Goal: Task Accomplishment & Management: Complete application form

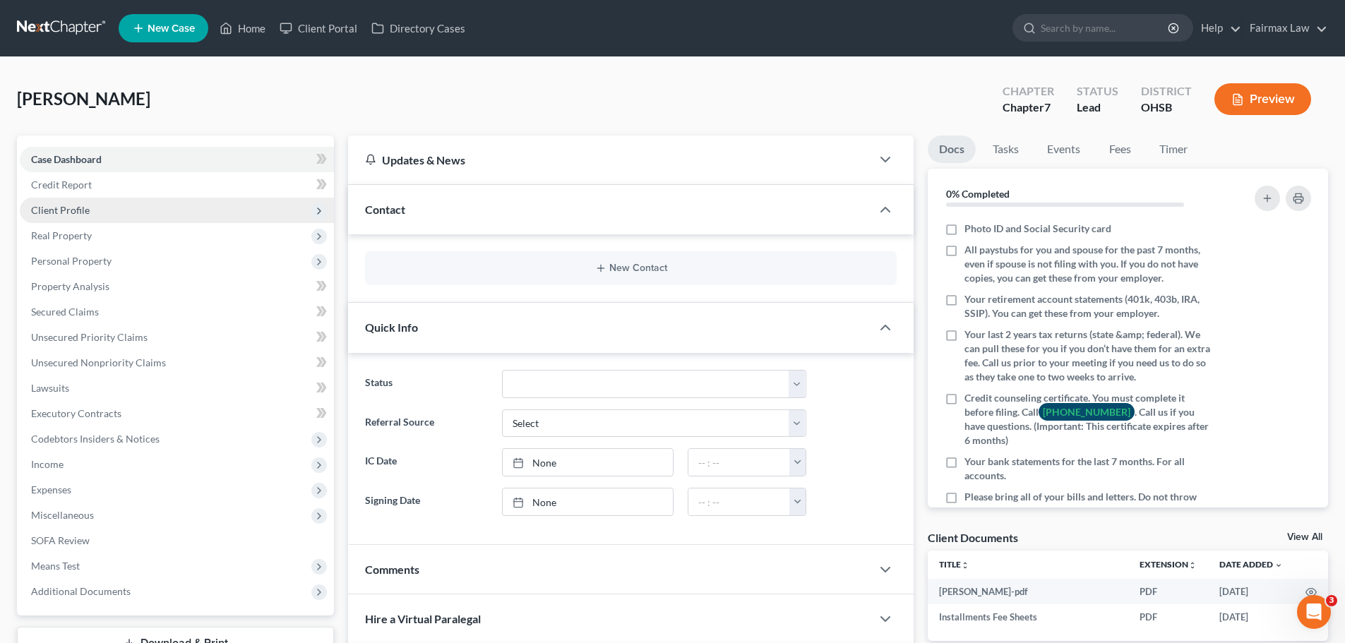
click at [102, 209] on span "Client Profile" at bounding box center [177, 210] width 314 height 25
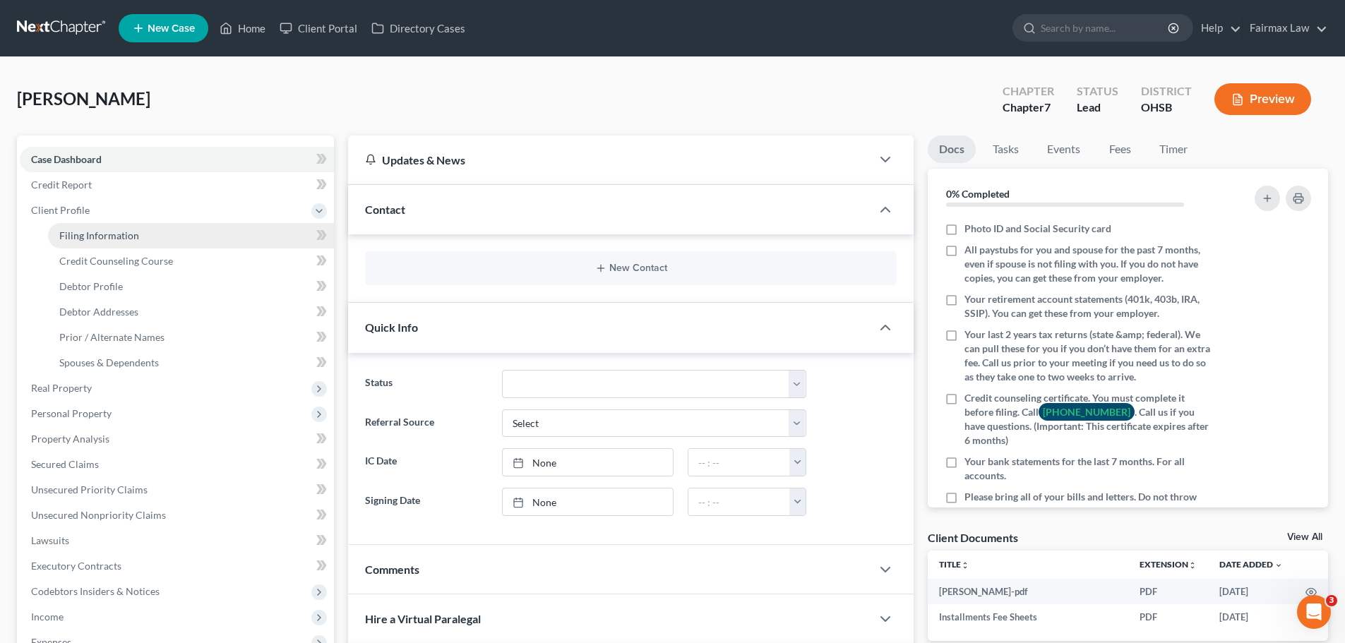
click at [102, 227] on link "Filing Information" at bounding box center [191, 235] width 286 height 25
select select "1"
select select "0"
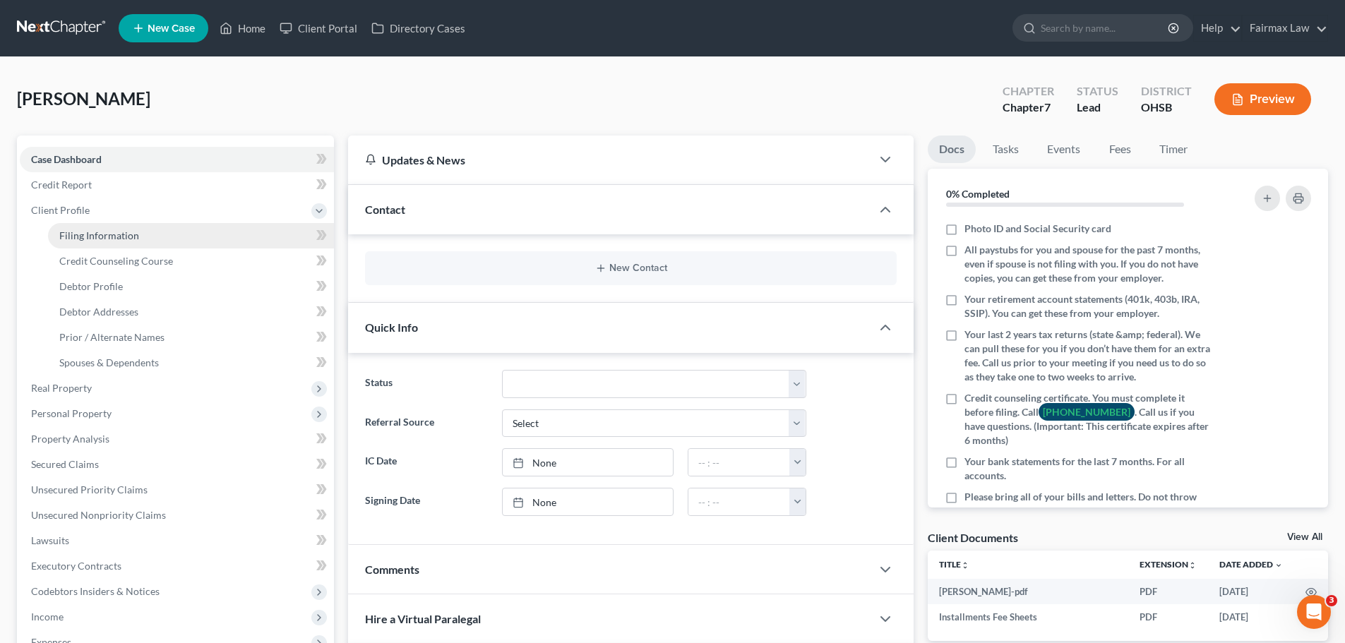
select select "36"
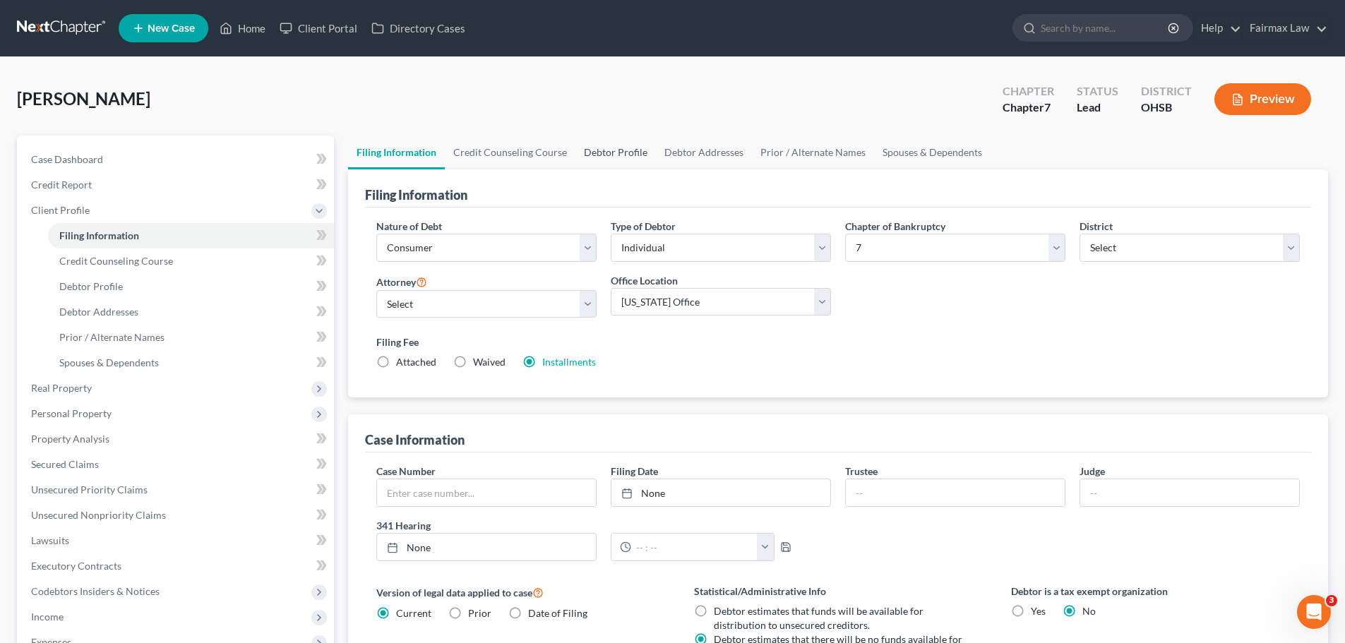
click at [618, 155] on link "Debtor Profile" at bounding box center [615, 153] width 80 height 34
select select "0"
select select "1"
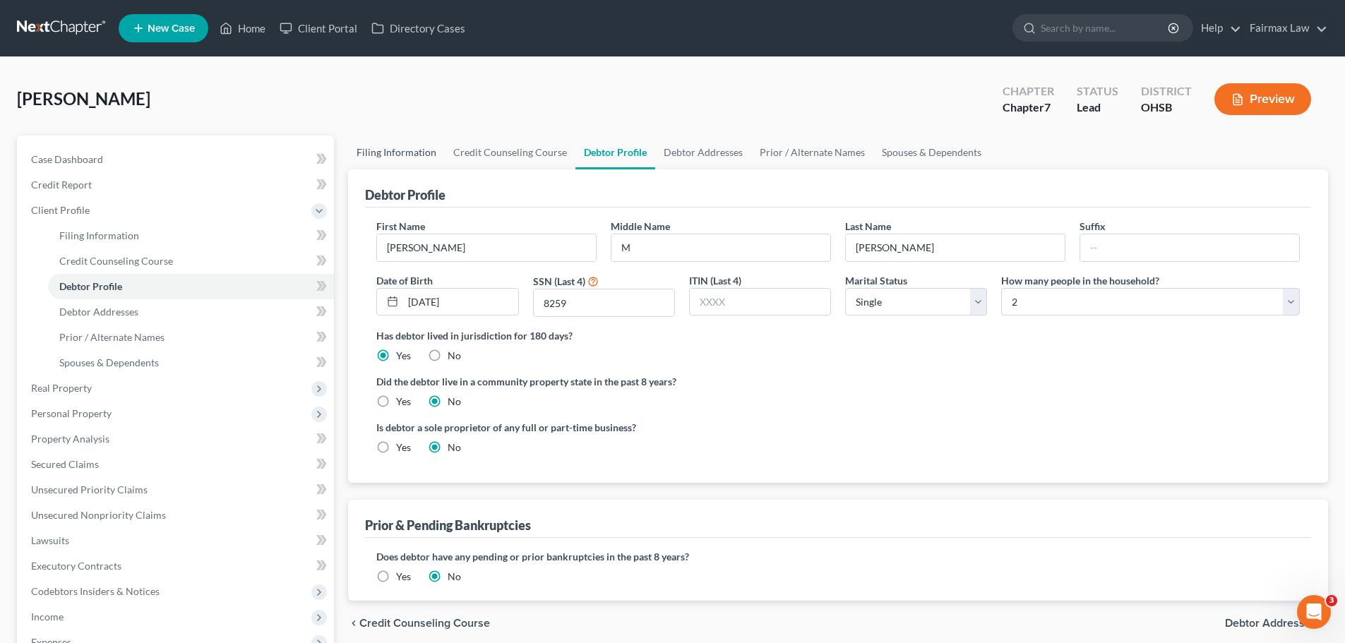
click at [415, 165] on link "Filing Information" at bounding box center [396, 153] width 97 height 34
select select "1"
select select "0"
select select "62"
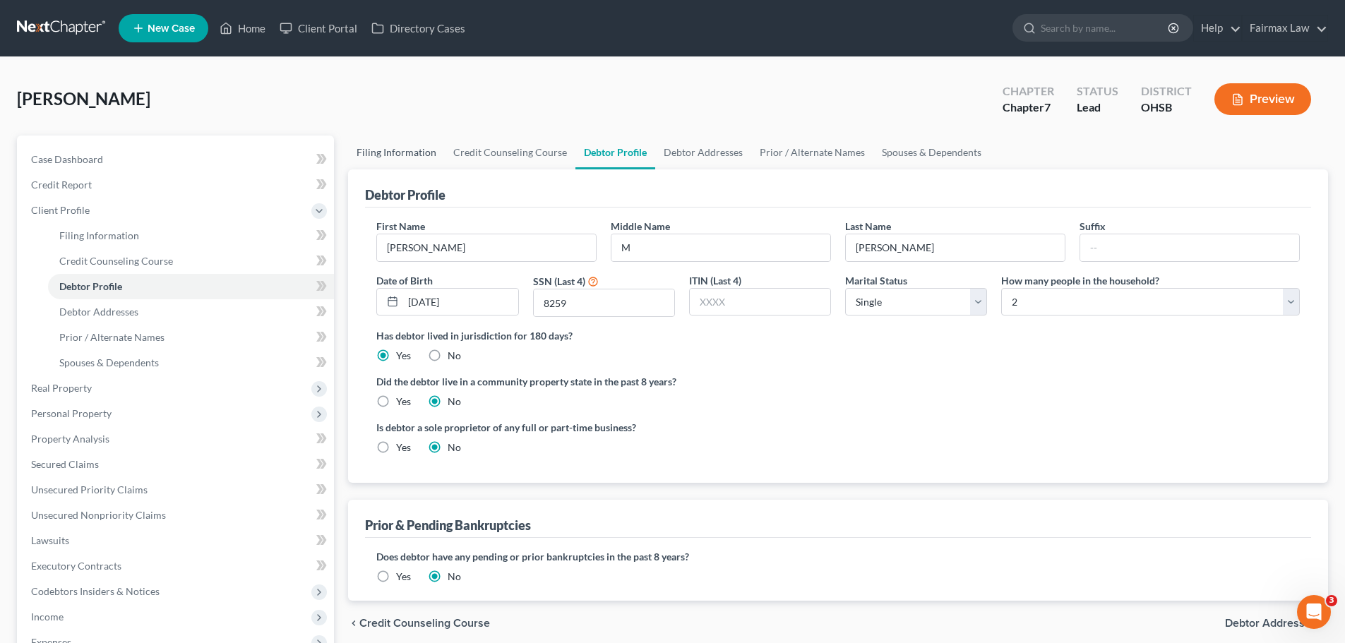
select select "15"
select select "0"
select select "36"
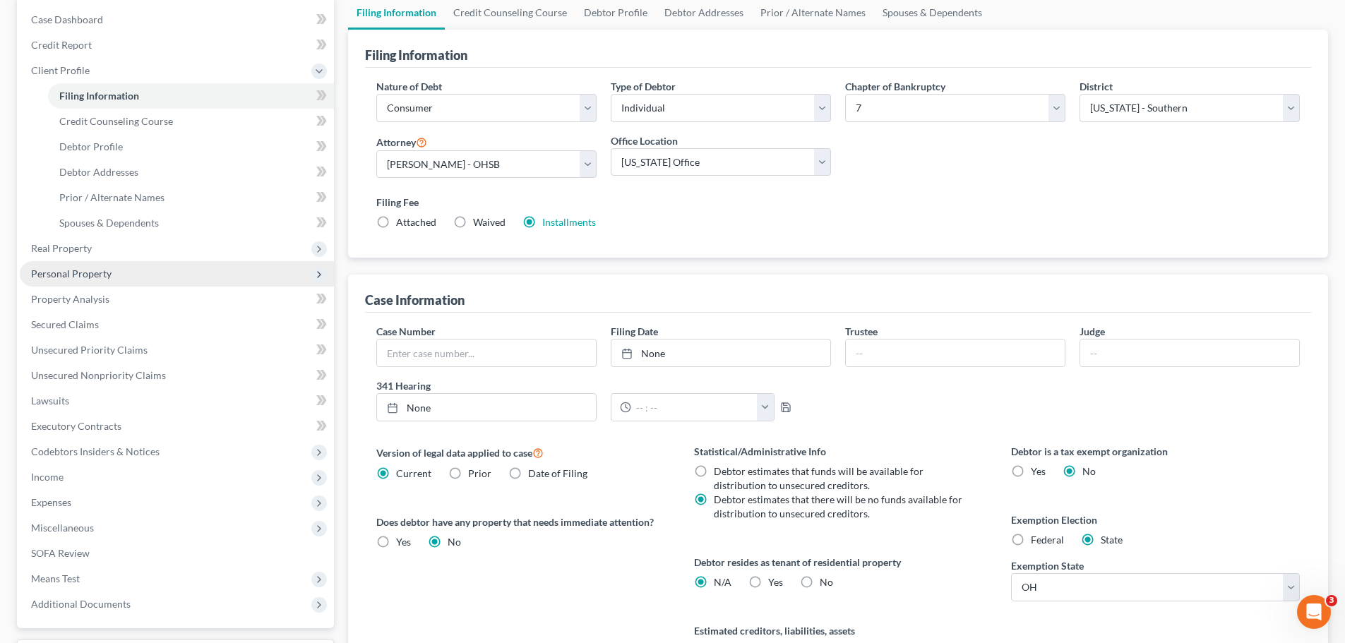
scroll to position [141, 0]
click at [95, 390] on link "Lawsuits" at bounding box center [177, 399] width 314 height 25
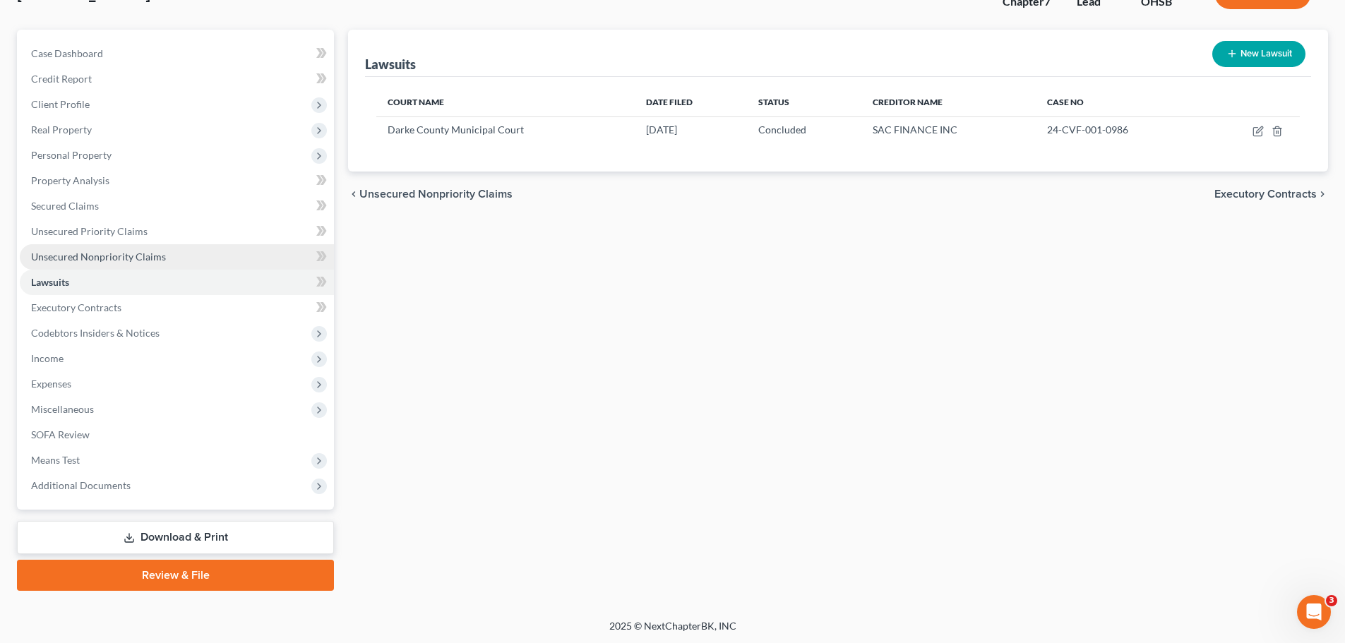
scroll to position [107, 0]
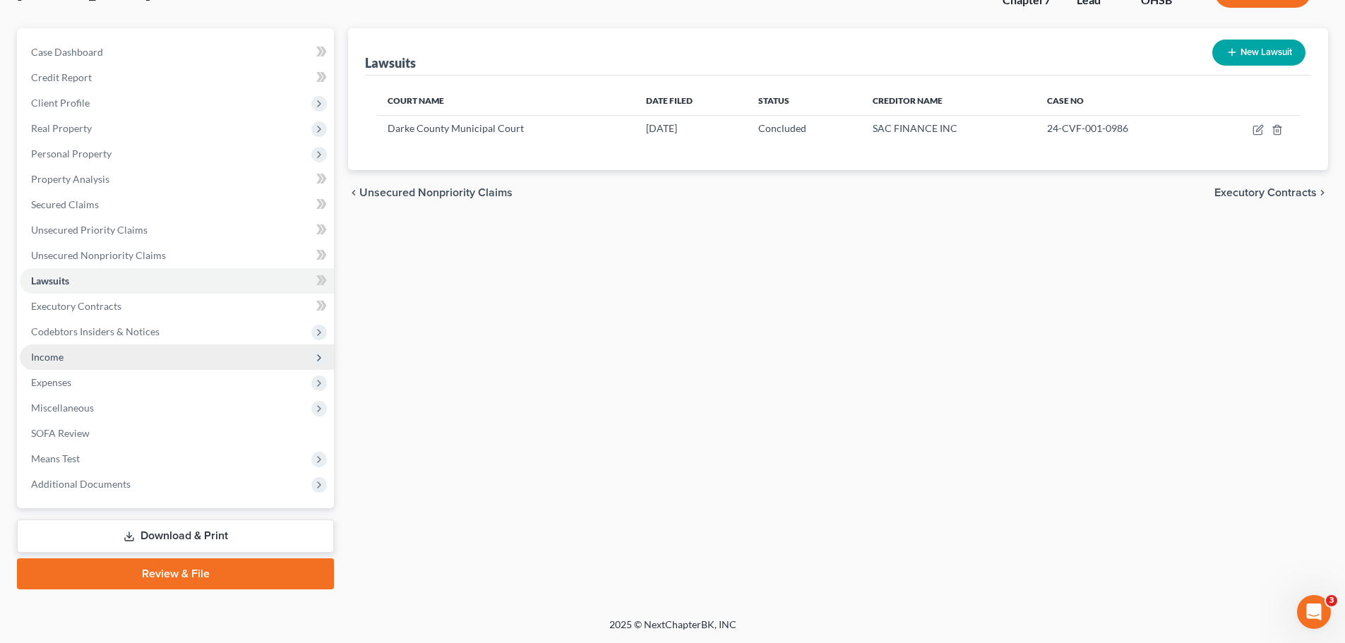
click at [85, 360] on span "Income" at bounding box center [177, 357] width 314 height 25
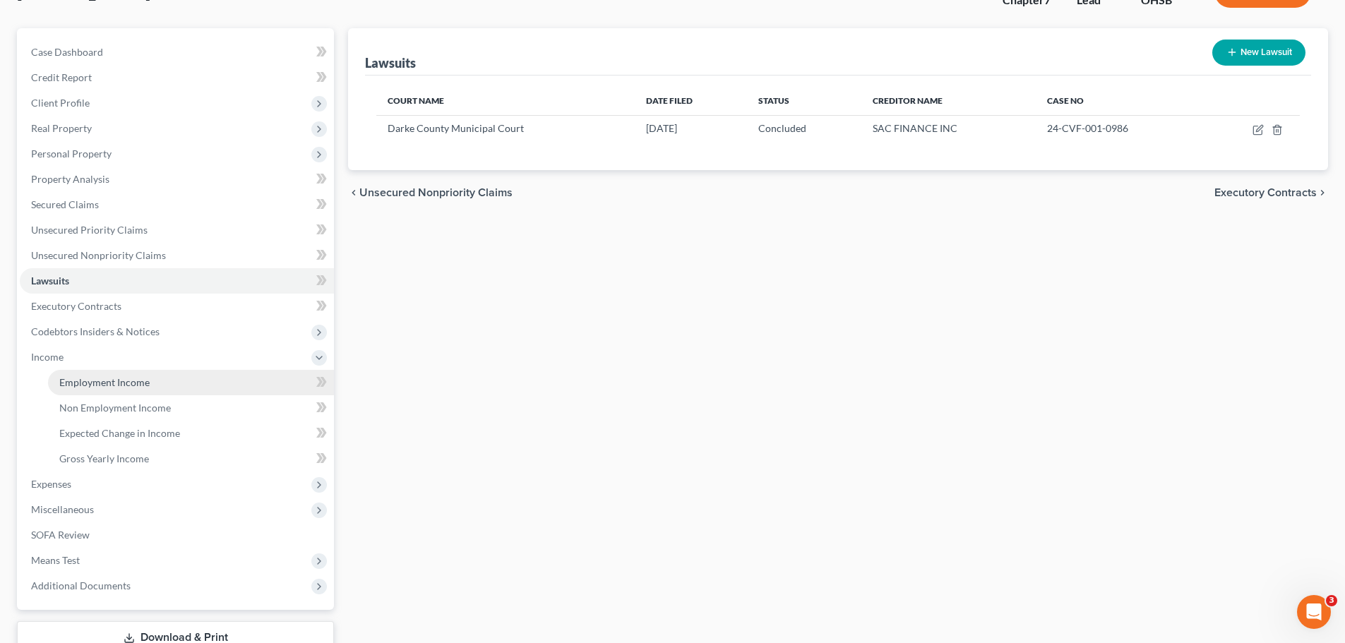
click at [80, 374] on link "Employment Income" at bounding box center [191, 382] width 286 height 25
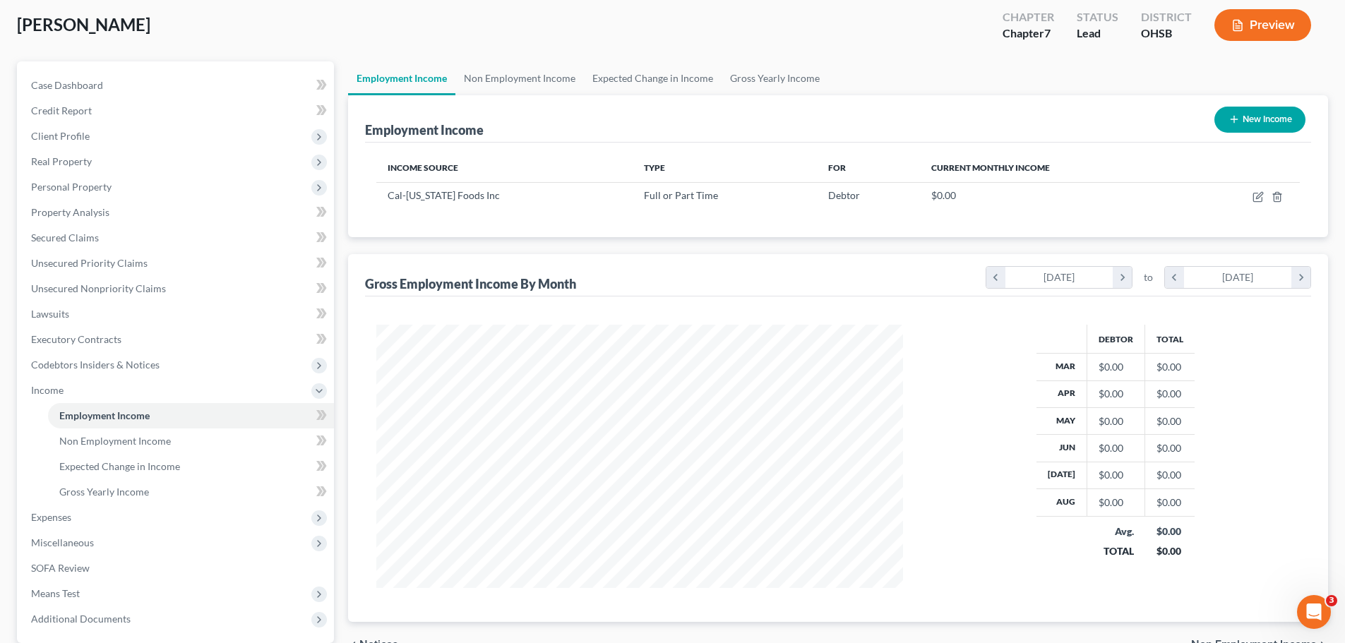
scroll to position [209, 0]
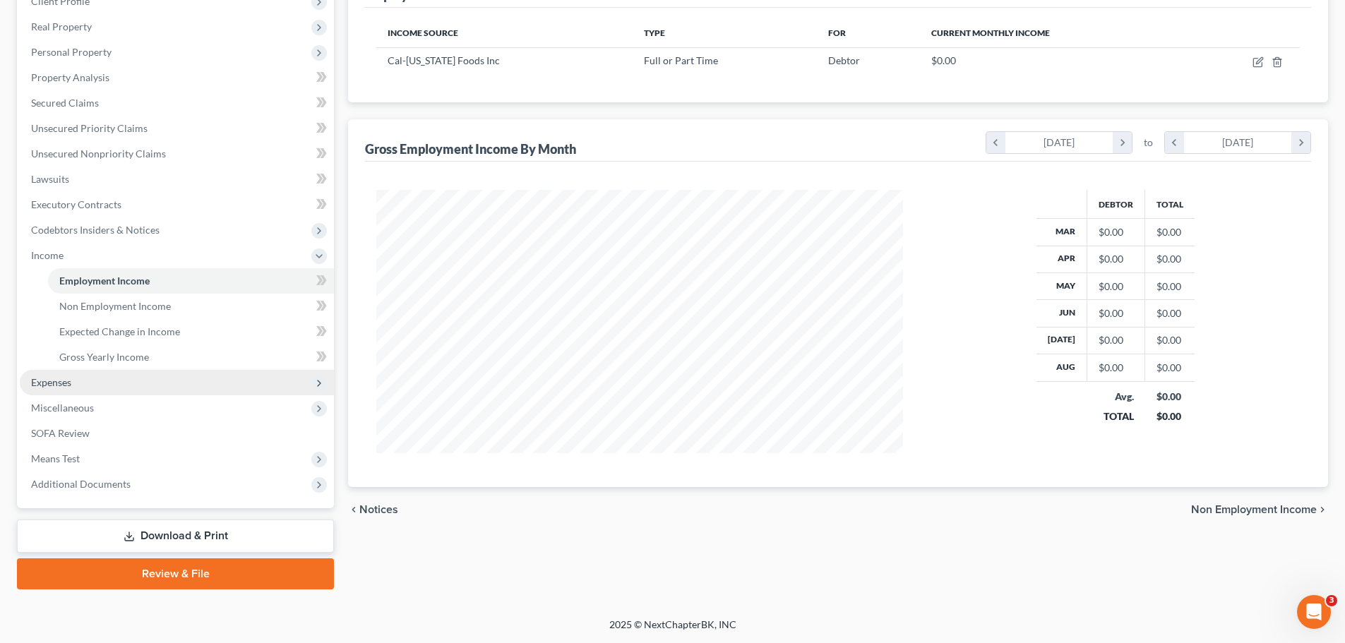
click at [108, 378] on span "Expenses" at bounding box center [177, 382] width 314 height 25
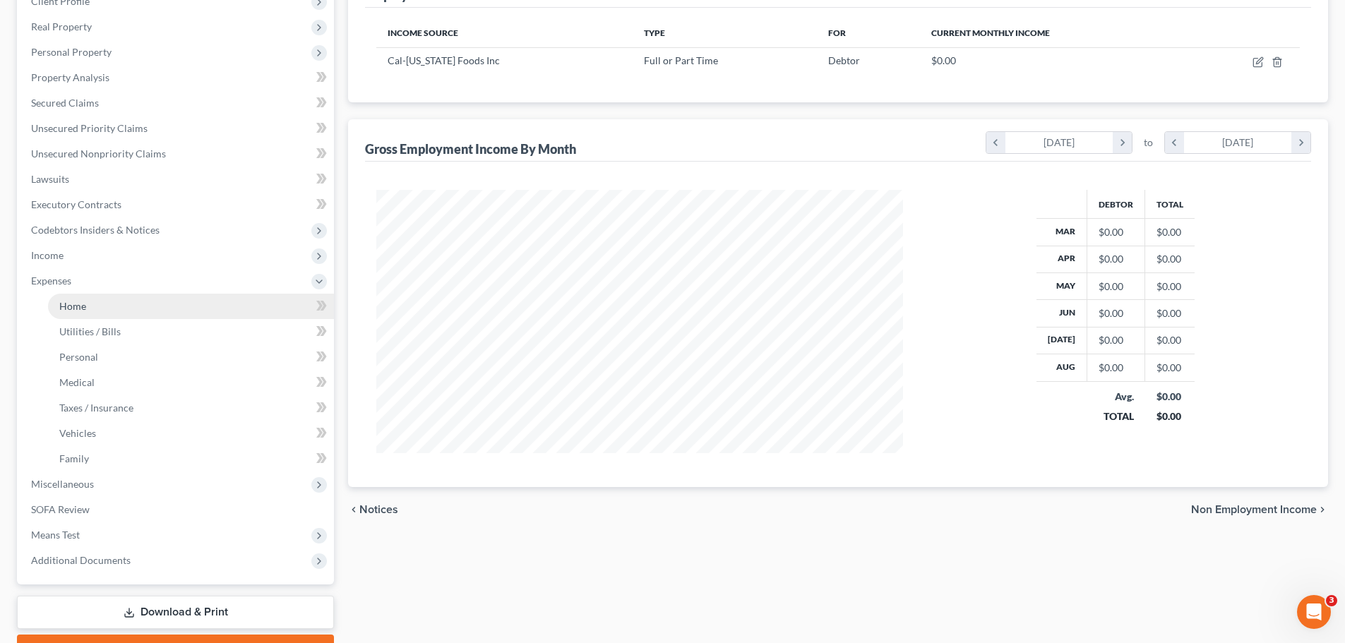
click at [92, 312] on link "Home" at bounding box center [191, 306] width 286 height 25
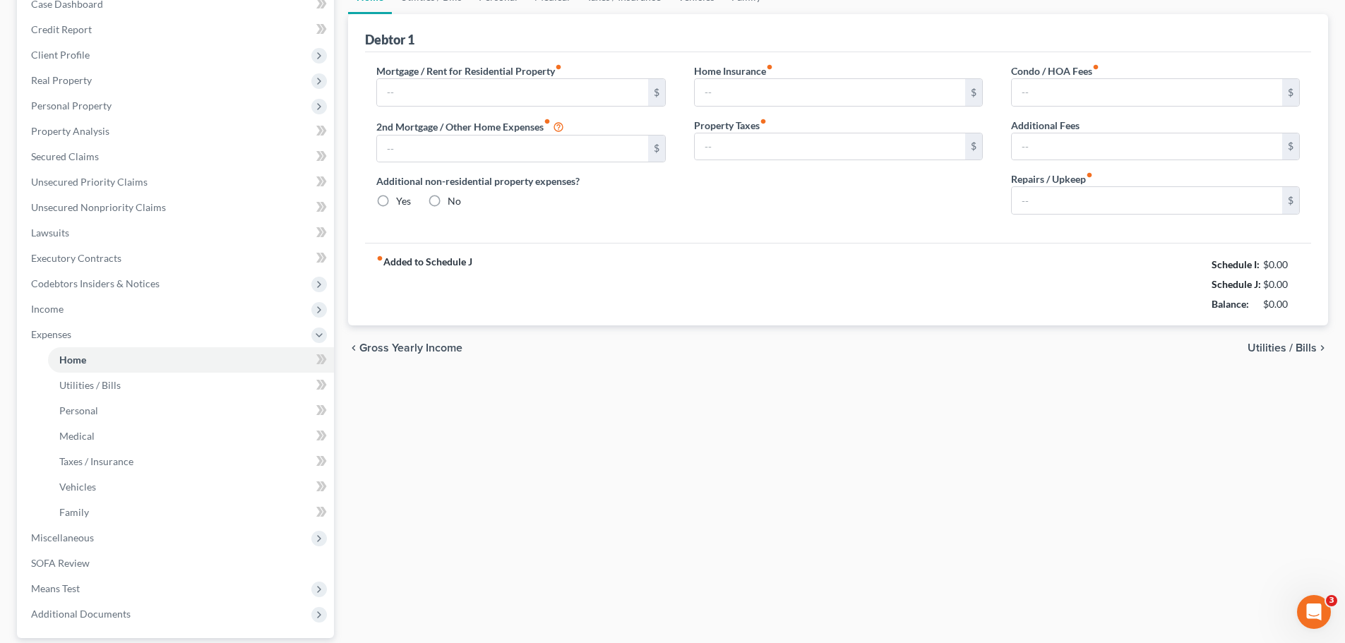
type input "0.00"
radio input "true"
type input "0.00"
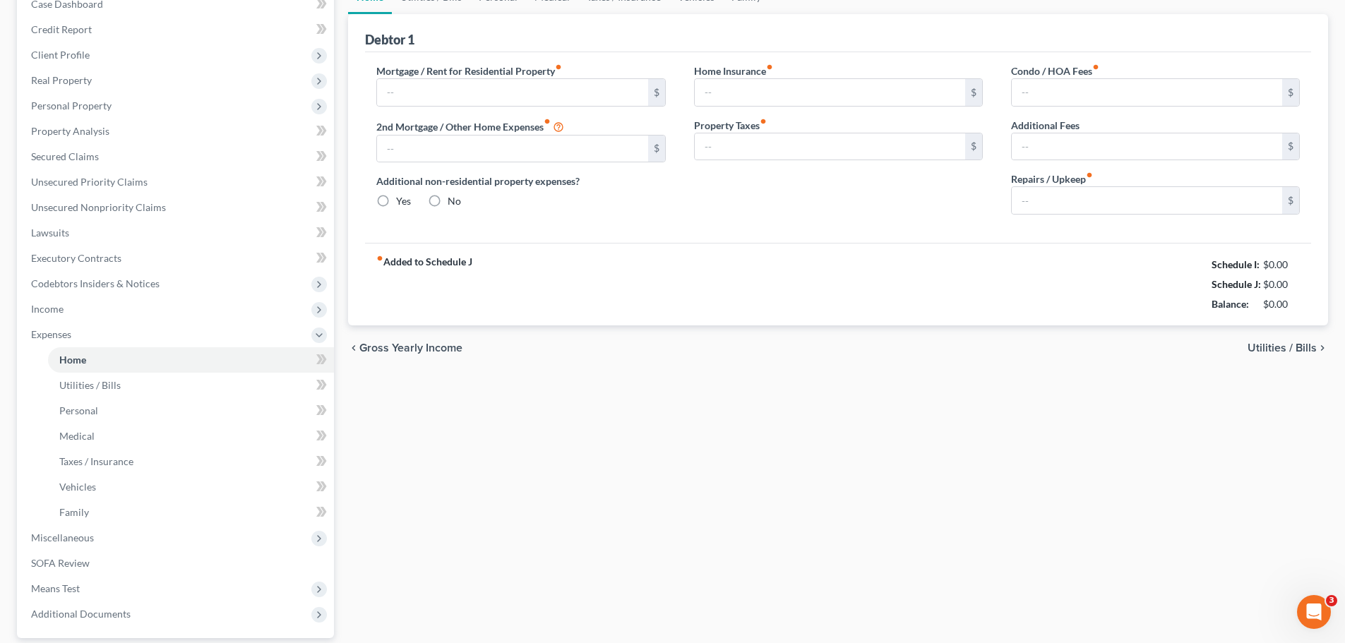
type input "0.00"
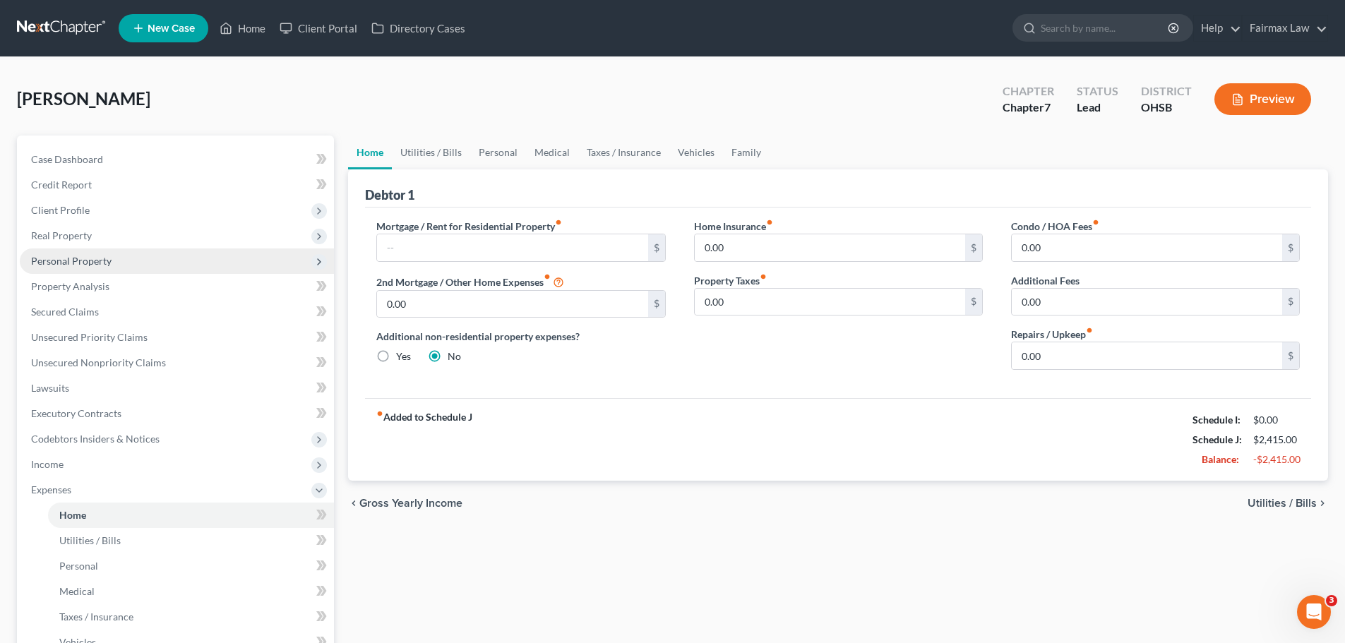
click at [95, 258] on span "Personal Property" at bounding box center [71, 261] width 80 height 12
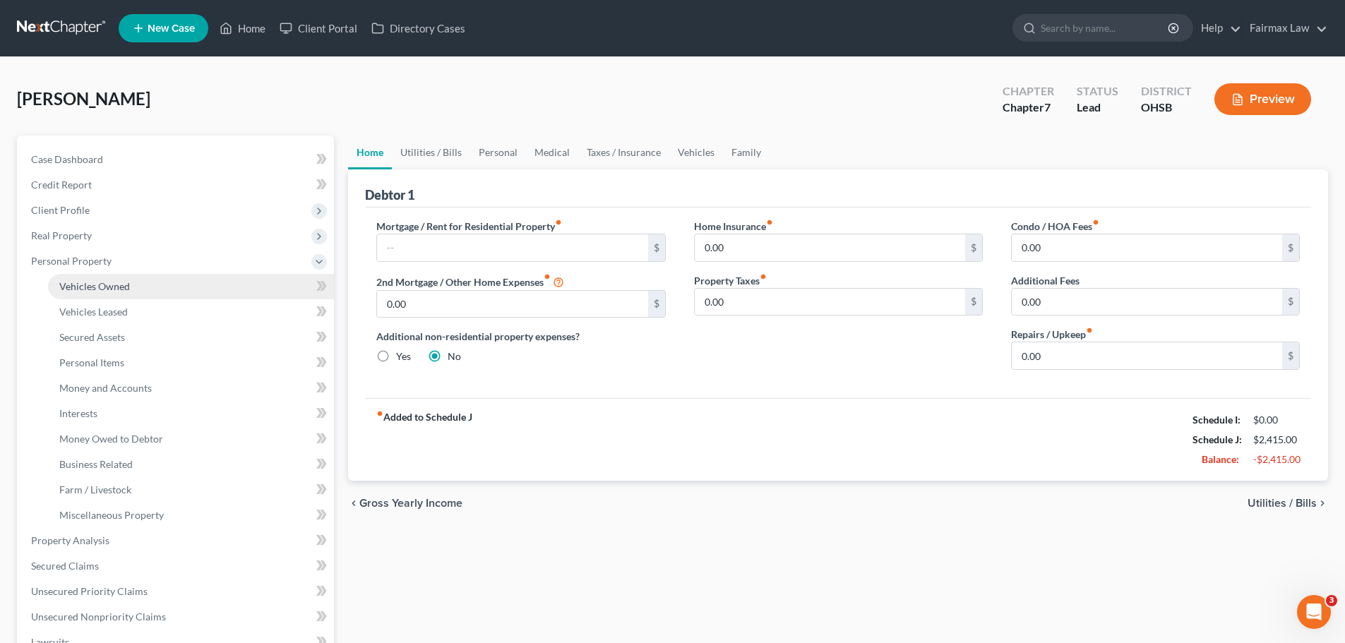
click at [98, 285] on span "Vehicles Owned" at bounding box center [94, 286] width 71 height 12
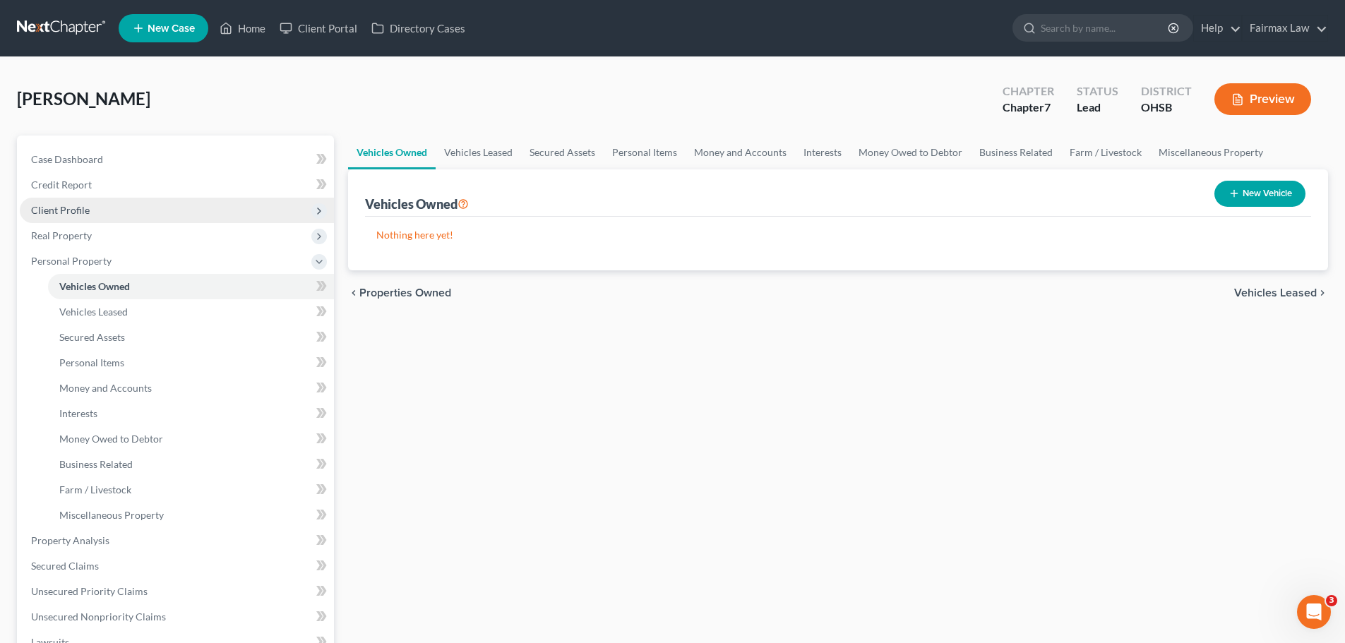
click at [71, 205] on span "Client Profile" at bounding box center [60, 210] width 59 height 12
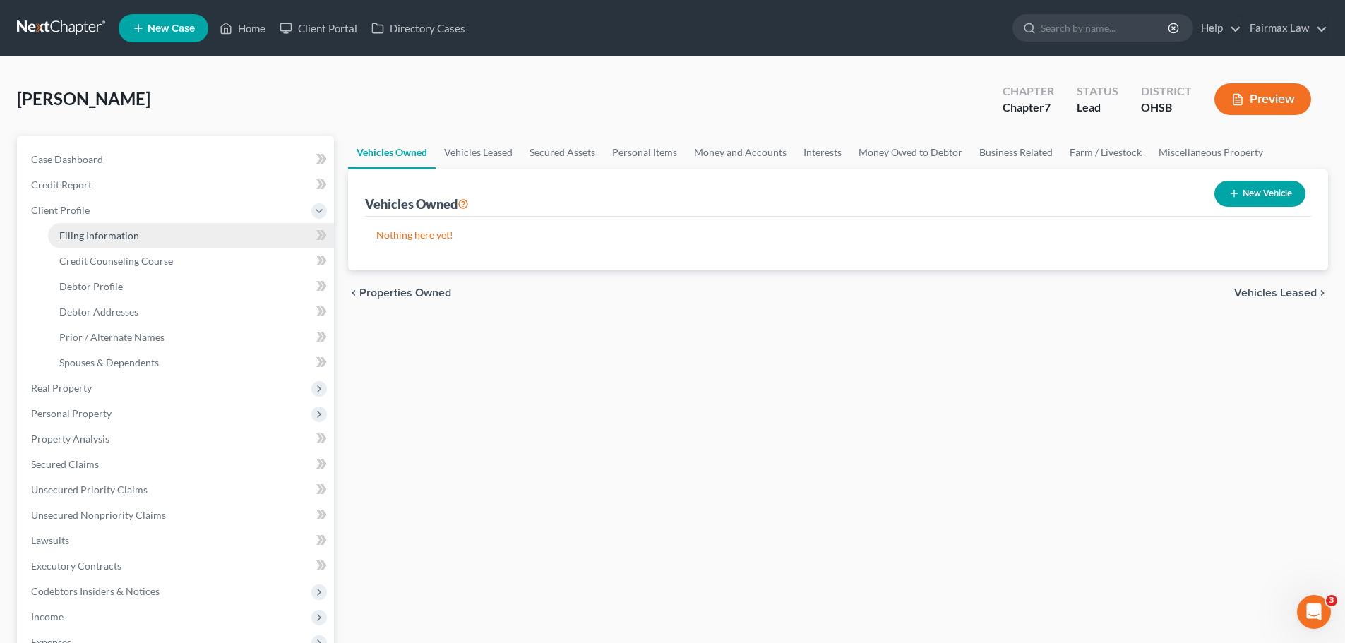
click at [124, 233] on span "Filing Information" at bounding box center [99, 235] width 80 height 12
select select "1"
select select "0"
select select "62"
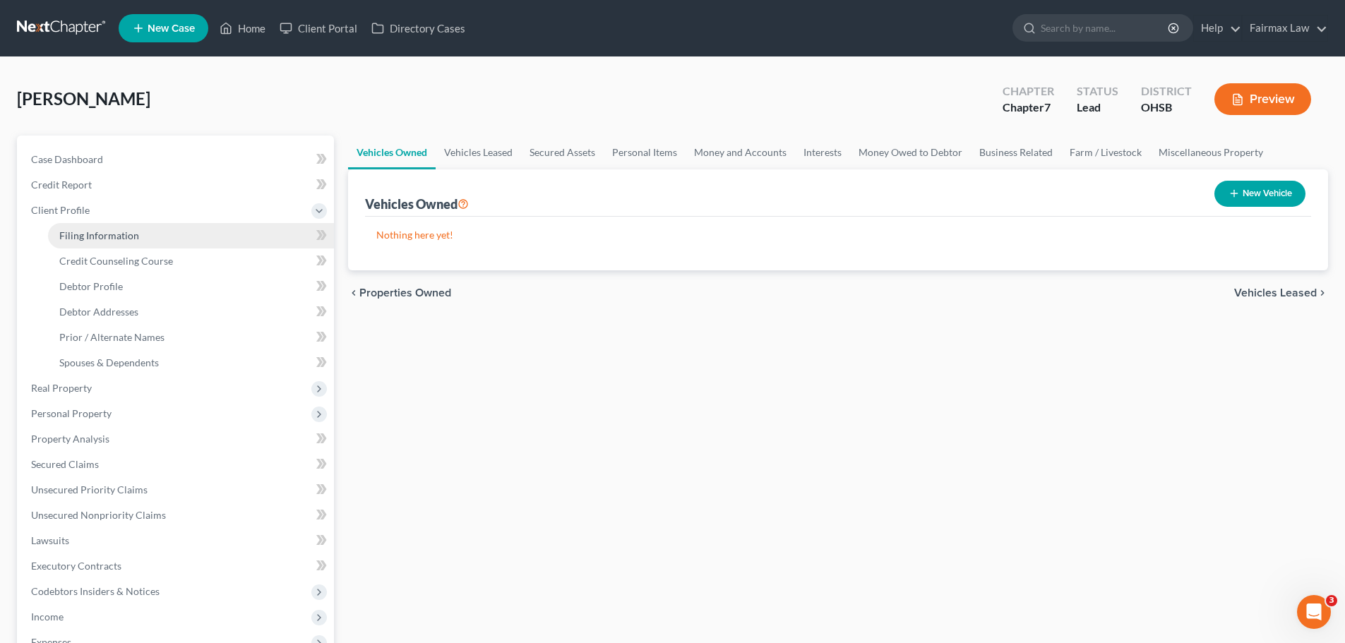
select select "15"
select select "0"
select select "36"
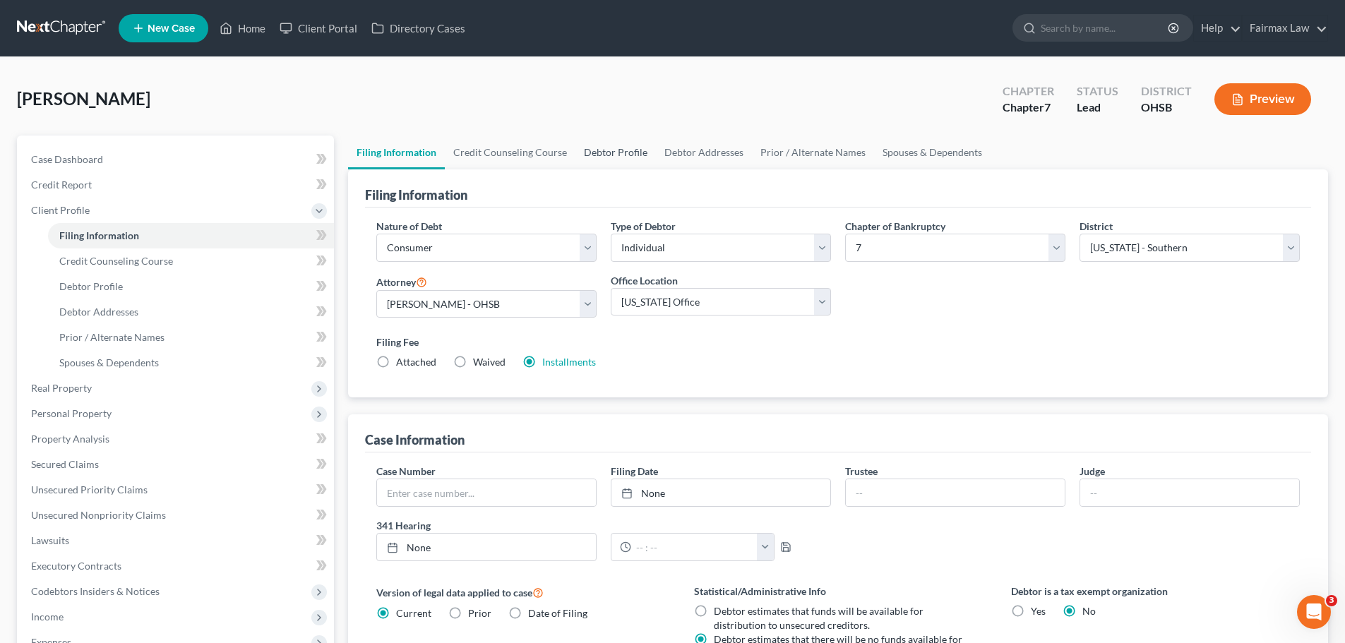
click at [591, 150] on link "Debtor Profile" at bounding box center [615, 153] width 80 height 34
select select "0"
select select "1"
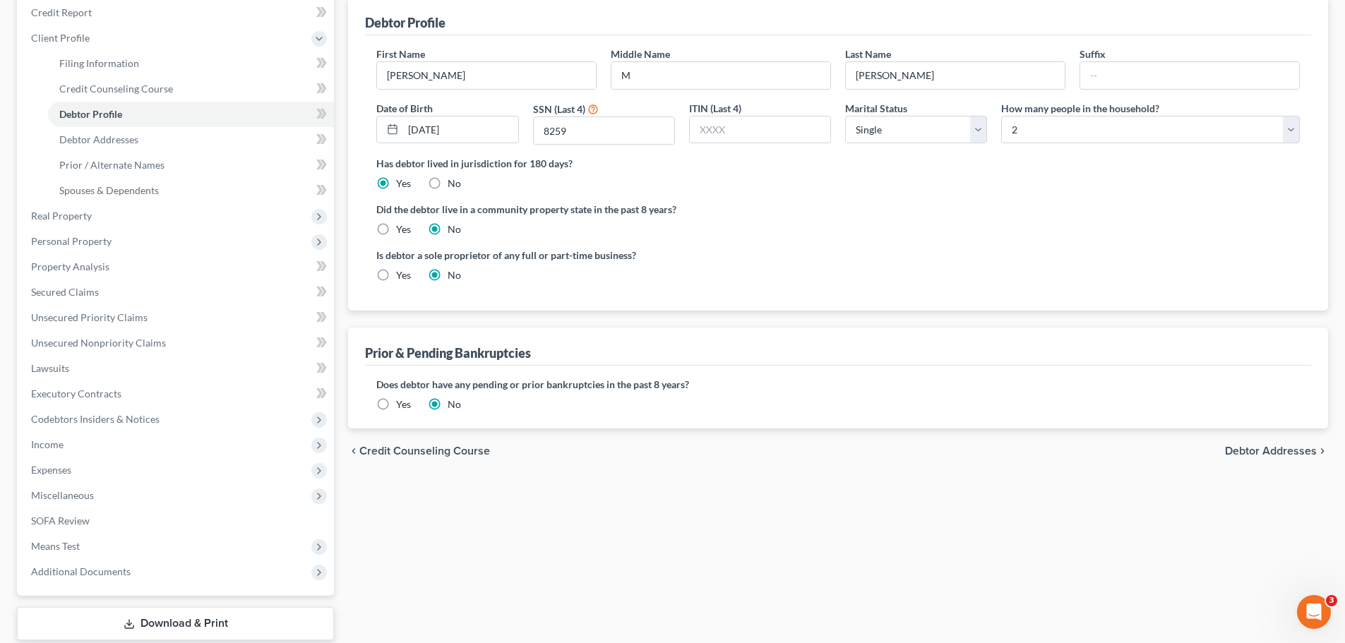
scroll to position [212, 0]
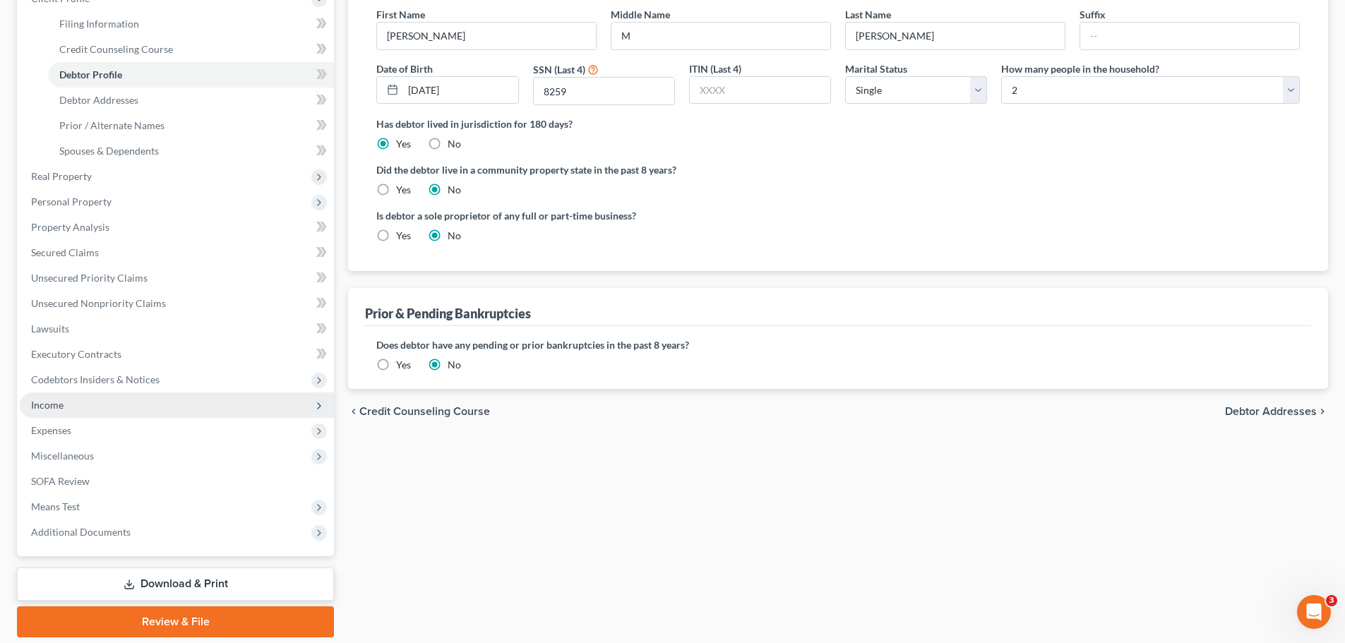
click at [77, 412] on span "Income" at bounding box center [177, 405] width 314 height 25
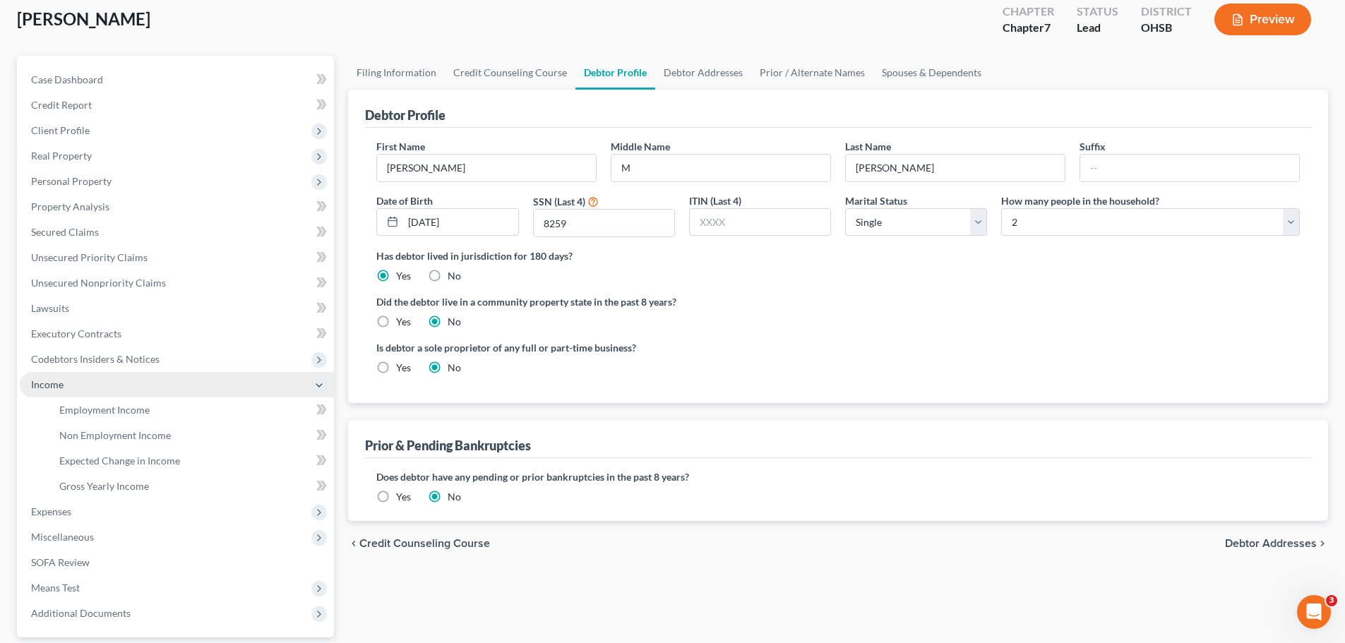
scroll to position [141, 0]
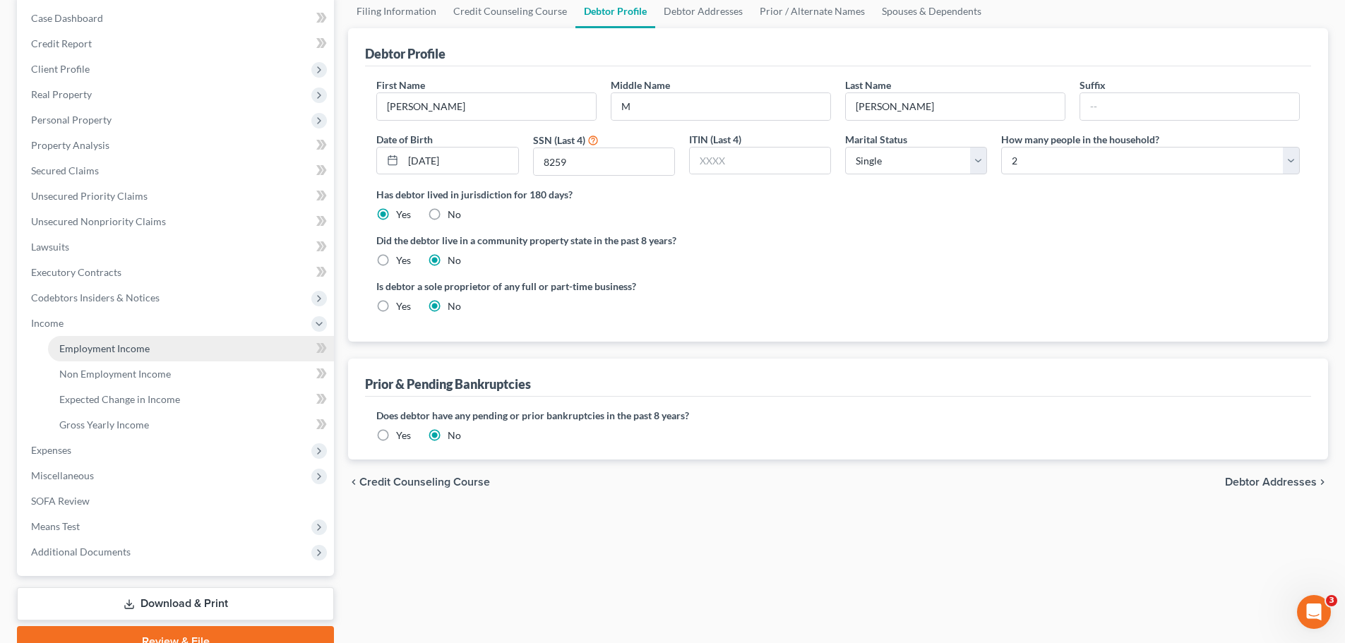
click at [141, 349] on span "Employment Income" at bounding box center [104, 348] width 90 height 12
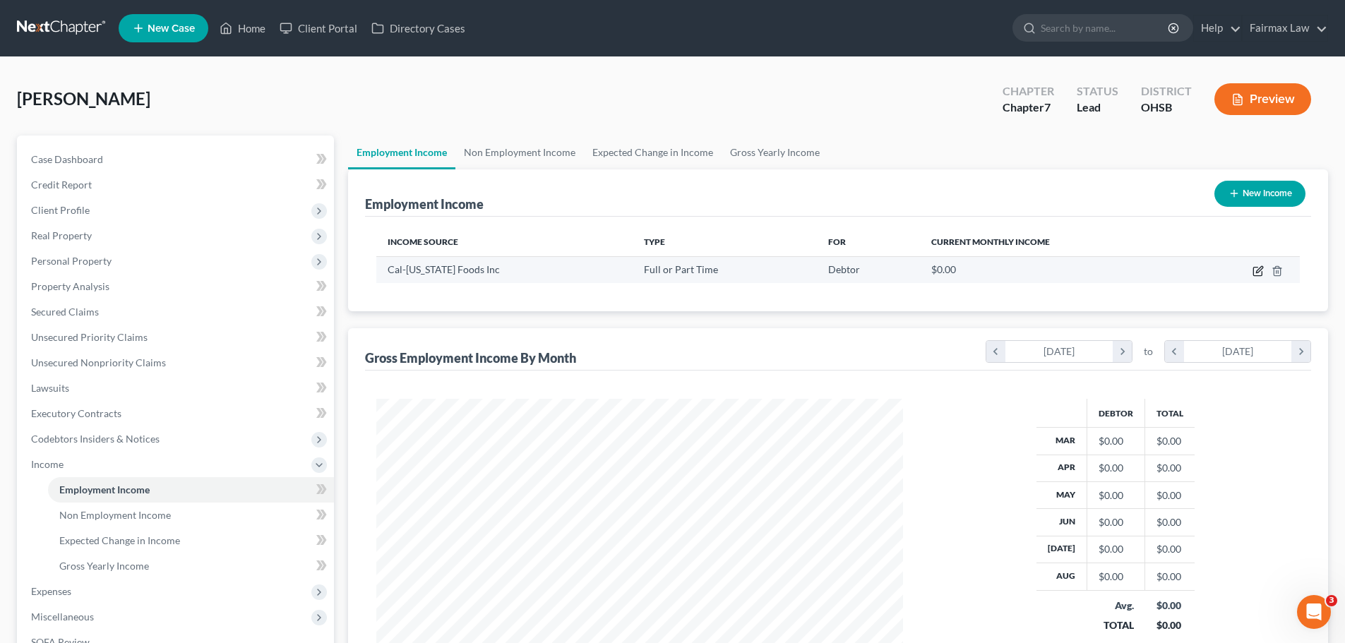
click at [1260, 269] on icon "button" at bounding box center [1258, 270] width 11 height 11
select select "0"
select select "36"
select select "3"
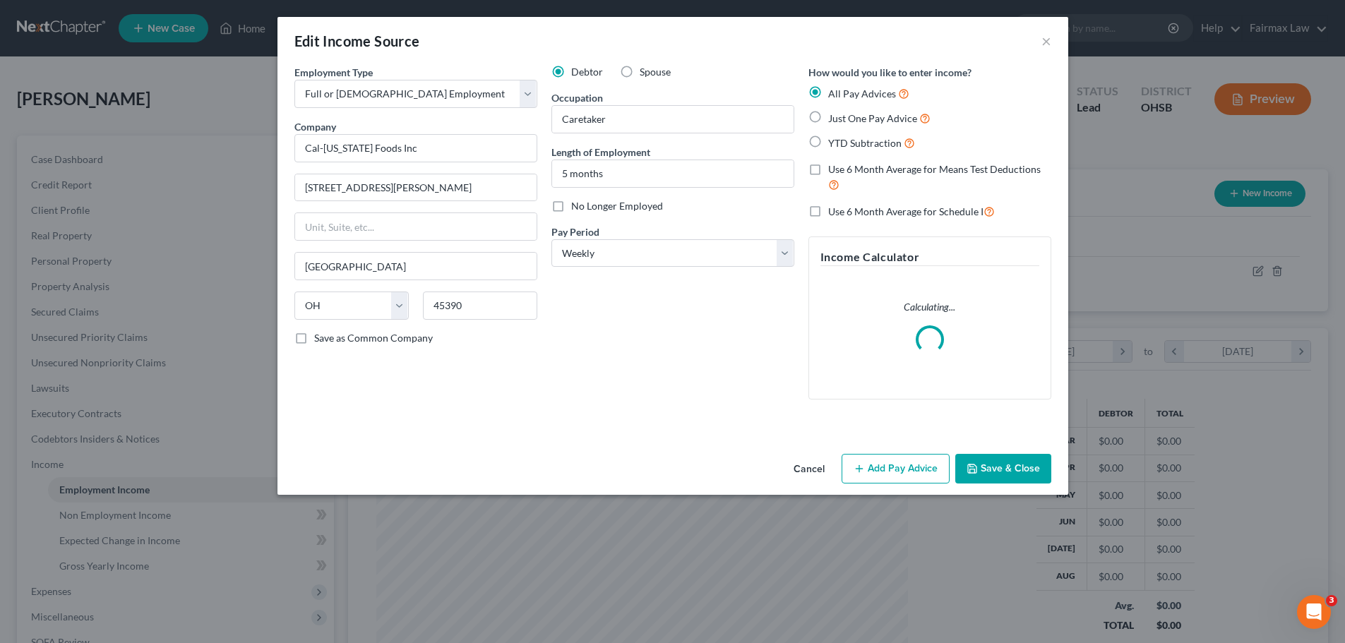
scroll to position [265, 560]
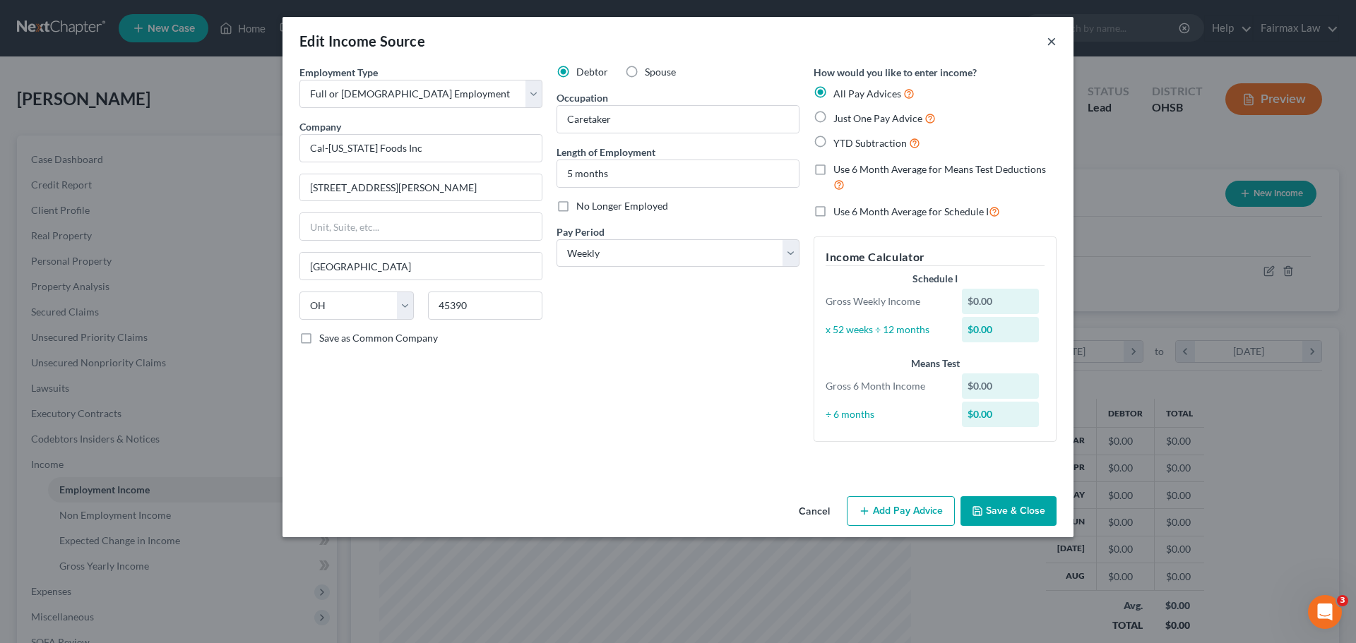
click at [1052, 35] on button "×" at bounding box center [1051, 40] width 10 height 17
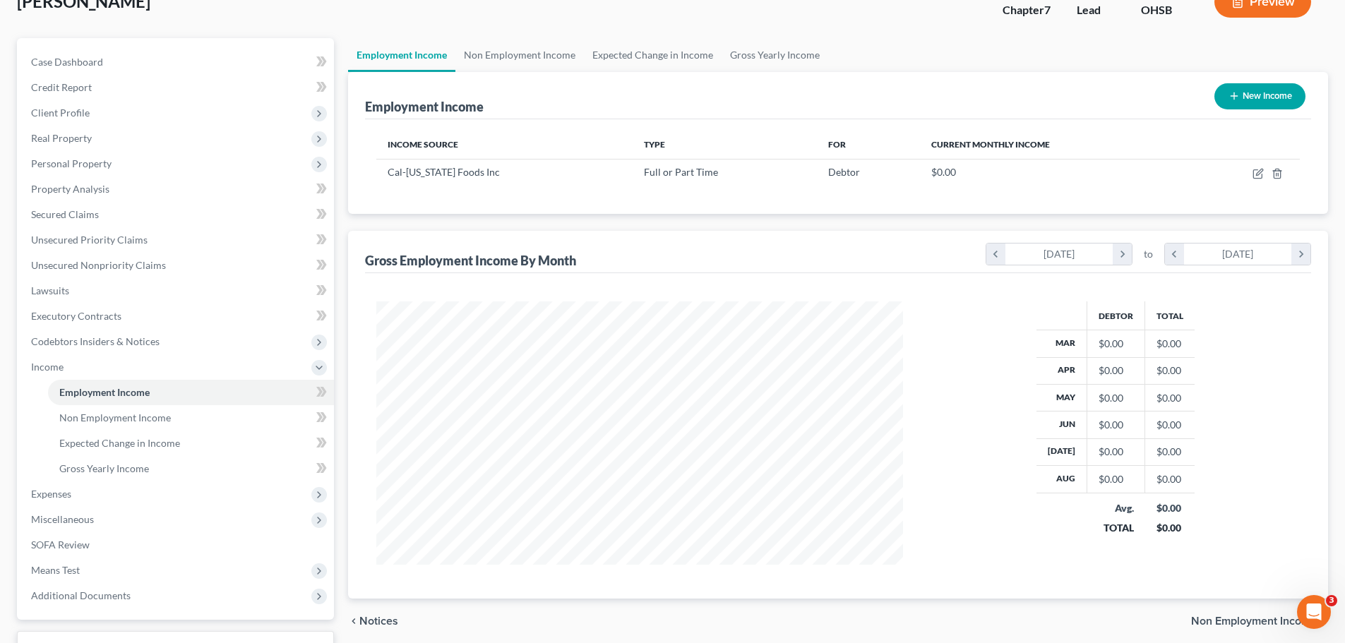
scroll to position [141, 0]
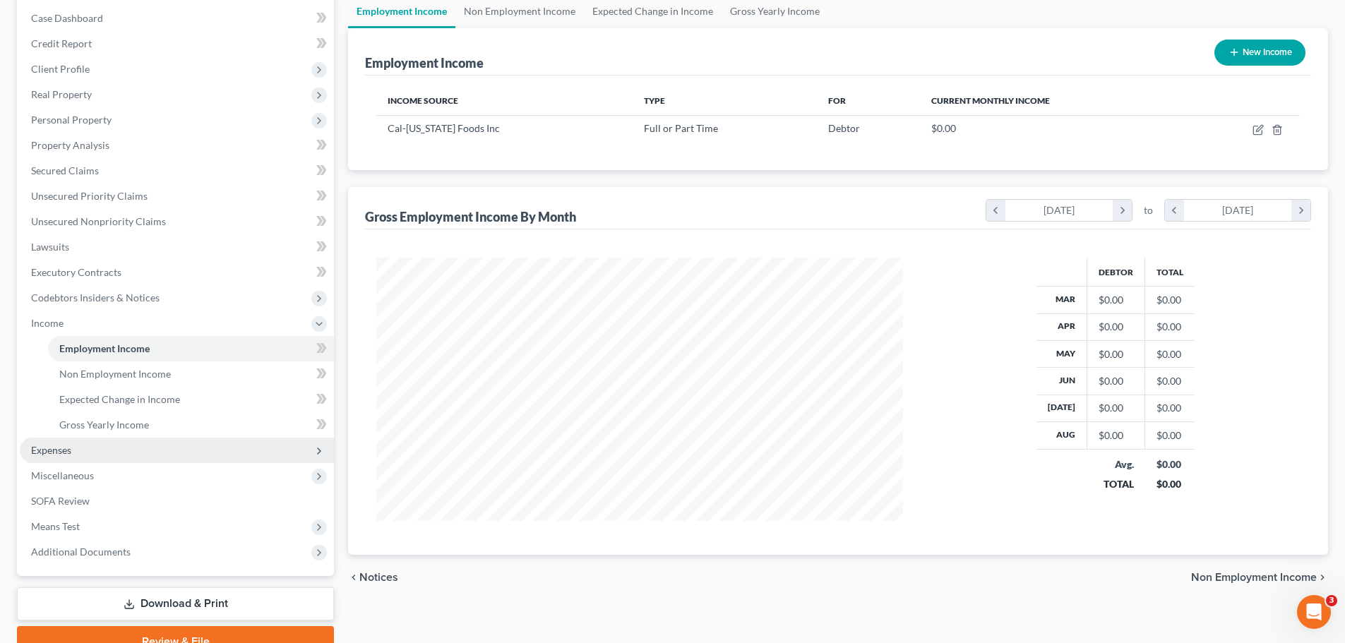
click at [85, 452] on span "Expenses" at bounding box center [177, 450] width 314 height 25
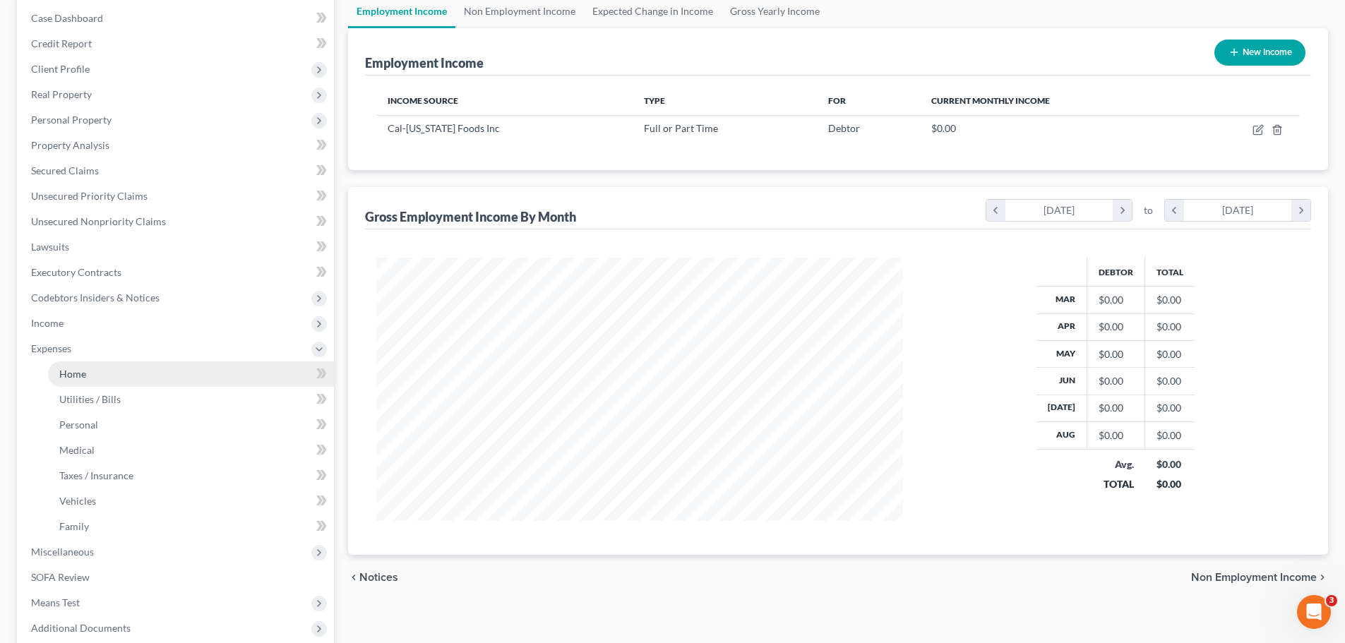
click at [78, 378] on span "Home" at bounding box center [72, 374] width 27 height 12
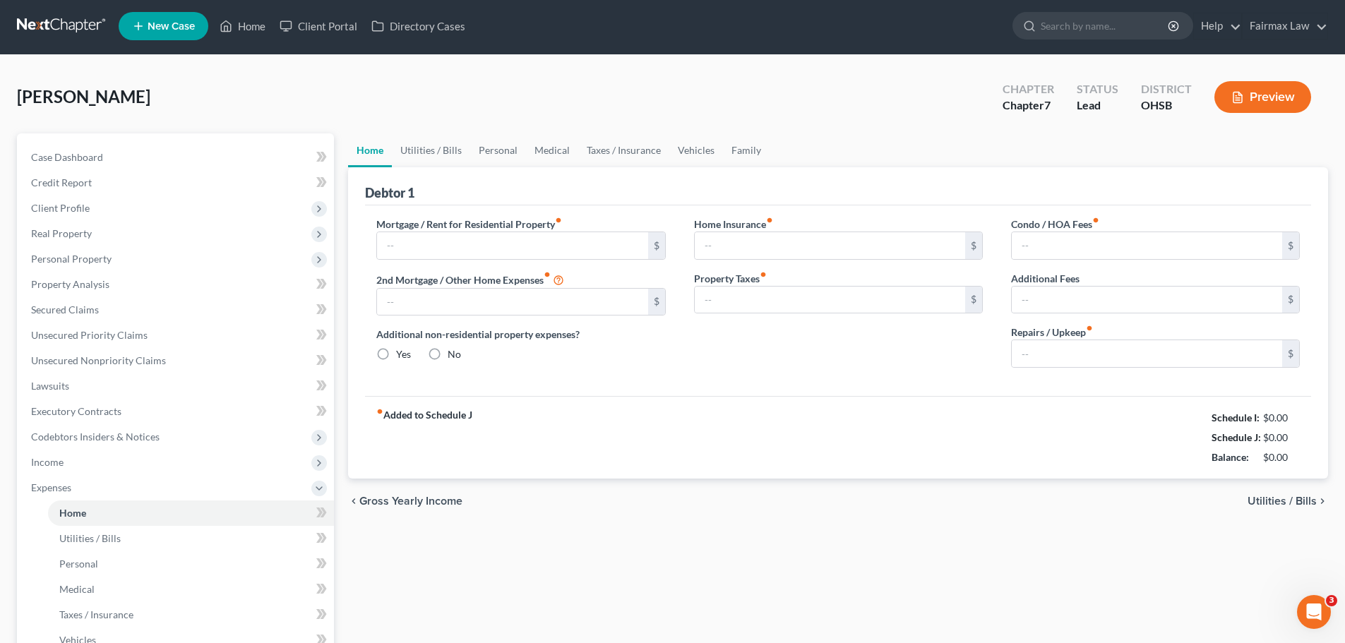
type input "0.00"
radio input "true"
type input "0.00"
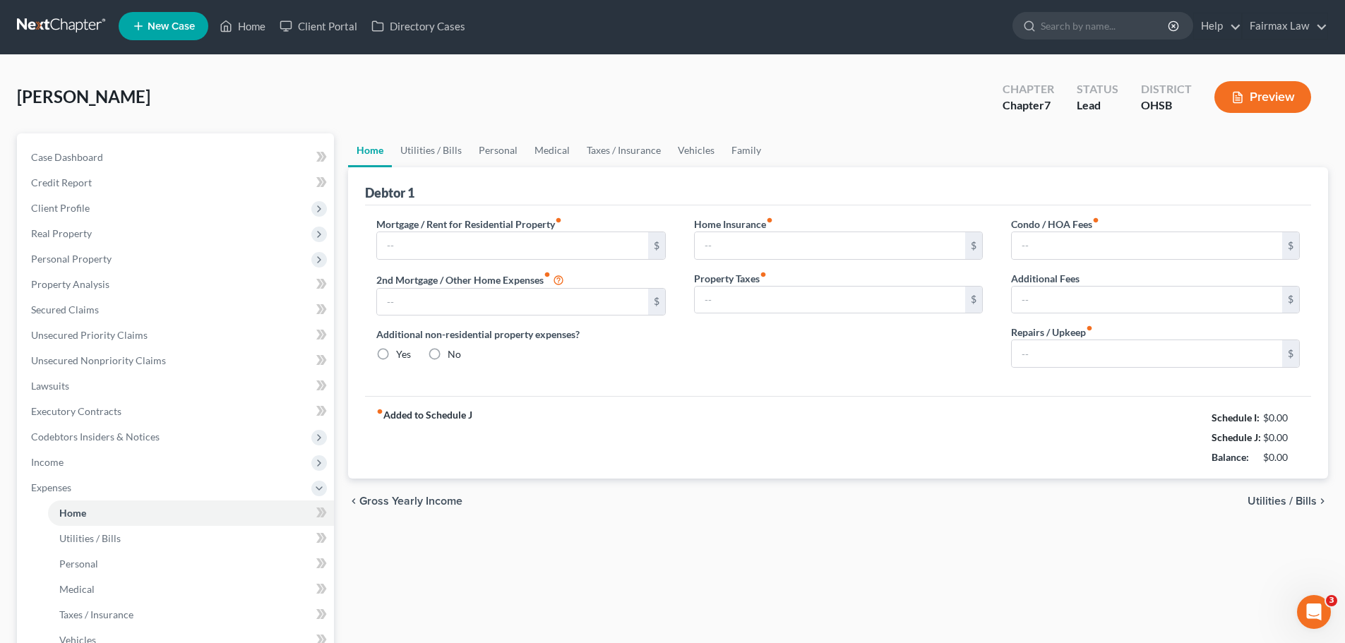
type input "0.00"
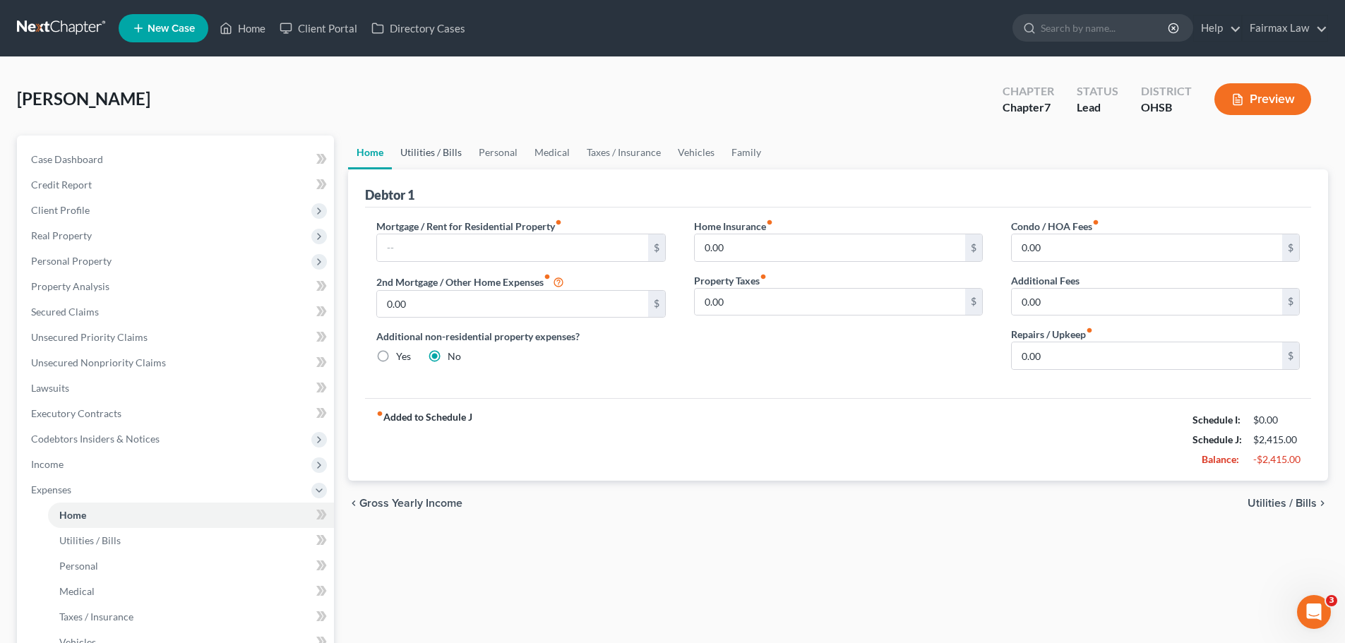
click at [448, 155] on link "Utilities / Bills" at bounding box center [431, 153] width 78 height 34
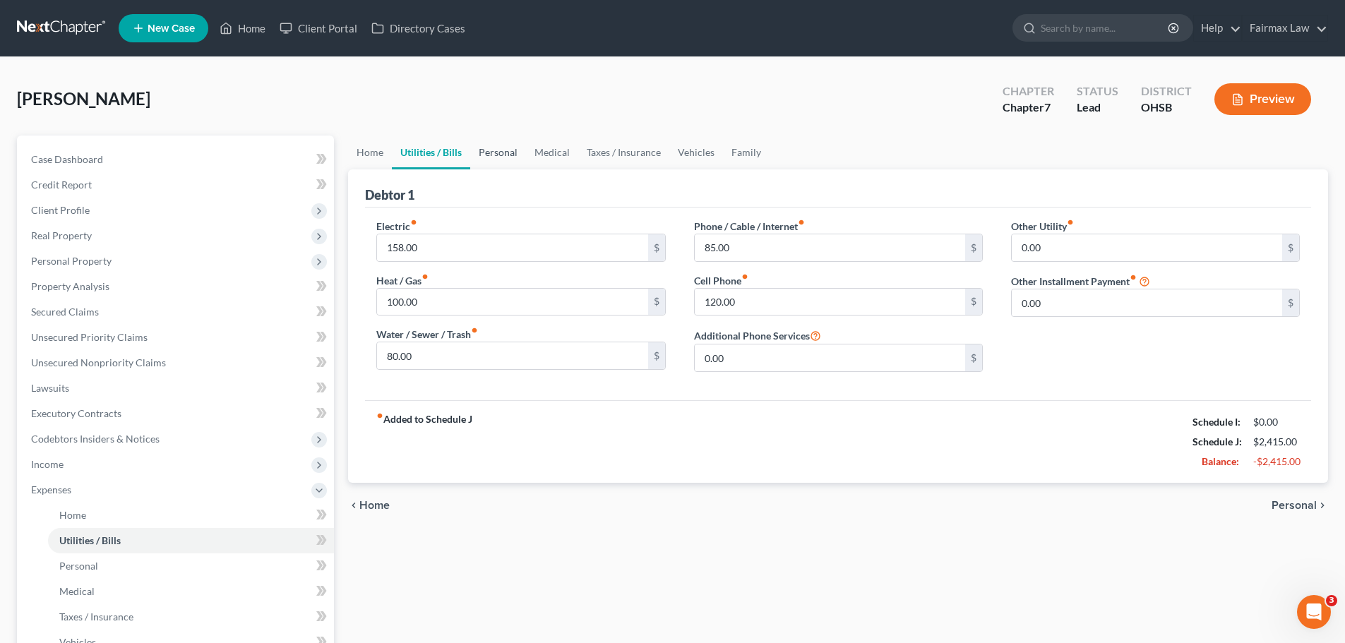
click at [515, 148] on link "Personal" at bounding box center [498, 153] width 56 height 34
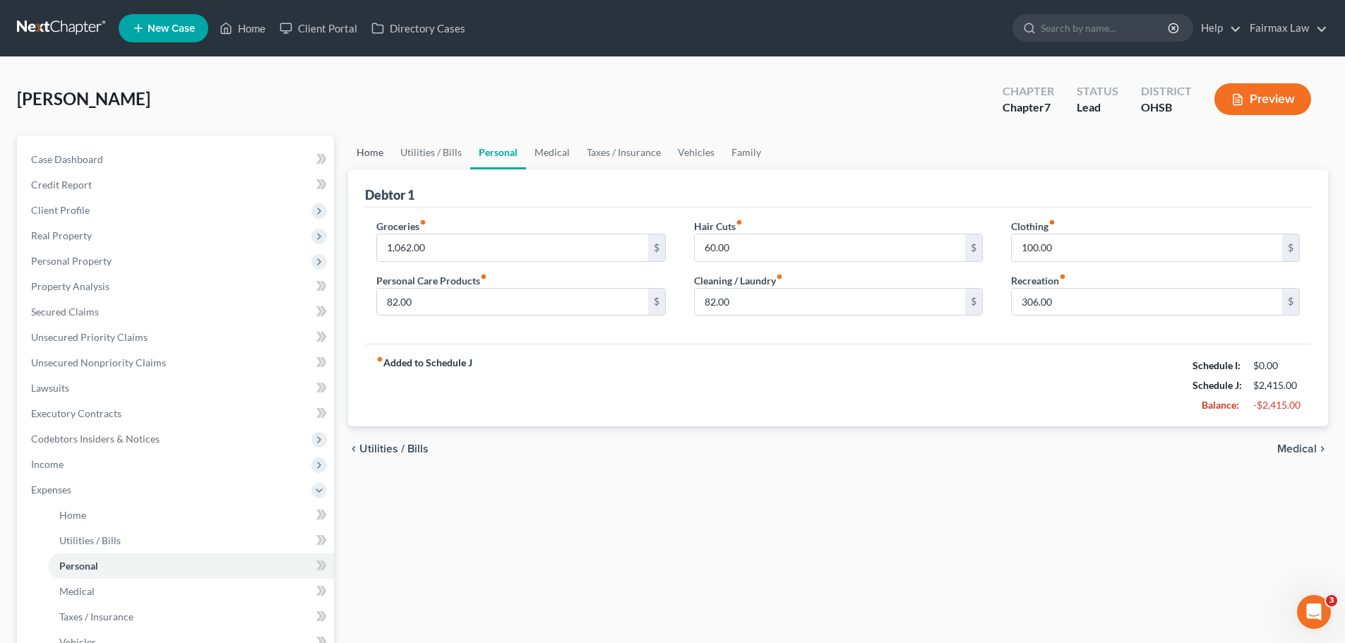
click at [381, 148] on link "Home" at bounding box center [370, 153] width 44 height 34
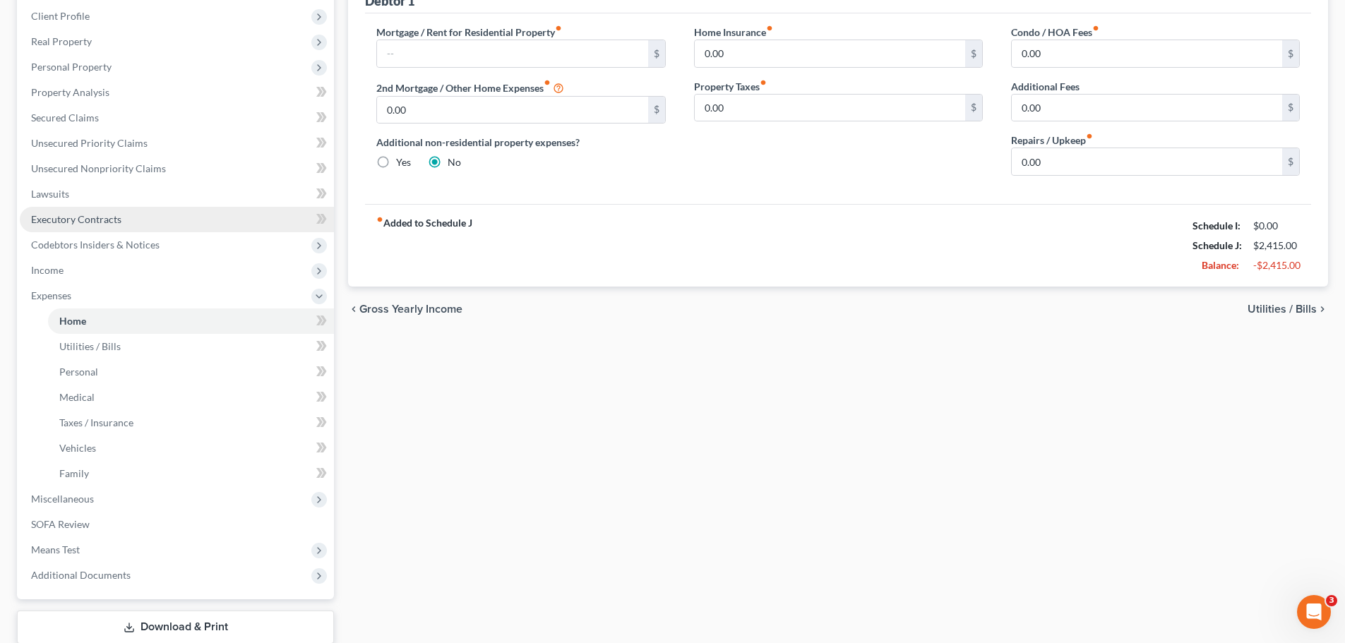
scroll to position [282, 0]
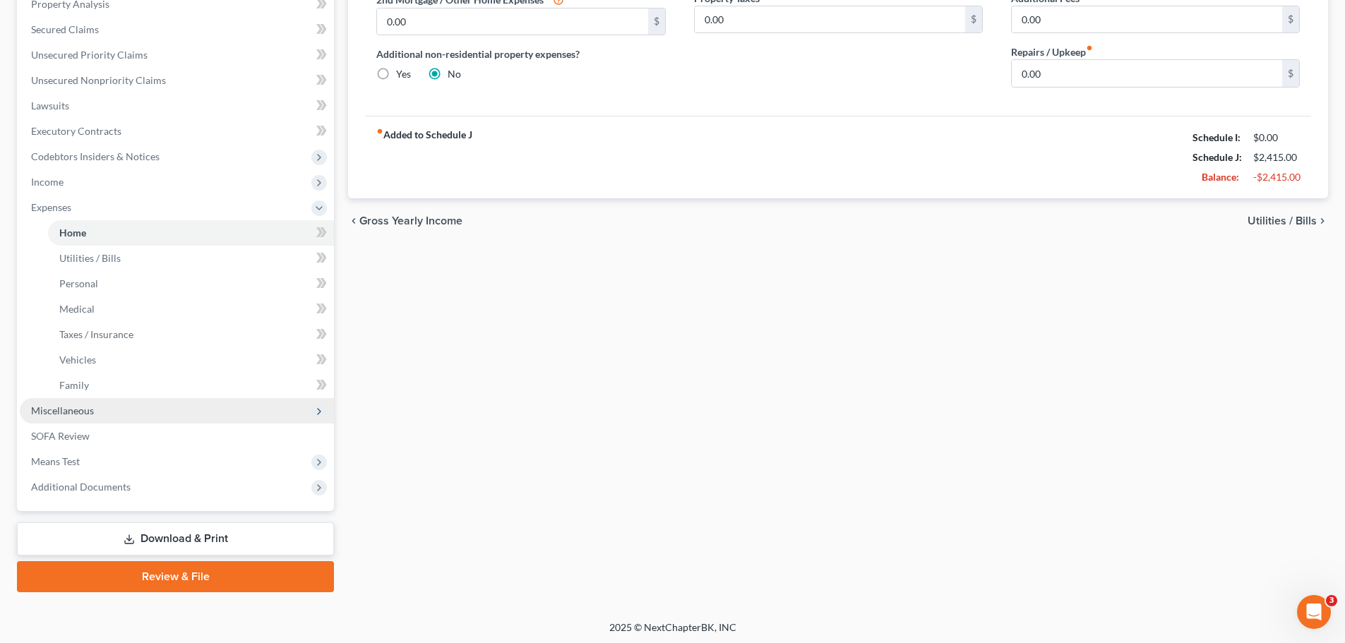
click at [91, 412] on span "Miscellaneous" at bounding box center [62, 411] width 63 height 12
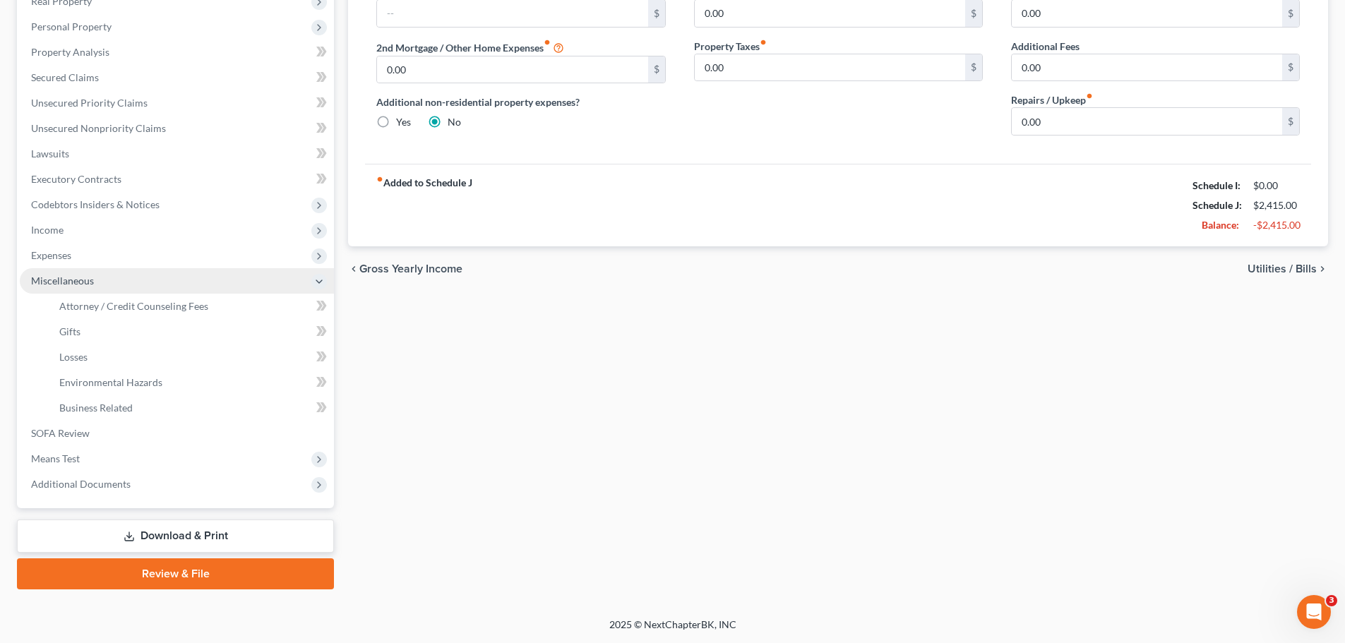
scroll to position [234, 0]
click at [71, 231] on span "Income" at bounding box center [177, 229] width 314 height 25
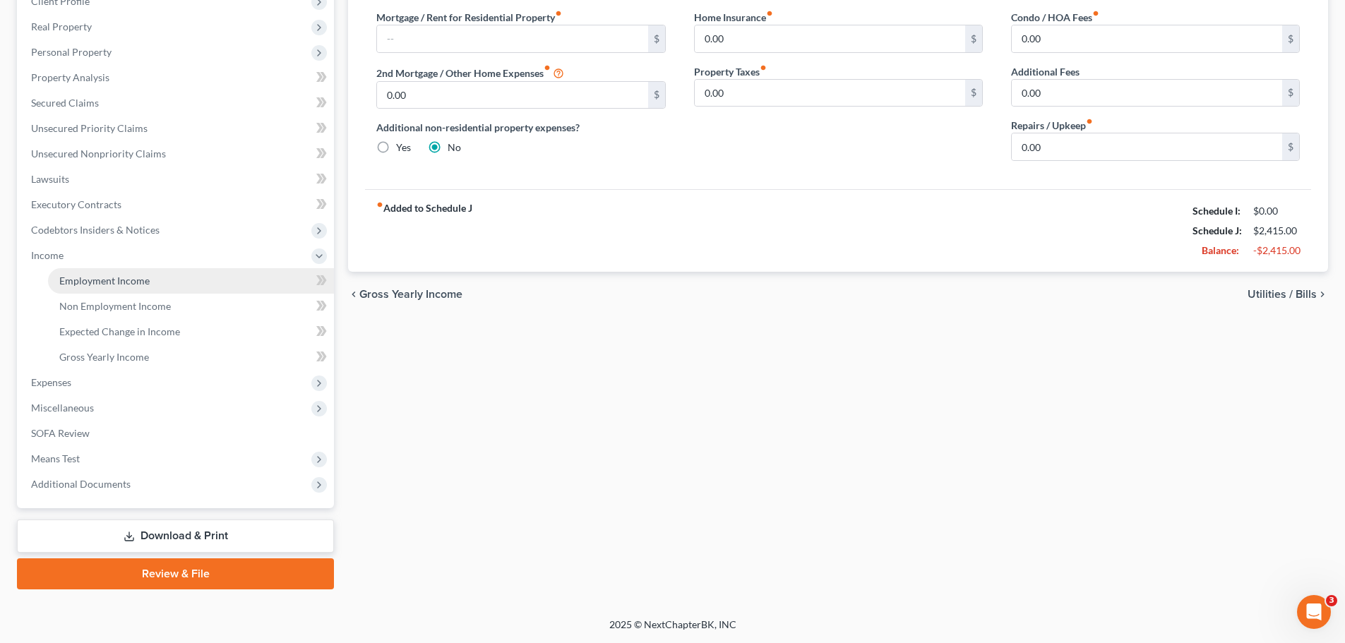
scroll to position [209, 0]
click at [108, 281] on span "Employment Income" at bounding box center [104, 281] width 90 height 12
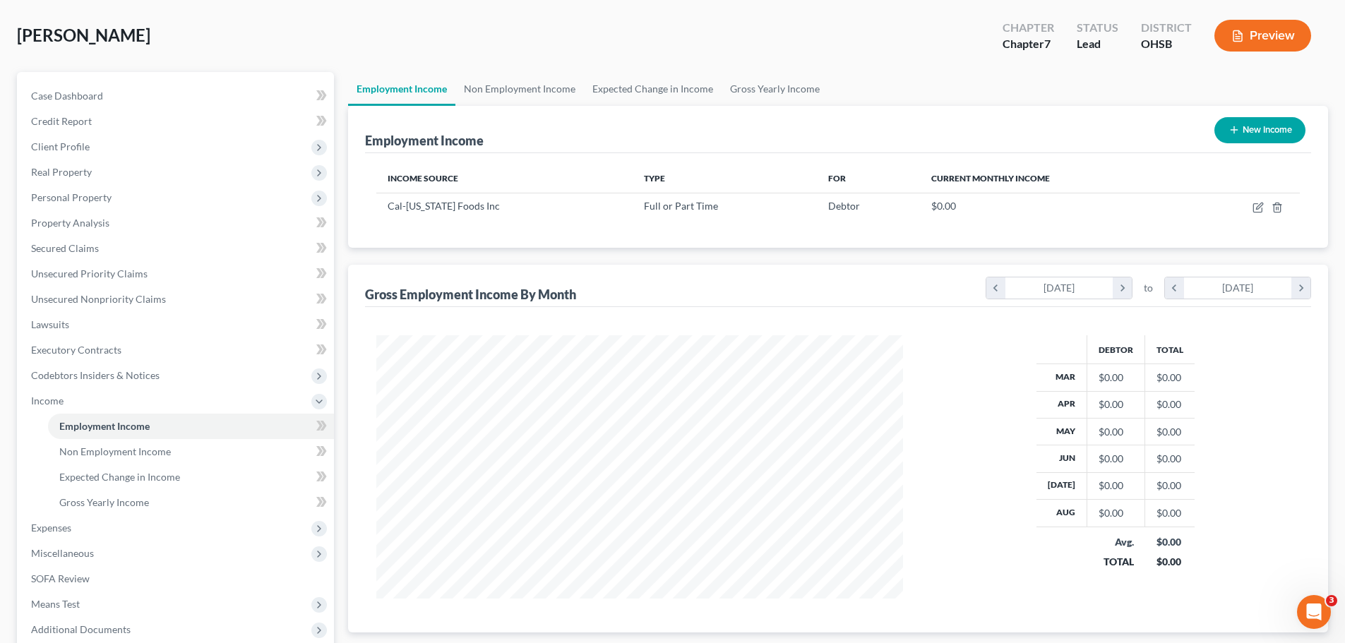
scroll to position [209, 0]
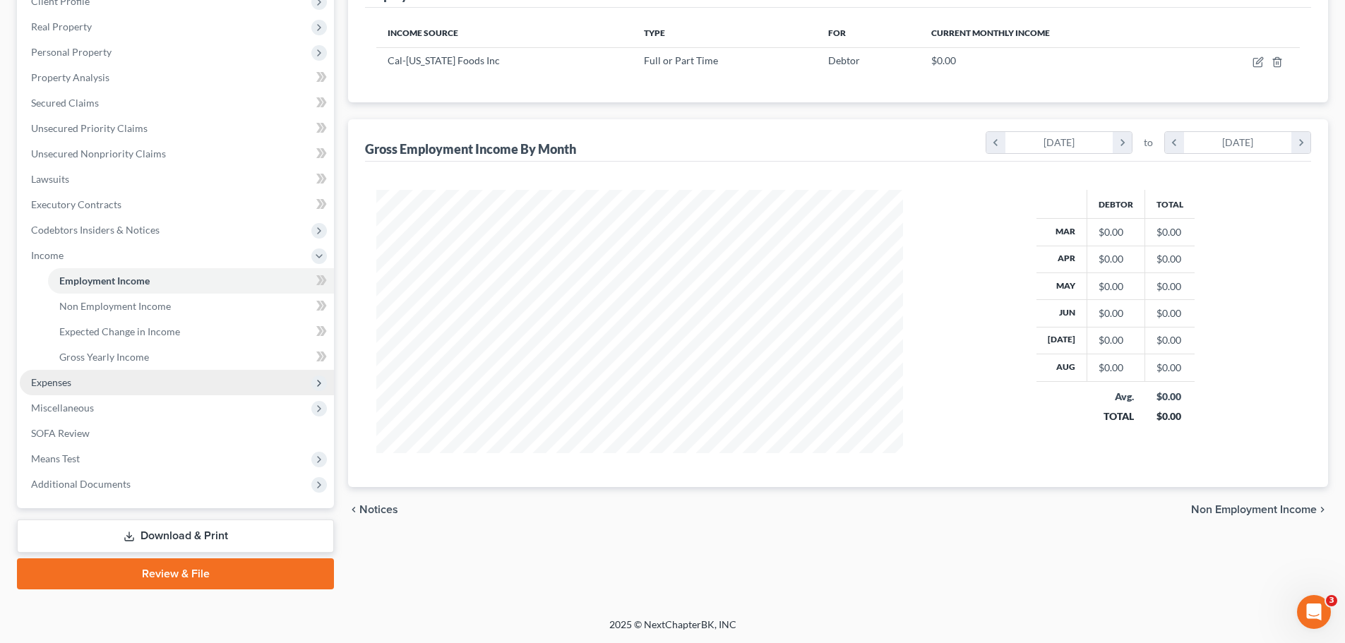
click at [71, 377] on span "Expenses" at bounding box center [51, 382] width 40 height 12
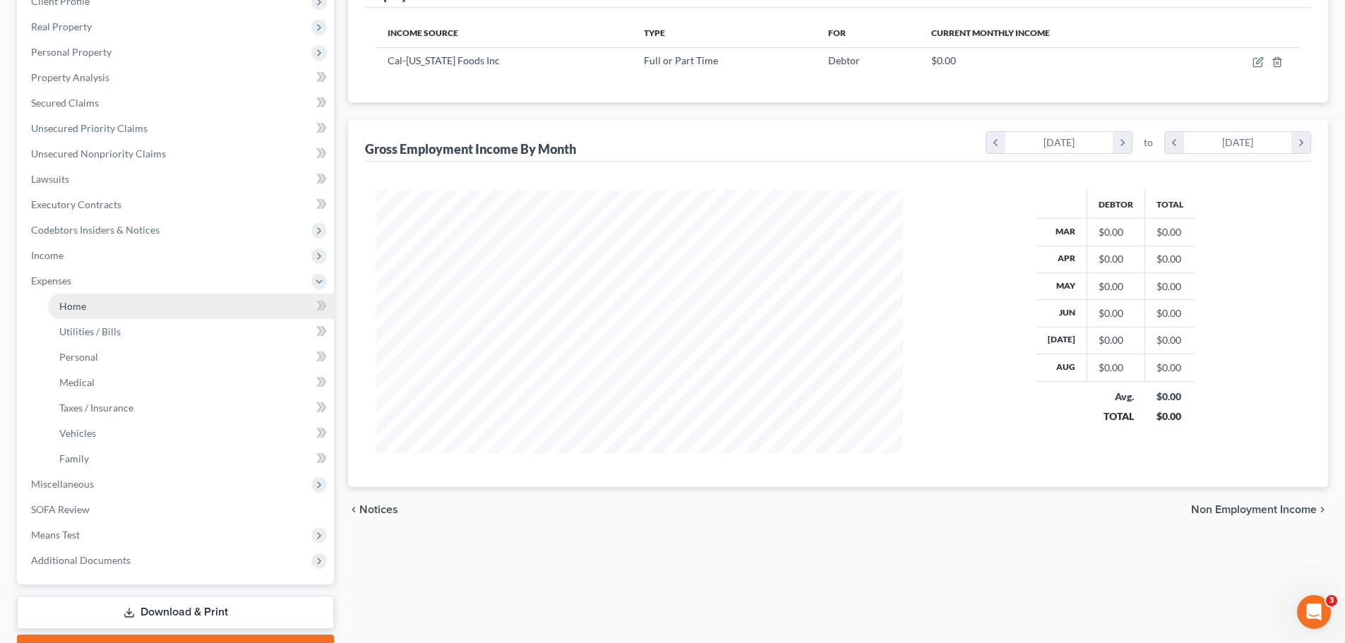
click at [71, 296] on link "Home" at bounding box center [191, 306] width 286 height 25
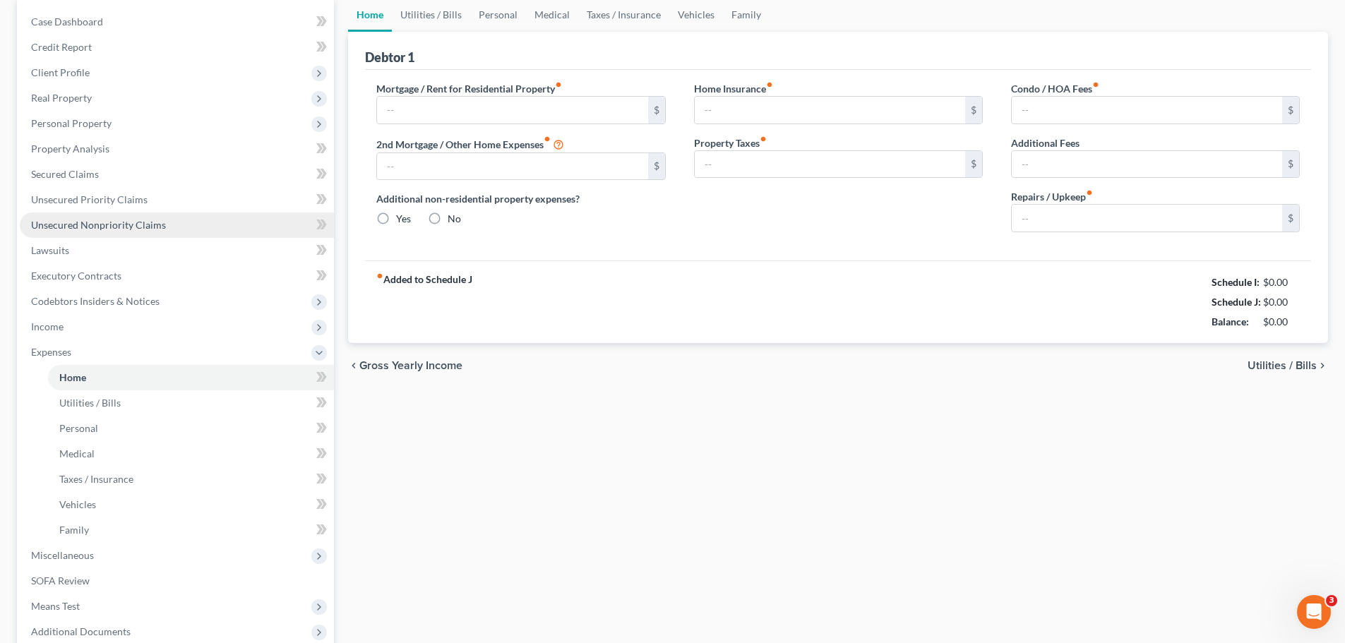
type input "0.00"
radio input "true"
type input "0.00"
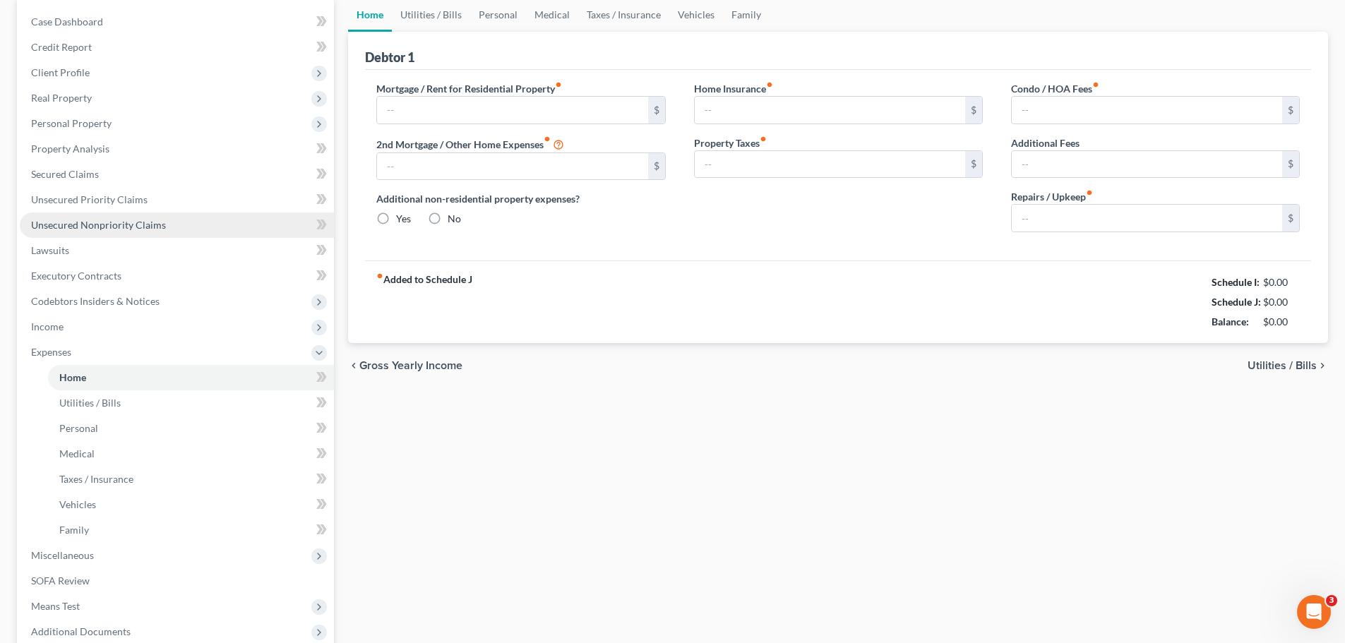
type input "0.00"
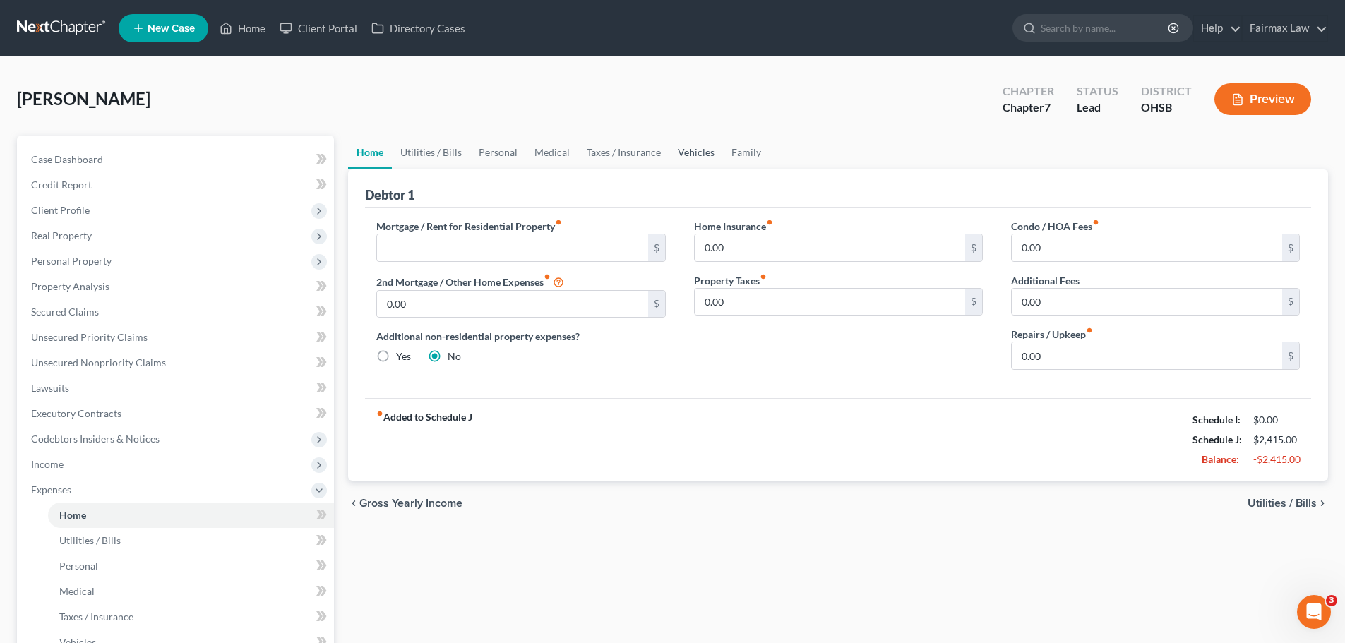
click at [696, 161] on link "Vehicles" at bounding box center [696, 153] width 54 height 34
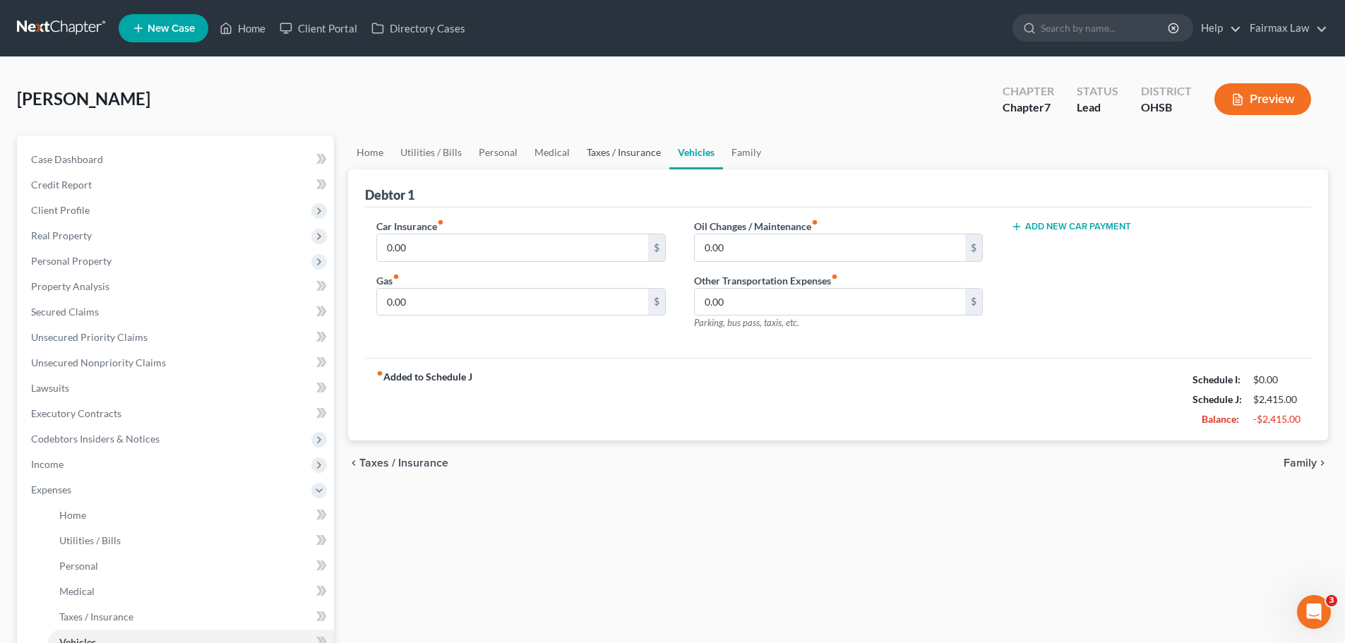
click at [623, 151] on link "Taxes / Insurance" at bounding box center [623, 153] width 91 height 34
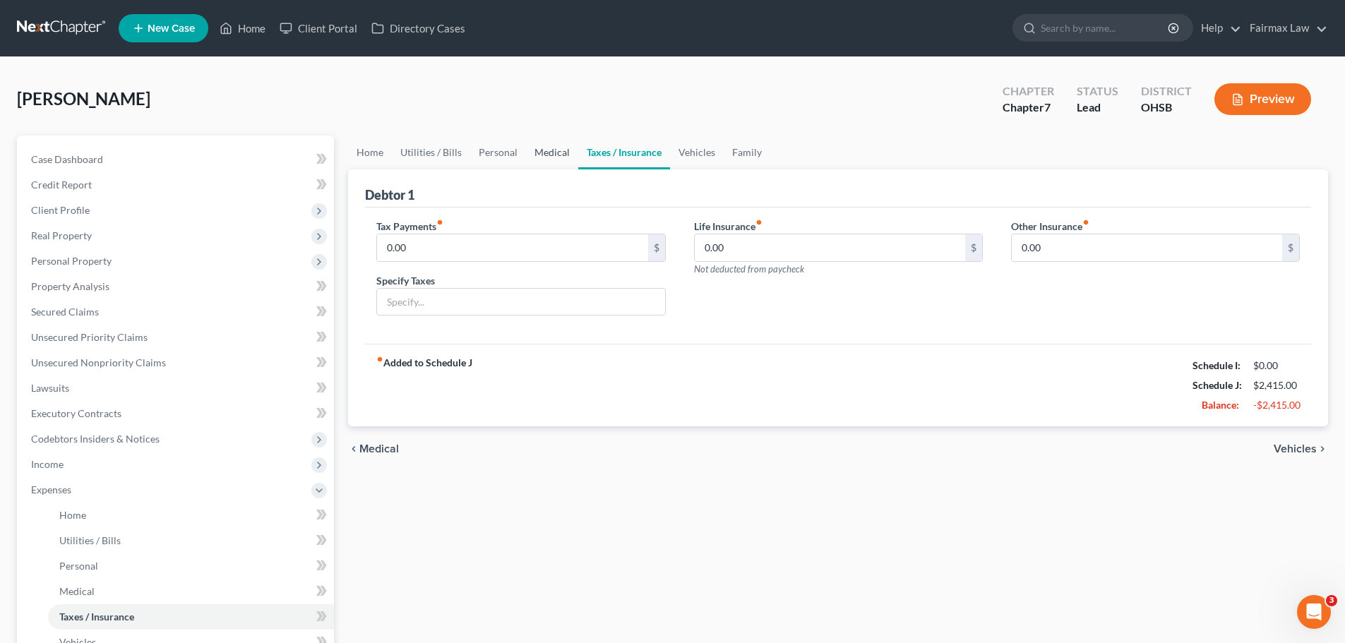
click at [556, 150] on link "Medical" at bounding box center [552, 153] width 52 height 34
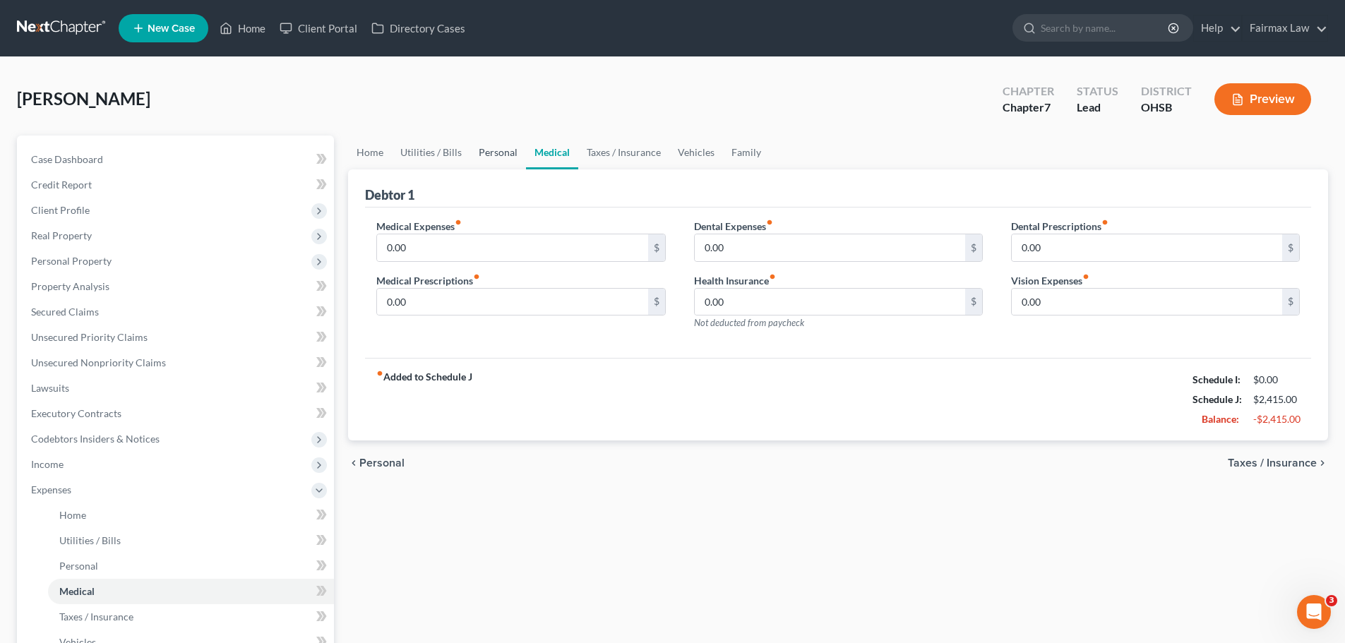
click at [485, 150] on link "Personal" at bounding box center [498, 153] width 56 height 34
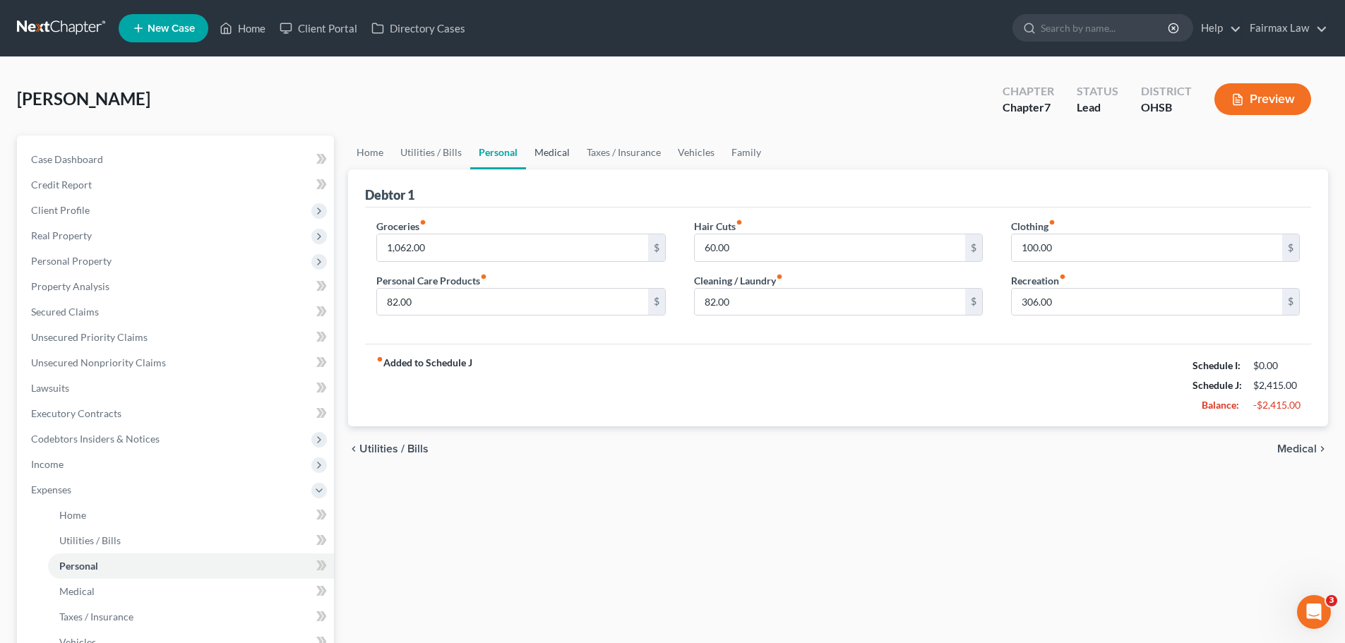
click at [537, 148] on link "Medical" at bounding box center [552, 153] width 52 height 34
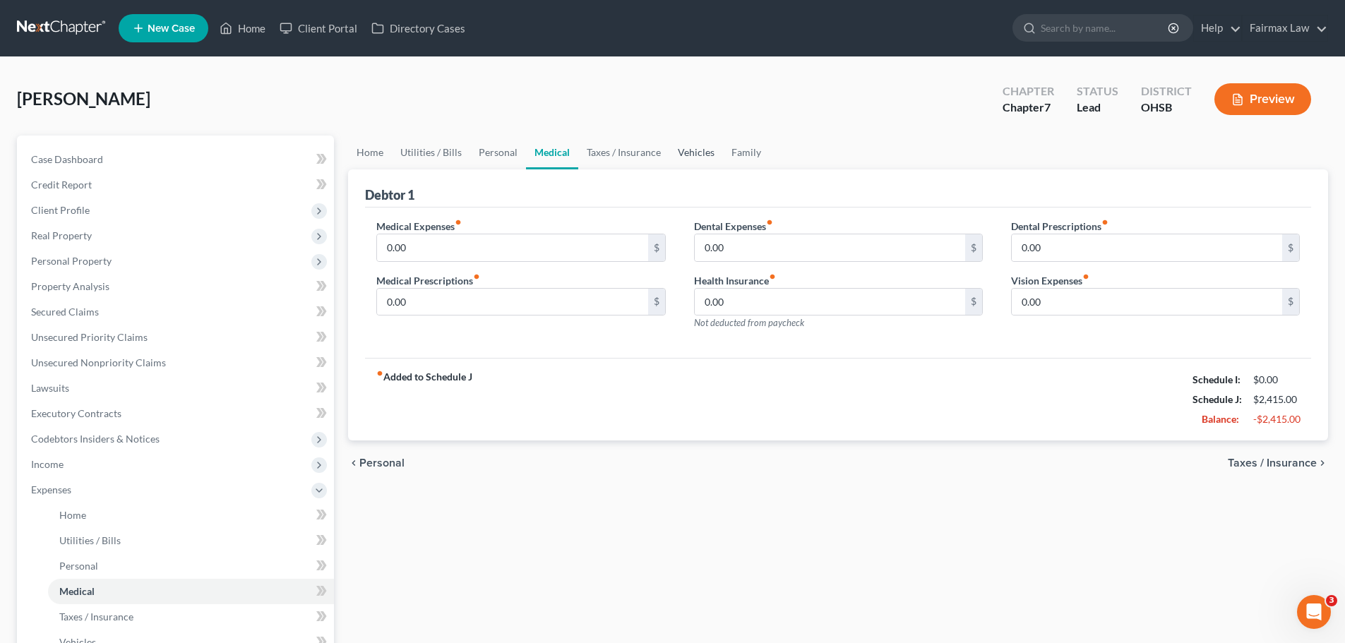
click at [669, 153] on link "Vehicles" at bounding box center [696, 153] width 54 height 34
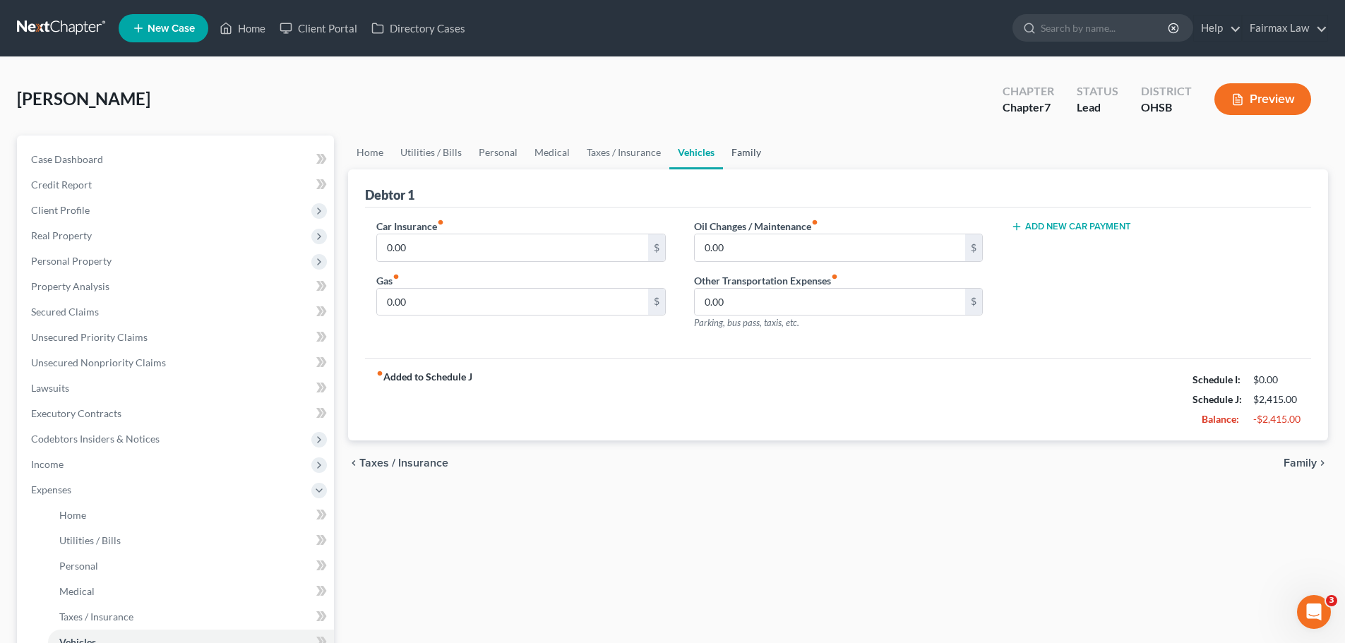
click at [760, 153] on link "Family" at bounding box center [746, 153] width 47 height 34
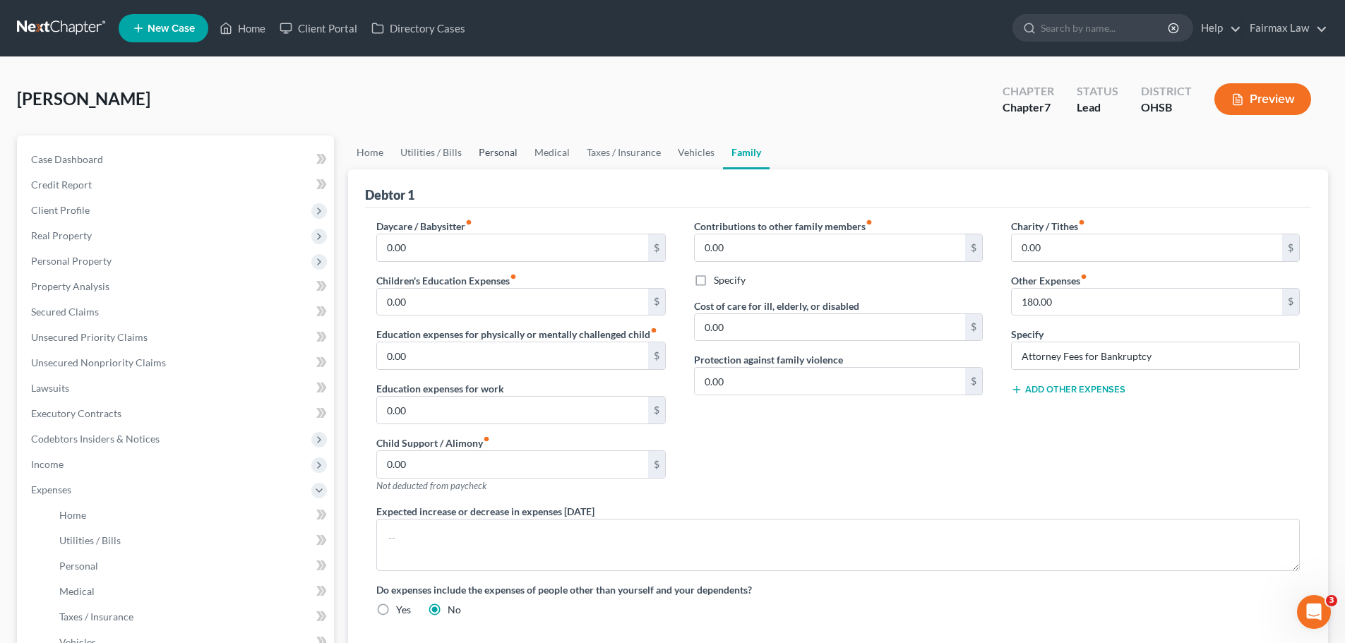
click at [485, 155] on link "Personal" at bounding box center [498, 153] width 56 height 34
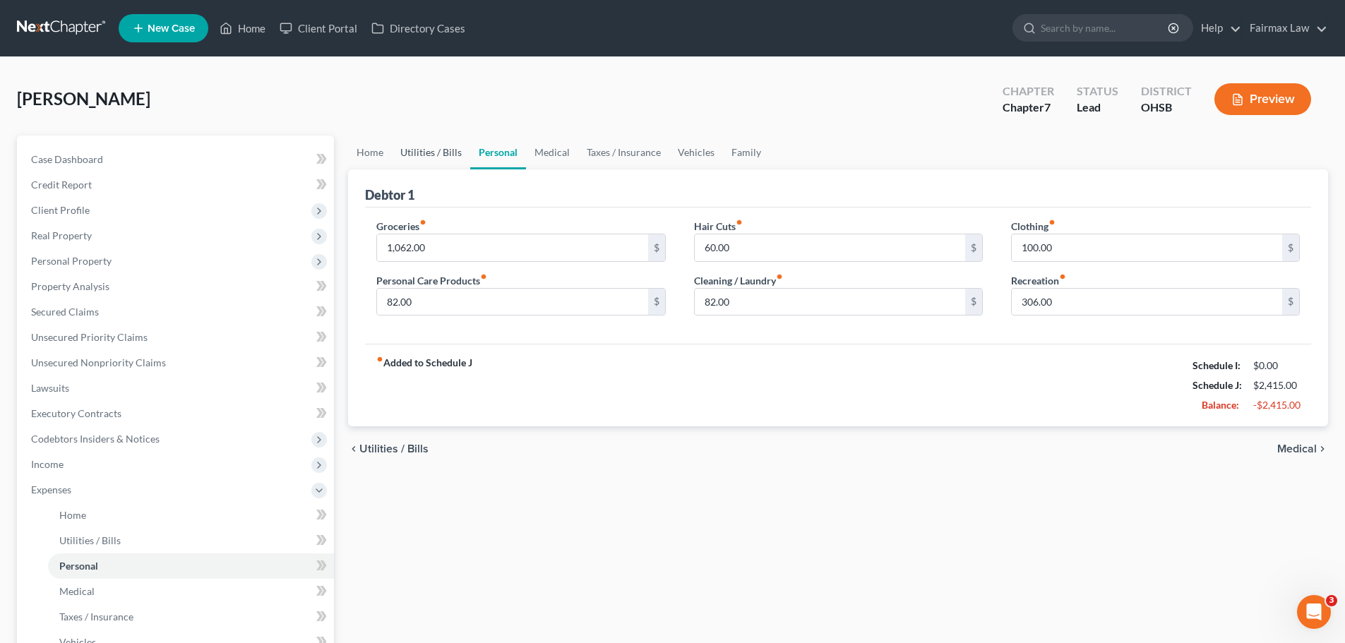
click at [455, 155] on link "Utilities / Bills" at bounding box center [431, 153] width 78 height 34
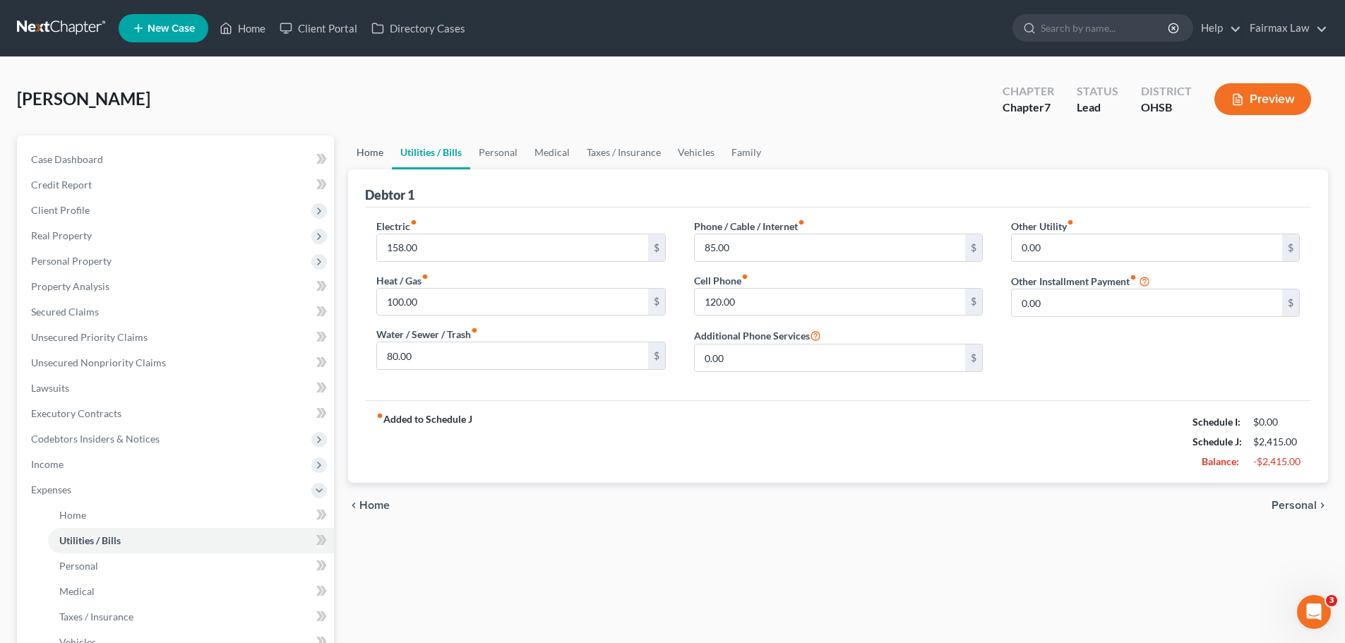
click at [377, 153] on link "Home" at bounding box center [370, 153] width 44 height 34
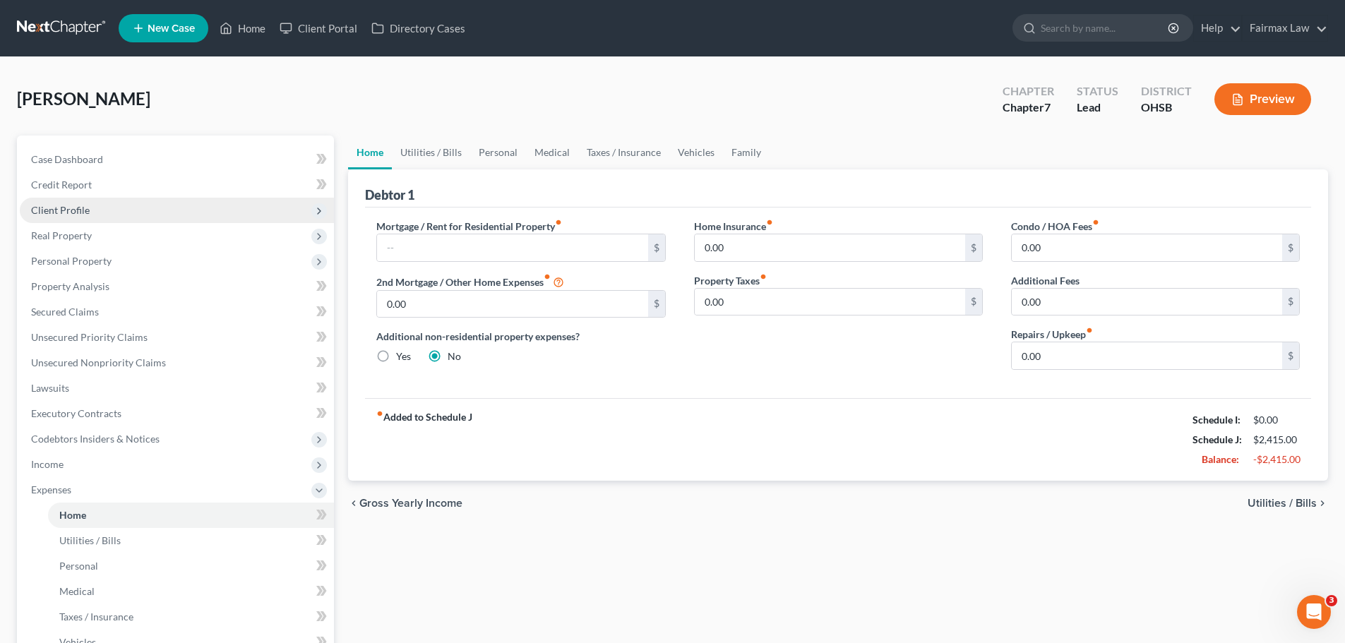
click at [80, 220] on span "Client Profile" at bounding box center [177, 210] width 314 height 25
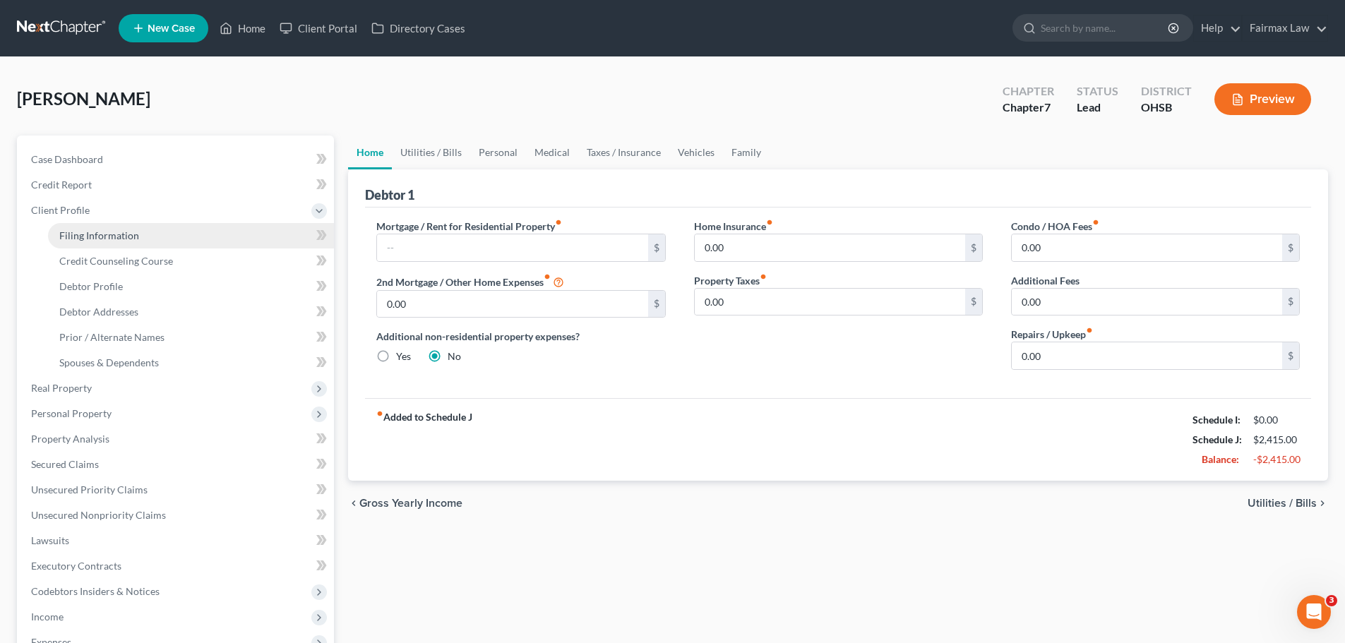
click at [112, 238] on span "Filing Information" at bounding box center [99, 235] width 80 height 12
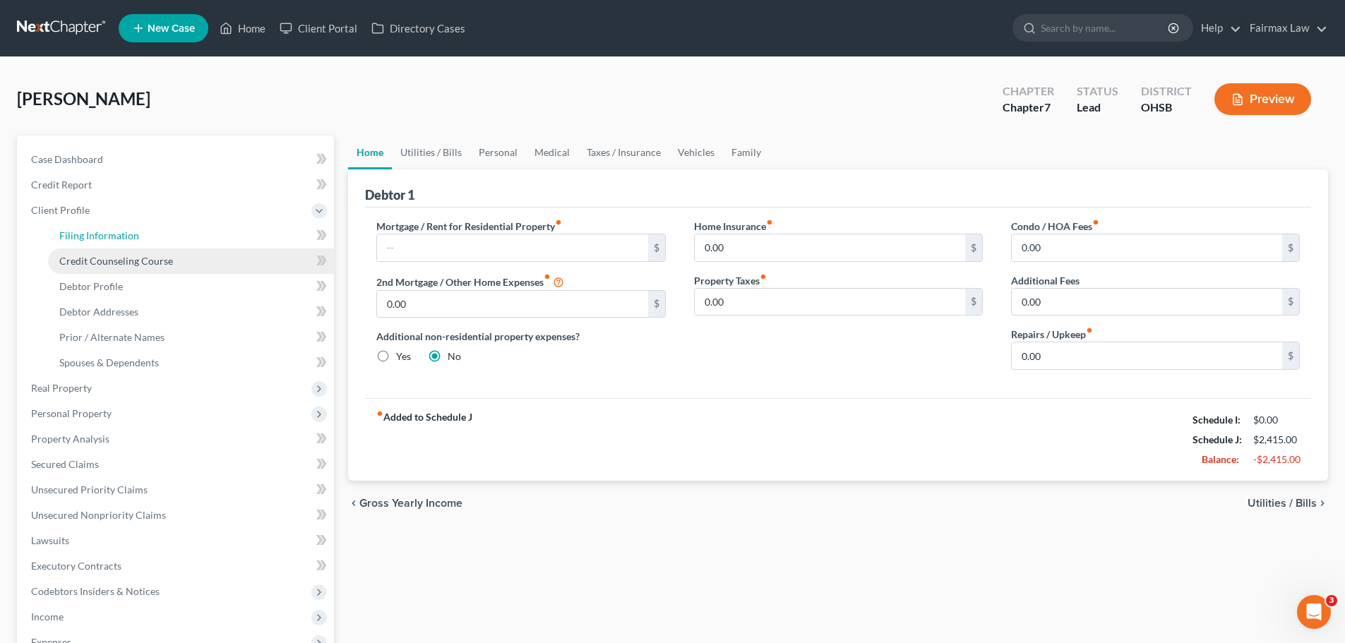
select select "1"
select select "0"
select select "62"
select select "15"
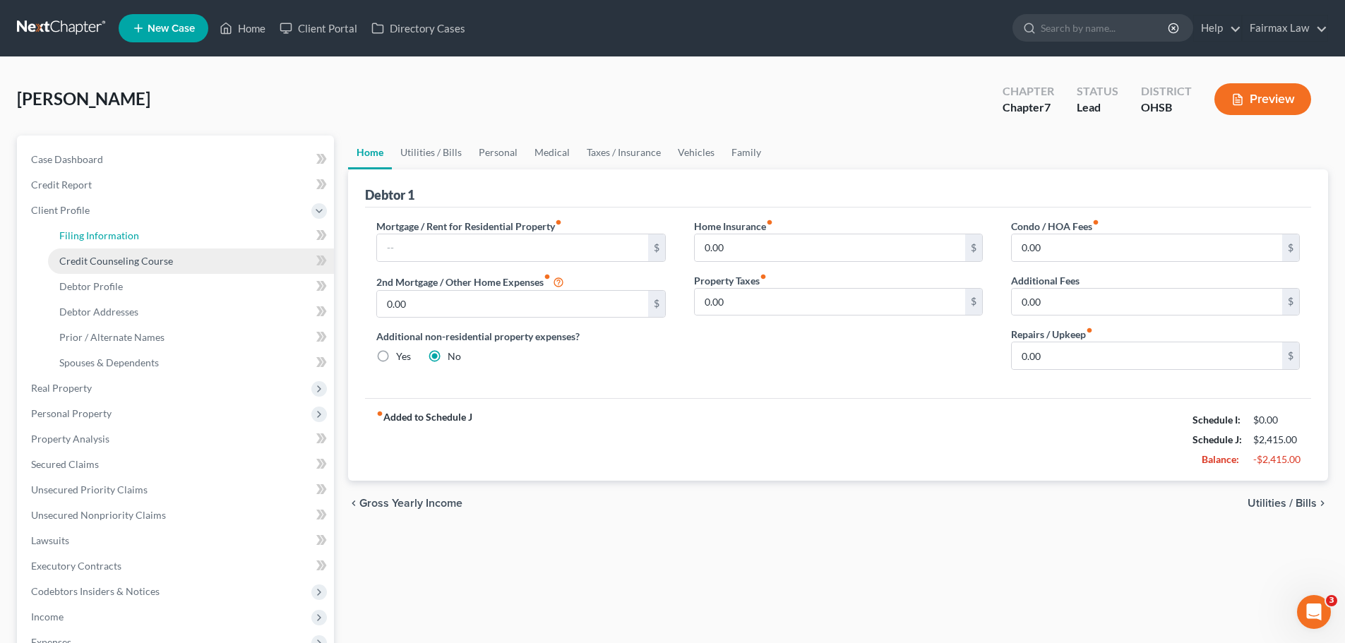
select select "0"
select select "36"
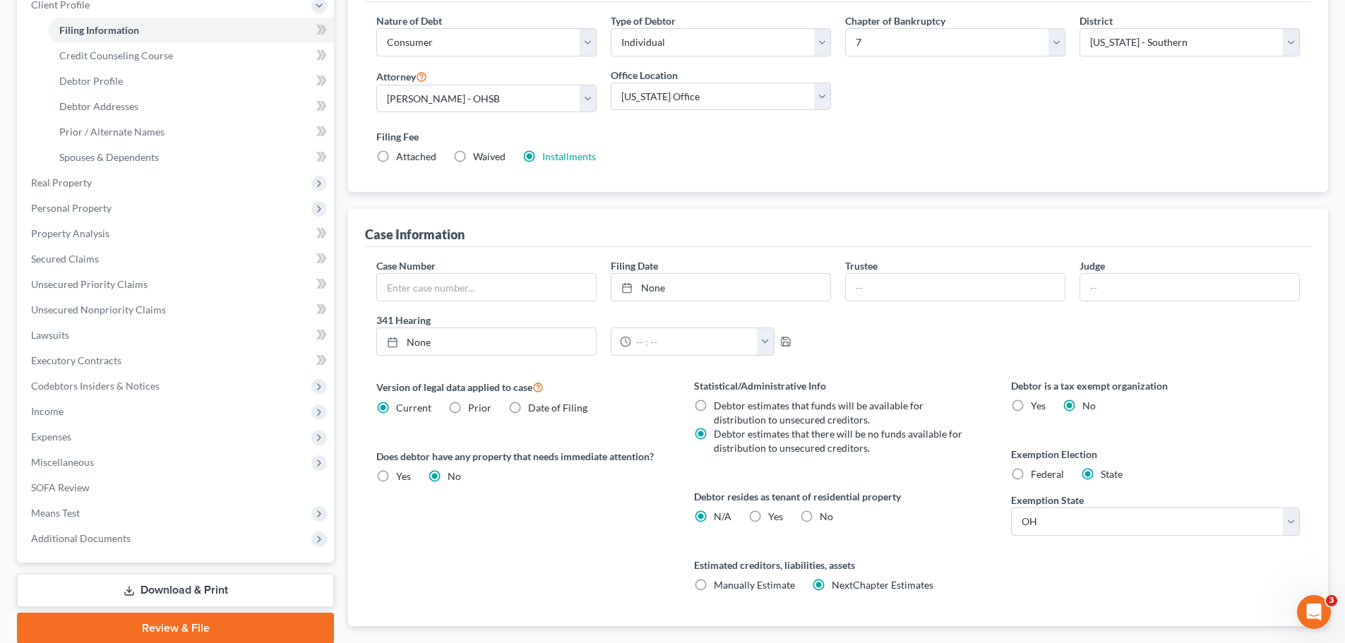
scroll to position [282, 0]
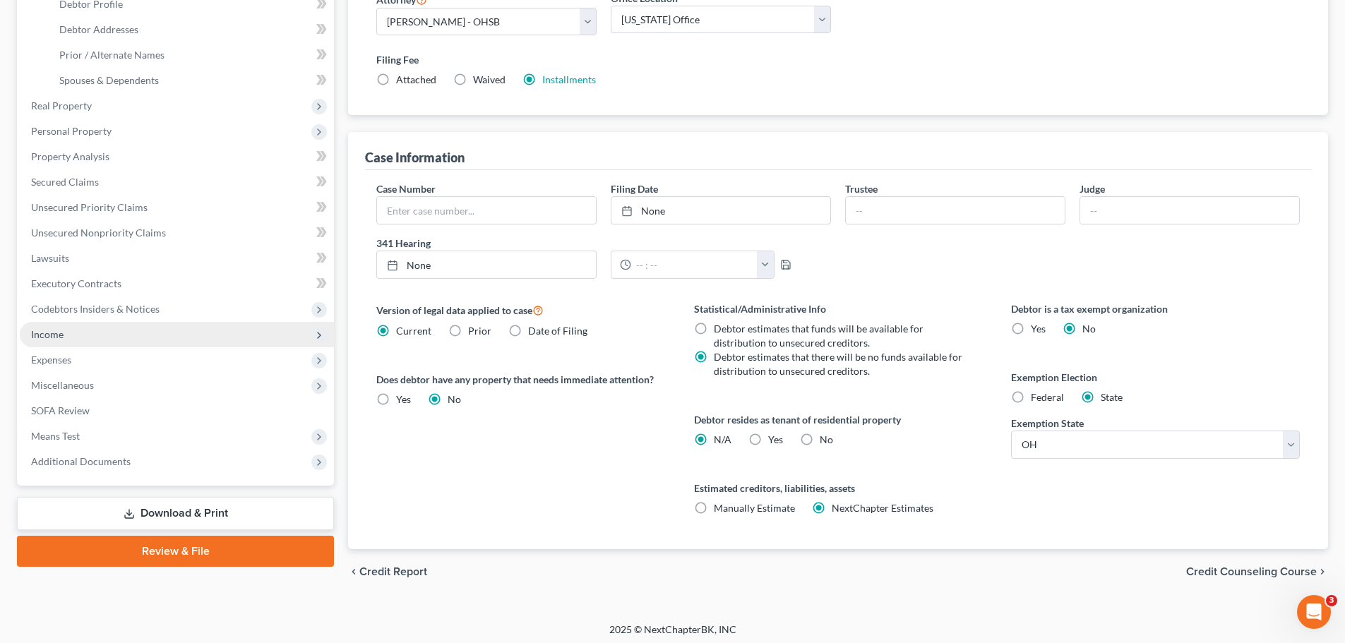
click at [142, 336] on span "Income" at bounding box center [177, 334] width 314 height 25
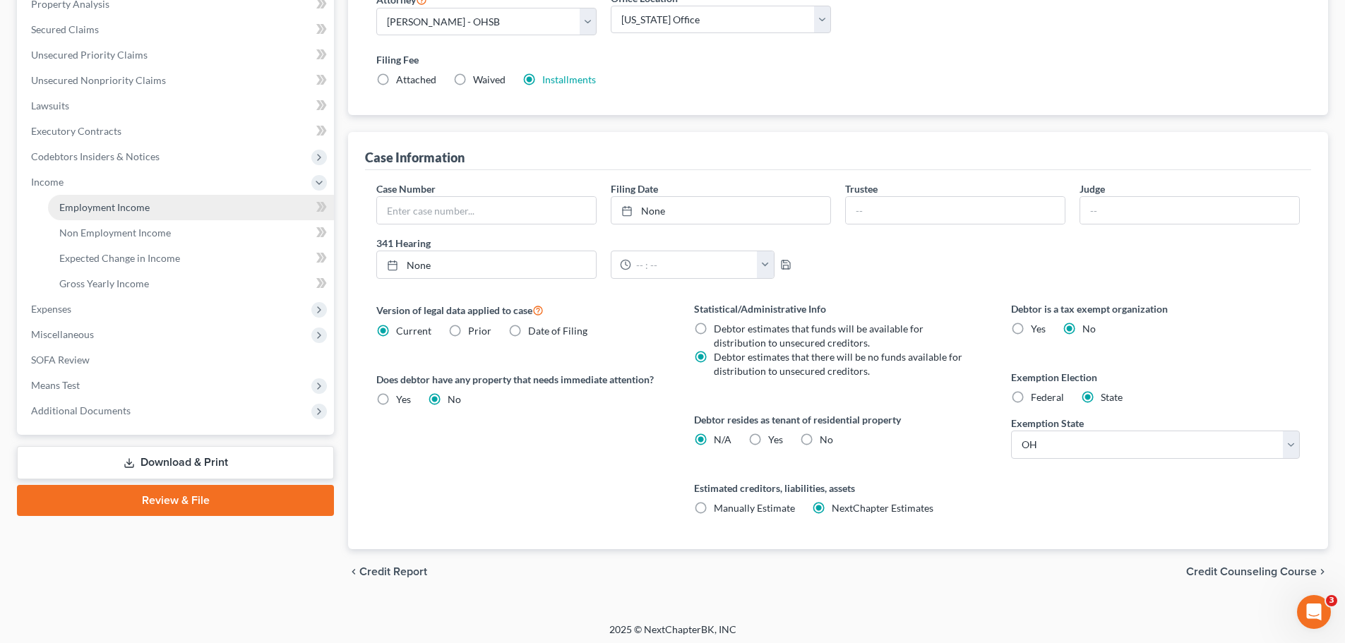
click at [135, 197] on link "Employment Income" at bounding box center [191, 207] width 286 height 25
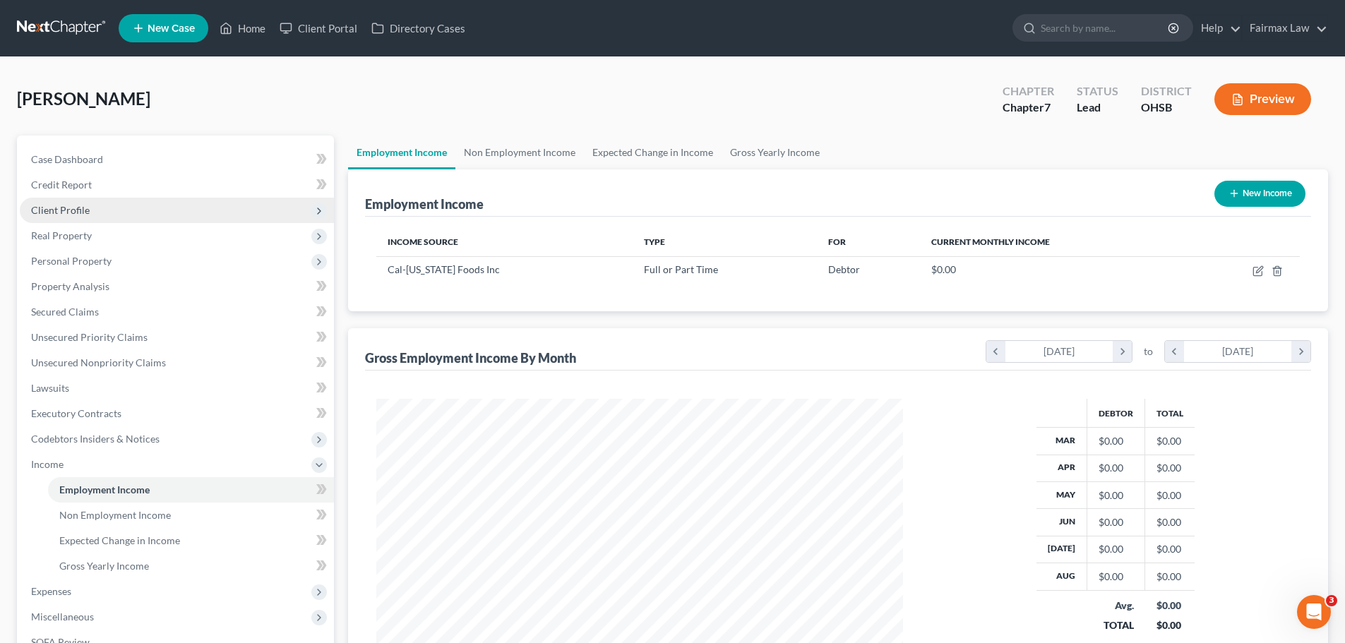
click at [88, 209] on span "Client Profile" at bounding box center [177, 210] width 314 height 25
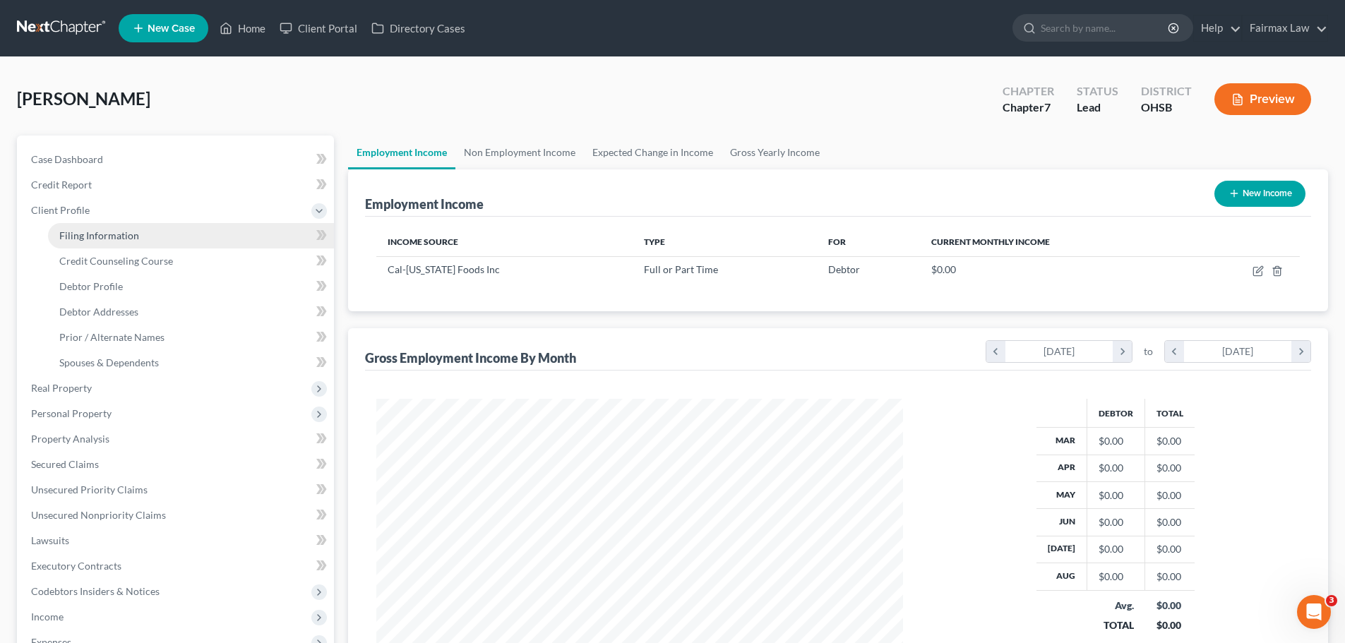
click at [128, 234] on span "Filing Information" at bounding box center [99, 235] width 80 height 12
select select "1"
select select "0"
select select "62"
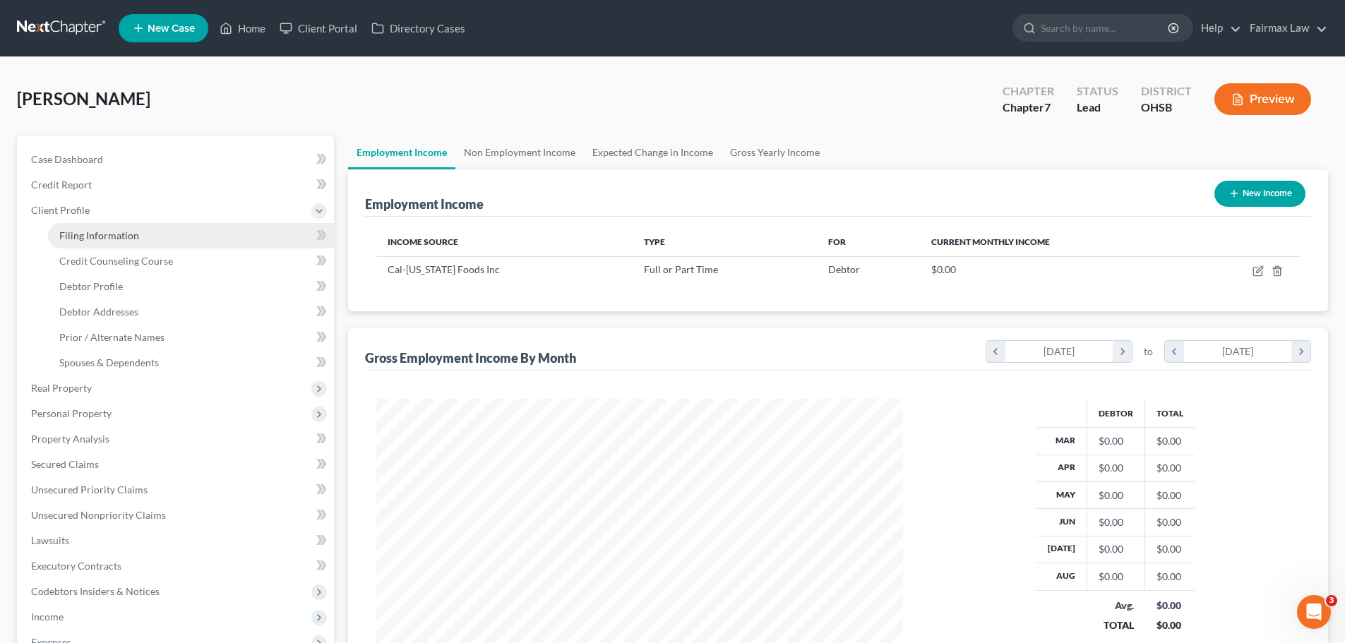
select select "15"
select select "0"
select select "36"
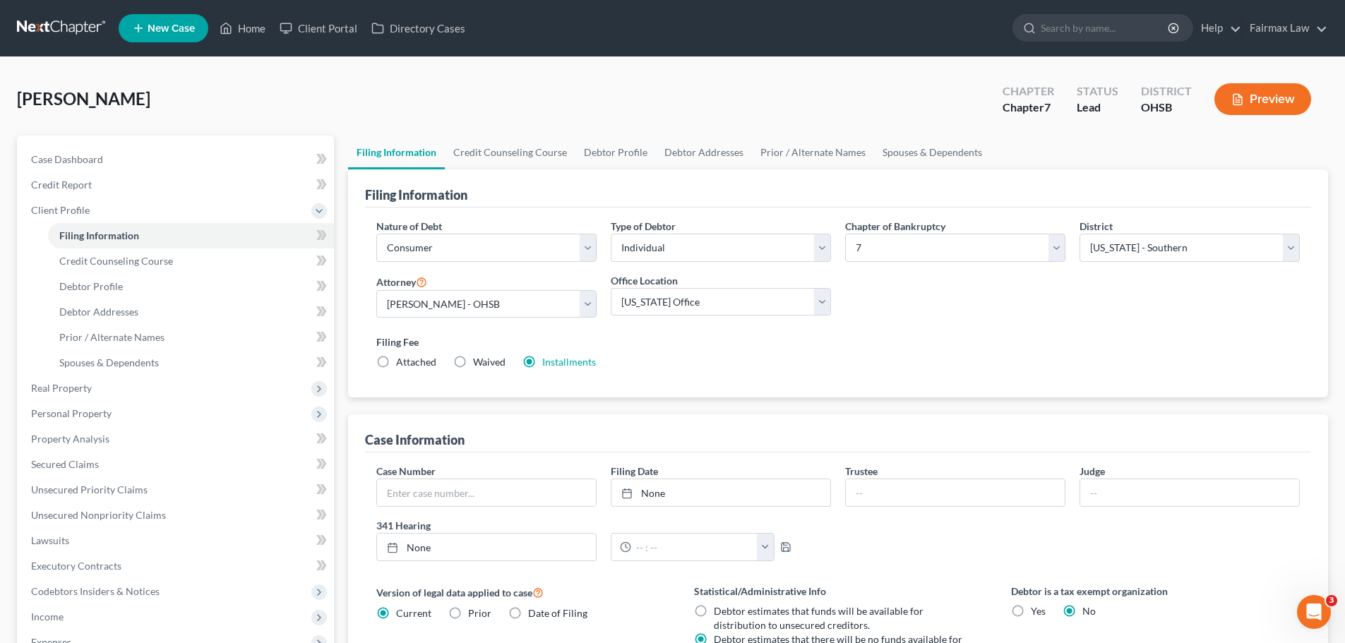
scroll to position [282, 0]
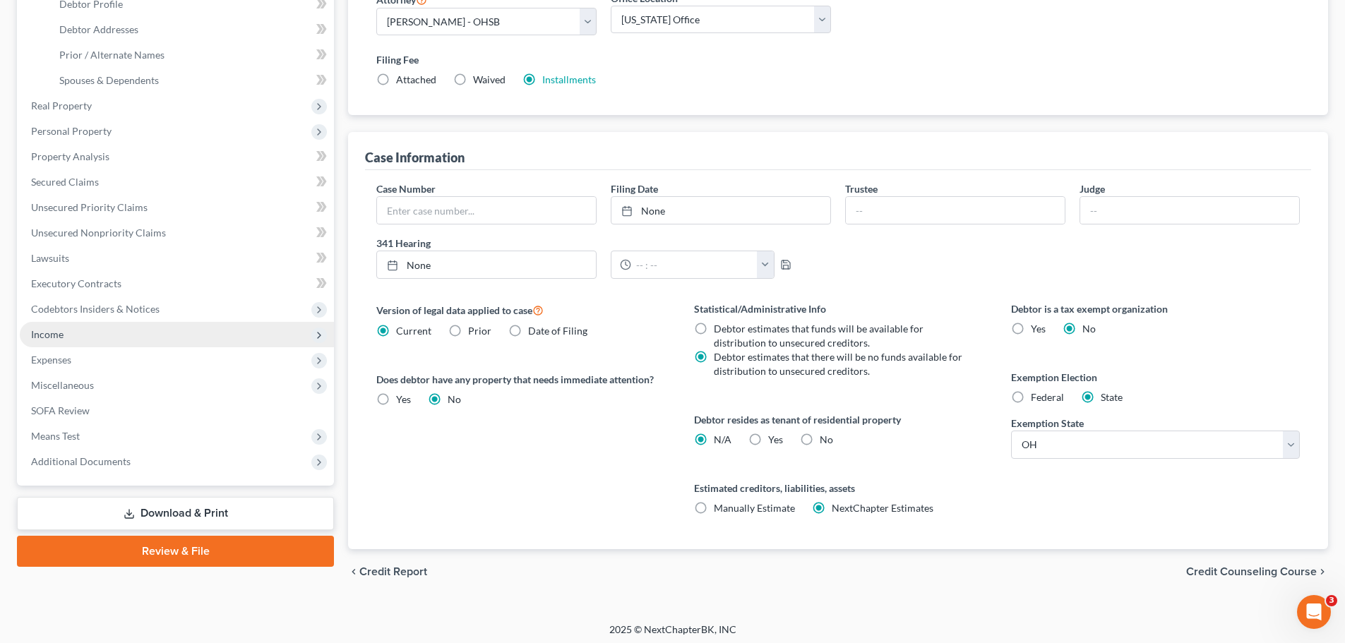
click at [90, 326] on span "Income" at bounding box center [177, 334] width 314 height 25
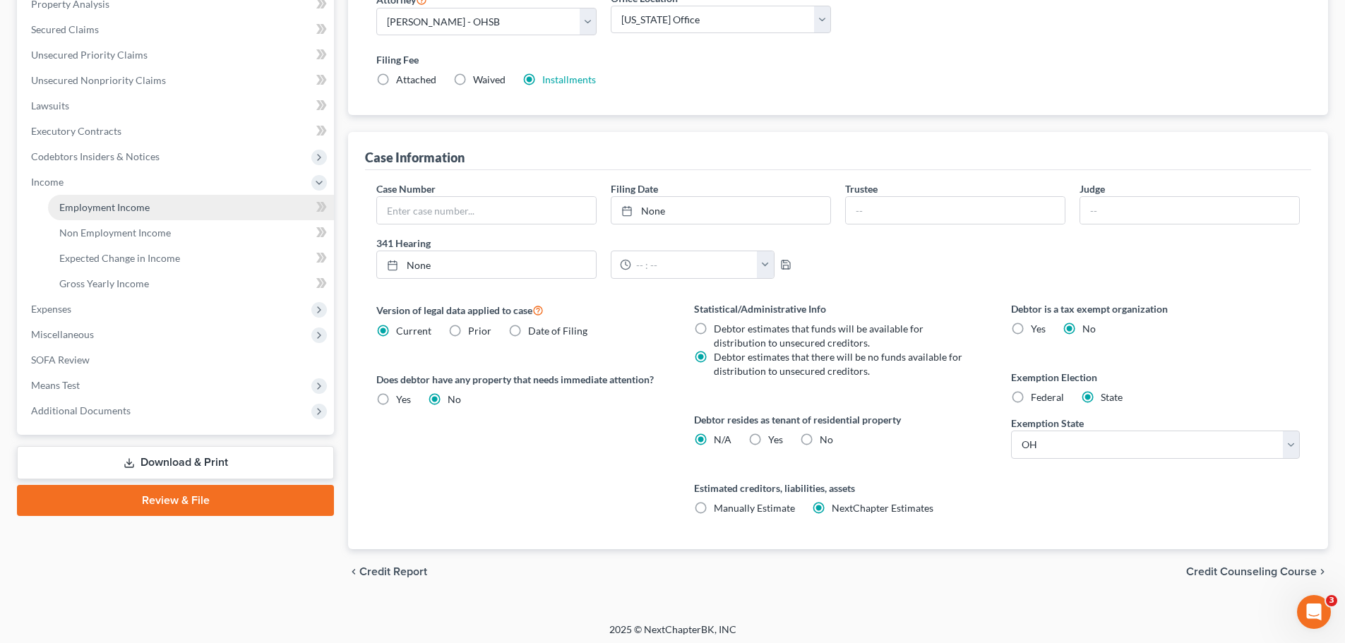
click at [108, 209] on span "Employment Income" at bounding box center [104, 207] width 90 height 12
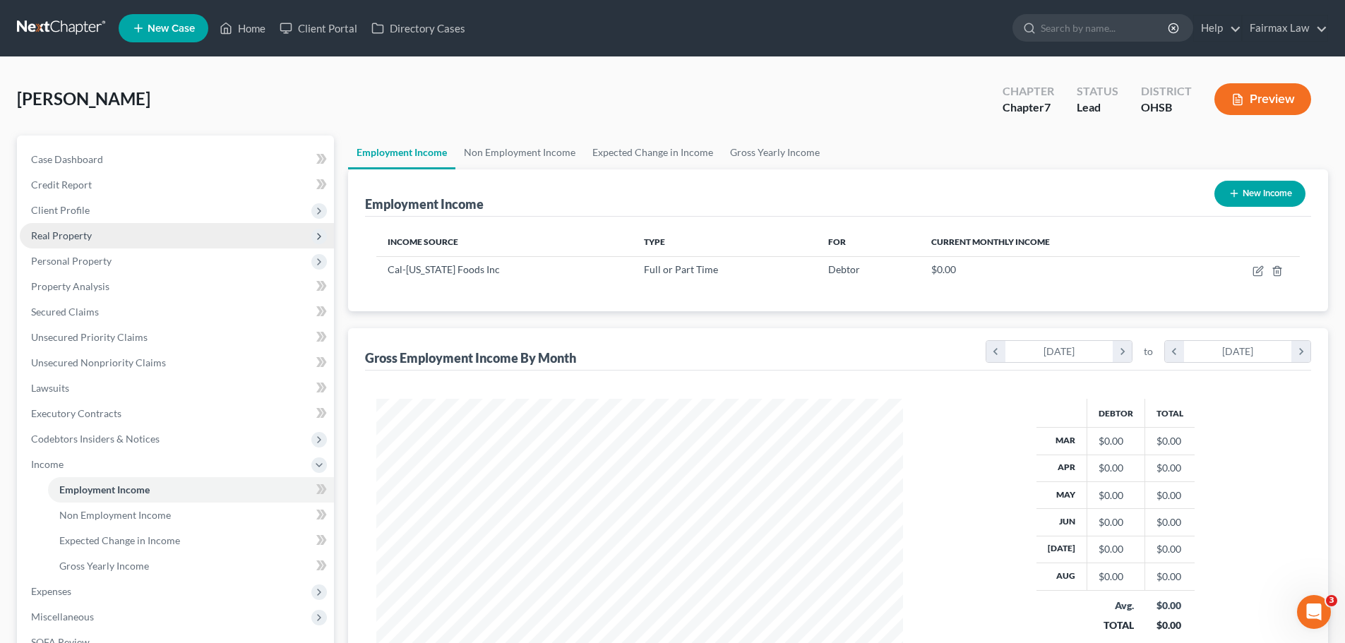
drag, startPoint x: 102, startPoint y: 205, endPoint x: 132, endPoint y: 233, distance: 41.5
click at [102, 205] on span "Client Profile" at bounding box center [177, 210] width 314 height 25
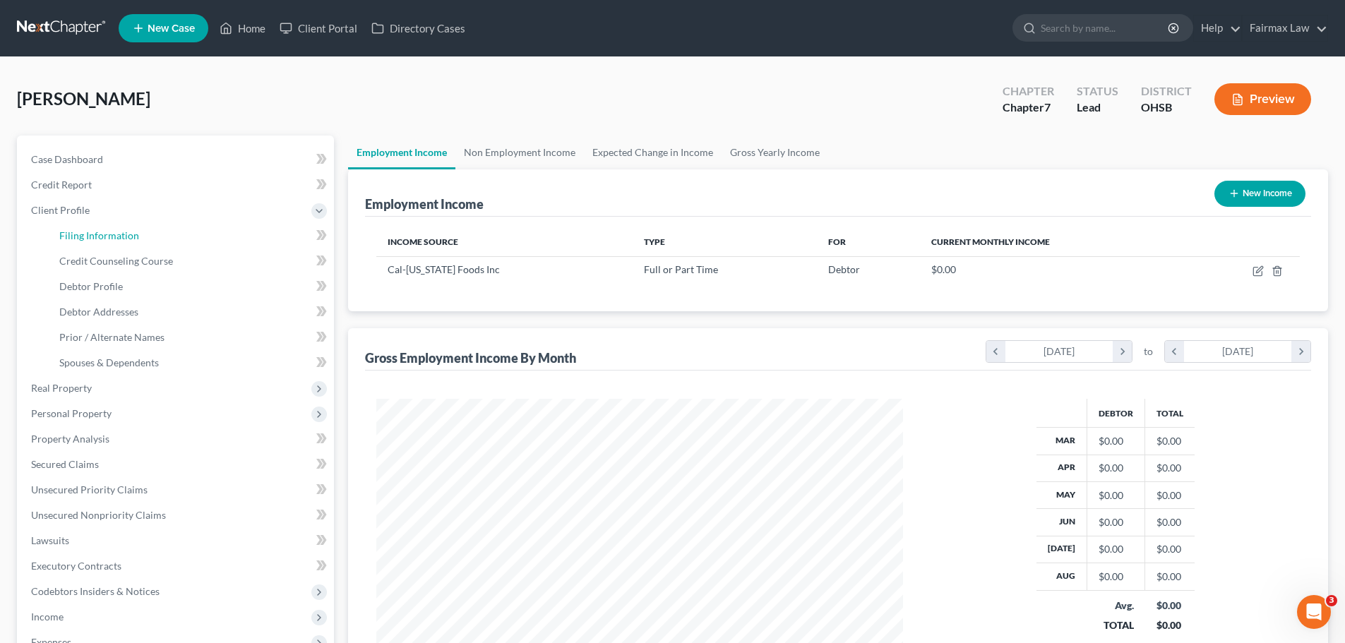
drag, startPoint x: 150, startPoint y: 241, endPoint x: 23, endPoint y: 290, distance: 137.0
click at [150, 240] on link "Filing Information" at bounding box center [191, 235] width 286 height 25
select select "1"
select select "0"
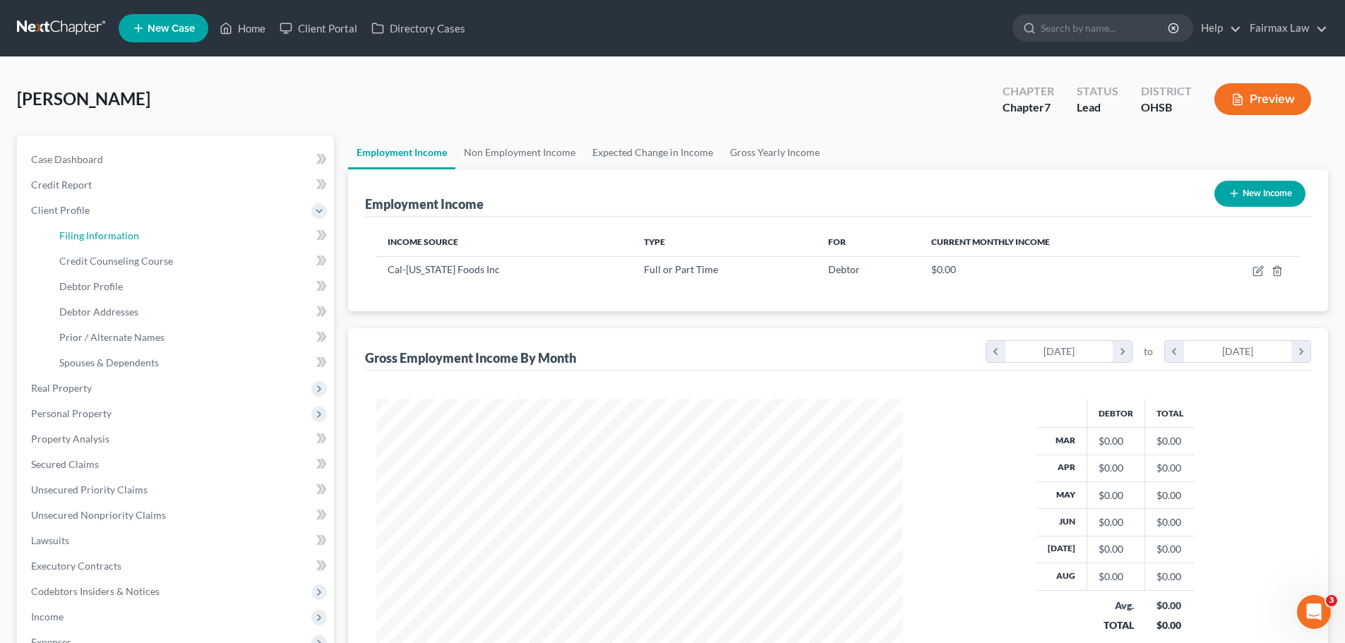
select select "62"
select select "15"
select select "0"
select select "36"
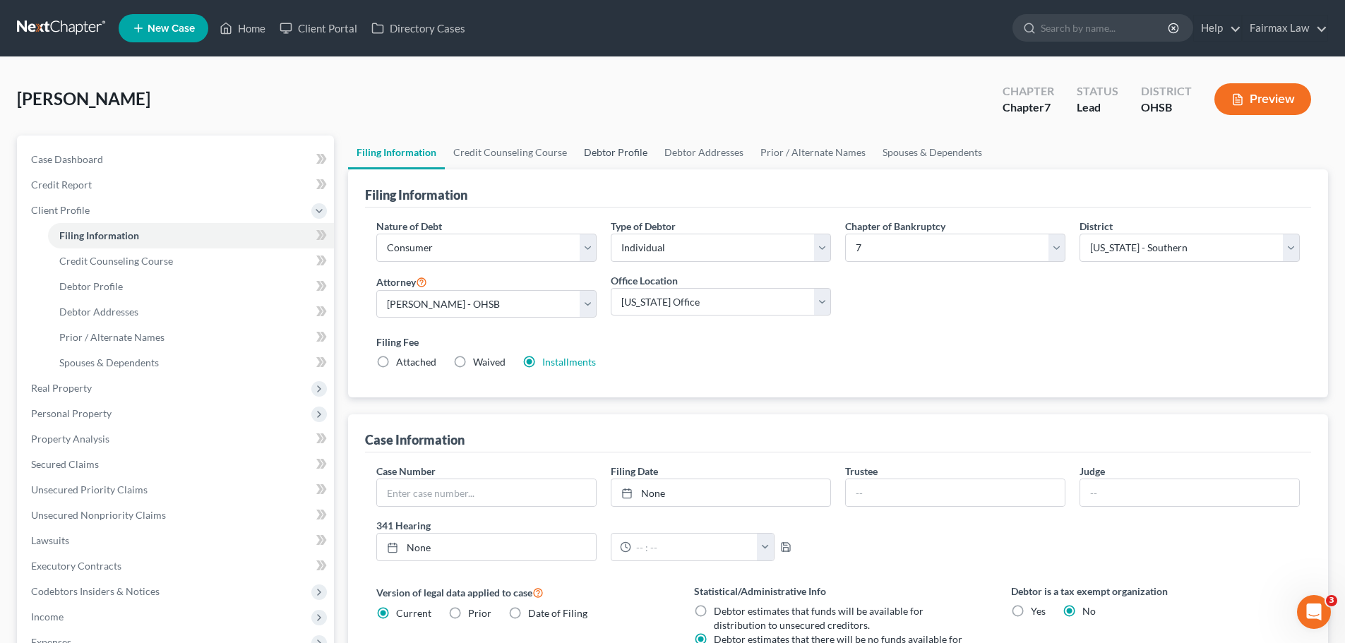
drag, startPoint x: 620, startPoint y: 153, endPoint x: 409, endPoint y: 186, distance: 213.8
click at [620, 153] on link "Debtor Profile" at bounding box center [615, 153] width 80 height 34
select select "0"
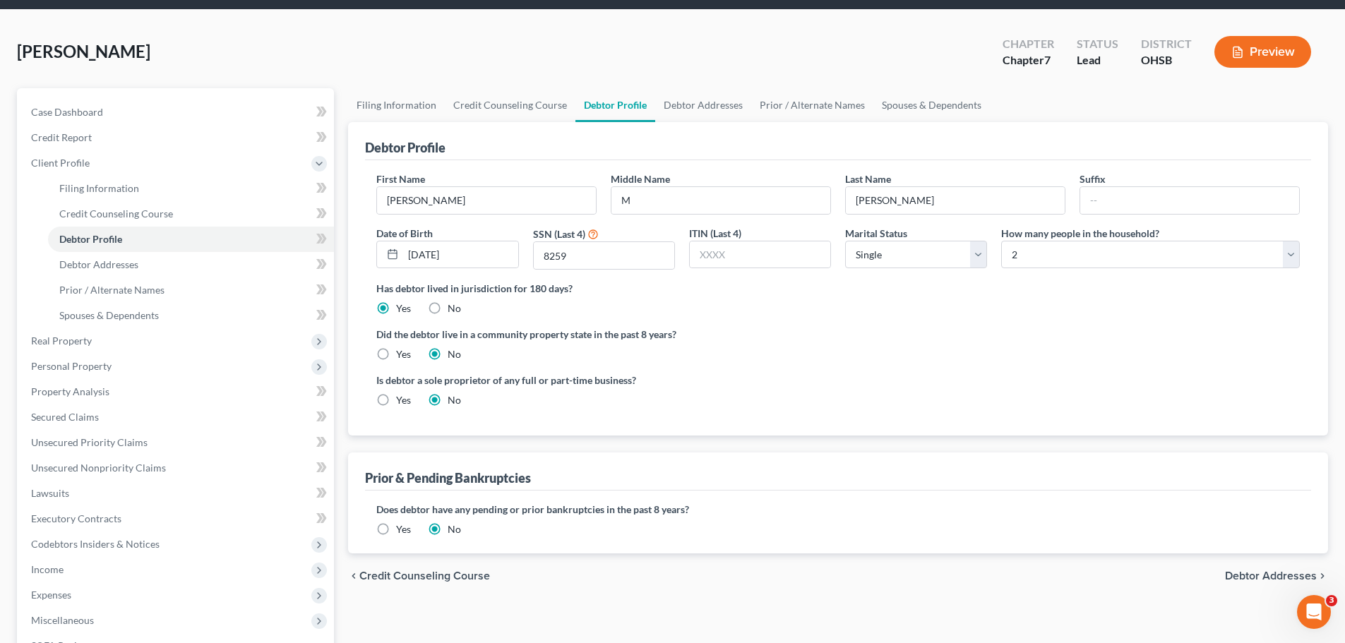
scroll to position [71, 0]
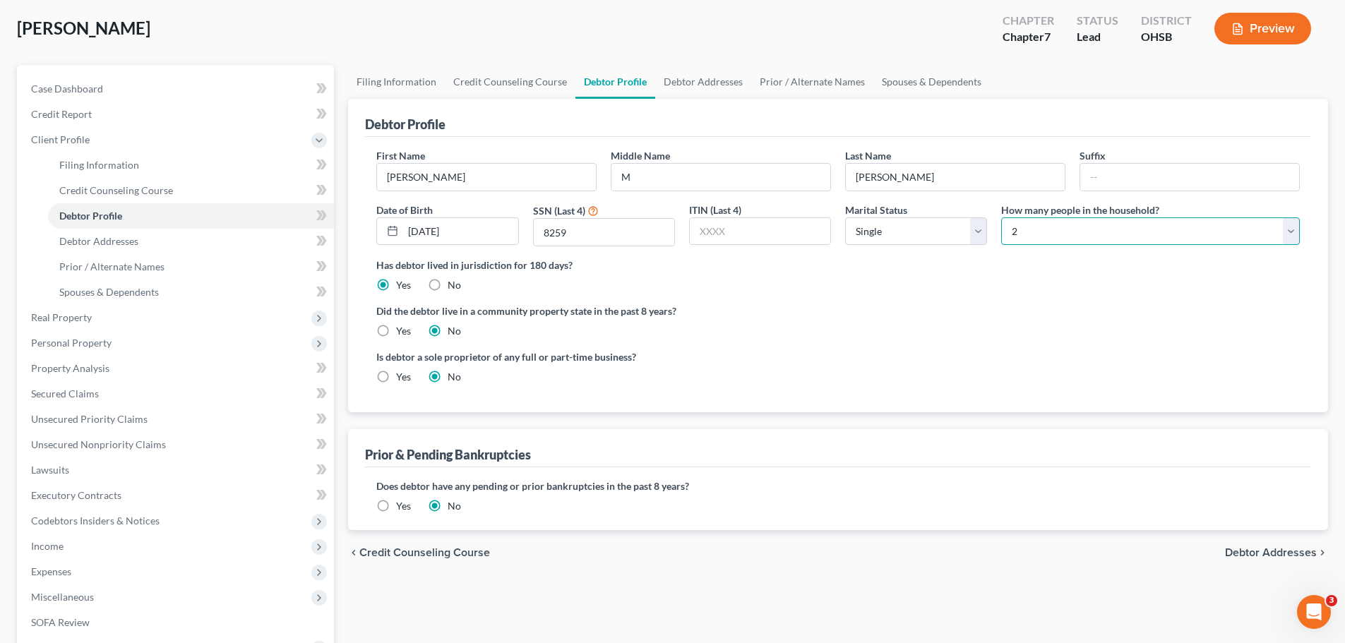
drag, startPoint x: 1051, startPoint y: 236, endPoint x: 1051, endPoint y: 244, distance: 8.5
click at [1051, 236] on select "Select 1 2 3 4 5 6 7 8 9 10 11 12 13 14 15 16 17 18 19 20" at bounding box center [1150, 231] width 299 height 28
select select "2"
click at [1001, 217] on select "Select 1 2 3 4 5 6 7 8 9 10 11 12 13 14 15 16 17 18 19 20" at bounding box center [1150, 231] width 299 height 28
click at [980, 292] on div "Has debtor lived in jurisdiction for 180 days? Yes No Debtor must reside in jur…" at bounding box center [838, 275] width 924 height 35
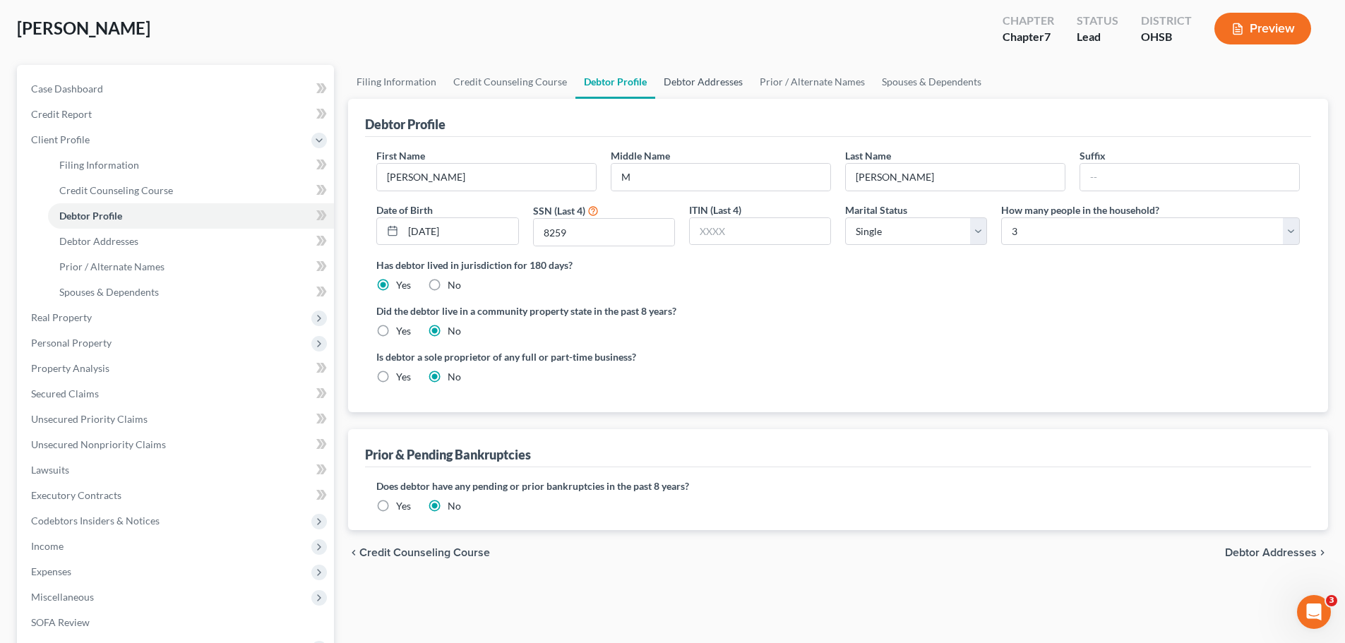
click at [684, 76] on link "Debtor Addresses" at bounding box center [703, 82] width 96 height 34
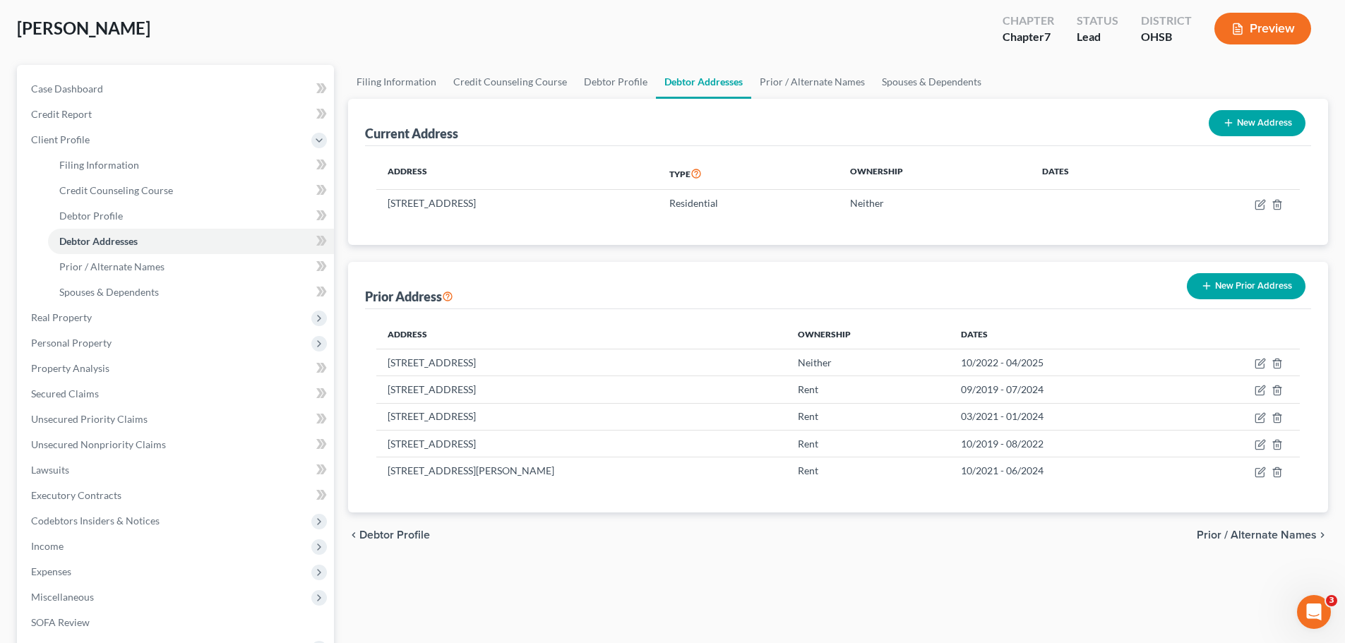
scroll to position [141, 0]
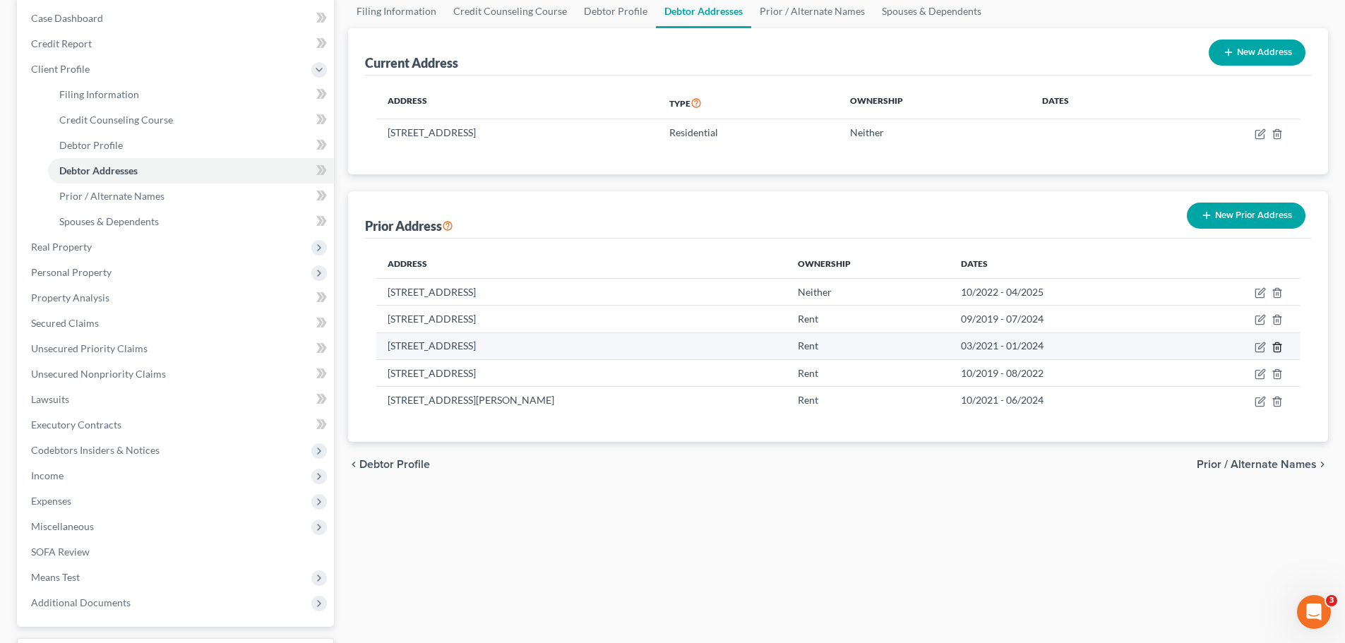
click at [1280, 351] on icon "button" at bounding box center [1277, 346] width 6 height 9
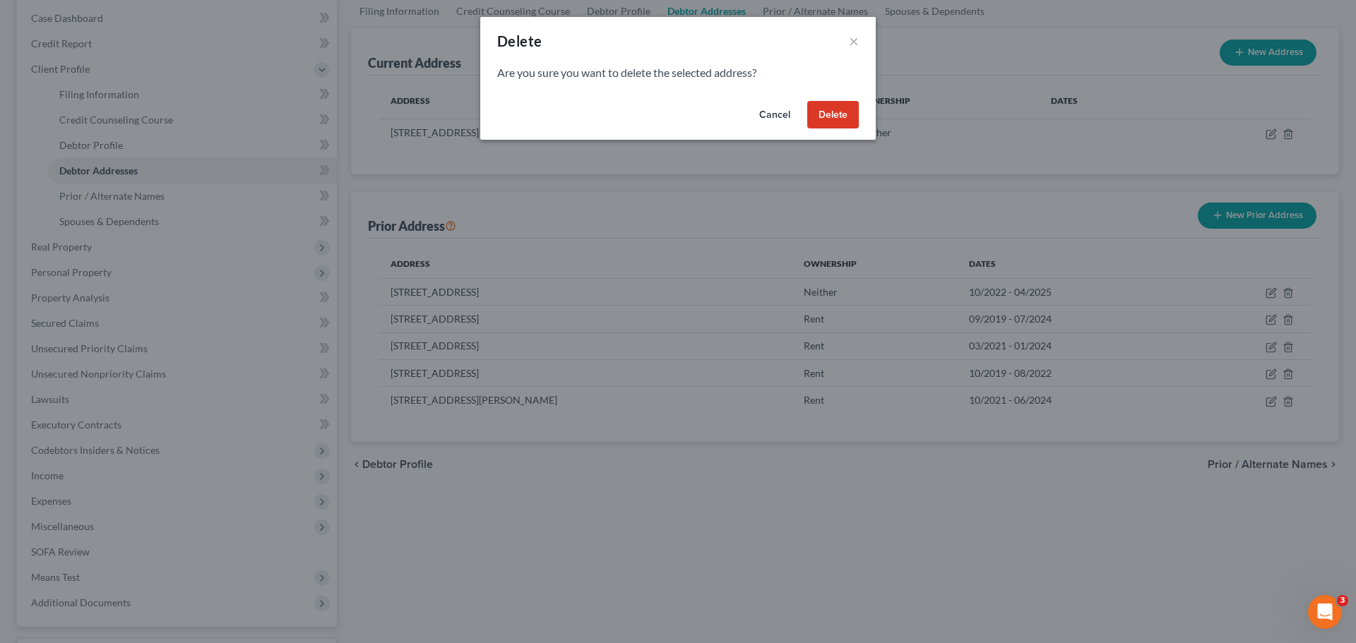
drag, startPoint x: 846, startPoint y: 119, endPoint x: 736, endPoint y: 306, distance: 217.7
click at [845, 118] on button "Delete" at bounding box center [833, 115] width 52 height 28
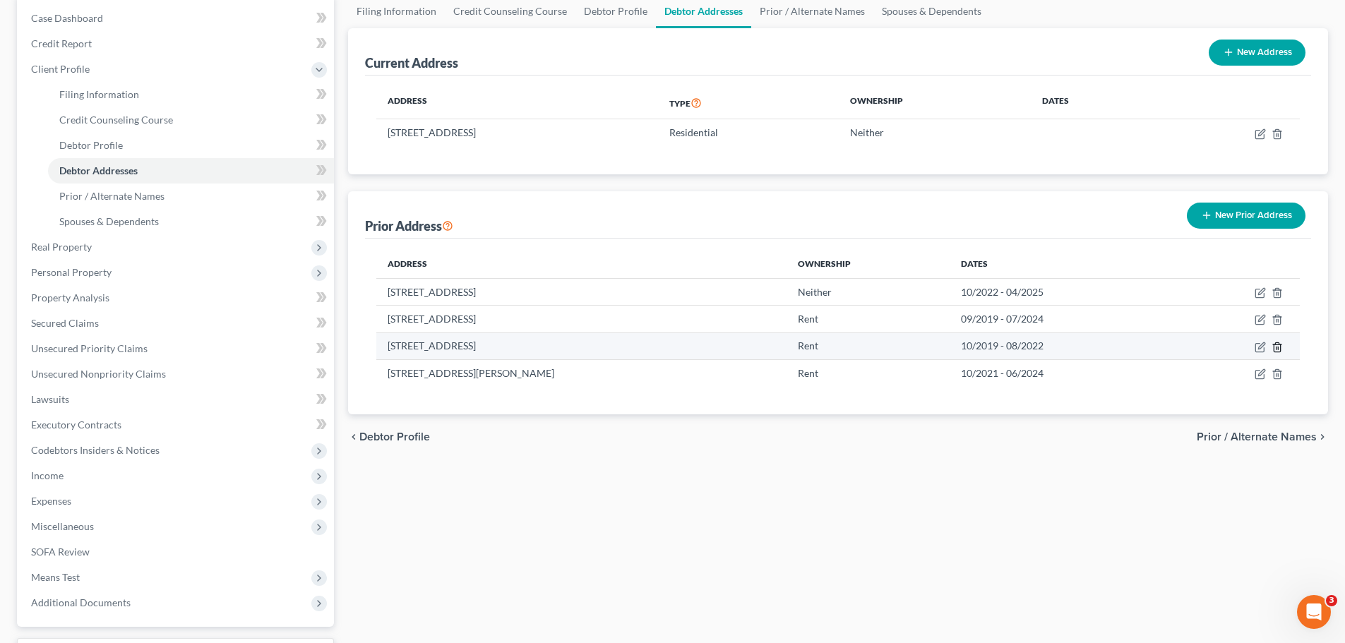
click at [1280, 347] on icon "button" at bounding box center [1277, 346] width 6 height 9
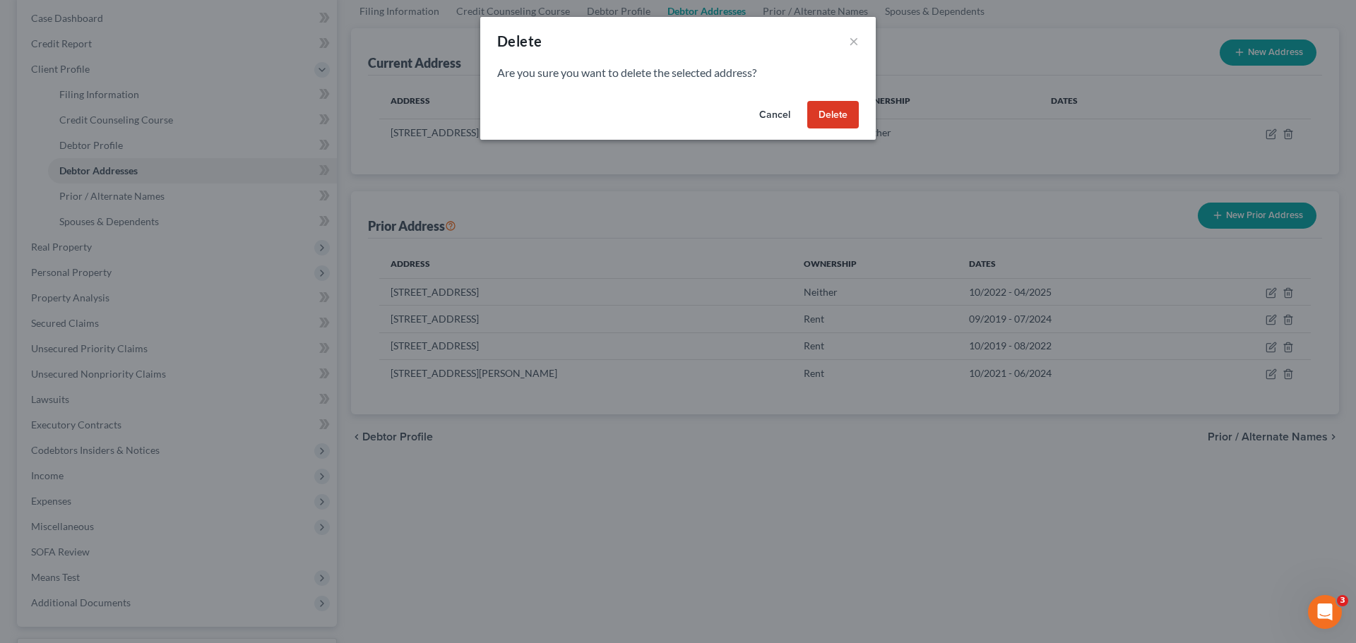
click at [817, 113] on button "Delete" at bounding box center [833, 115] width 52 height 28
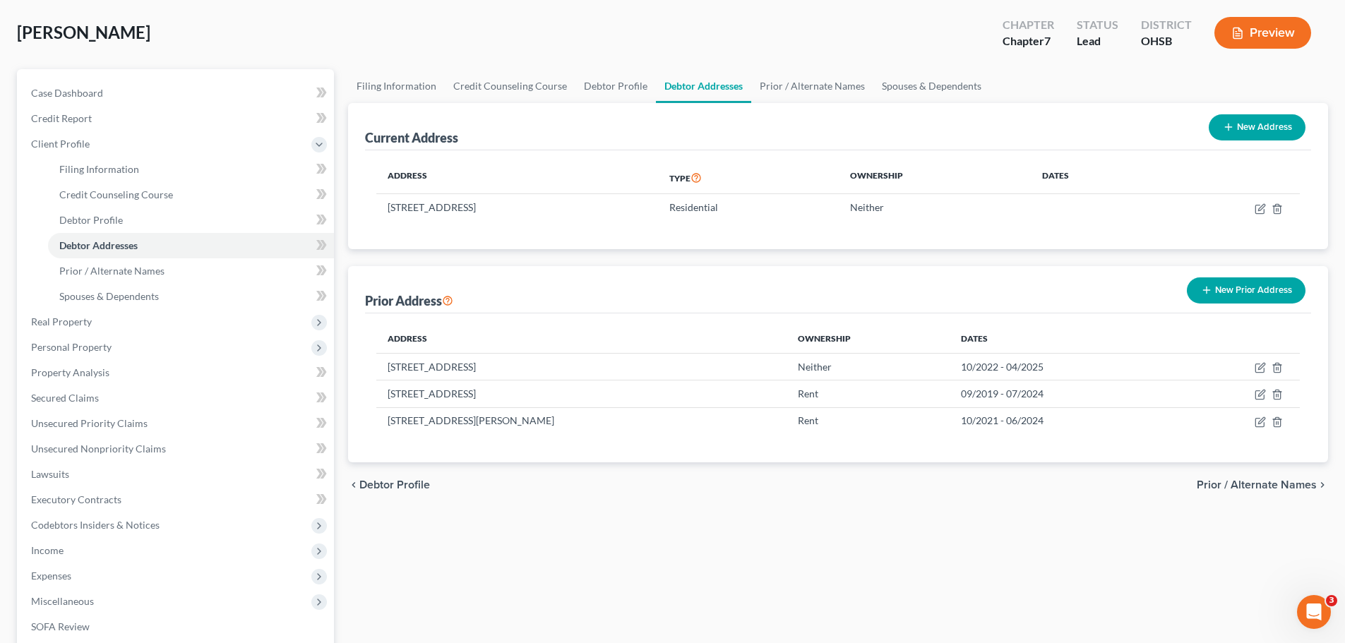
scroll to position [0, 0]
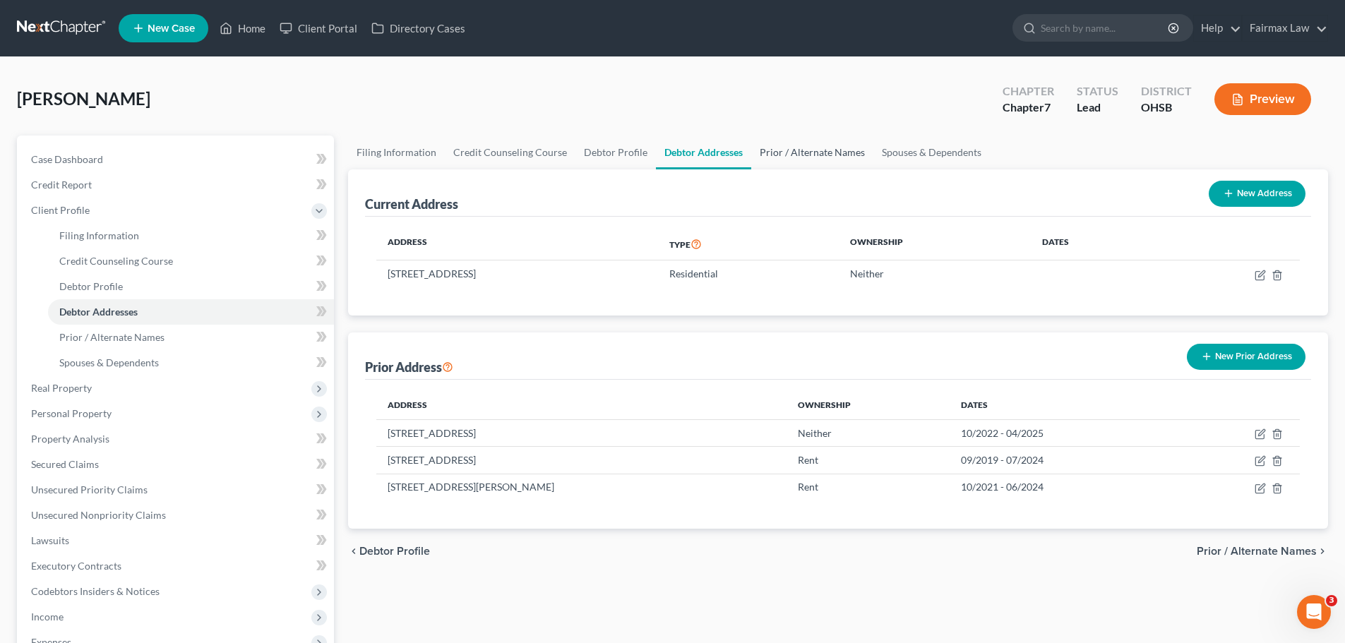
click at [813, 148] on link "Prior / Alternate Names" at bounding box center [812, 153] width 122 height 34
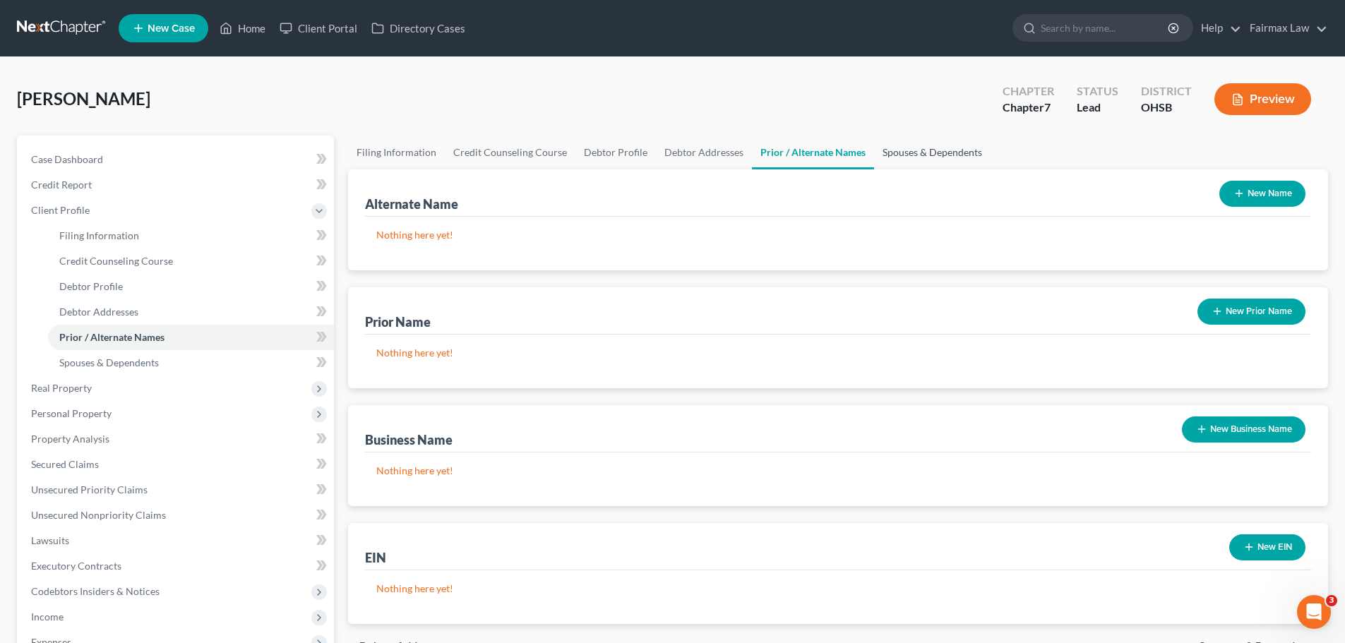
click at [929, 137] on link "Spouses & Dependents" at bounding box center [932, 153] width 117 height 34
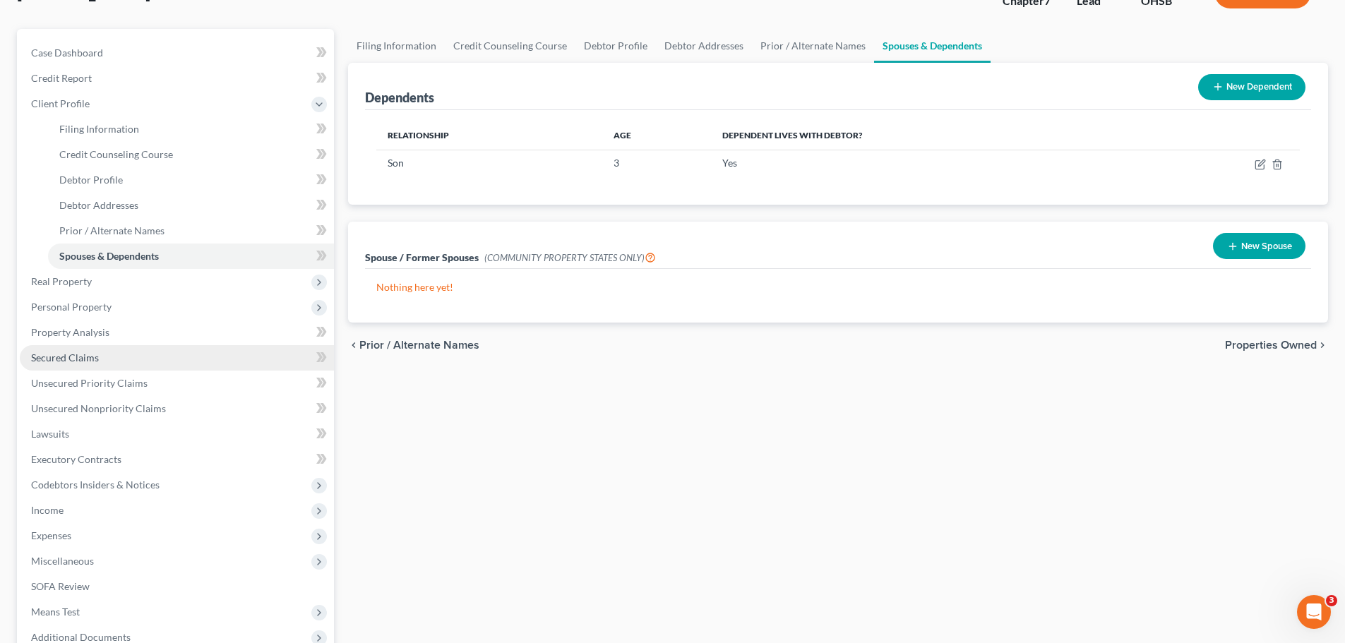
scroll to position [141, 0]
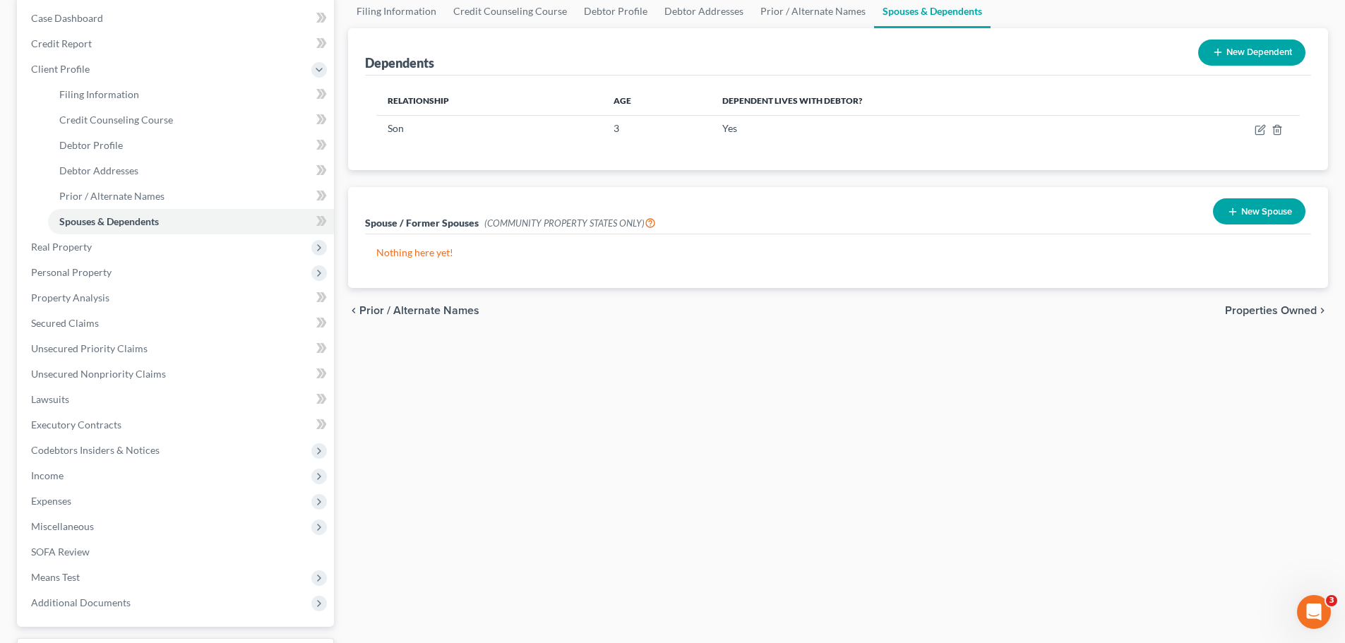
click at [1254, 56] on button "New Dependent" at bounding box center [1251, 53] width 107 height 26
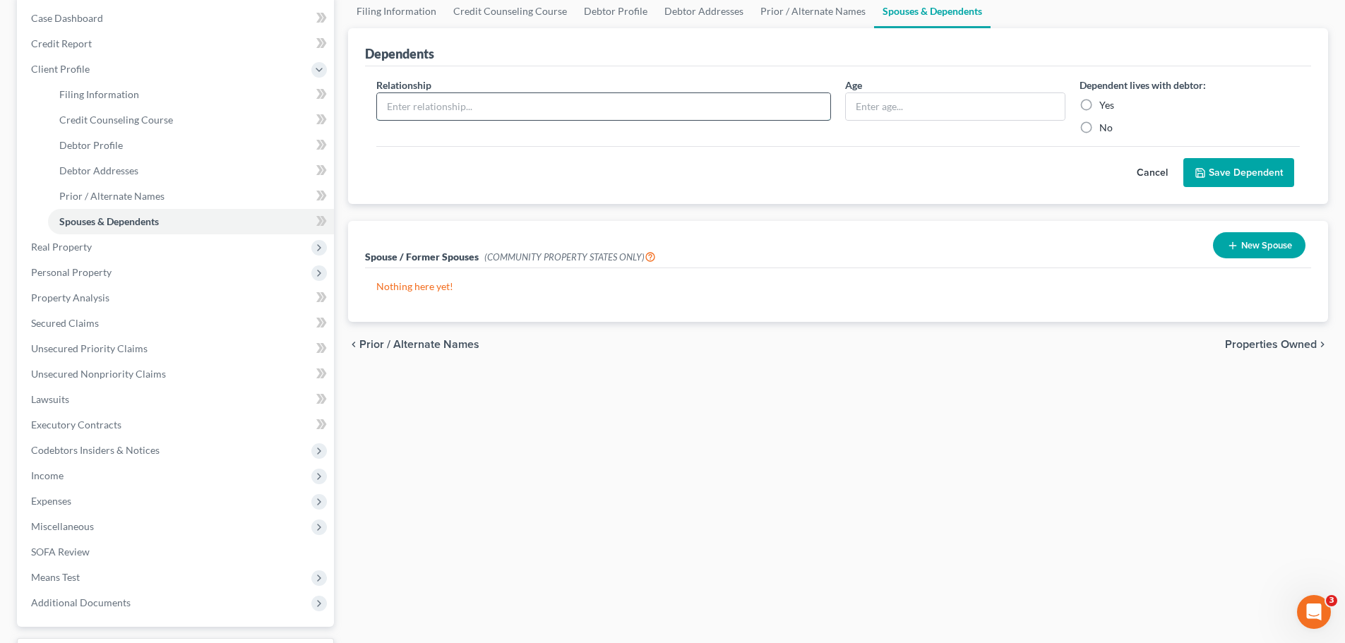
click at [463, 106] on input "text" at bounding box center [603, 106] width 453 height 27
type input "Partner"
click at [963, 106] on input "text" at bounding box center [955, 106] width 219 height 27
type input "23"
click at [1099, 101] on label "Yes" at bounding box center [1106, 105] width 15 height 14
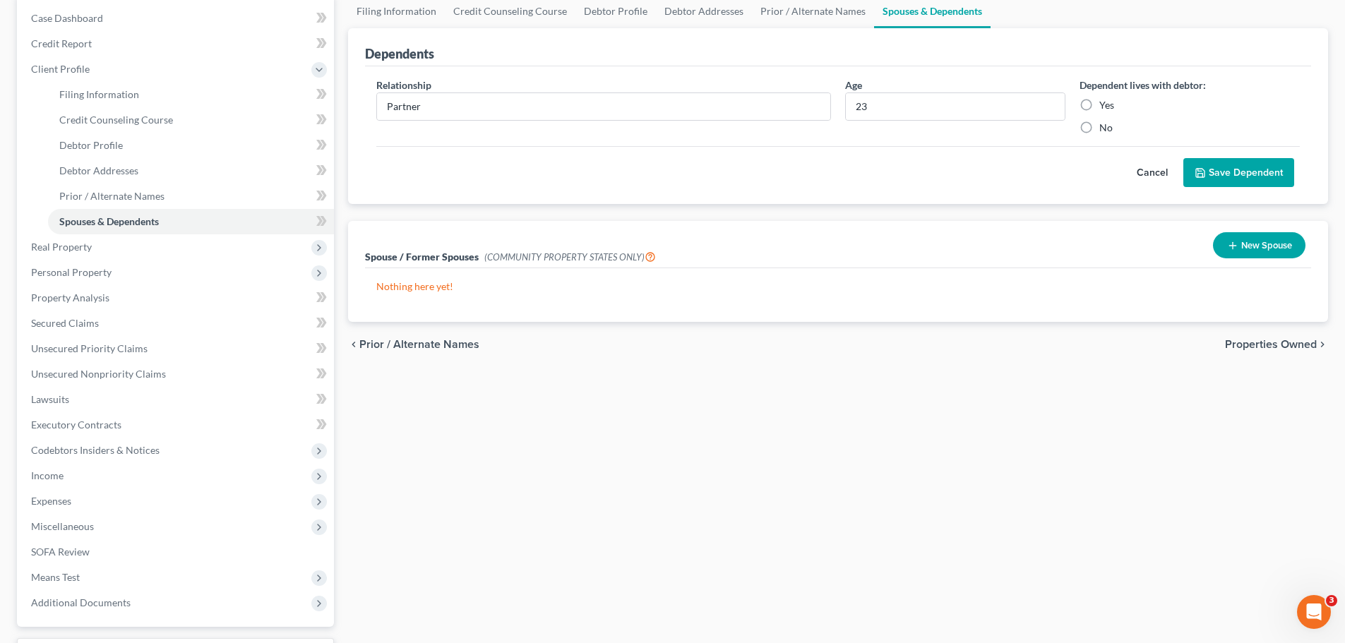
click at [1105, 101] on input "Yes" at bounding box center [1109, 102] width 9 height 9
radio input "true"
click at [1265, 169] on button "Save Dependent" at bounding box center [1238, 173] width 111 height 30
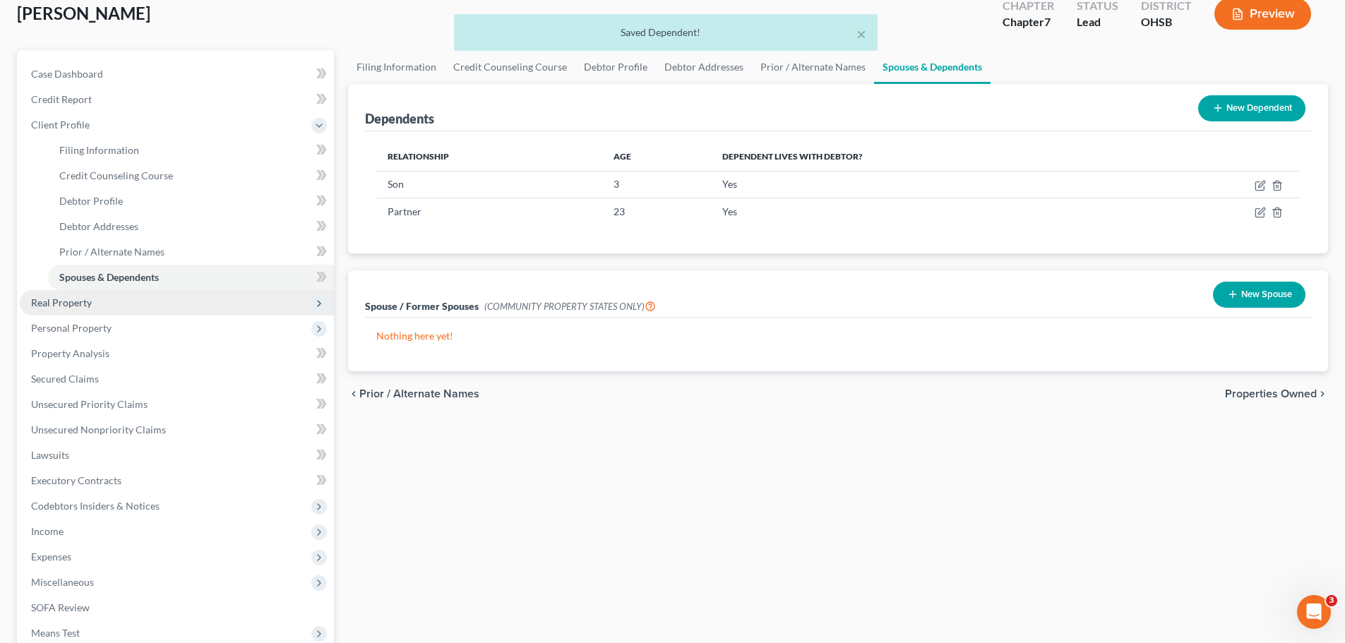
scroll to position [71, 0]
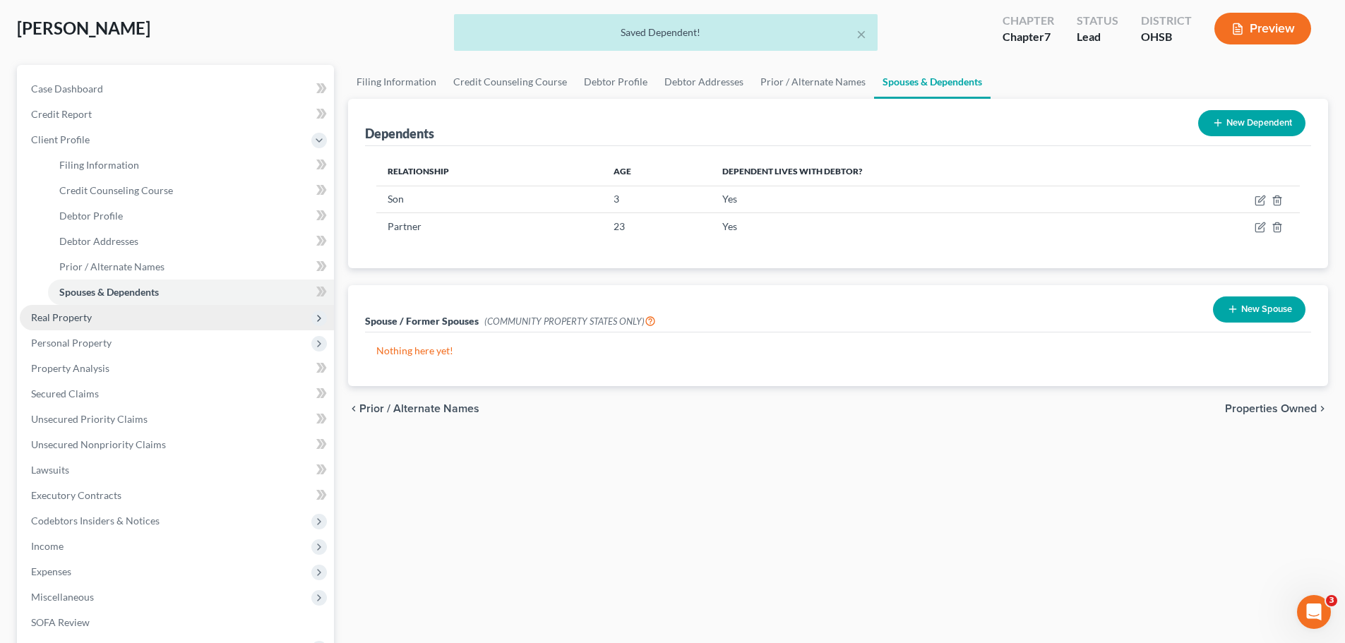
click at [121, 314] on span "Real Property" at bounding box center [177, 317] width 314 height 25
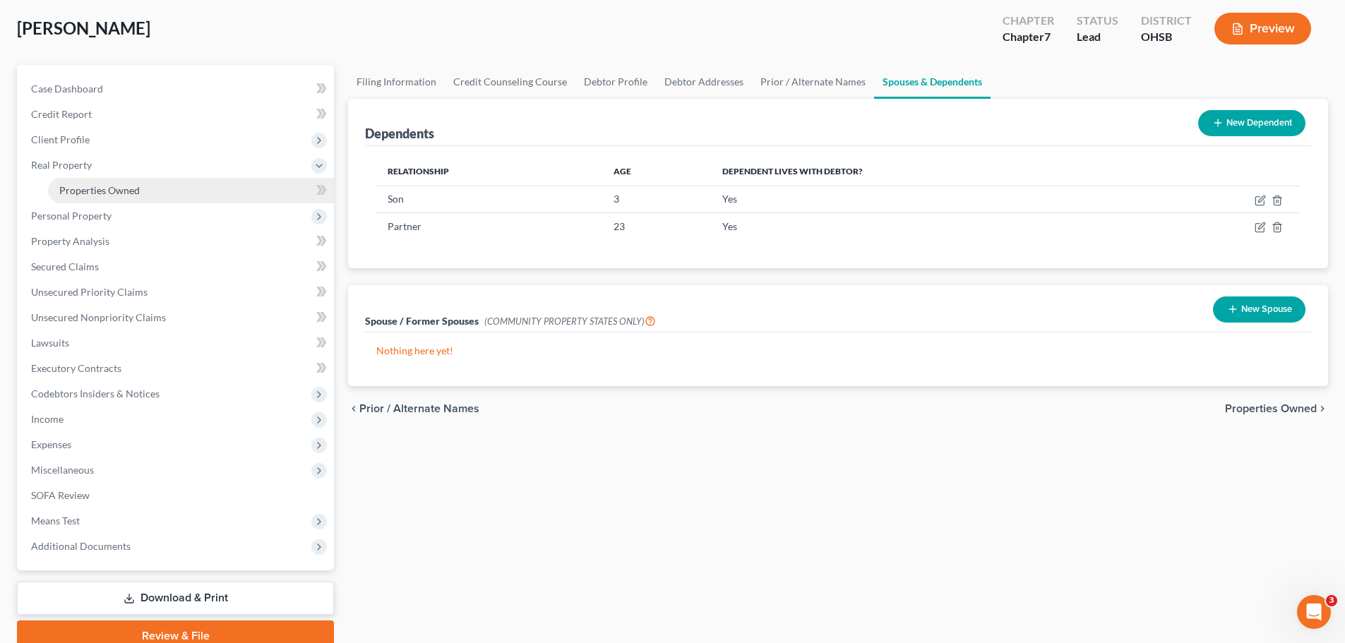
click at [114, 188] on span "Properties Owned" at bounding box center [99, 190] width 80 height 12
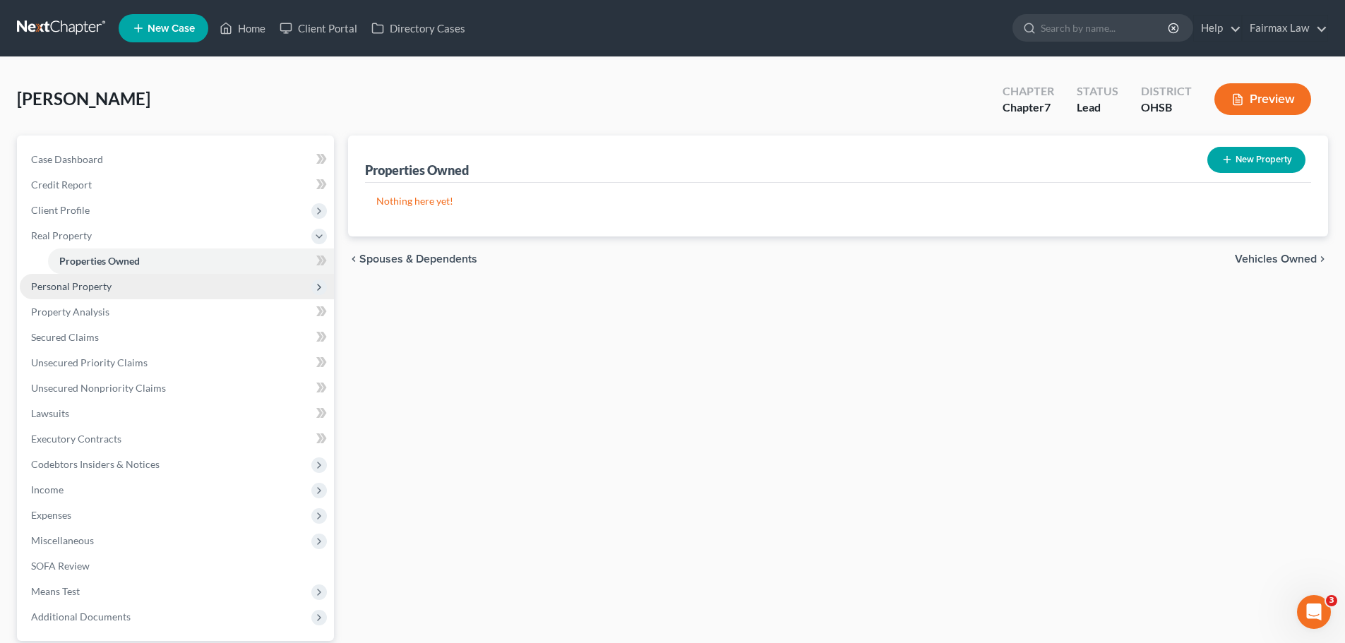
click at [135, 278] on span "Personal Property" at bounding box center [177, 286] width 314 height 25
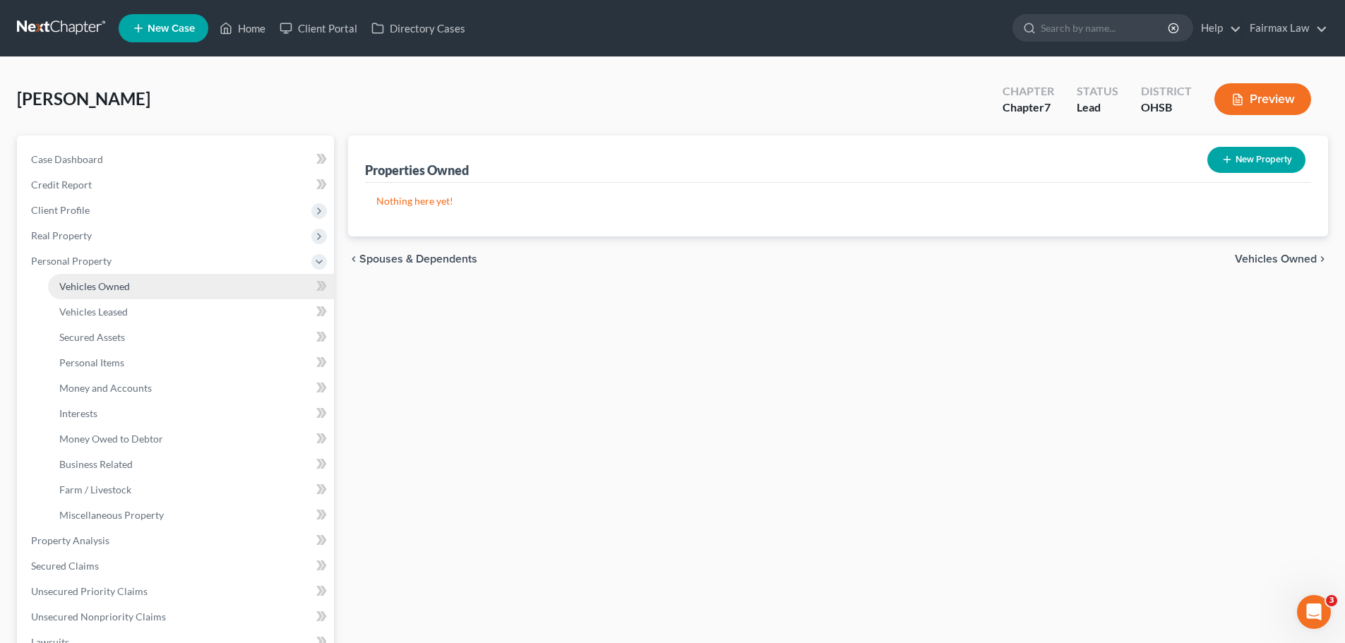
click at [132, 285] on link "Vehicles Owned" at bounding box center [191, 286] width 286 height 25
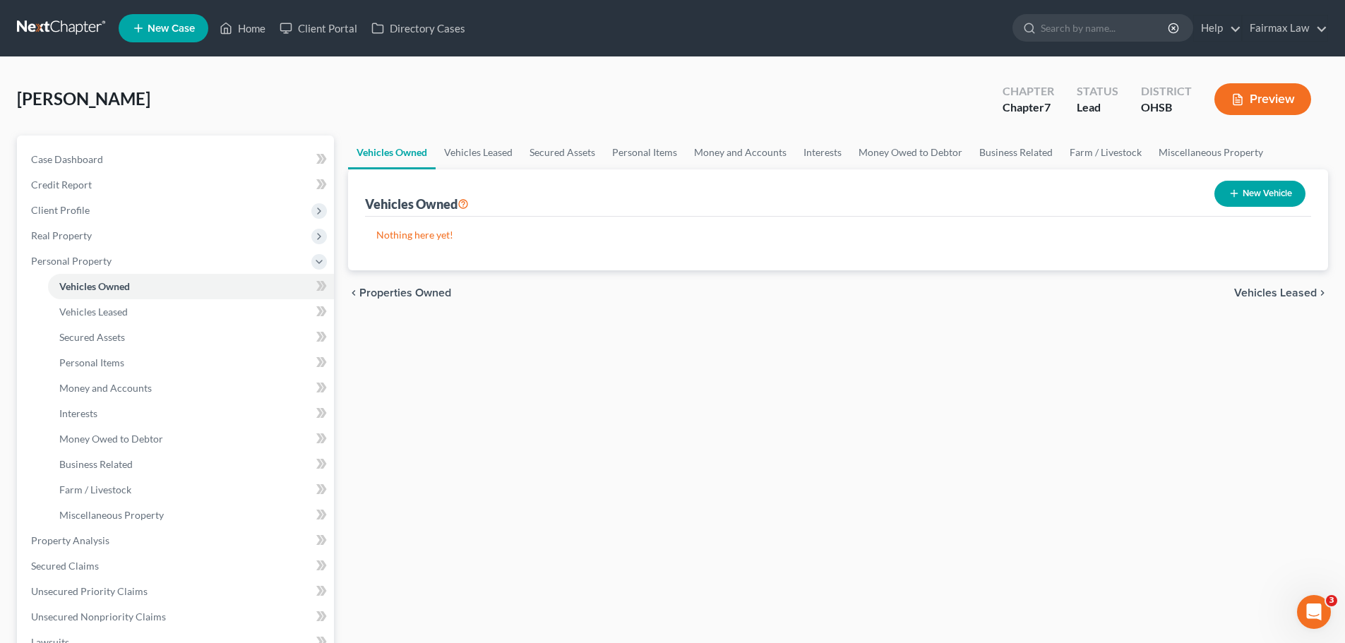
click at [1287, 202] on button "New Vehicle" at bounding box center [1260, 194] width 91 height 26
select select "0"
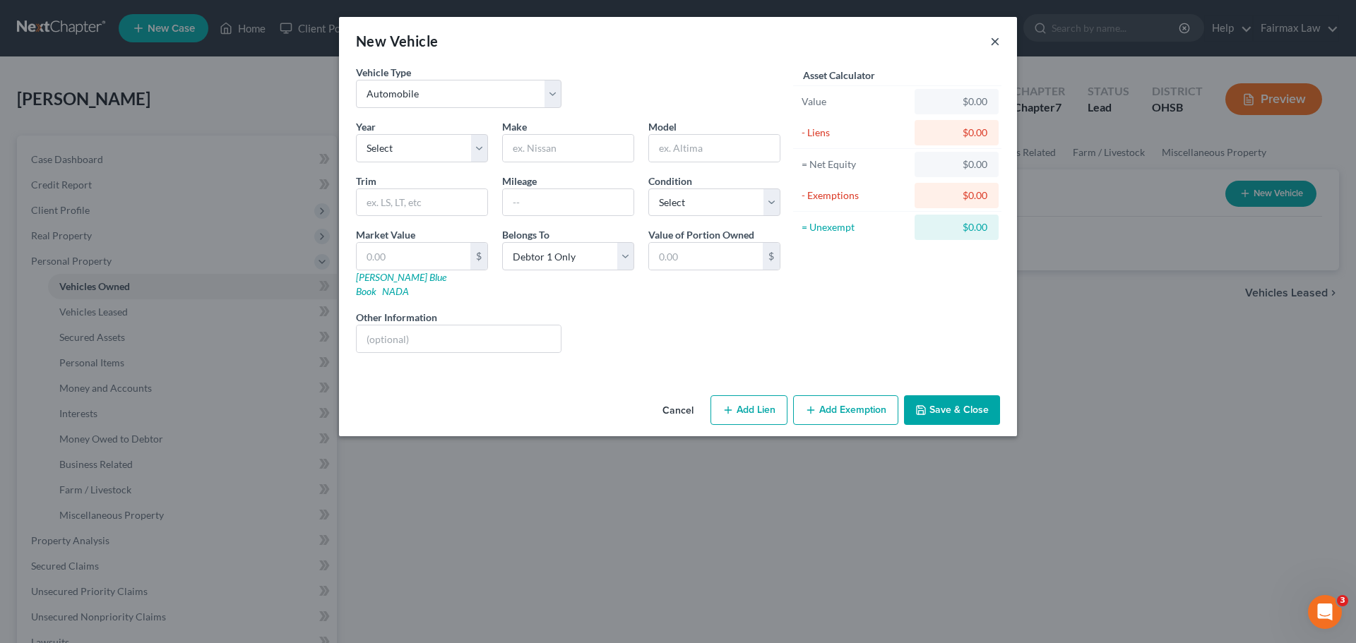
click at [991, 34] on button "×" at bounding box center [995, 40] width 10 height 17
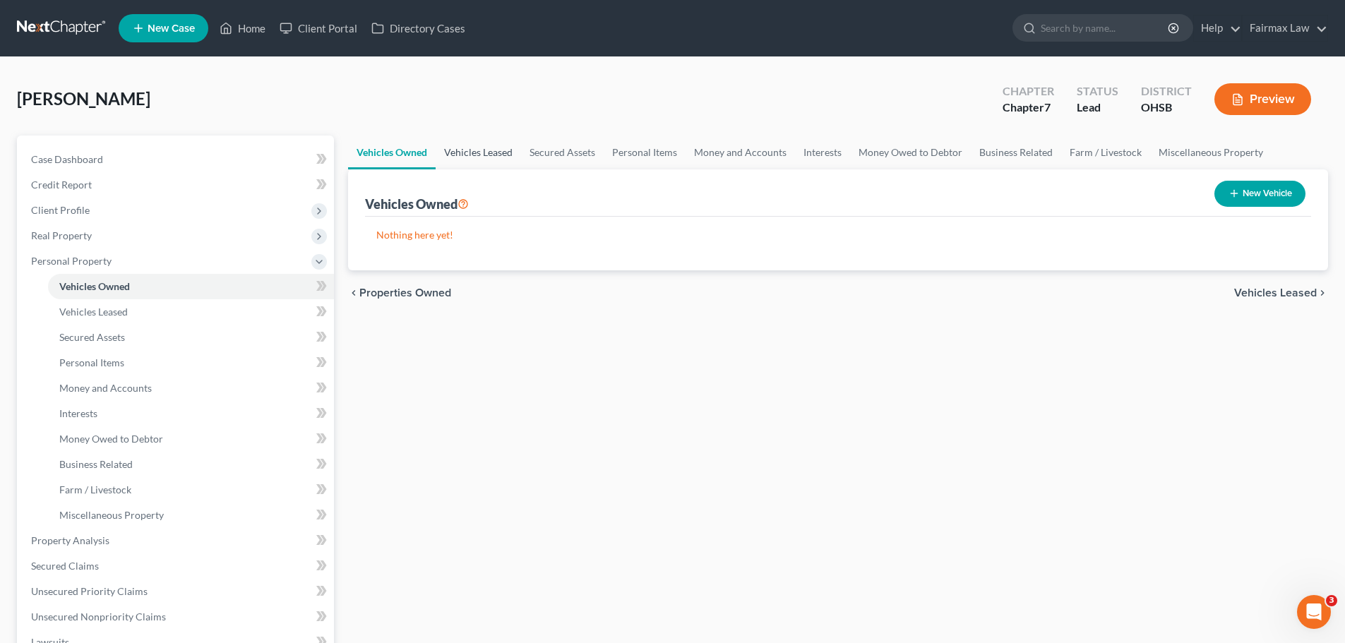
click at [489, 160] on link "Vehicles Leased" at bounding box center [478, 153] width 85 height 34
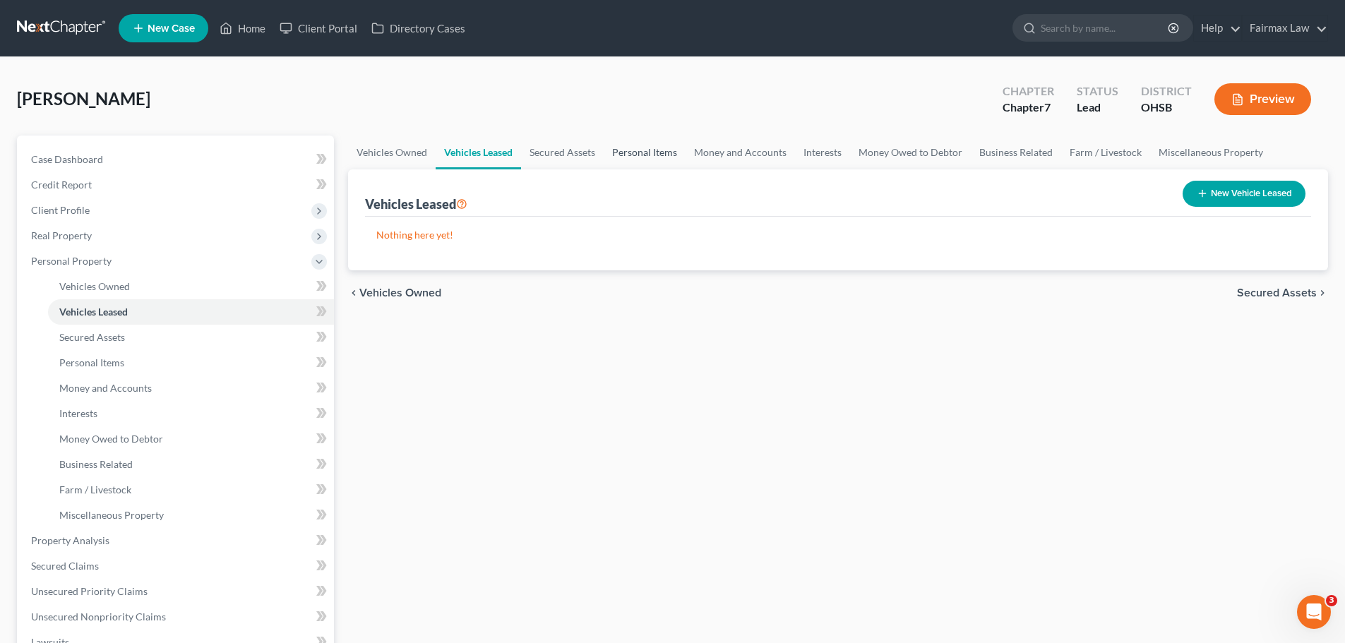
click at [635, 152] on link "Personal Items" at bounding box center [645, 153] width 82 height 34
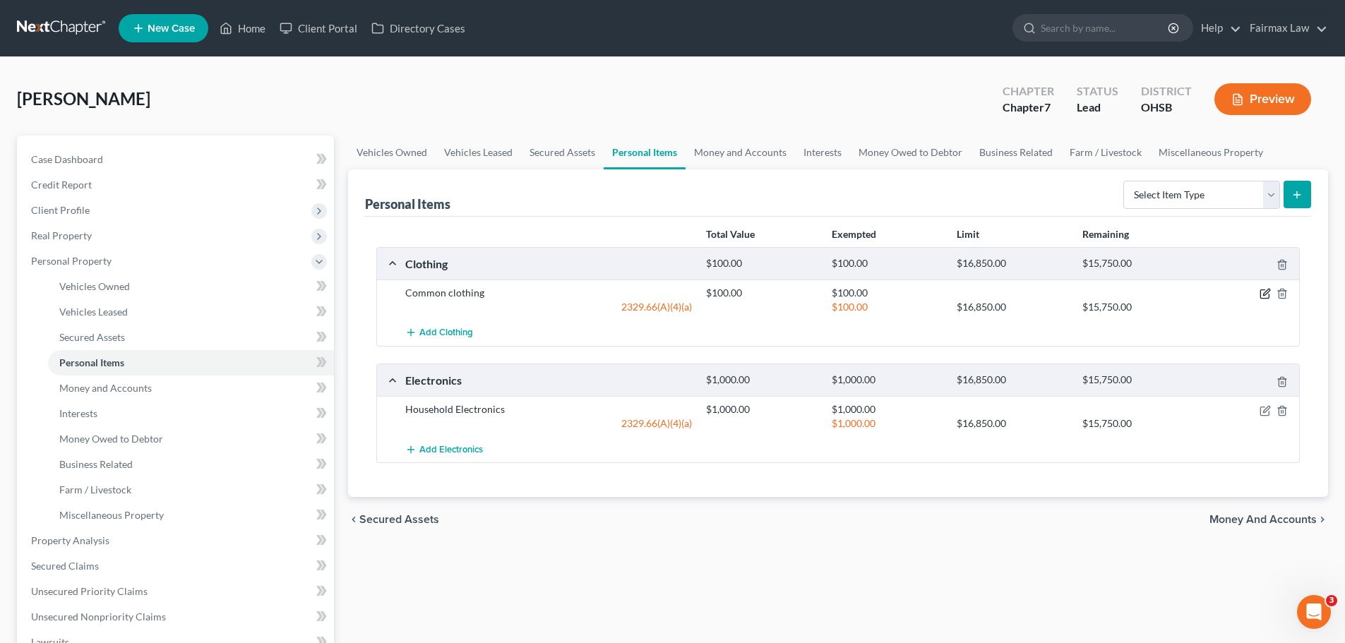
click at [1267, 292] on icon "button" at bounding box center [1265, 293] width 11 height 11
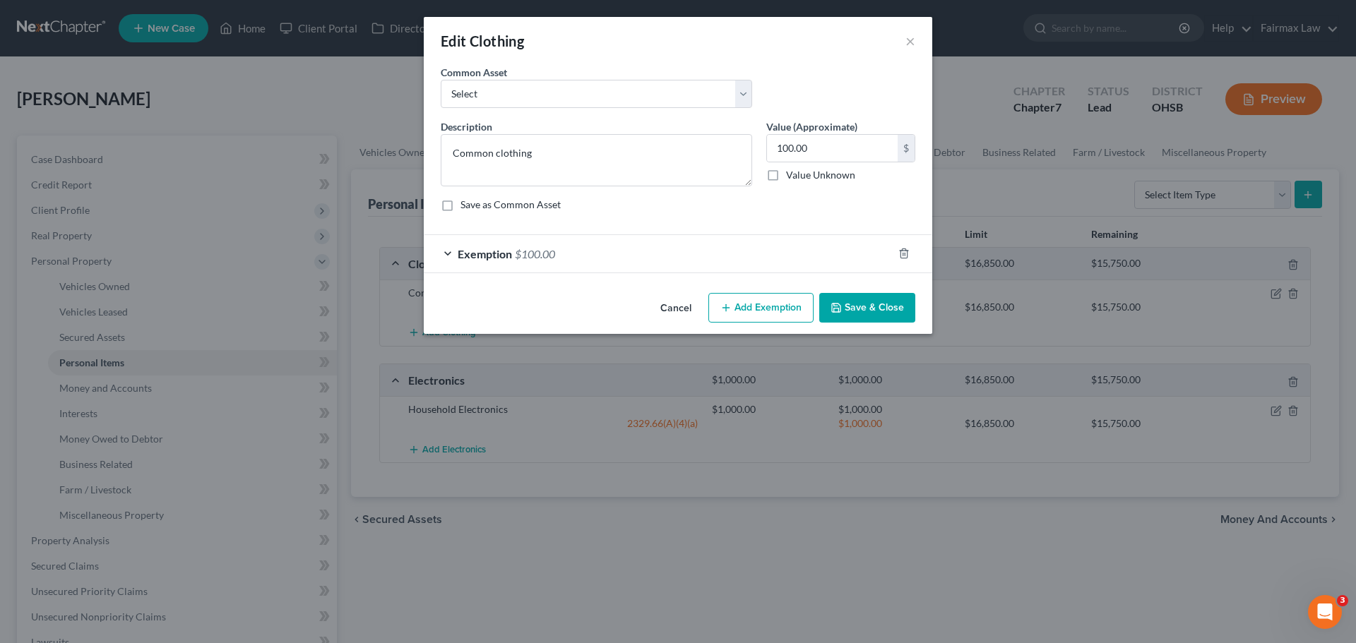
click at [866, 300] on button "Save & Close" at bounding box center [867, 308] width 96 height 30
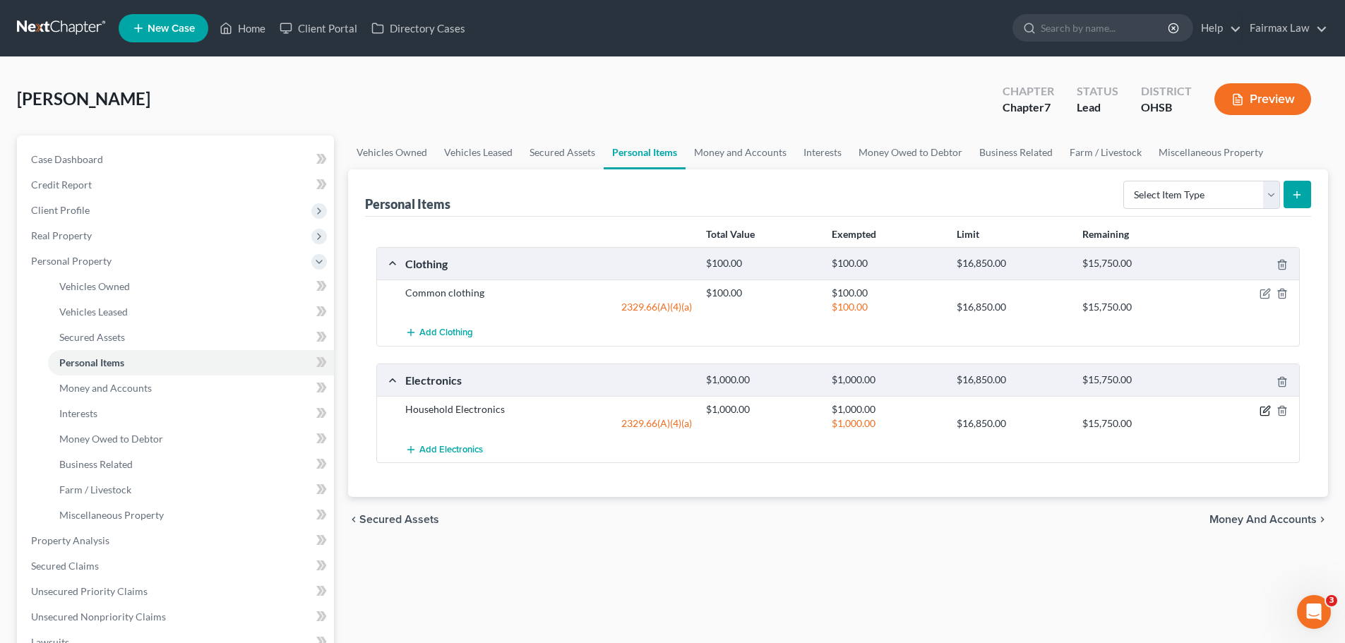
click at [1267, 411] on icon "button" at bounding box center [1266, 409] width 6 height 6
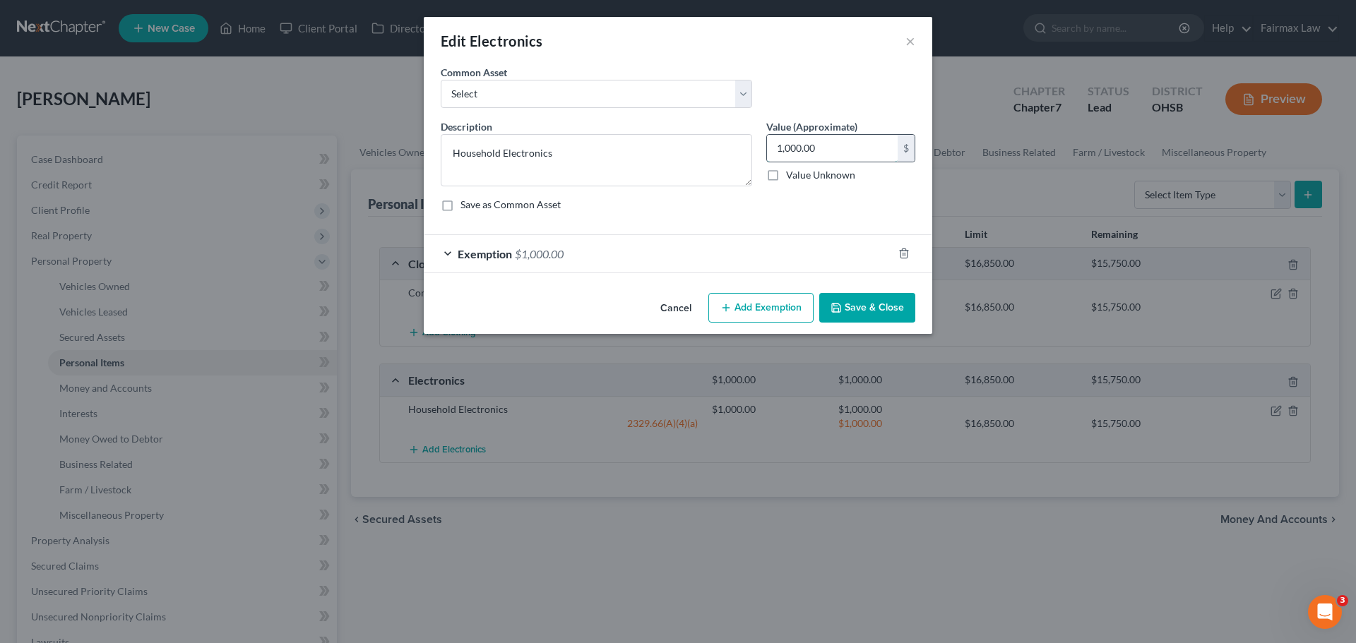
click at [782, 138] on input "1,000.00" at bounding box center [832, 148] width 131 height 27
type input "200.00"
click at [542, 245] on div "Exemption $1,000.00" at bounding box center [658, 253] width 469 height 37
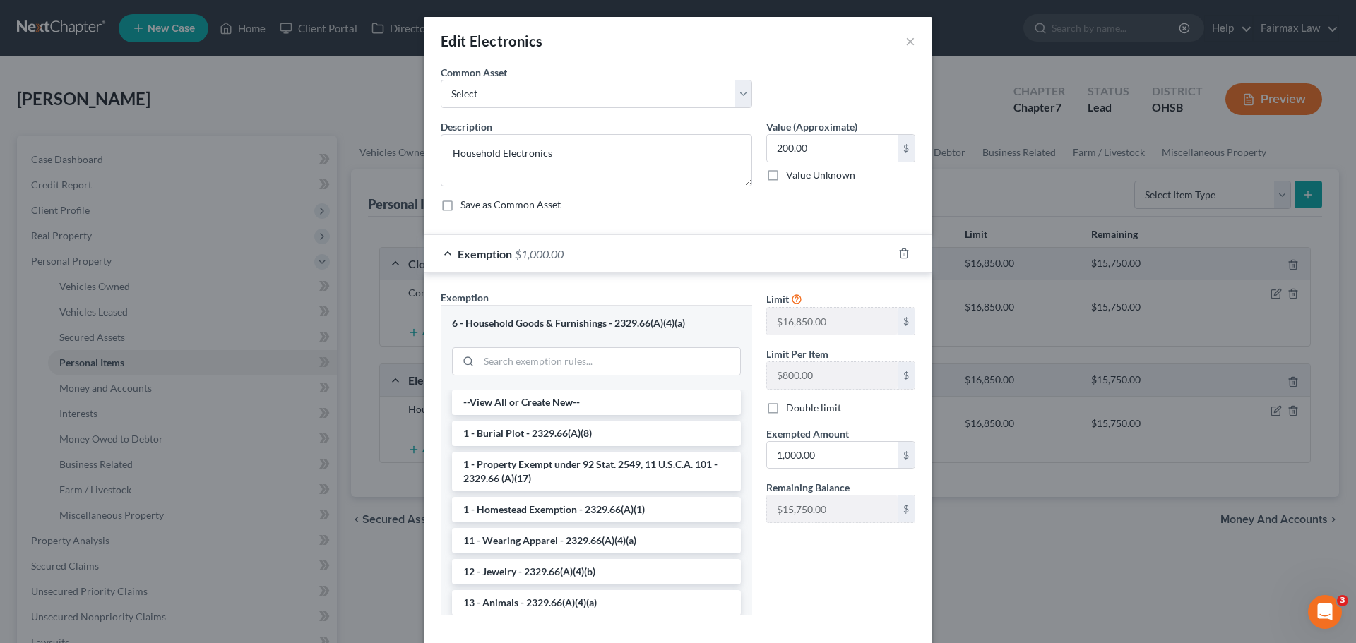
click at [806, 436] on span "Exempted Amount" at bounding box center [807, 434] width 83 height 12
click at [800, 456] on input "1,000.00" at bounding box center [832, 455] width 131 height 27
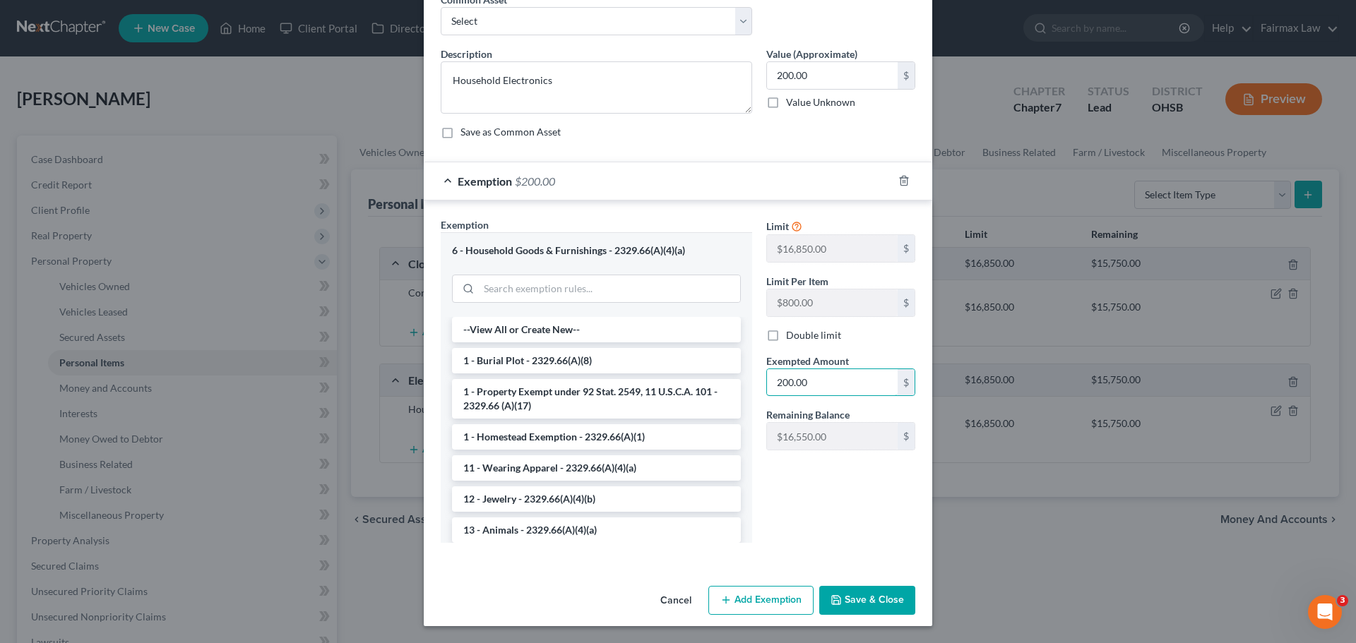
type input "200.00"
click at [903, 597] on button "Save & Close" at bounding box center [867, 601] width 96 height 30
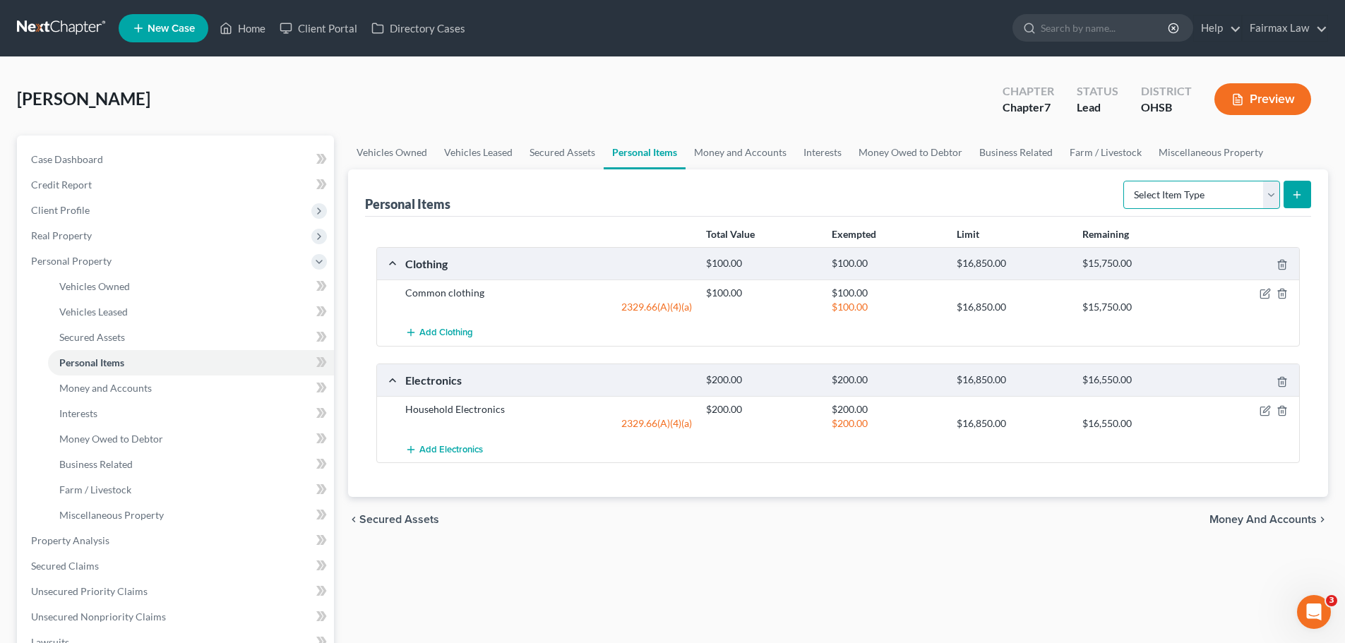
drag, startPoint x: 1169, startPoint y: 182, endPoint x: 1169, endPoint y: 196, distance: 13.4
click at [1169, 182] on select "Select Item Type Clothing Collectibles Of Value Electronics Firearms Household …" at bounding box center [1201, 195] width 157 height 28
select select "household_goods"
click at [1125, 181] on select "Select Item Type Clothing Collectibles Of Value Electronics Firearms Household …" at bounding box center [1201, 195] width 157 height 28
click at [1304, 198] on button "submit" at bounding box center [1298, 195] width 28 height 28
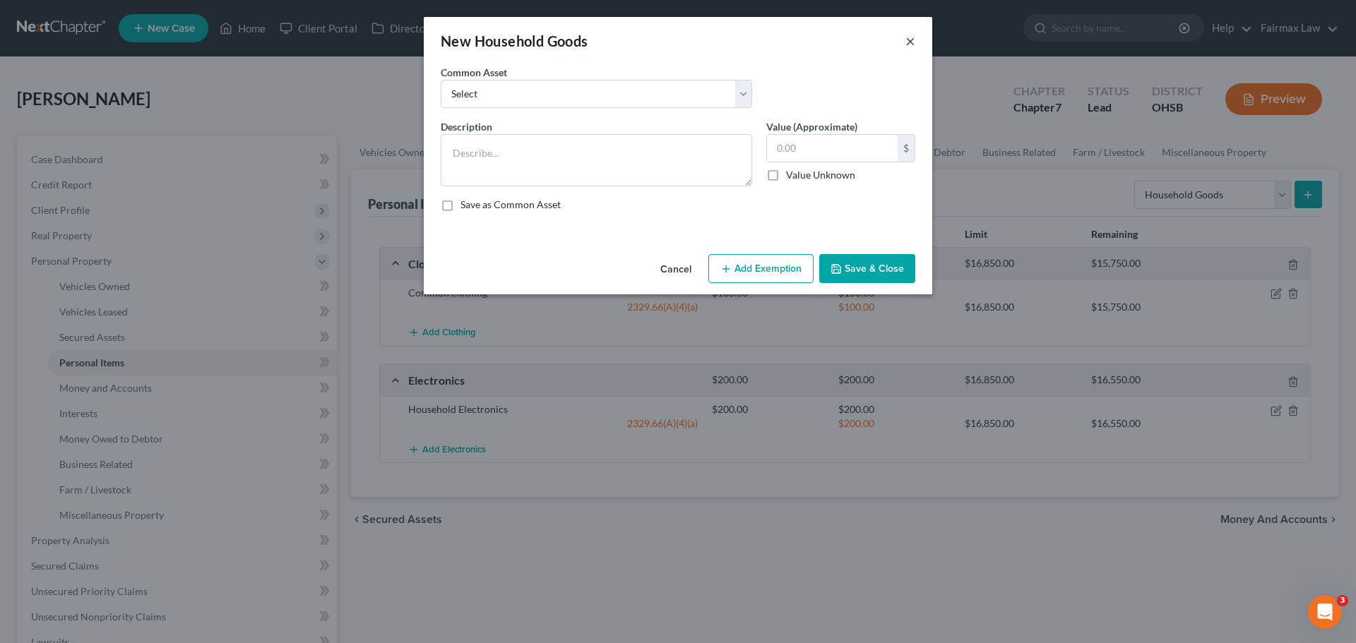
click at [912, 38] on button "×" at bounding box center [910, 40] width 10 height 17
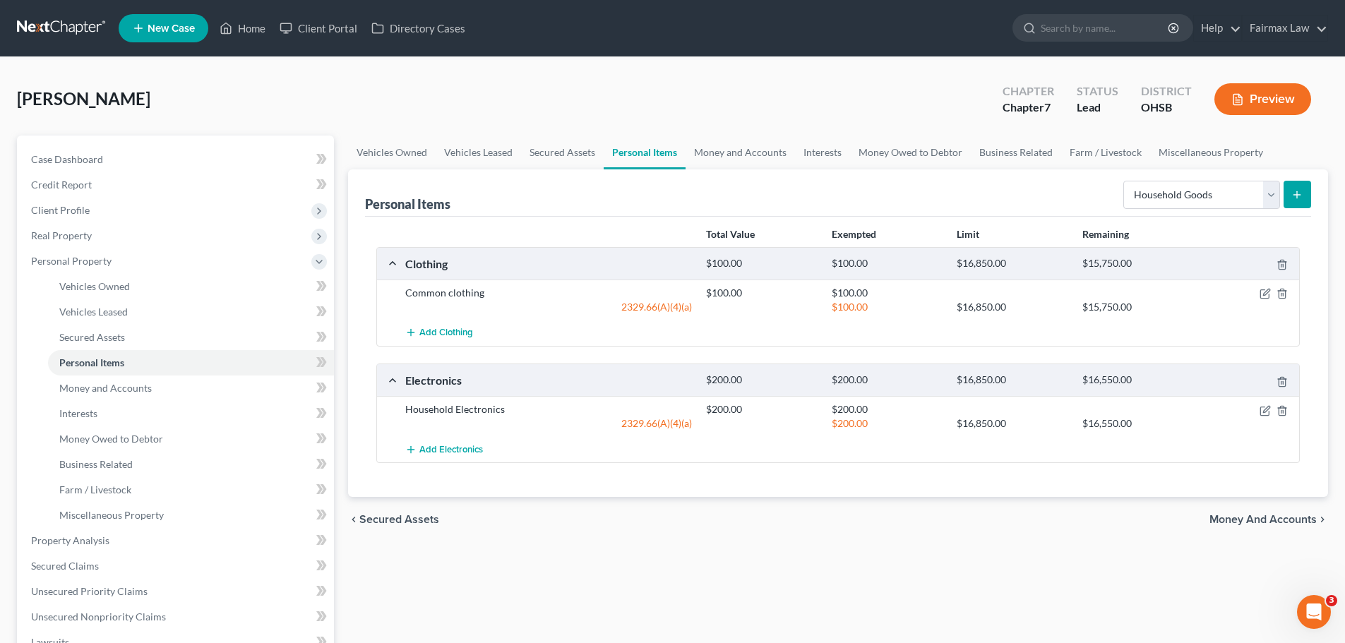
click at [1300, 199] on icon "submit" at bounding box center [1296, 194] width 11 height 11
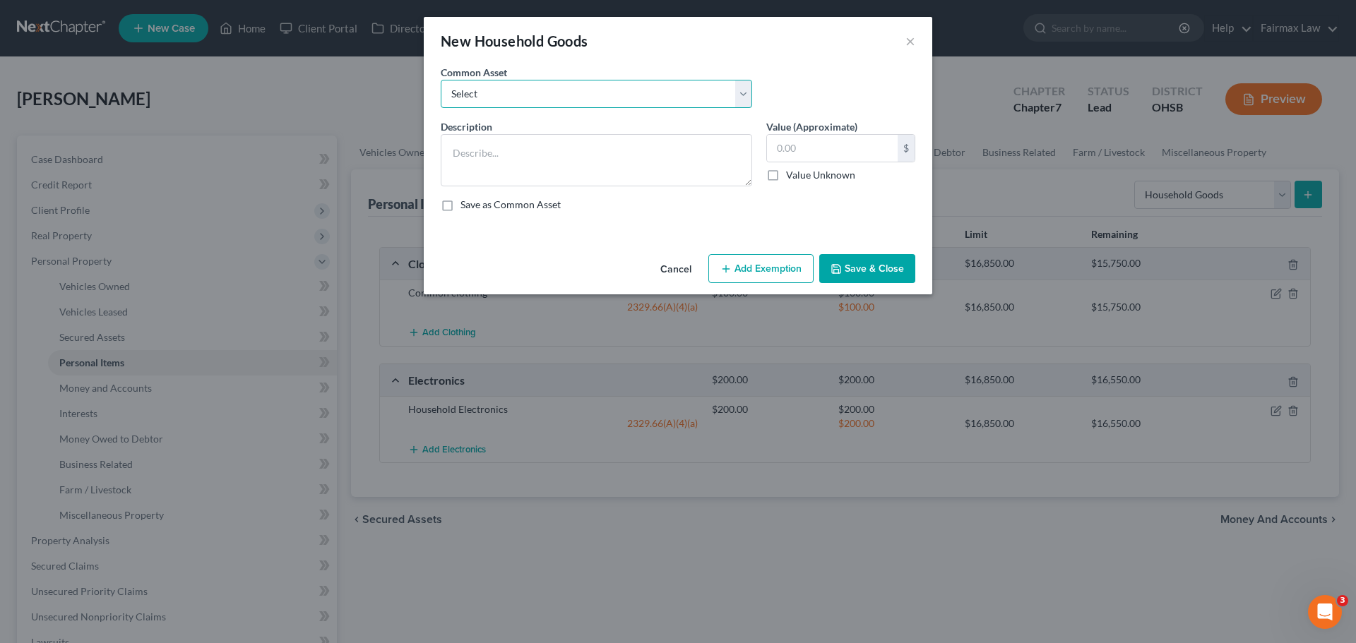
click at [702, 107] on select "Select Common household furnishings, appliances, and decor Common household fur…" at bounding box center [596, 94] width 311 height 28
select select "0"
click at [441, 80] on select "Select Common household furnishings, appliances, and decor Common household fur…" at bounding box center [596, 94] width 311 height 28
type textarea "Common household furnishings, appliances, and decor"
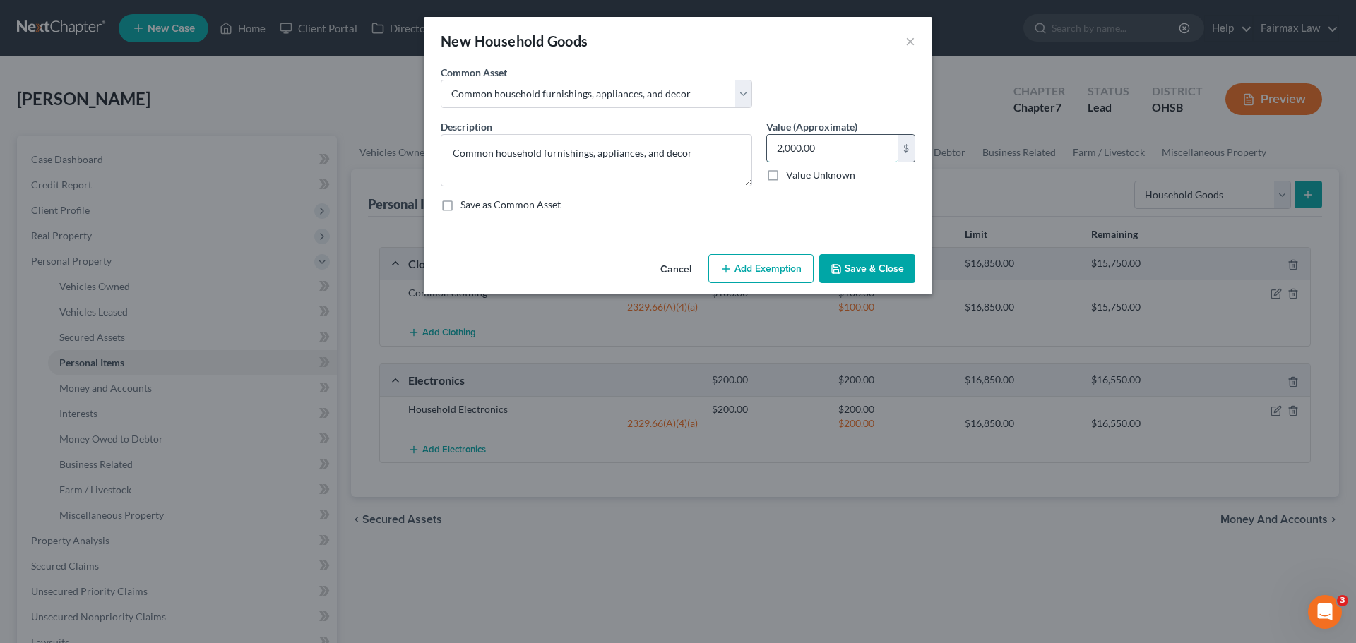
click at [780, 150] on input "2,000.00" at bounding box center [832, 148] width 131 height 27
type input "50.00"
click at [734, 275] on button "Add Exemption" at bounding box center [760, 269] width 105 height 30
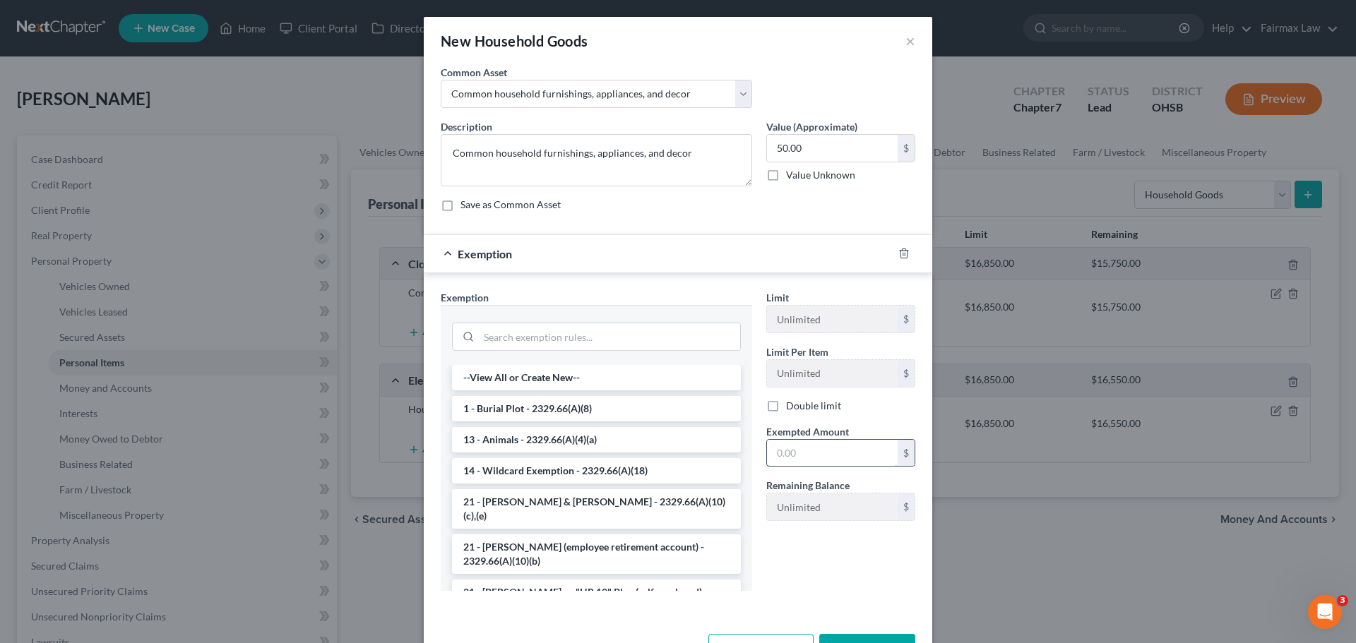
click at [774, 460] on input "text" at bounding box center [832, 453] width 131 height 27
type input "50.00"
click at [638, 334] on input "search" at bounding box center [609, 336] width 261 height 27
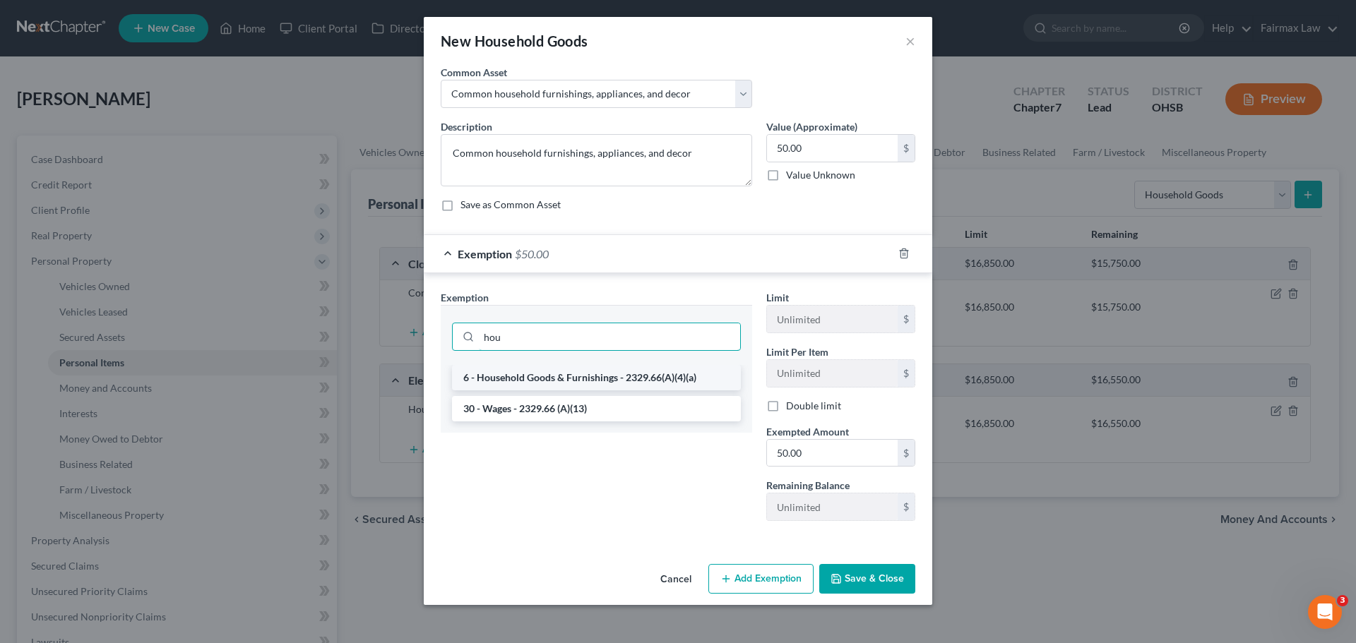
type input "hou"
click at [638, 380] on li "6 - Household Goods & Furnishings - 2329.66(A)(4)(a)" at bounding box center [596, 377] width 289 height 25
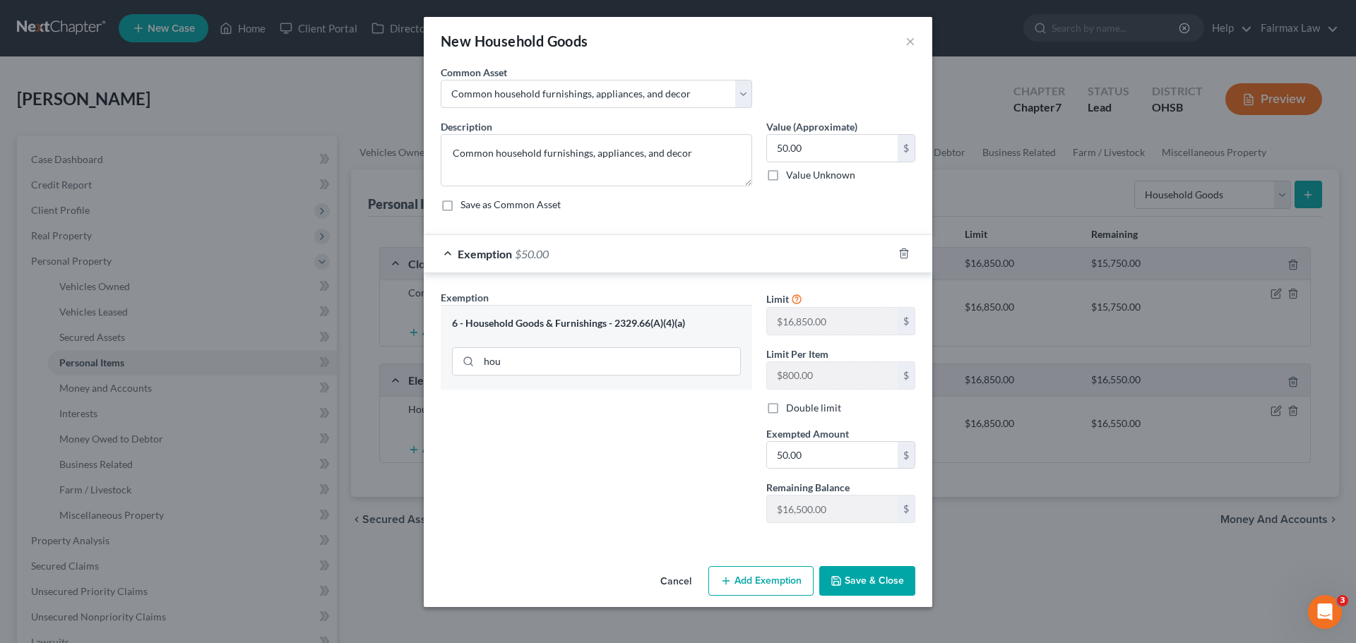
click at [863, 580] on button "Save & Close" at bounding box center [867, 581] width 96 height 30
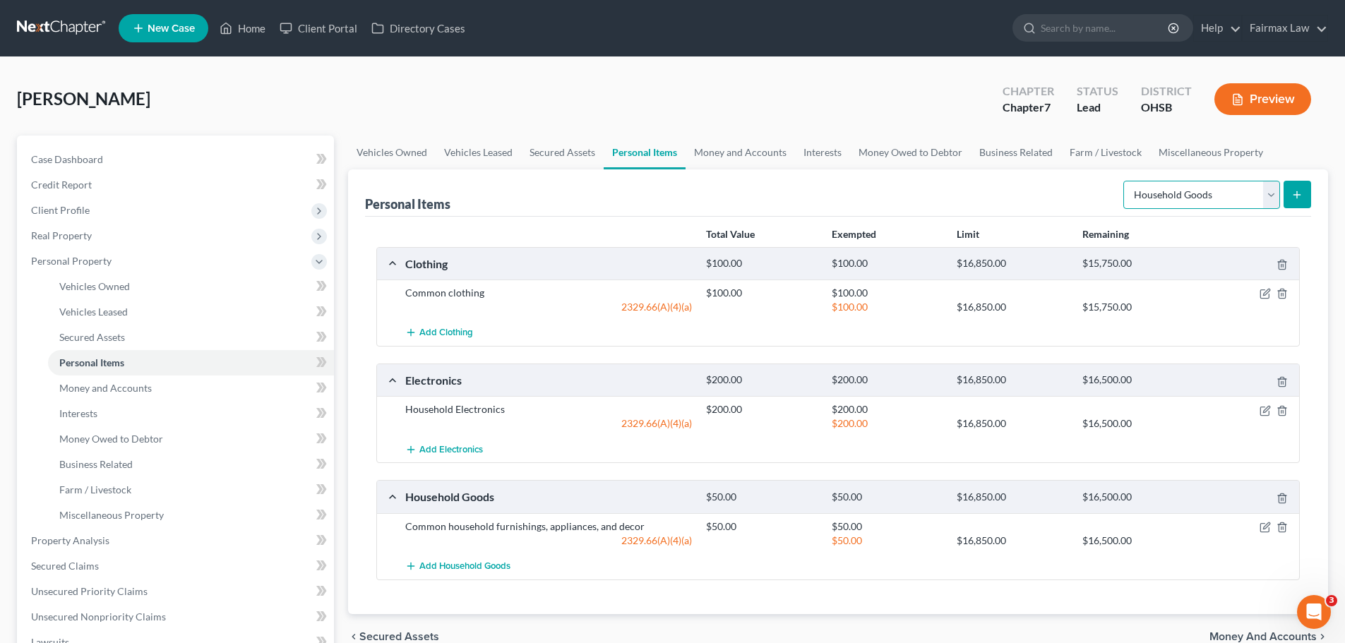
click at [1170, 196] on select "Select Item Type Clothing Collectibles Of Value Electronics Firearms Household …" at bounding box center [1201, 195] width 157 height 28
click at [775, 152] on link "Money and Accounts" at bounding box center [740, 153] width 109 height 34
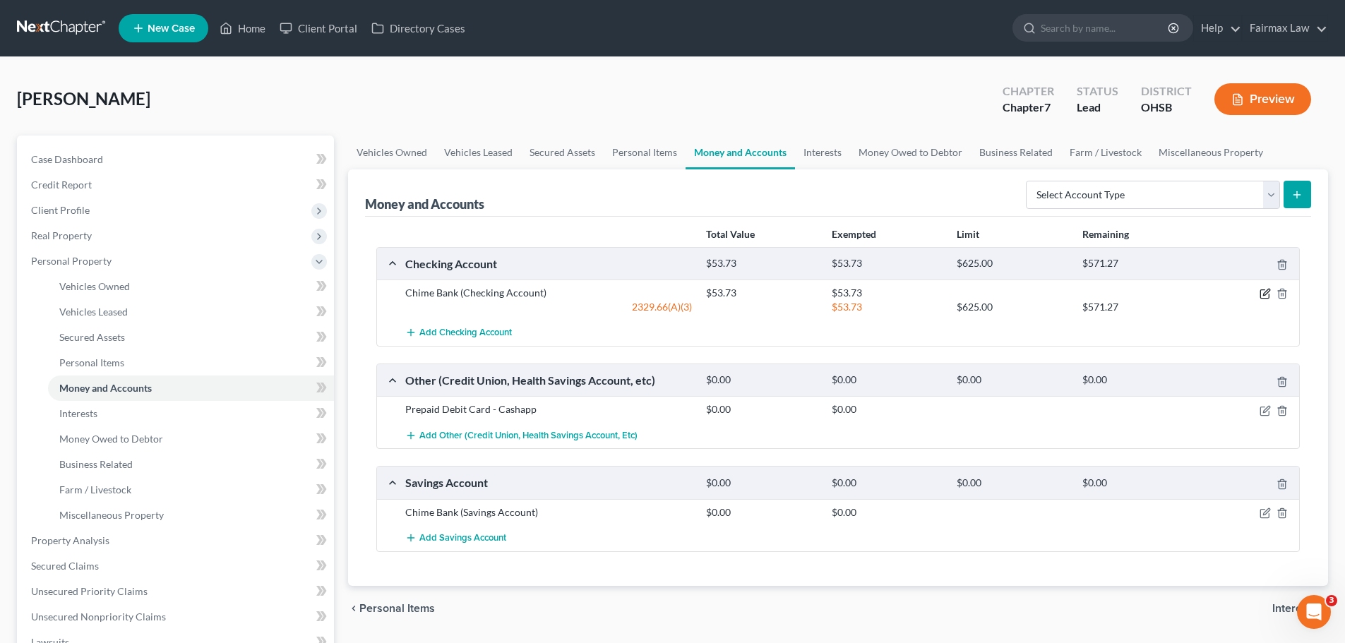
click at [1263, 292] on icon "button" at bounding box center [1265, 293] width 11 height 11
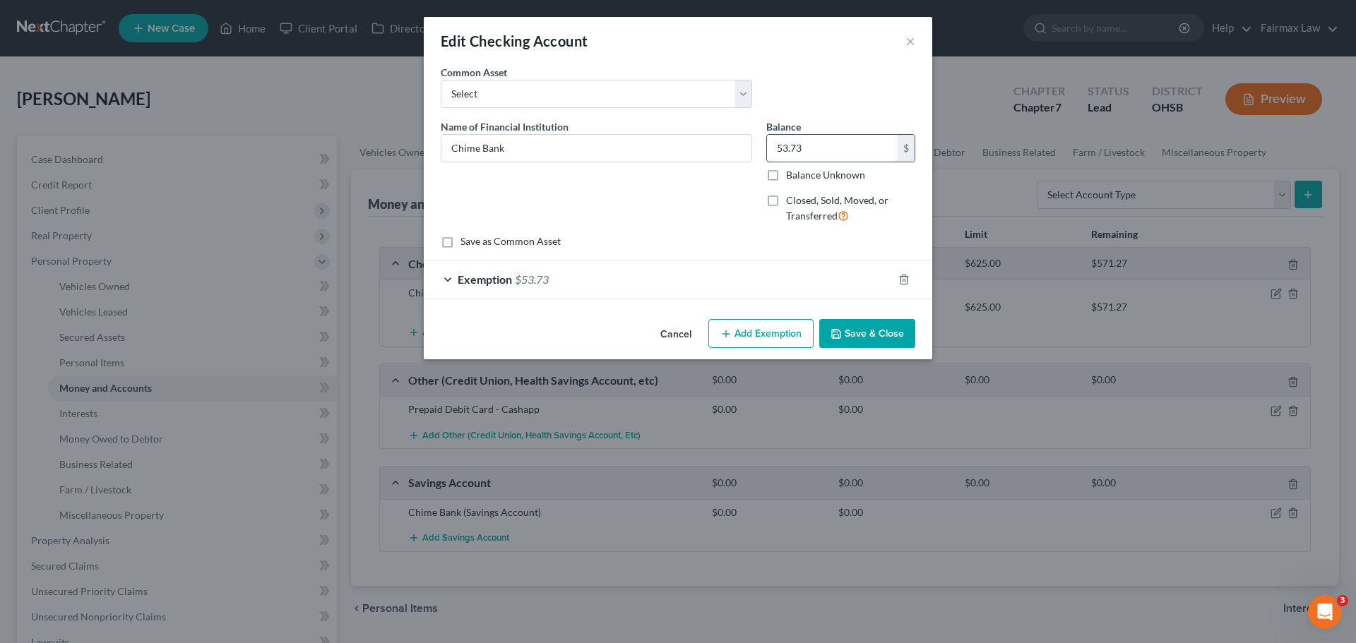
click at [810, 152] on input "53.73" at bounding box center [832, 148] width 131 height 27
type input "0.00"
drag, startPoint x: 551, startPoint y: 285, endPoint x: 681, endPoint y: 379, distance: 161.3
click at [551, 285] on div "Exemption $53.73" at bounding box center [658, 279] width 469 height 37
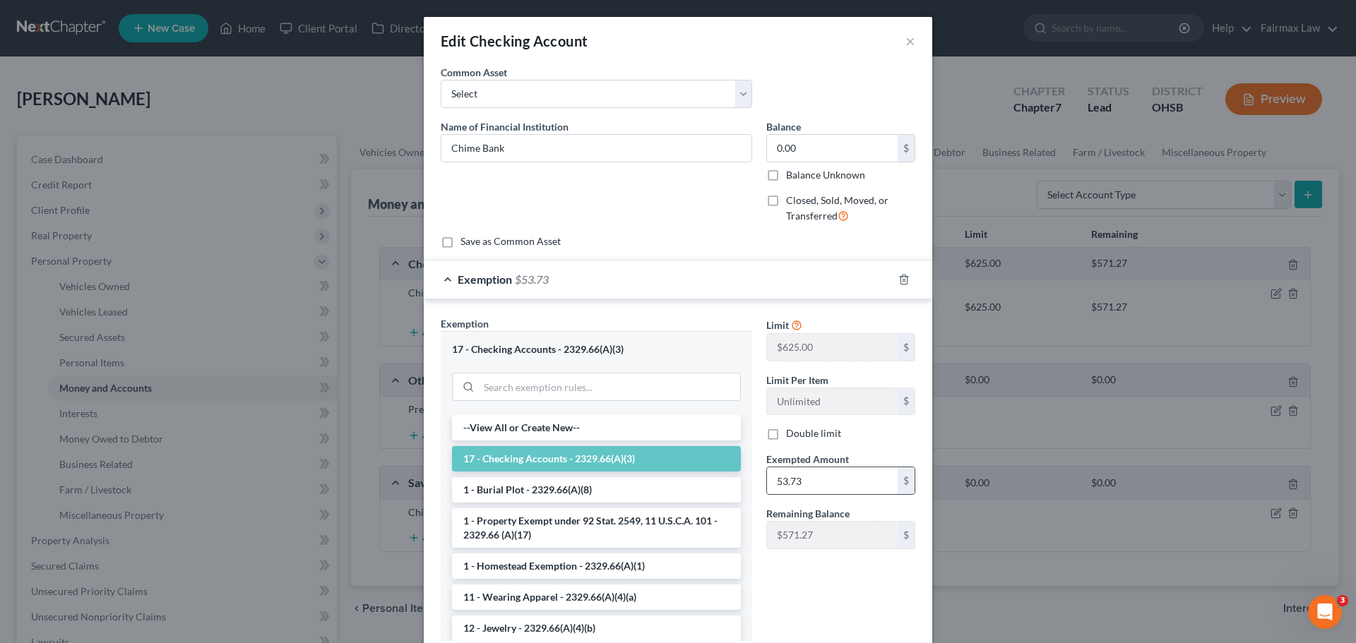
click at [794, 477] on input "53.73" at bounding box center [832, 480] width 131 height 27
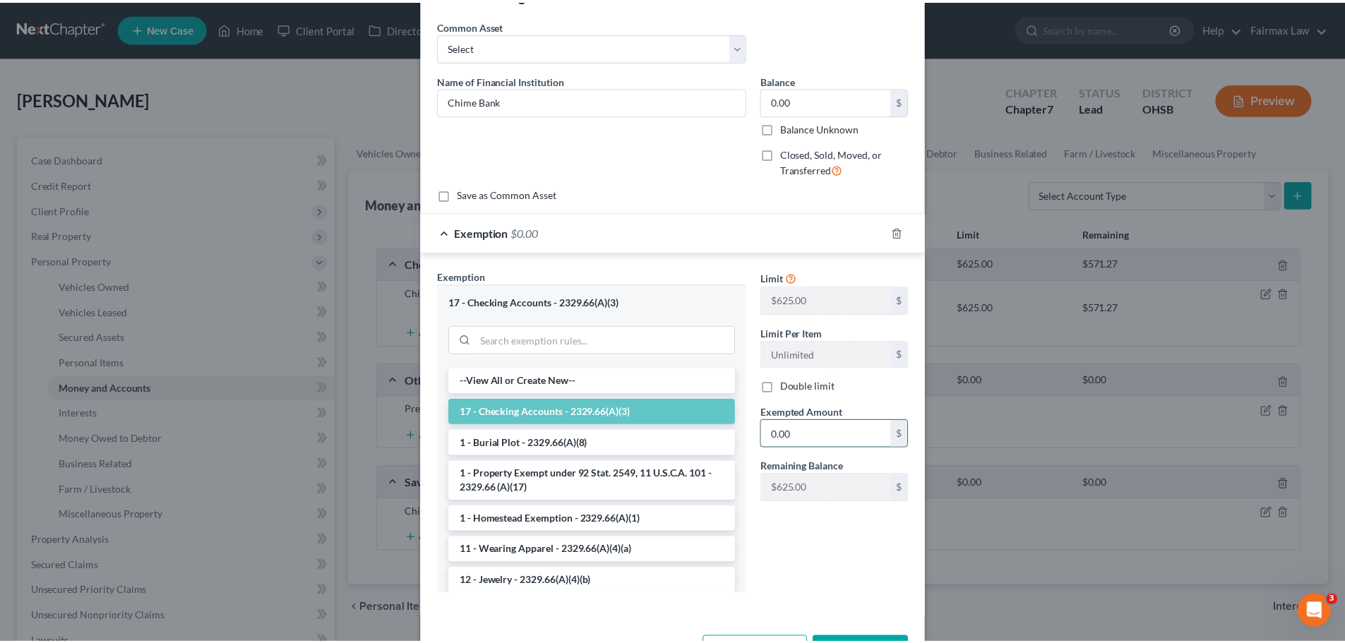
scroll to position [99, 0]
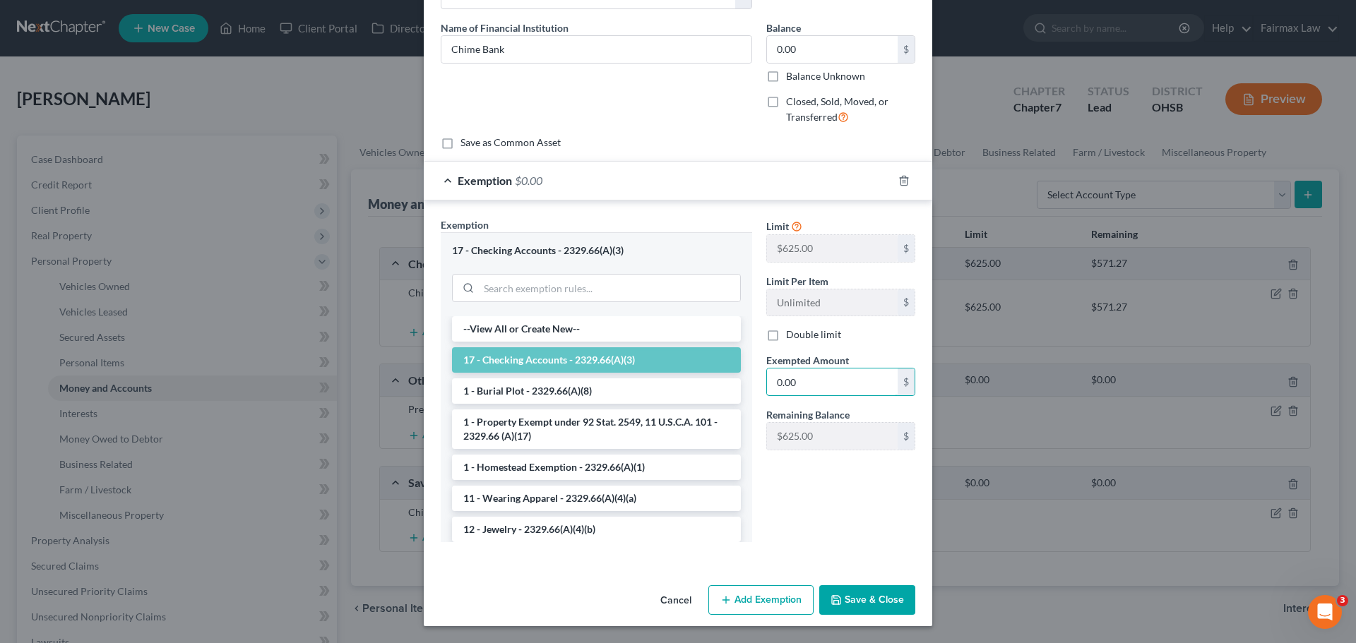
type input "0.00"
click at [897, 609] on button "Save & Close" at bounding box center [867, 600] width 96 height 30
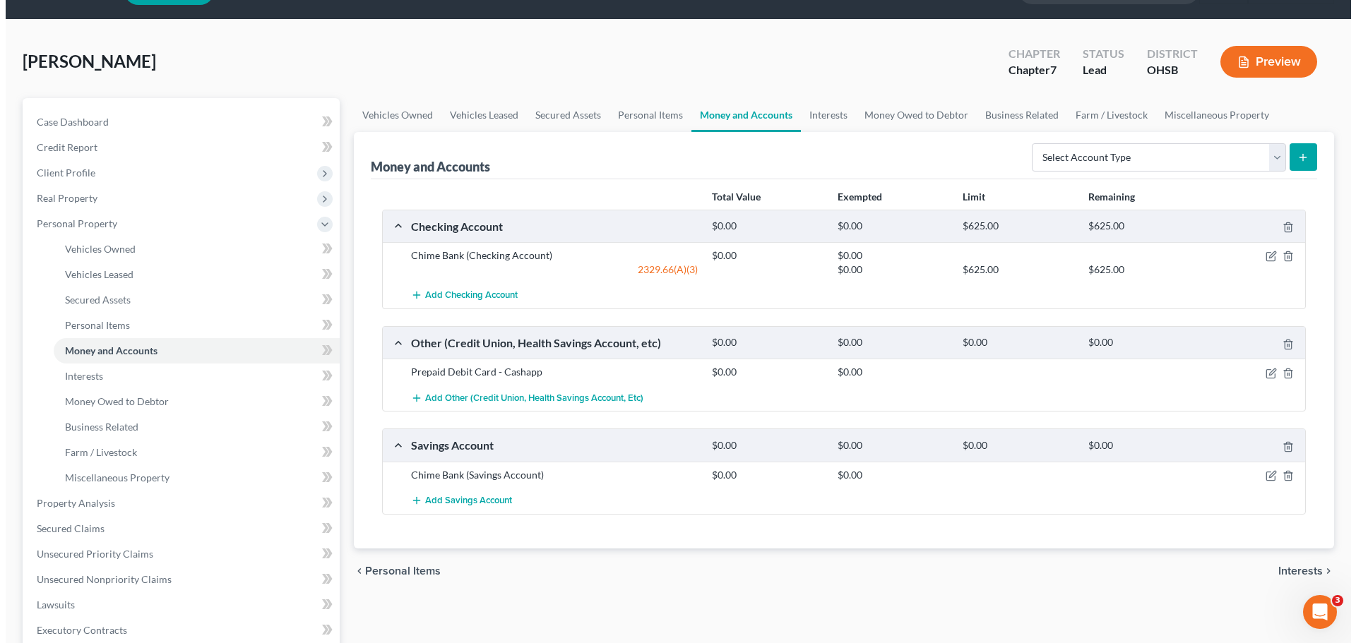
scroll to position [71, 0]
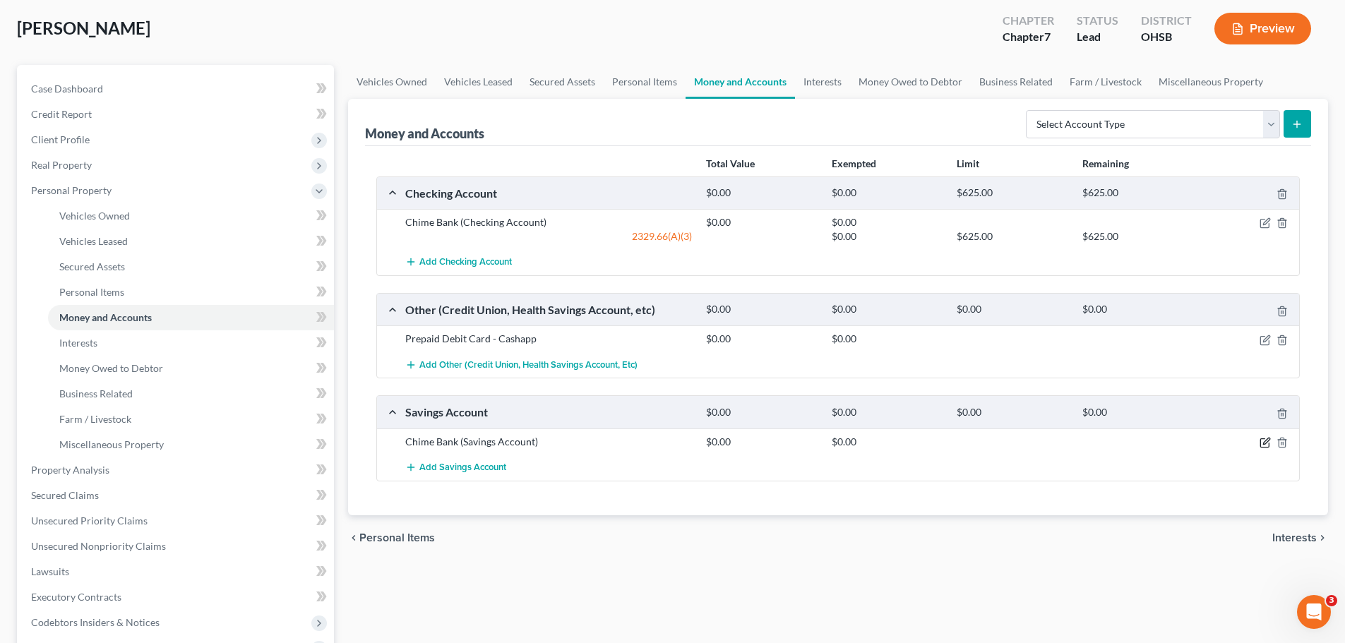
click at [1261, 443] on icon "button" at bounding box center [1265, 442] width 11 height 11
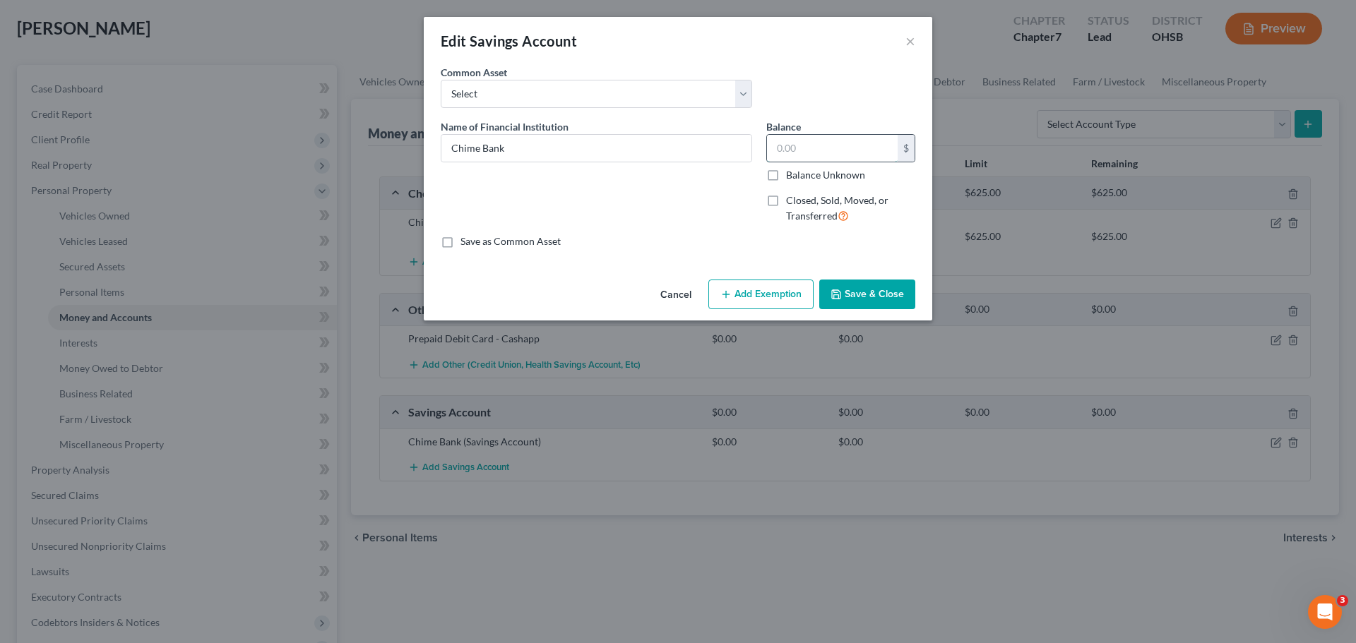
click at [788, 135] on input "text" at bounding box center [832, 148] width 131 height 27
type input "700.00"
click at [722, 288] on button "Add Exemption" at bounding box center [760, 295] width 105 height 30
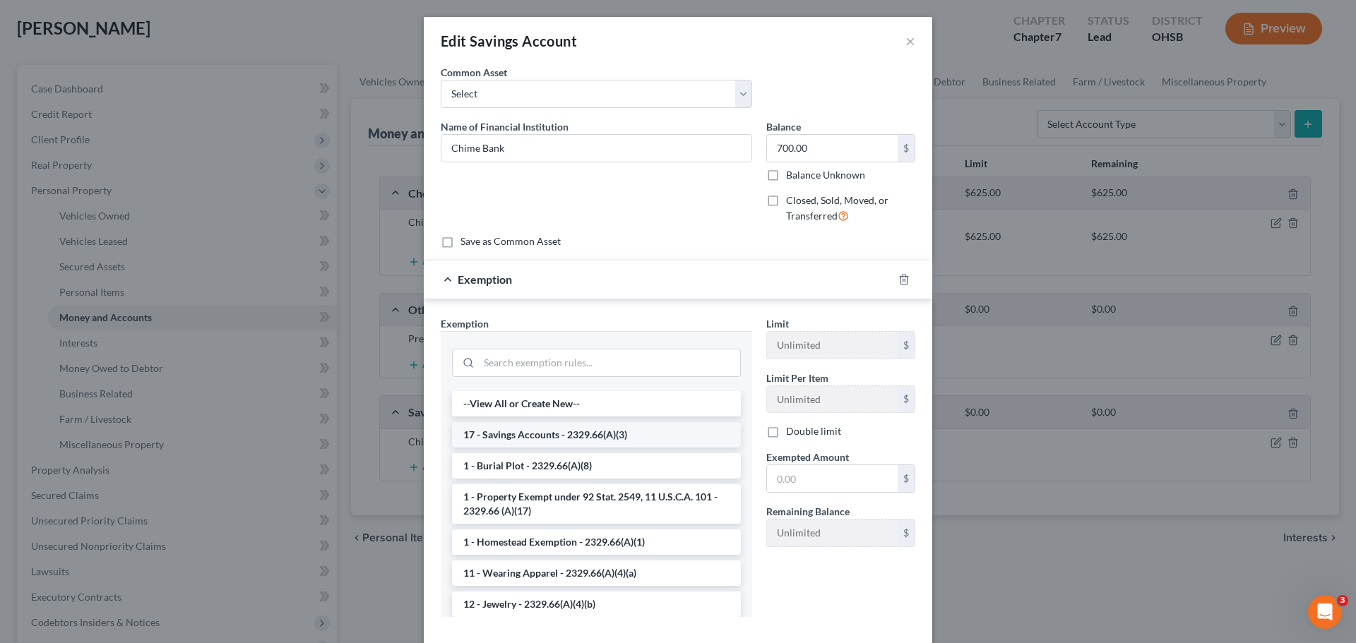
click at [545, 434] on li "17 - Savings Accounts - 2329.66(A)(3)" at bounding box center [596, 434] width 289 height 25
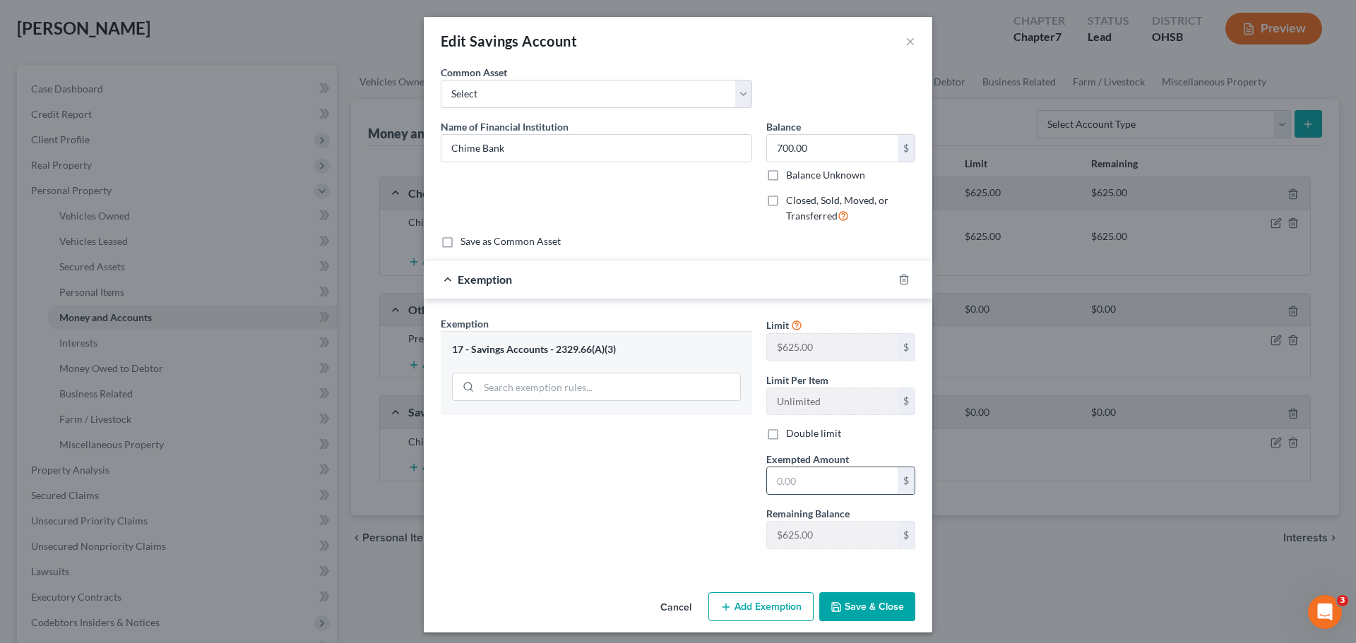
click at [784, 485] on input "text" at bounding box center [832, 480] width 131 height 27
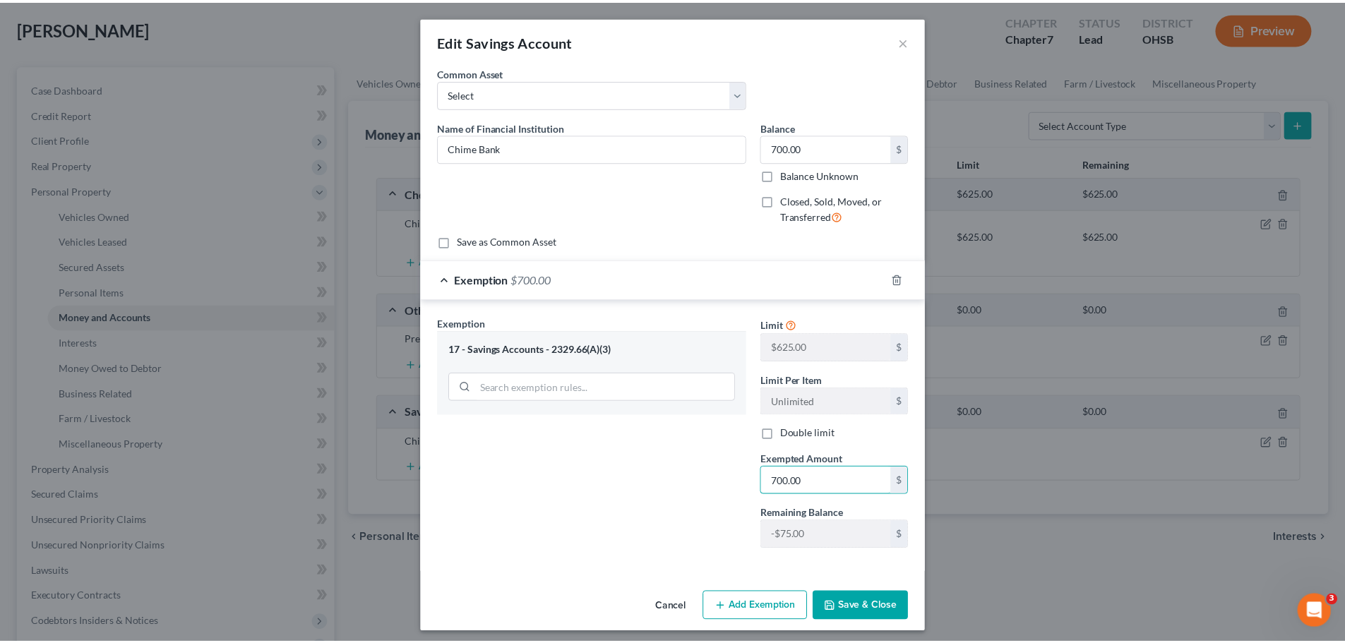
scroll to position [6, 0]
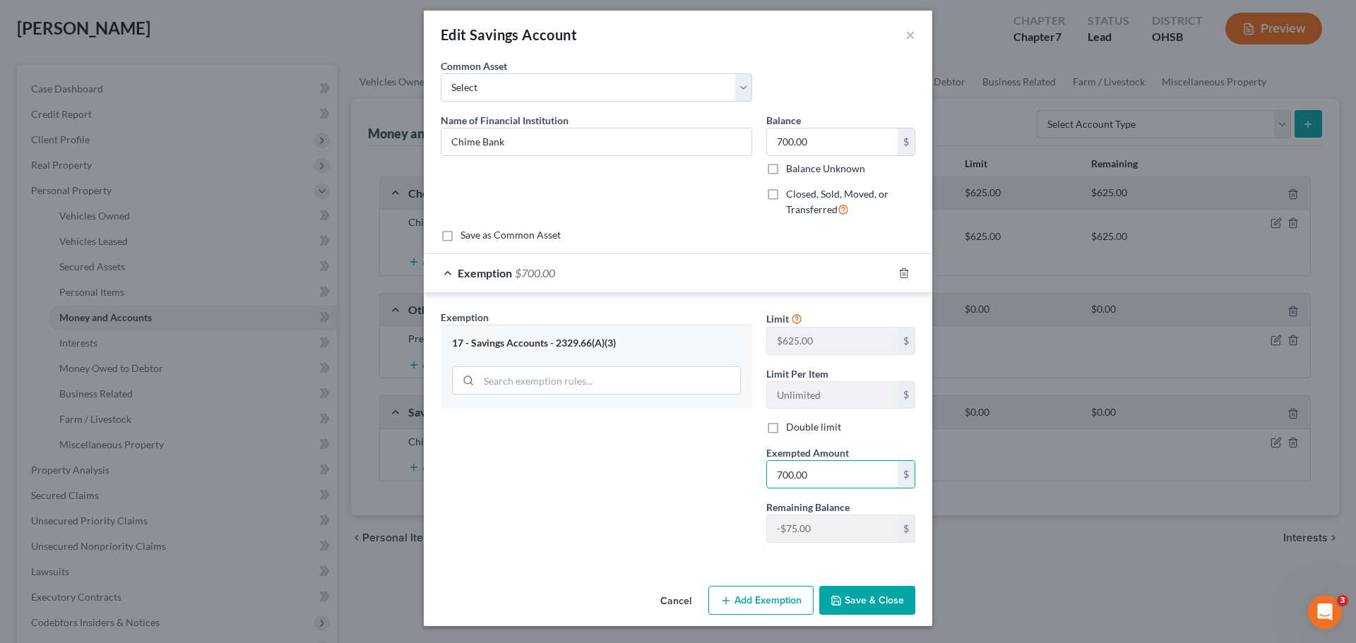
type input "700.00"
click at [877, 592] on button "Save & Close" at bounding box center [867, 601] width 96 height 30
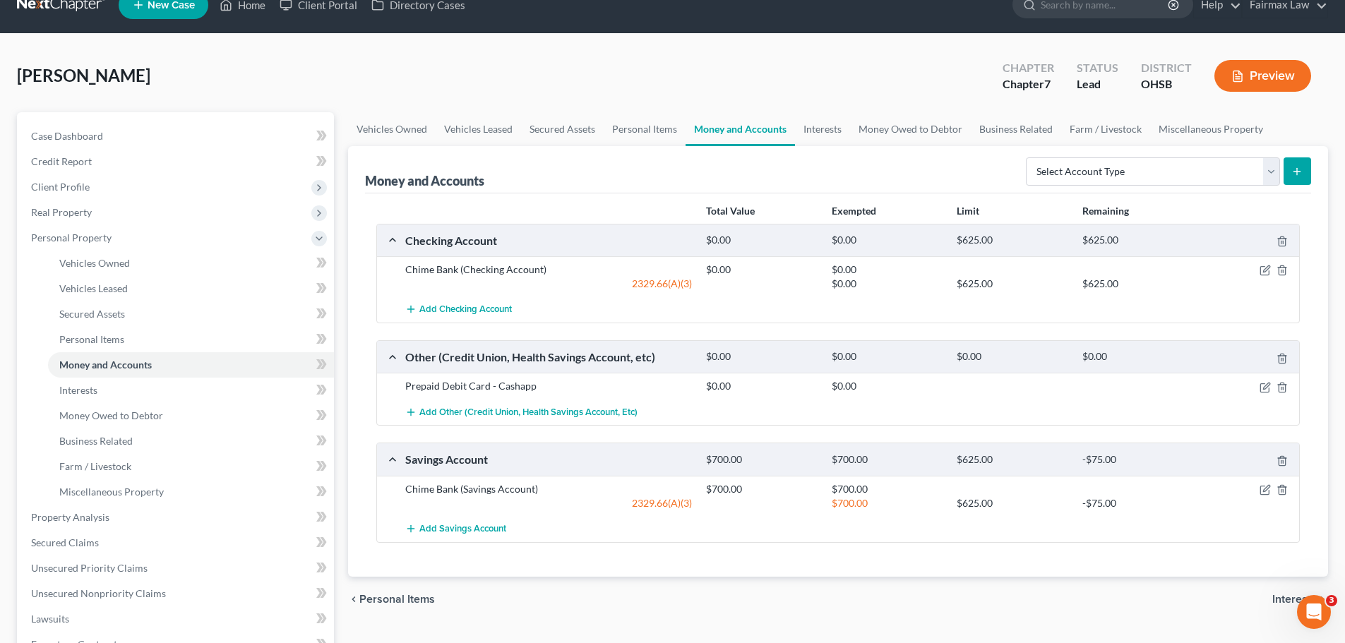
scroll to position [0, 0]
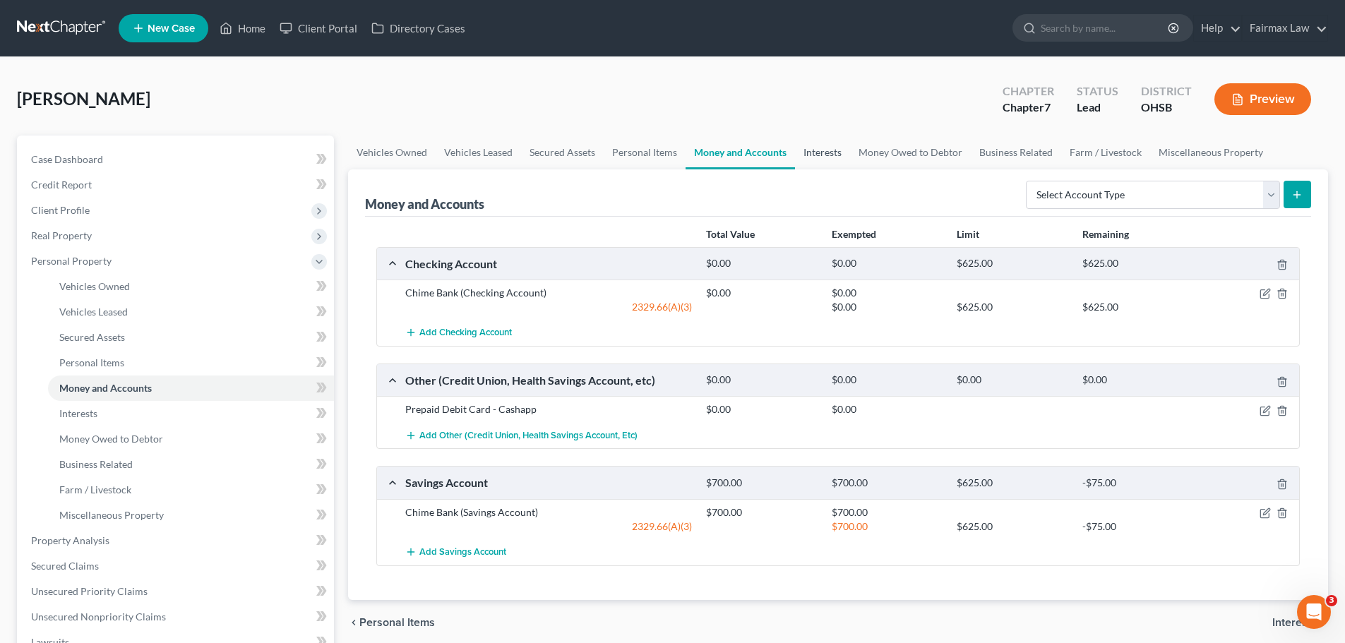
click at [816, 148] on link "Interests" at bounding box center [822, 153] width 55 height 34
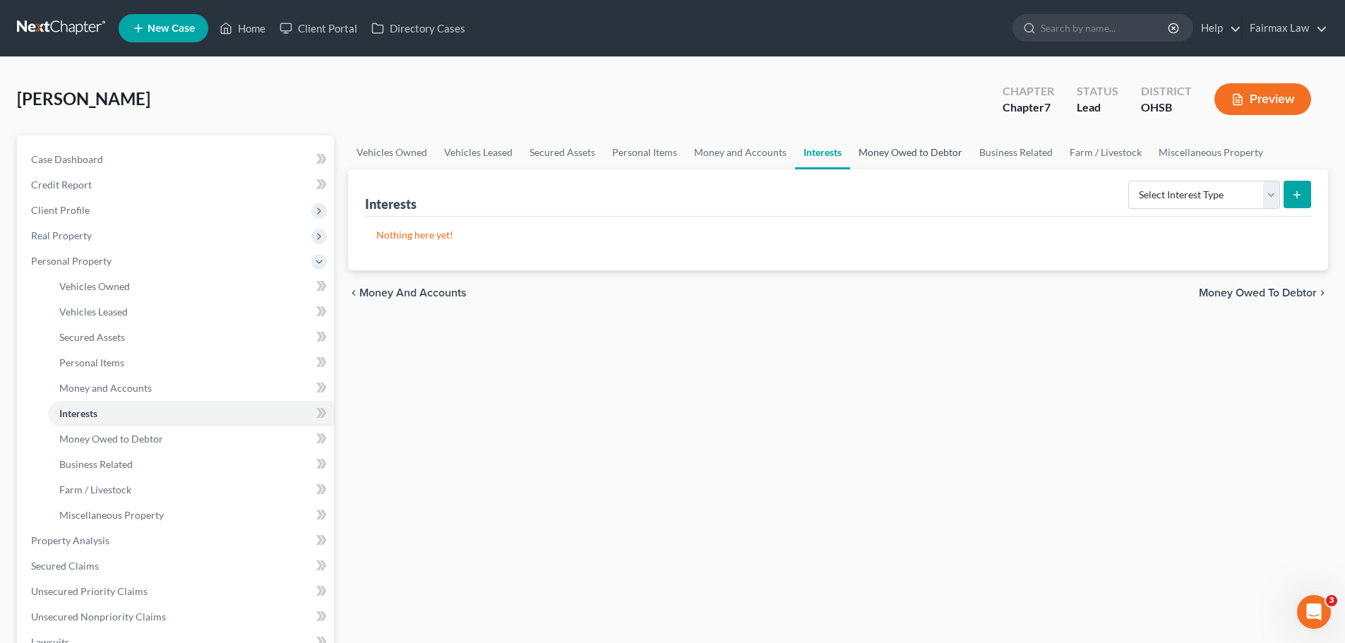
click at [895, 148] on link "Money Owed to Debtor" at bounding box center [910, 153] width 121 height 34
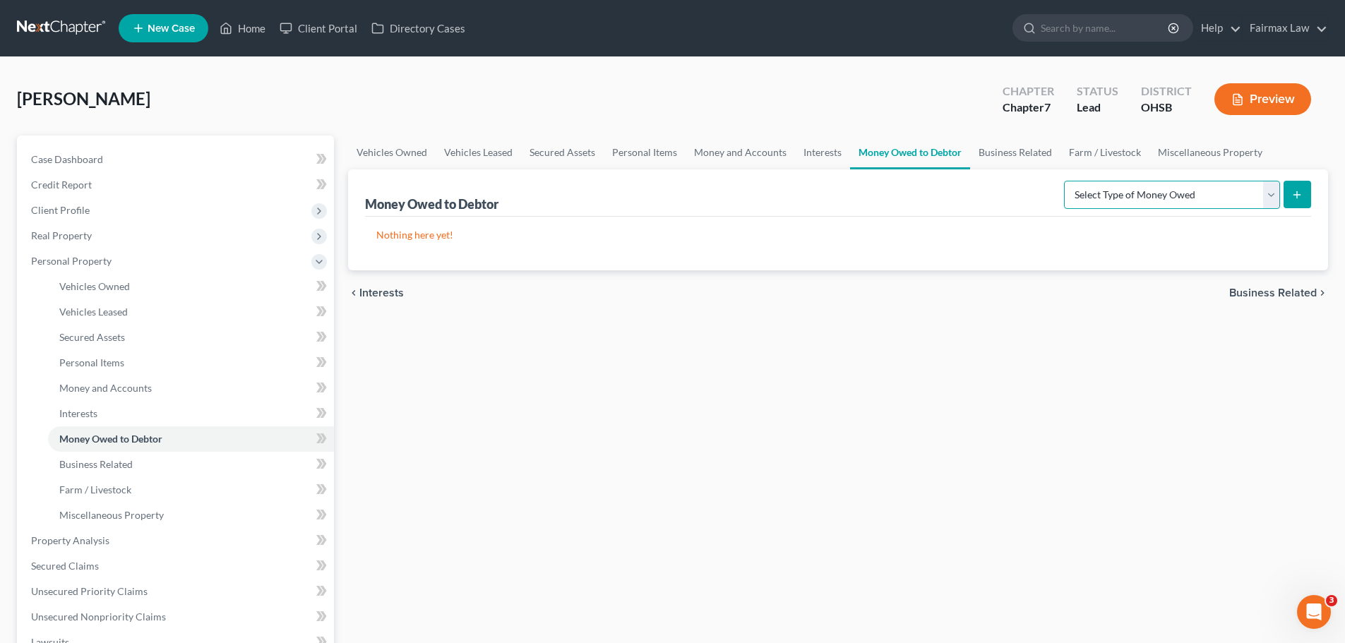
click at [1103, 200] on select "Select Type of Money Owed Accounts Receivable Alimony Child Support Claims Agai…" at bounding box center [1172, 195] width 216 height 28
select select "expected_tax_refund"
click at [1066, 181] on select "Select Type of Money Owed Accounts Receivable Alimony Child Support Claims Agai…" at bounding box center [1172, 195] width 216 height 28
click at [1303, 199] on icon "submit" at bounding box center [1296, 194] width 11 height 11
select select "0"
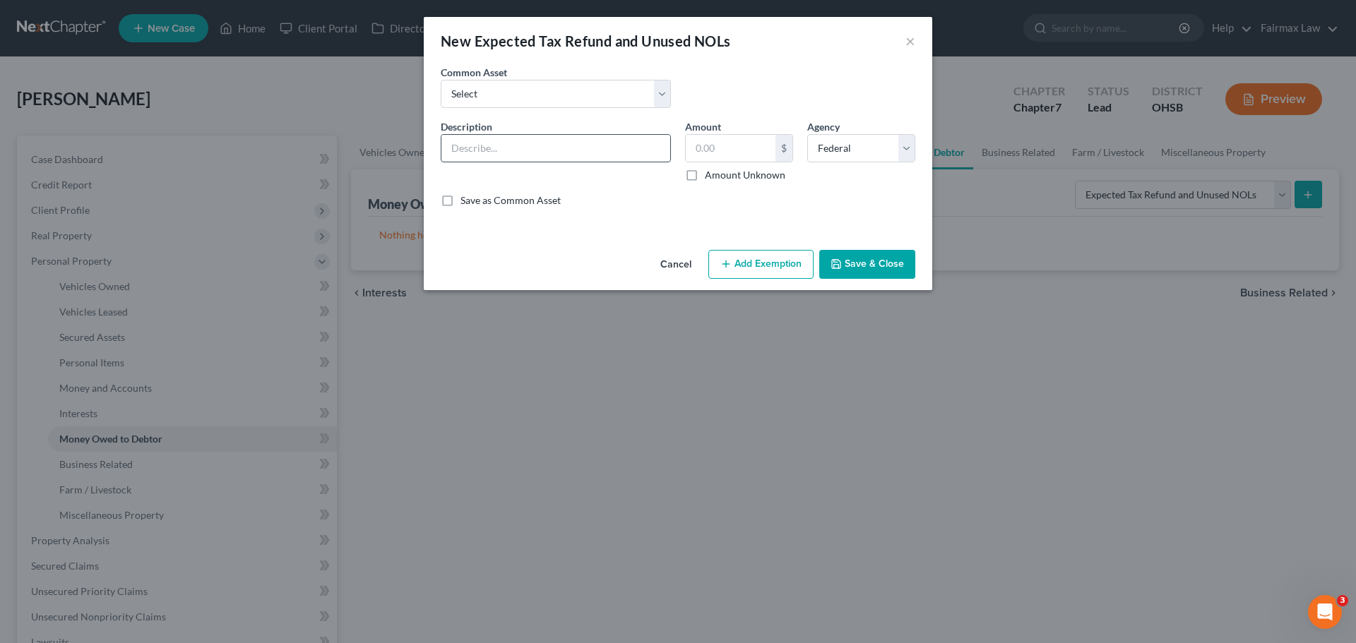
click at [533, 157] on input "text" at bounding box center [555, 148] width 229 height 27
type input "T"
type input "2024 Tax Refund"
click at [556, 106] on select "Select Potential 2019 tax refunds - estimated and prorated Potential 2019 tax r…" at bounding box center [556, 94] width 230 height 28
click at [558, 106] on select "Select Potential 2019 tax refunds - estimated and prorated Potential 2019 tax r…" at bounding box center [556, 94] width 230 height 28
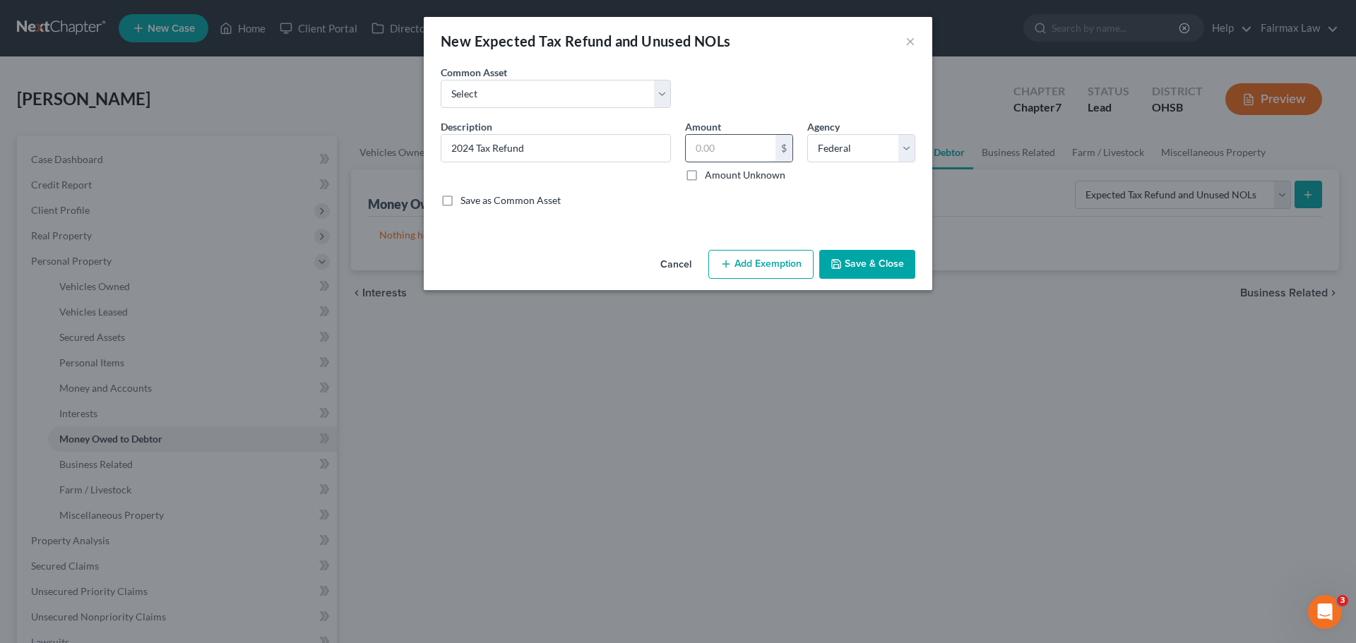
click at [744, 155] on input "text" at bounding box center [731, 148] width 90 height 27
type input "6,503.00"
click at [774, 268] on button "Add Exemption" at bounding box center [760, 265] width 105 height 30
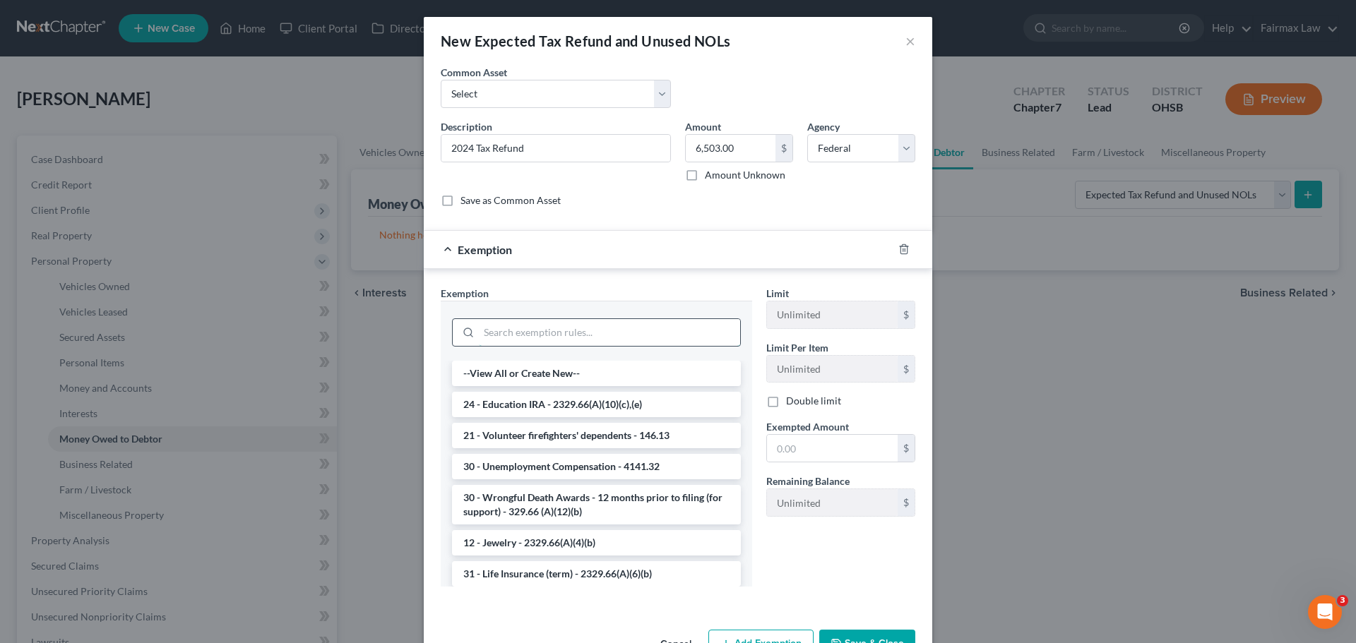
click at [590, 333] on input "search" at bounding box center [609, 332] width 261 height 27
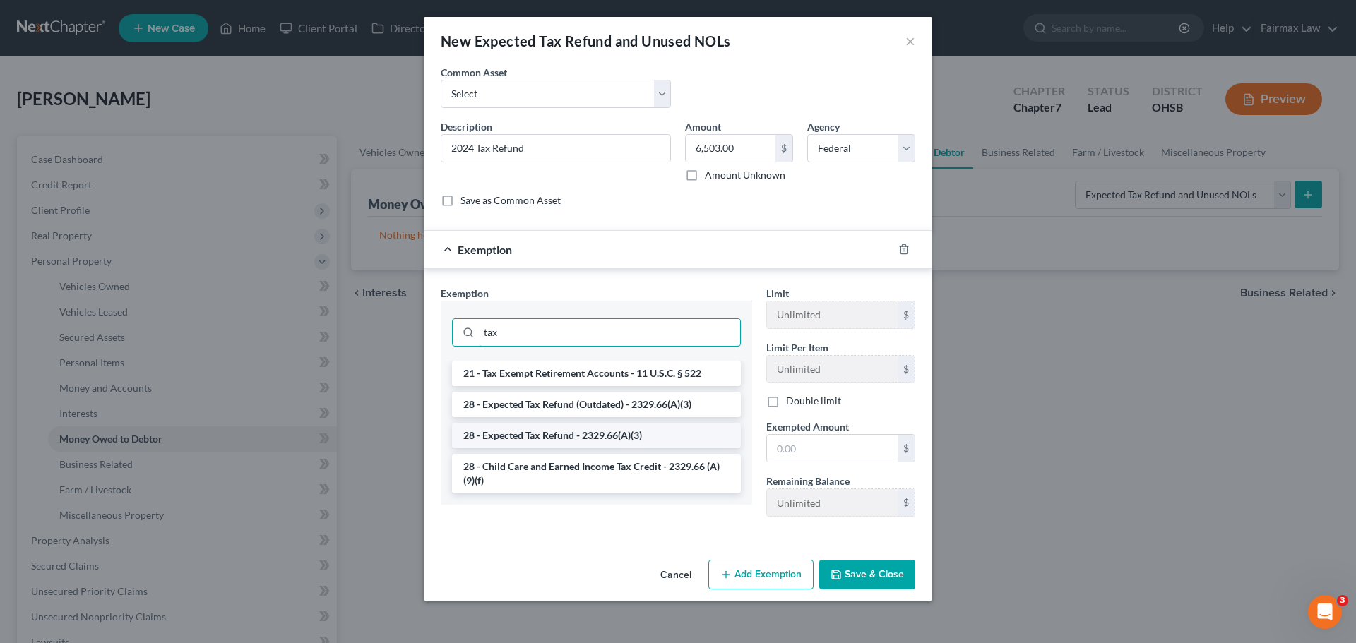
type input "tax"
click at [616, 435] on li "28 - Expected Tax Refund - 2329.66(A)(3)" at bounding box center [596, 435] width 289 height 25
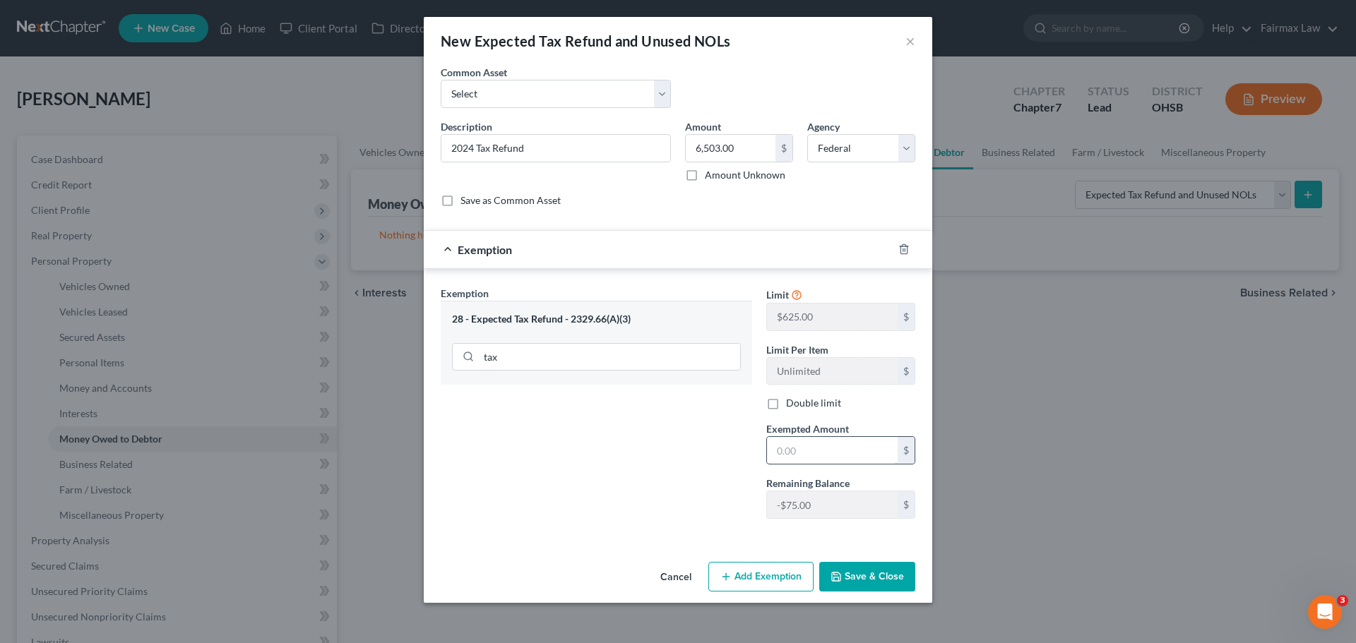
click at [796, 445] on input "text" at bounding box center [832, 450] width 131 height 27
type input "6,503.00"
click at [857, 573] on button "Save & Close" at bounding box center [867, 577] width 96 height 30
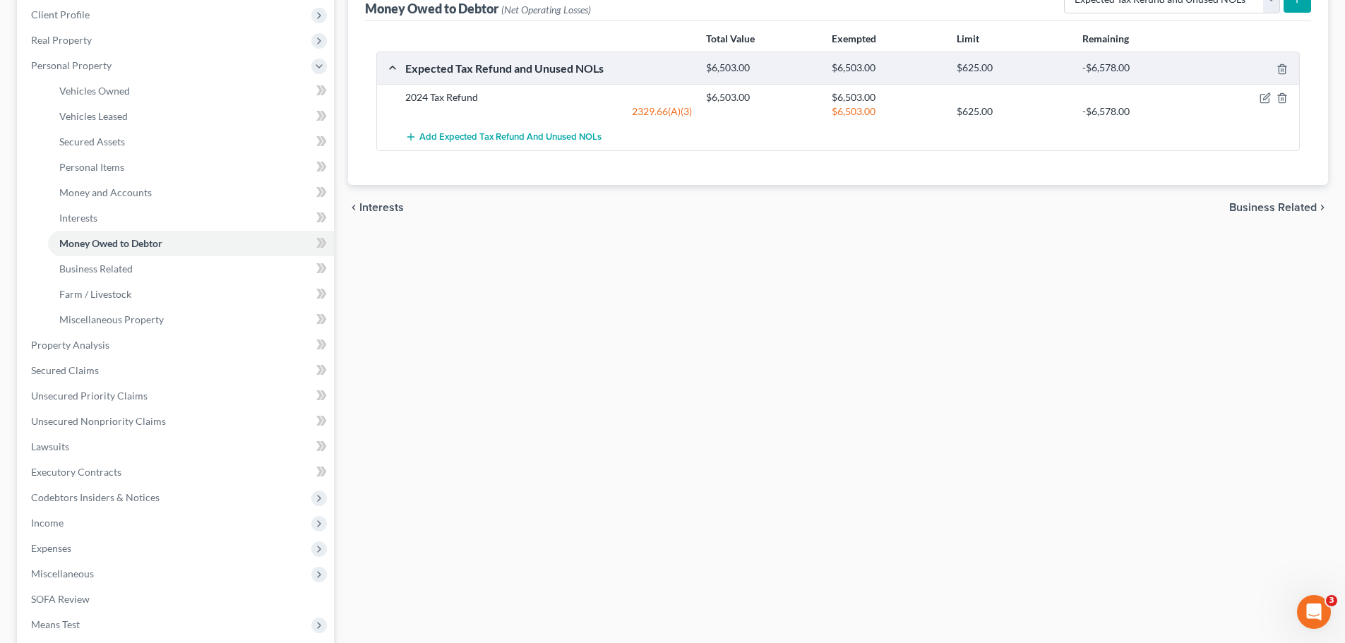
scroll to position [212, 0]
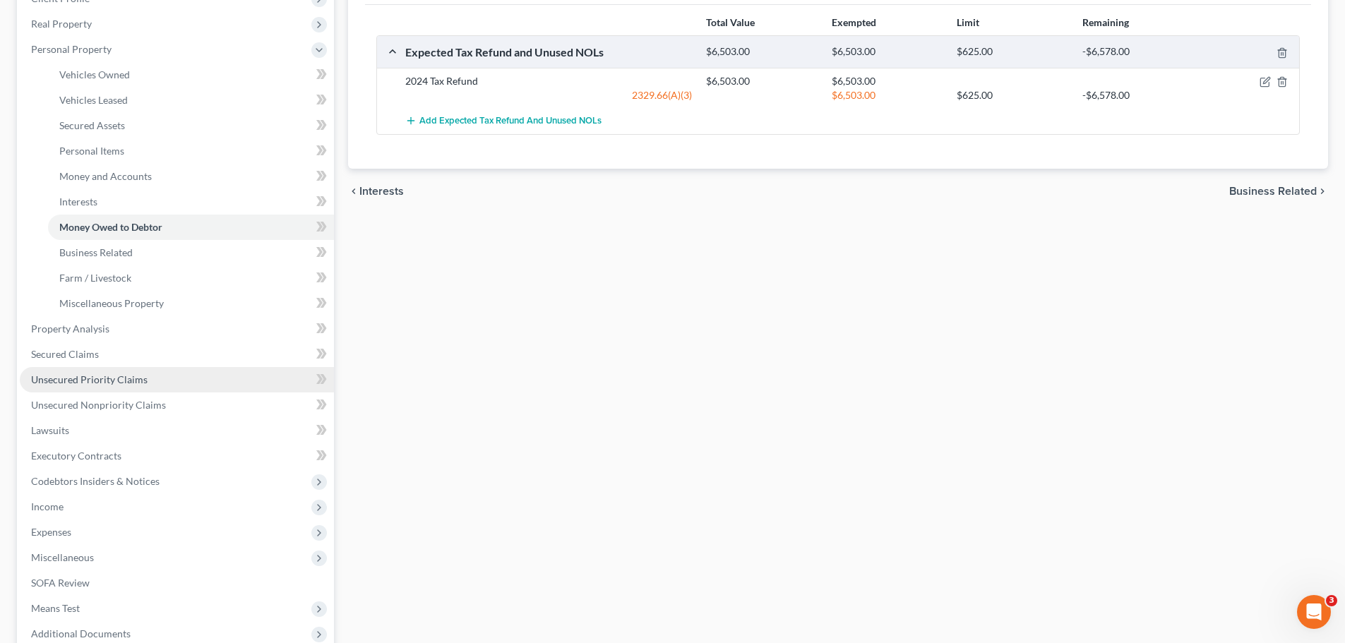
click at [87, 382] on span "Unsecured Priority Claims" at bounding box center [89, 380] width 117 height 12
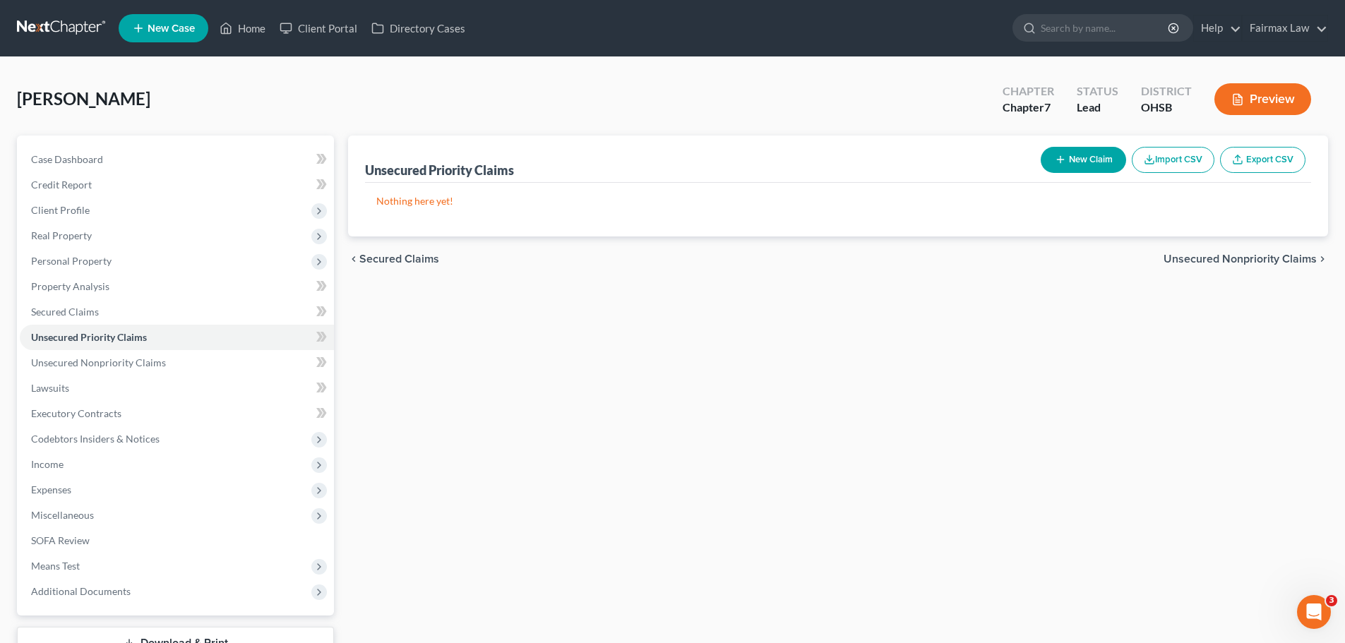
click at [1049, 169] on button "New Claim" at bounding box center [1083, 160] width 85 height 26
select select "0"
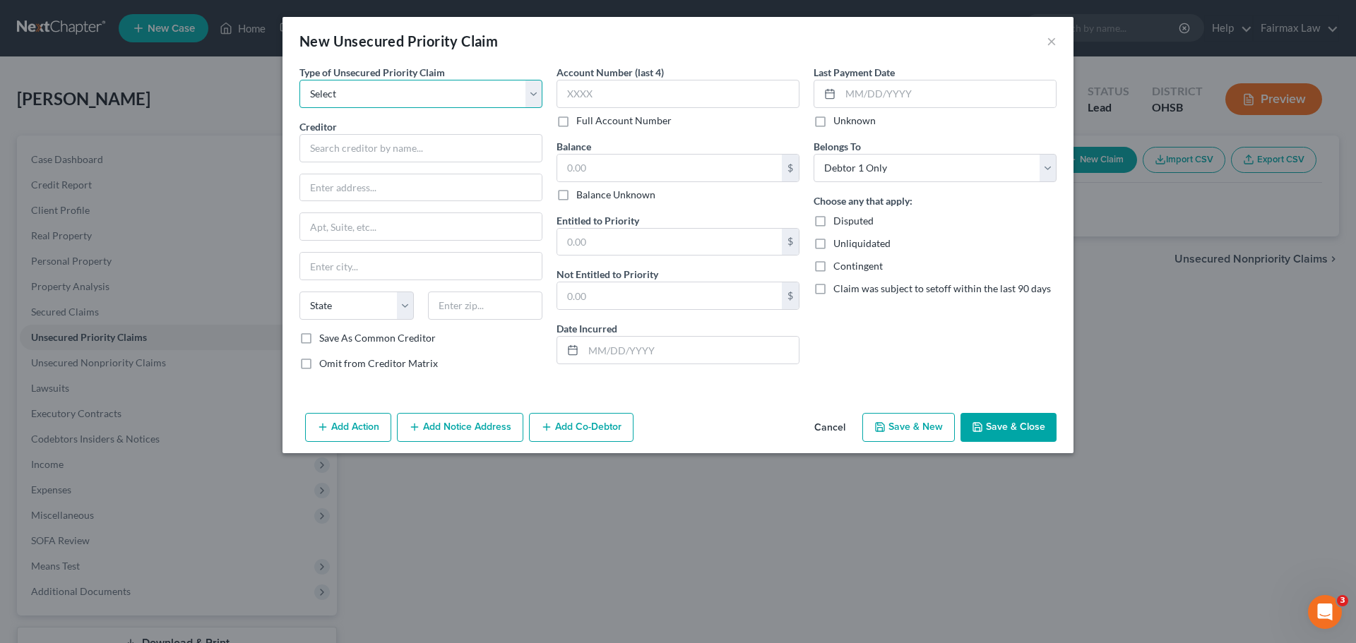
click at [354, 104] on select "Select Taxes & Other Government Units Domestic Support Obligations Extensions o…" at bounding box center [420, 94] width 243 height 28
select select "0"
click at [299, 80] on select "Select Taxes & Other Government Units Domestic Support Obligations Extensions o…" at bounding box center [420, 94] width 243 height 28
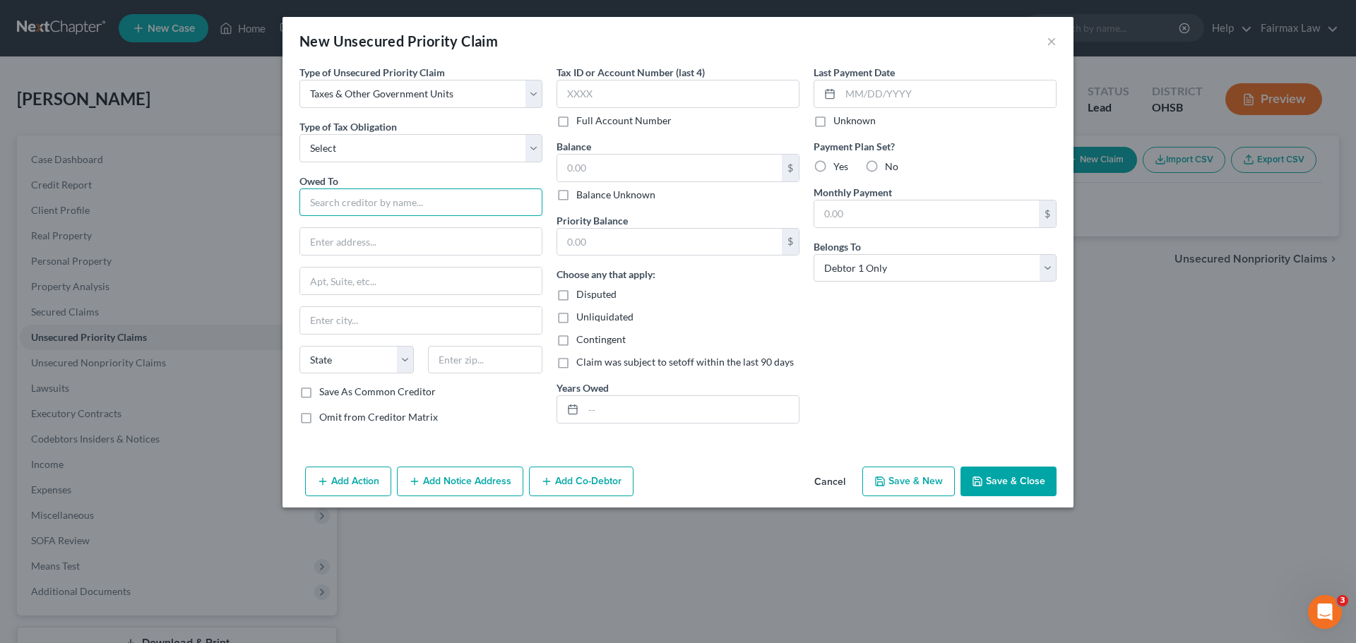
click at [368, 210] on input "text" at bounding box center [420, 203] width 243 height 28
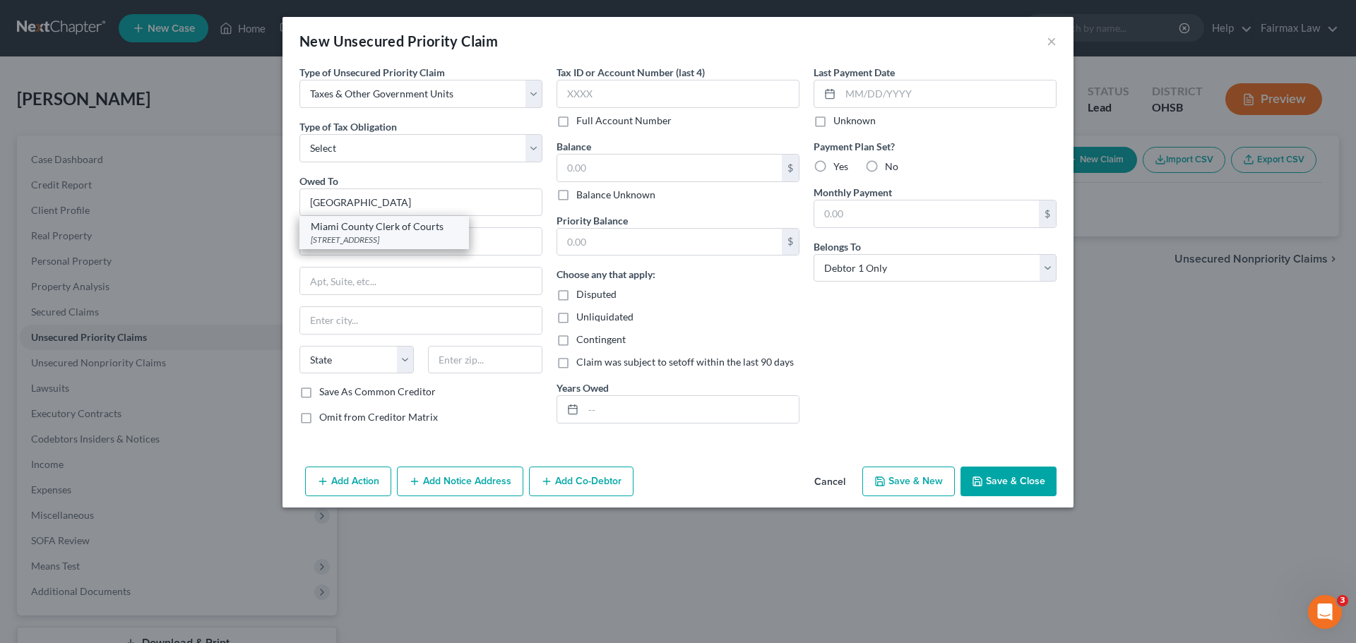
click at [392, 232] on div "Miami County Clerk of Courts" at bounding box center [384, 227] width 147 height 14
type input "Miami County Clerk of Courts"
type input "[STREET_ADDRESS]"
type input "[PERSON_NAME]"
select select "36"
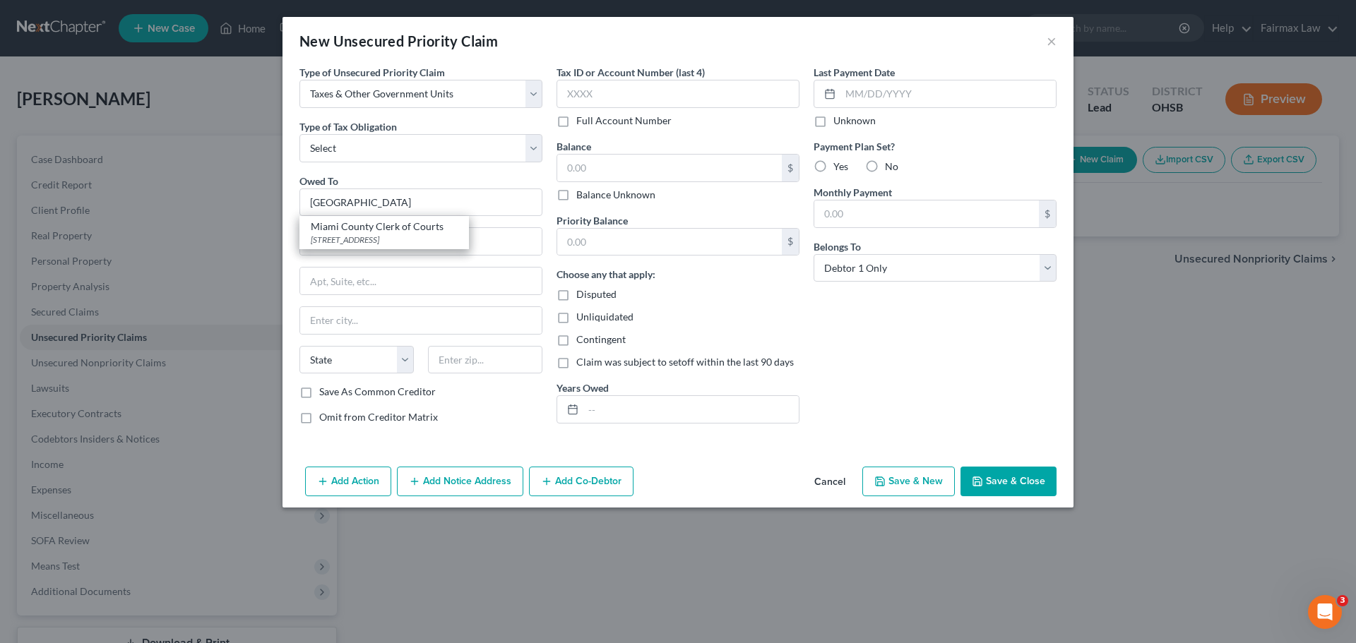
type input "45373"
click at [689, 160] on input "text" at bounding box center [669, 168] width 225 height 27
type input "8,000.00"
click at [641, 405] on input "text" at bounding box center [690, 409] width 215 height 27
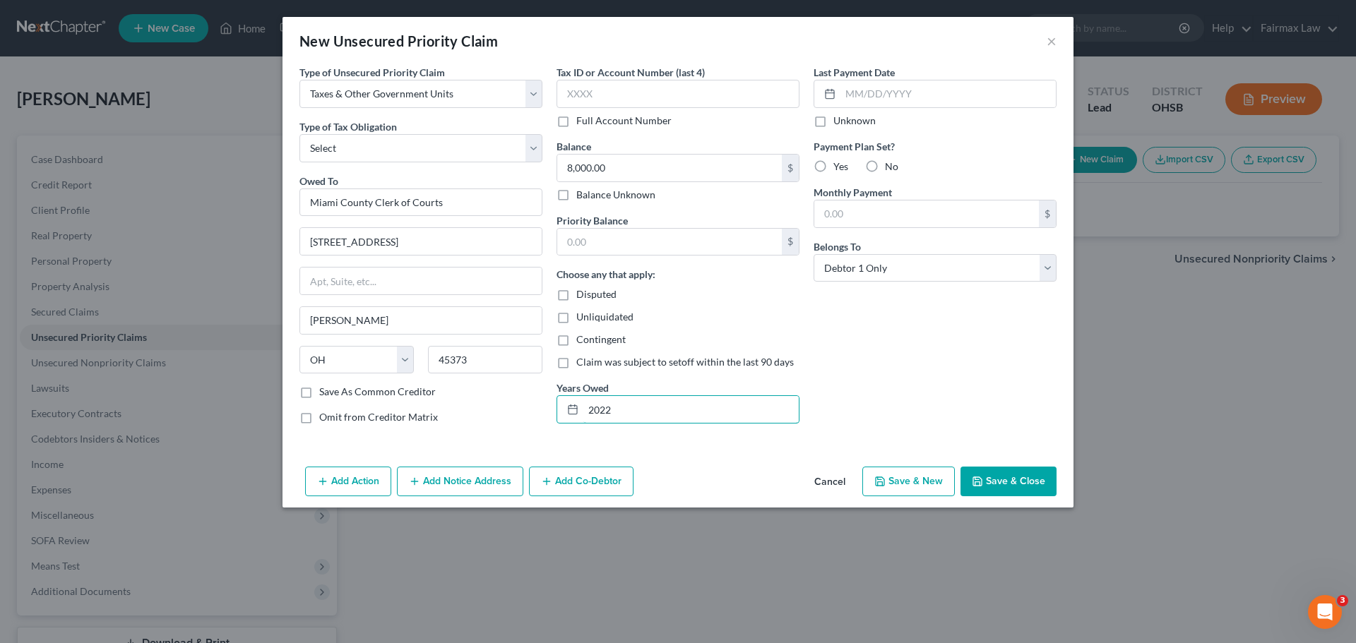
type input "2022"
click at [1003, 479] on button "Save & Close" at bounding box center [1008, 482] width 96 height 30
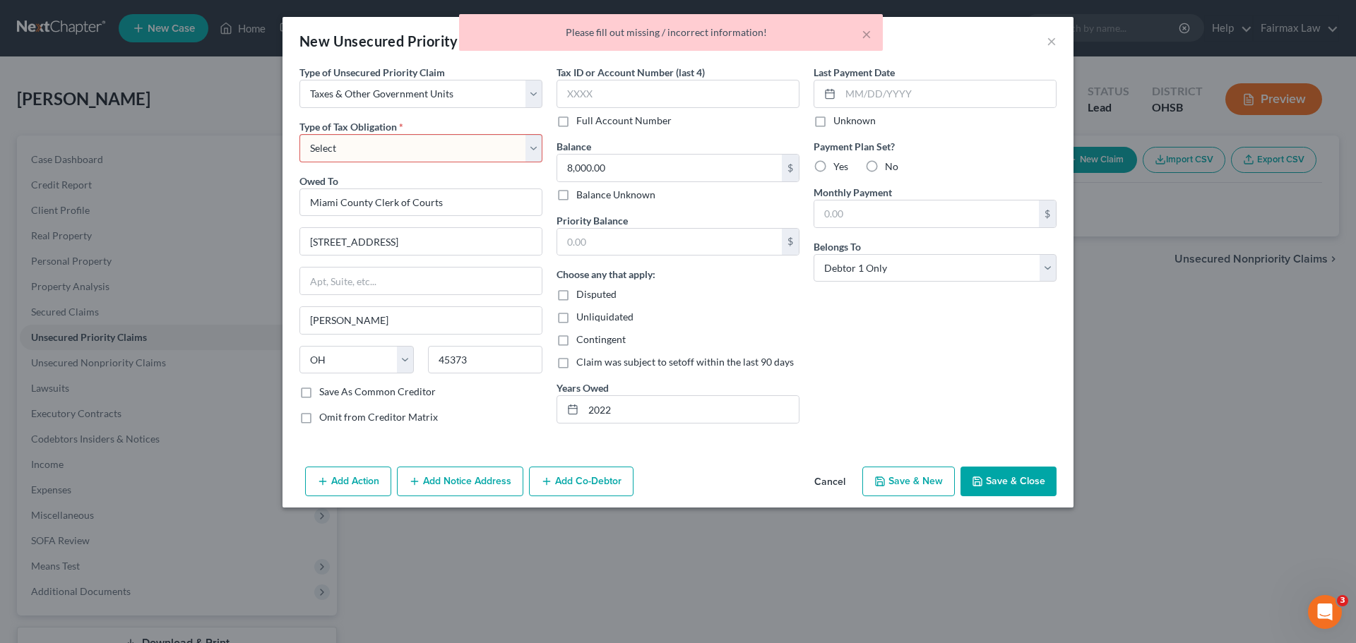
click at [489, 150] on select "Select Federal City State Franchise Tax Board Other" at bounding box center [420, 148] width 243 height 28
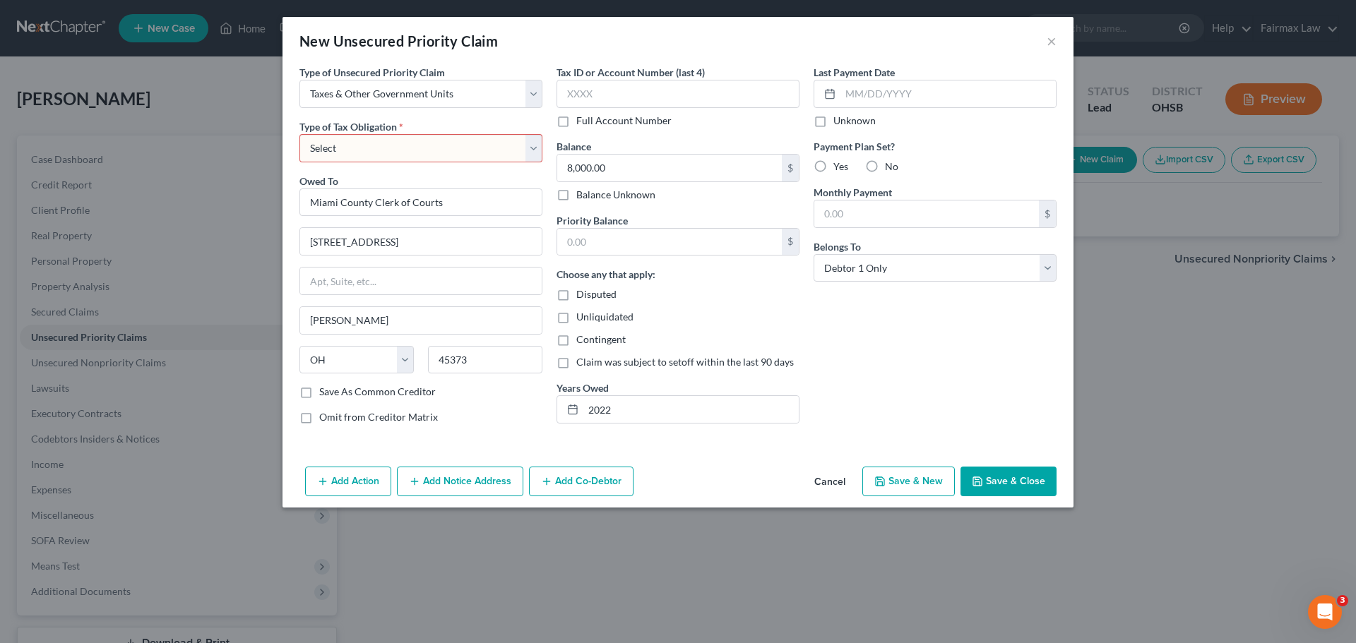
select select "4"
click at [299, 134] on select "Select Federal City State Franchise Tax Board Other" at bounding box center [420, 148] width 243 height 28
click at [1003, 484] on button "Save & Close" at bounding box center [1008, 482] width 96 height 30
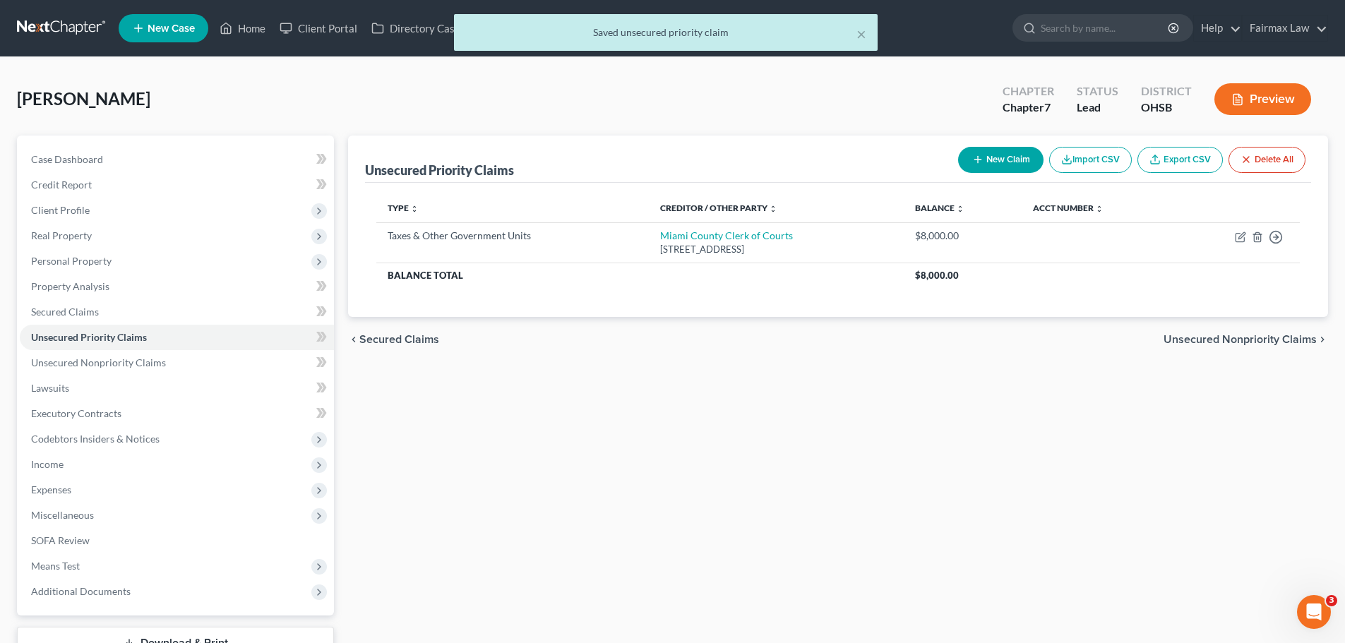
click at [975, 155] on icon "button" at bounding box center [977, 159] width 11 height 11
select select "0"
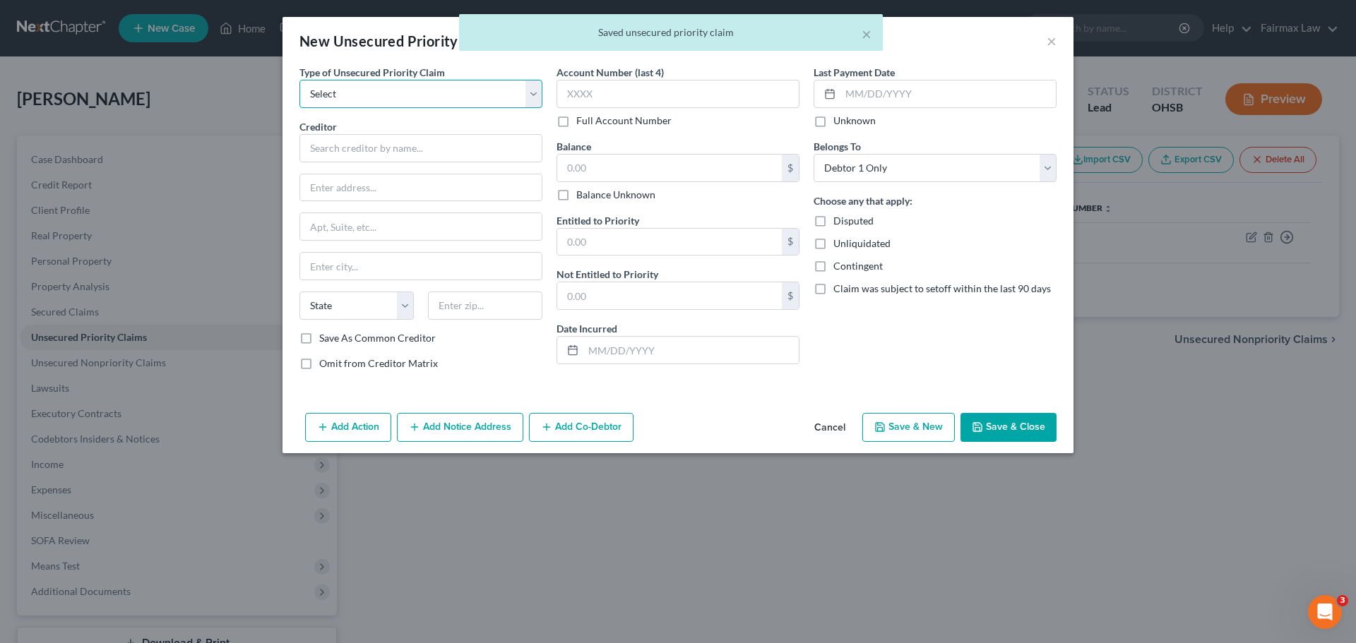
click at [376, 105] on select "Select Taxes & Other Government Units Domestic Support Obligations Extensions o…" at bounding box center [420, 94] width 243 height 28
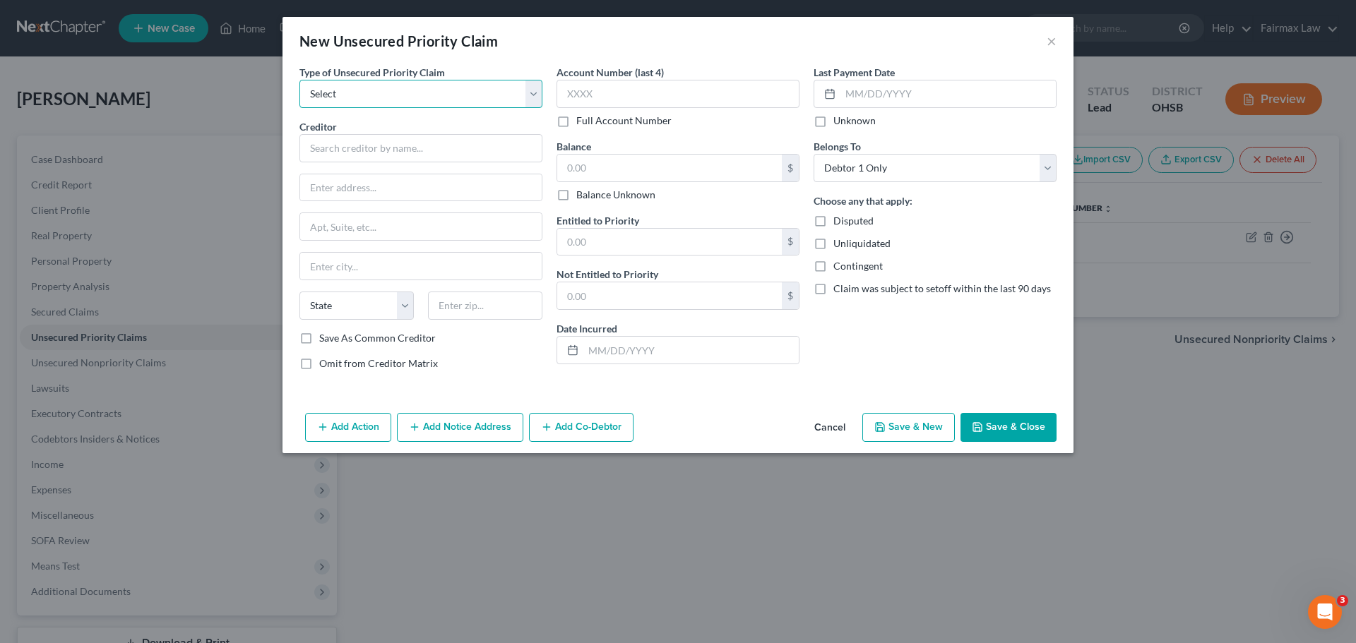
select select "0"
click at [299, 80] on select "Select Taxes & Other Government Units Domestic Support Obligations Extensions o…" at bounding box center [420, 94] width 243 height 28
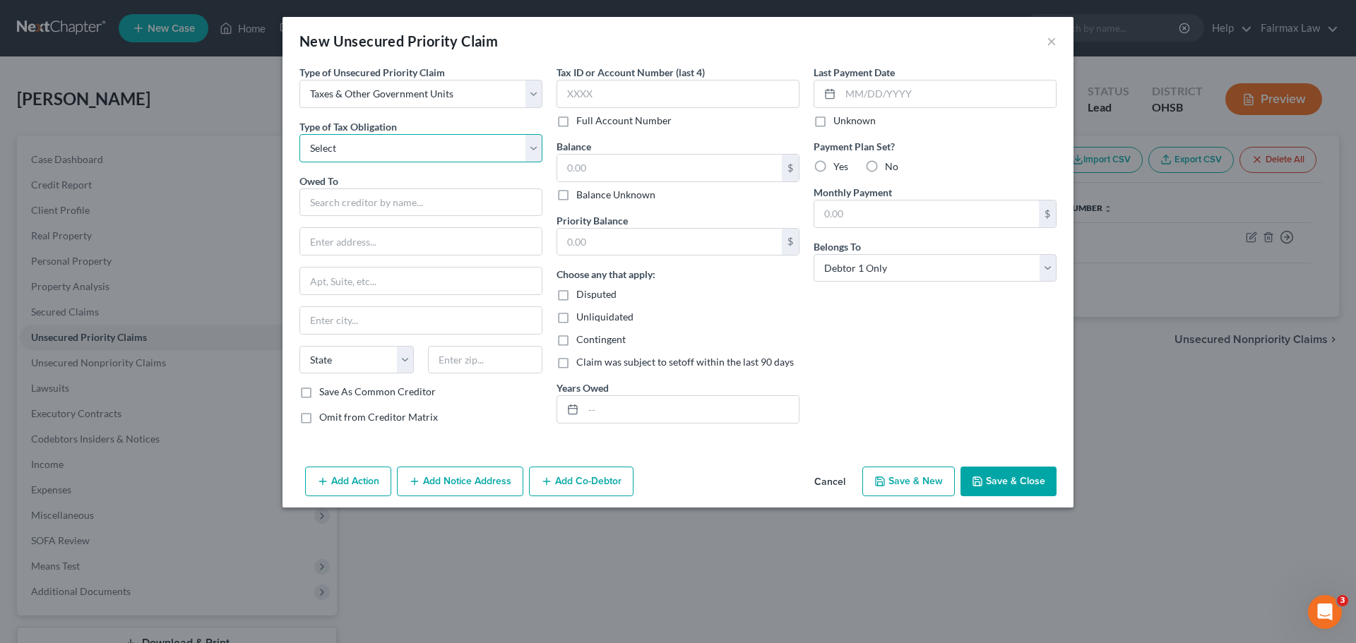
click at [354, 157] on select "Select Federal City State Franchise Tax Board Other" at bounding box center [420, 148] width 243 height 28
select select "4"
click at [299, 134] on select "Select Federal City State Franchise Tax Board Other" at bounding box center [420, 148] width 243 height 28
click at [355, 202] on input "text" at bounding box center [420, 203] width 243 height 28
click at [611, 161] on input "text" at bounding box center [669, 168] width 225 height 27
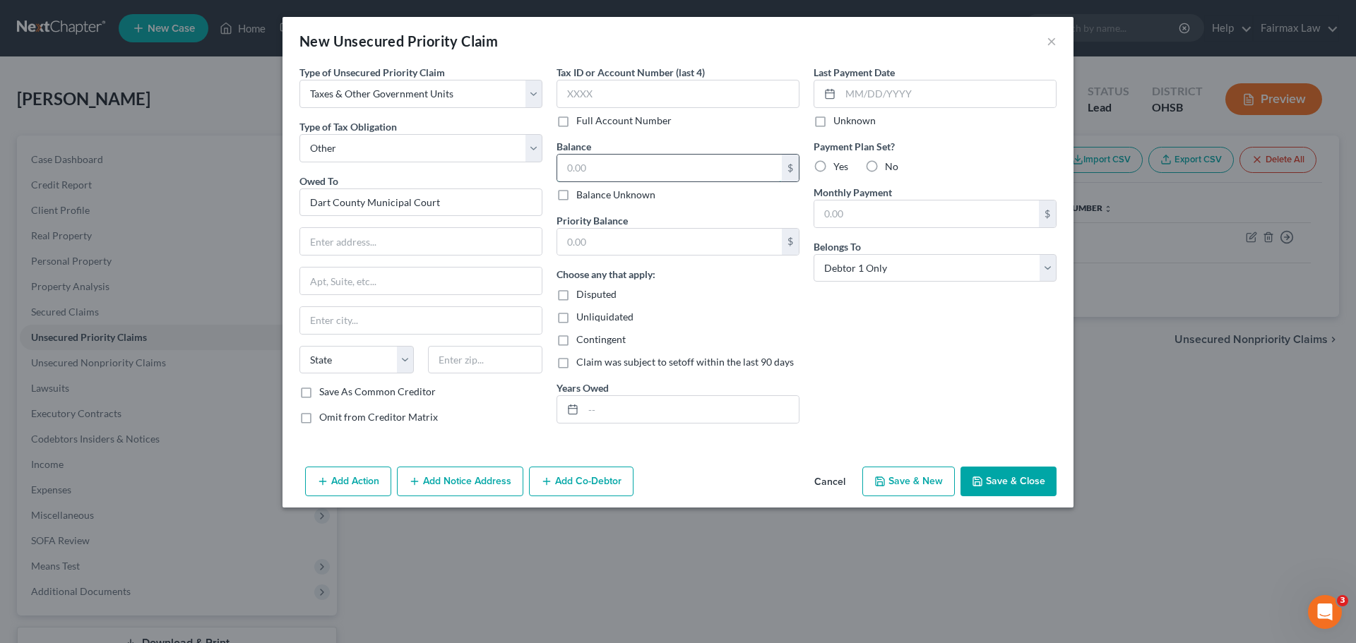
type input "Dart County Municipal Court"
type input "1,500.00"
drag, startPoint x: 999, startPoint y: 469, endPoint x: 1004, endPoint y: 383, distance: 85.6
click at [1004, 383] on div "New Unsecured Priority Claim × Type of Unsecured Priority Claim * Select Taxes …" at bounding box center [677, 262] width 791 height 491
click at [1008, 477] on button "Save & Close" at bounding box center [1008, 482] width 96 height 30
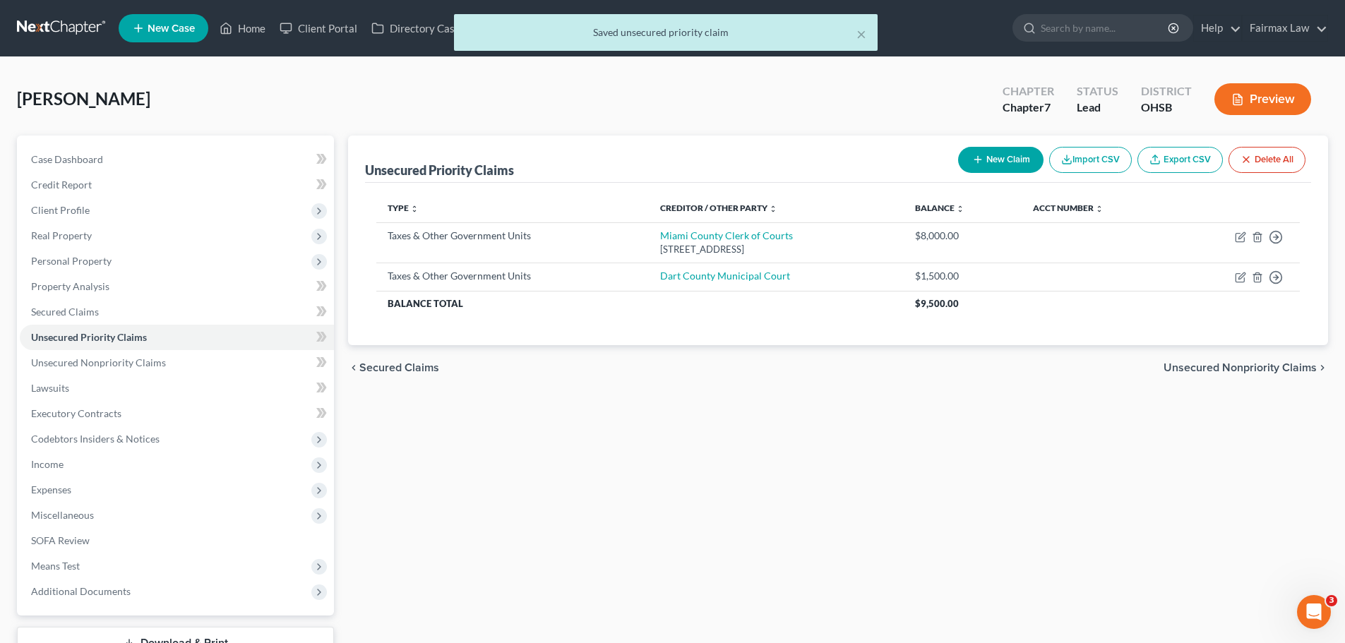
click at [1002, 162] on button "New Claim" at bounding box center [1000, 160] width 85 height 26
select select "0"
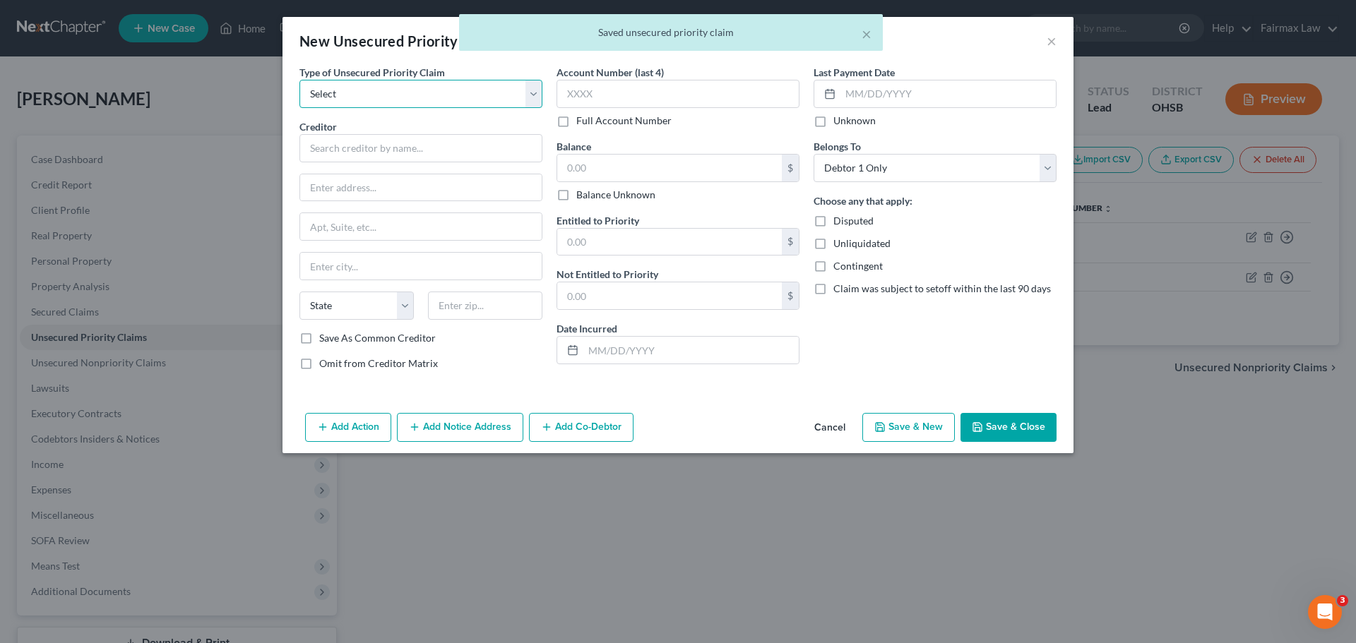
drag, startPoint x: 410, startPoint y: 98, endPoint x: 410, endPoint y: 107, distance: 8.5
click at [410, 98] on select "Select Taxes & Other Government Units Domestic Support Obligations Extensions o…" at bounding box center [420, 94] width 243 height 28
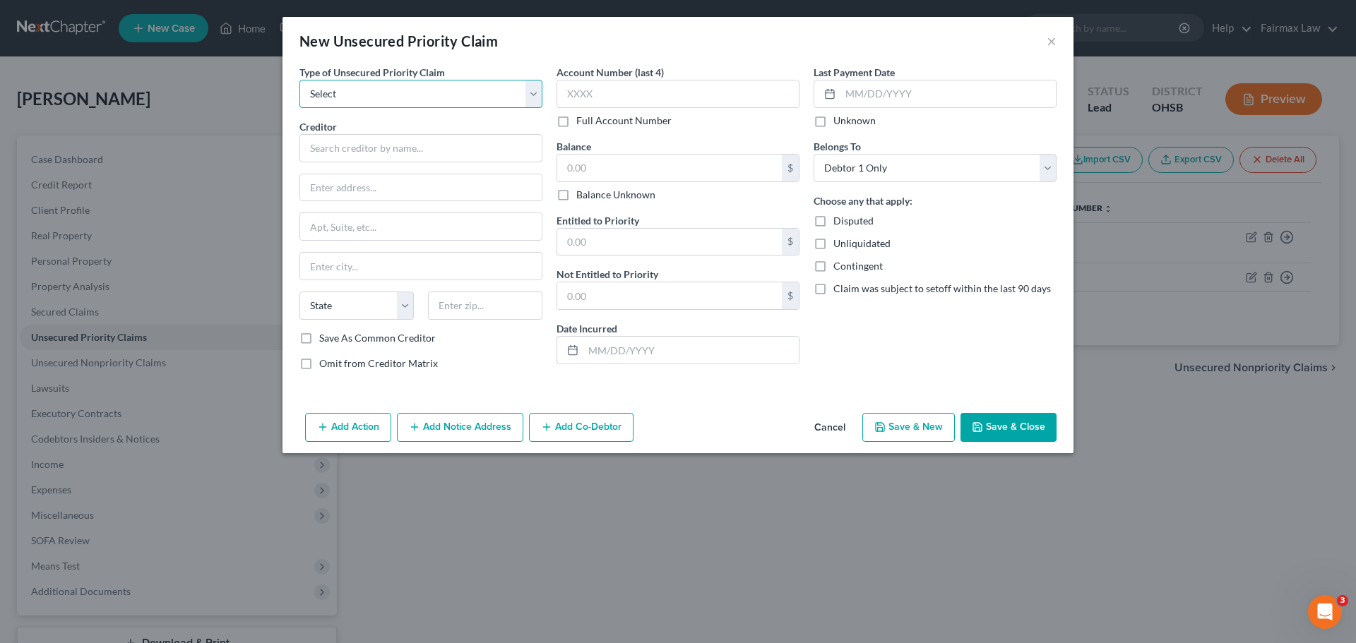
select select "9"
click at [299, 80] on select "Select Taxes & Other Government Units Domestic Support Obligations Extensions o…" at bounding box center [420, 94] width 243 height 28
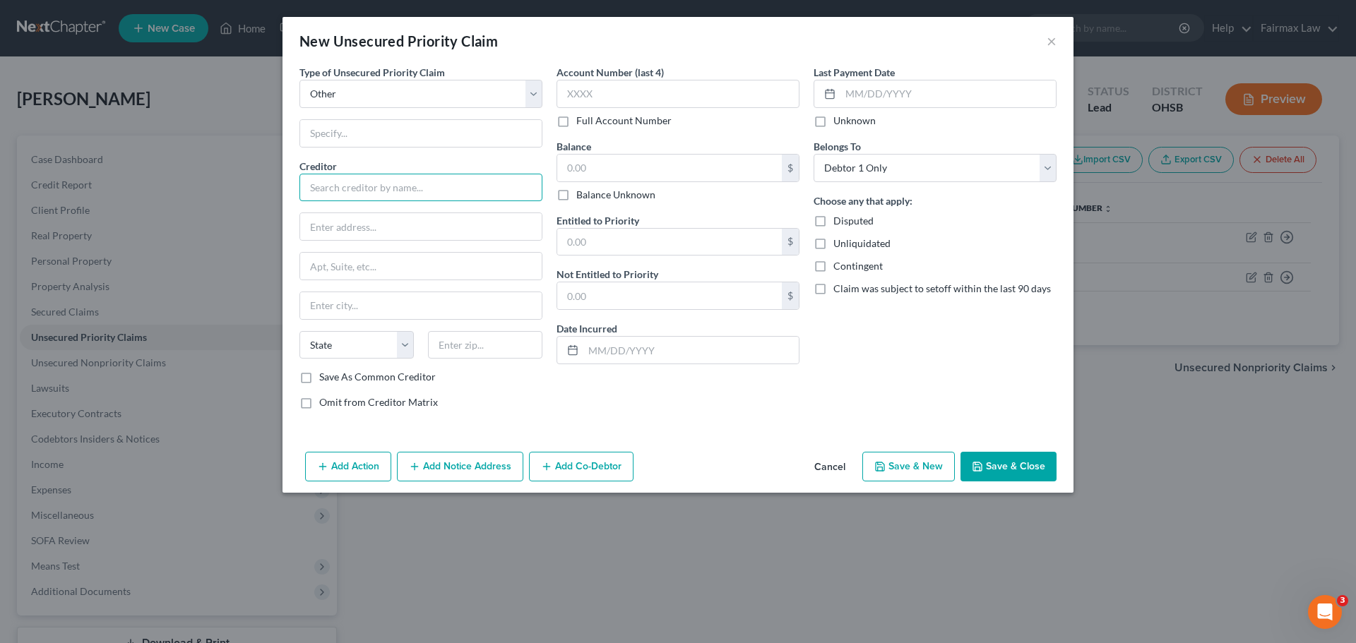
click at [403, 198] on input "text" at bounding box center [420, 188] width 243 height 28
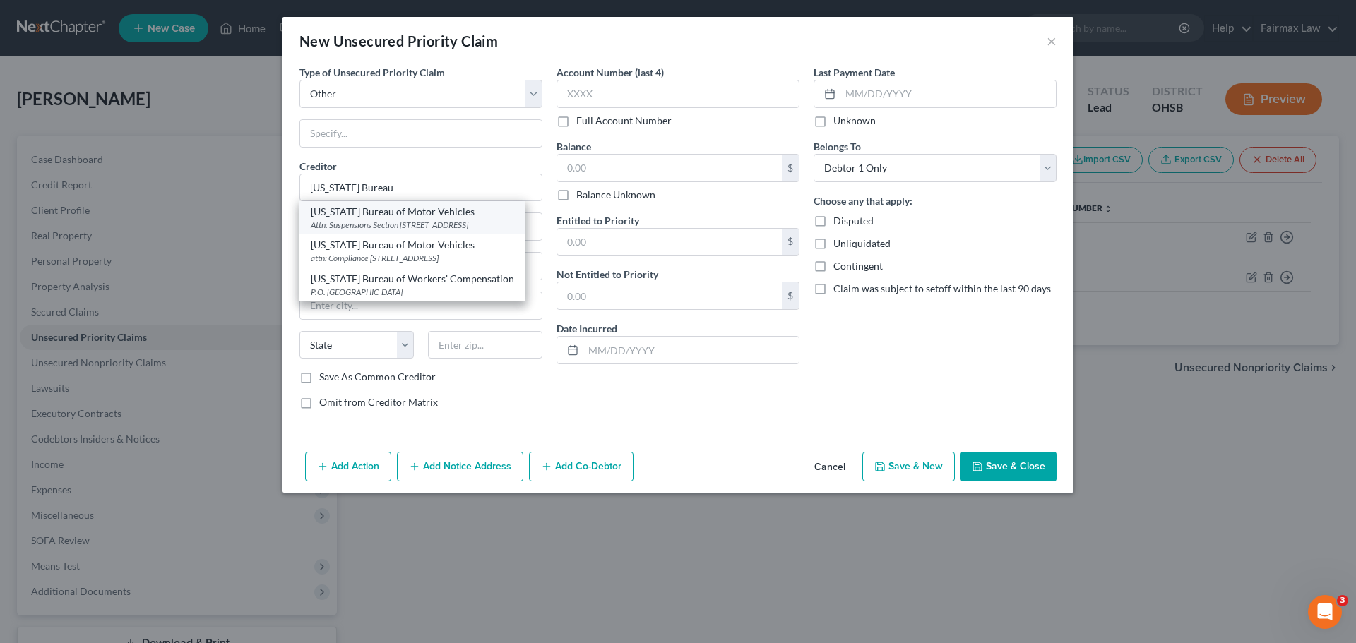
click at [404, 224] on div "Attn: Suspensions Section [STREET_ADDRESS]" at bounding box center [412, 225] width 203 height 12
type input "[US_STATE] Bureau of Motor Vehicles"
type input "Attn: Suspensions Section"
type input "PO Box 16583"
type input "Columbus"
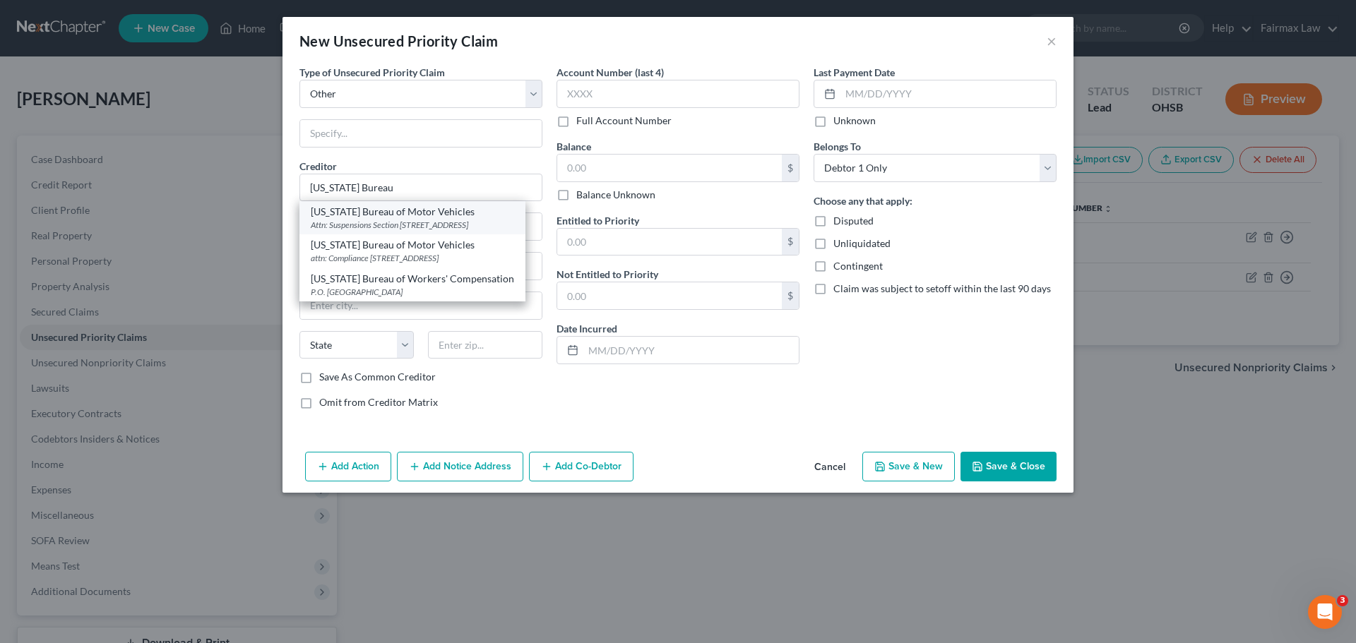
select select "36"
type input "43216-6583"
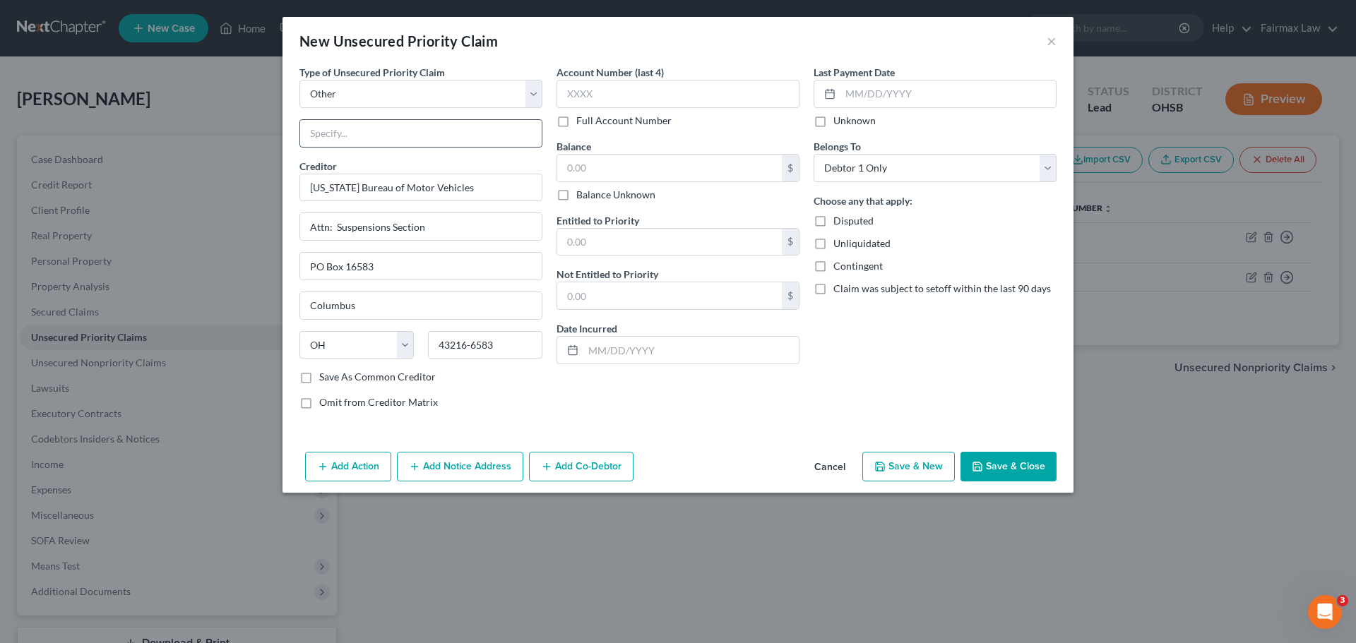
click at [389, 130] on input "text" at bounding box center [420, 133] width 241 height 27
type input "Restitution"
click at [606, 164] on input "text" at bounding box center [669, 168] width 225 height 27
type input "2,700.00"
click at [1005, 458] on button "Save & Close" at bounding box center [1008, 467] width 96 height 30
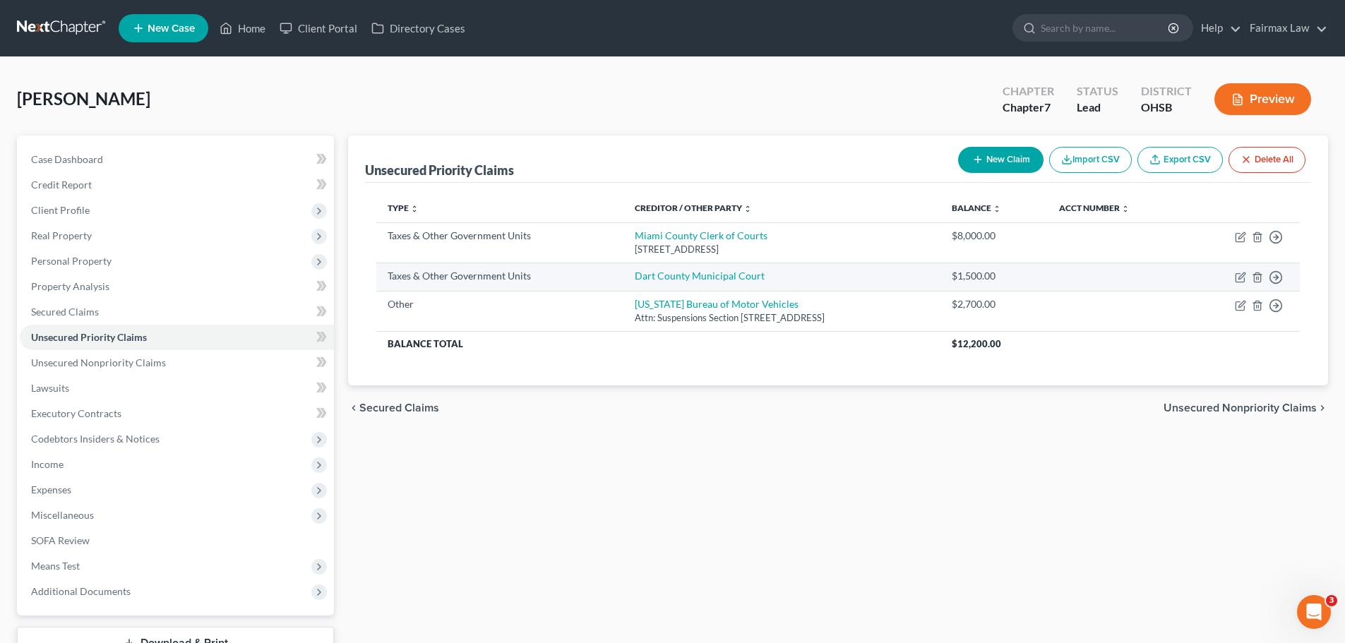
scroll to position [71, 0]
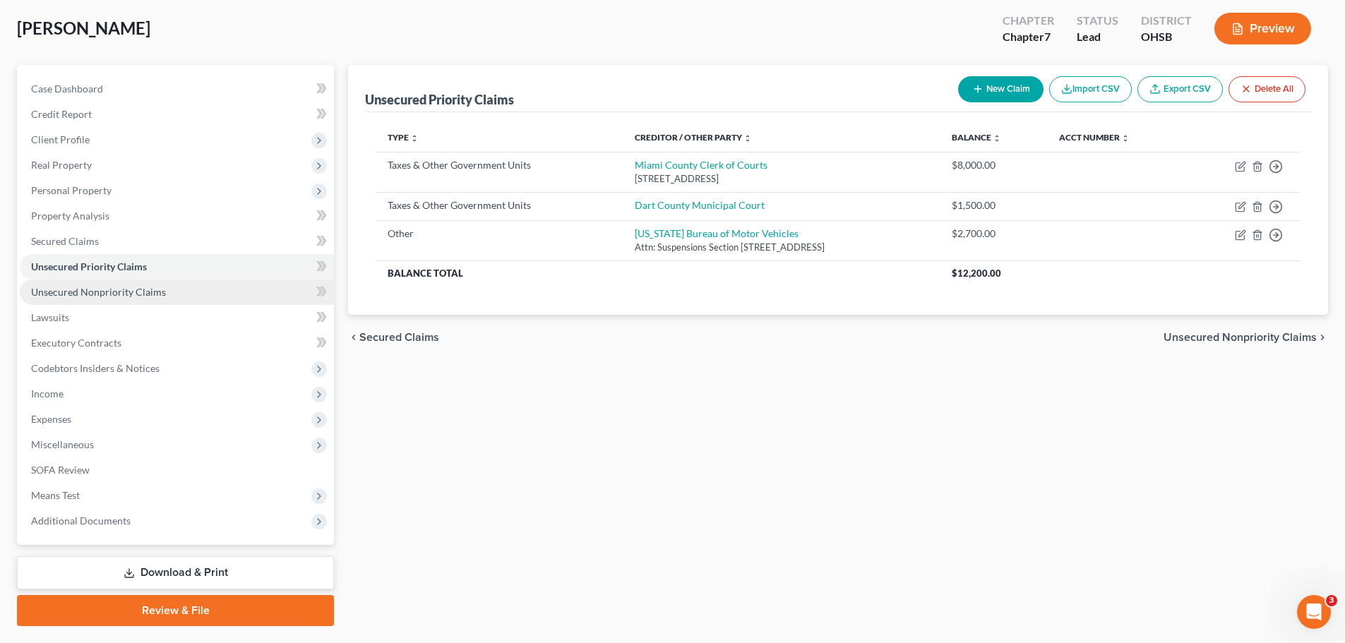
click at [158, 290] on span "Unsecured Nonpriority Claims" at bounding box center [98, 292] width 135 height 12
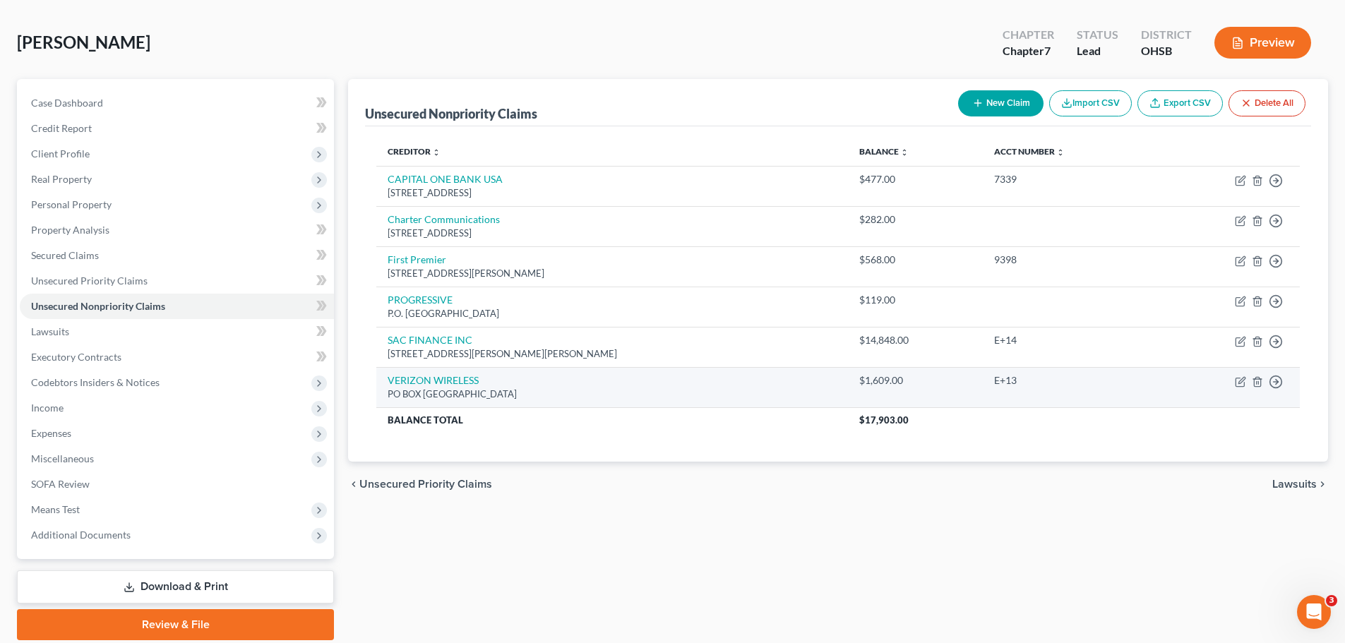
scroll to position [71, 0]
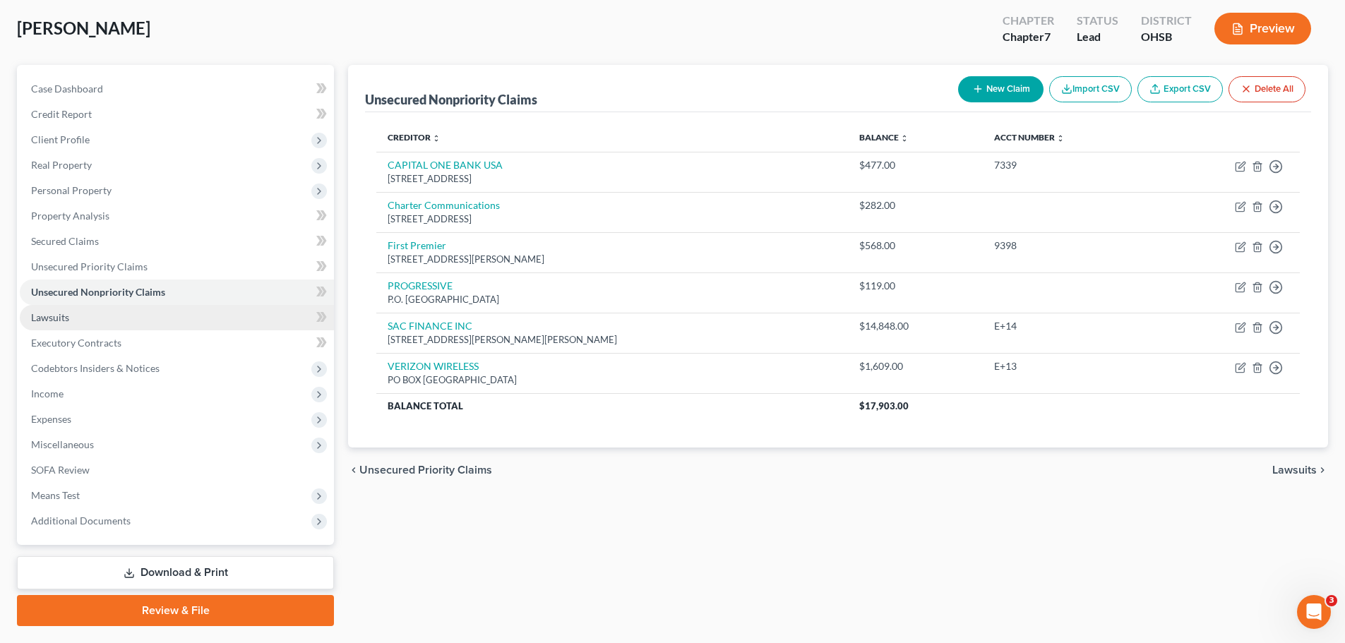
click at [153, 326] on link "Lawsuits" at bounding box center [177, 317] width 314 height 25
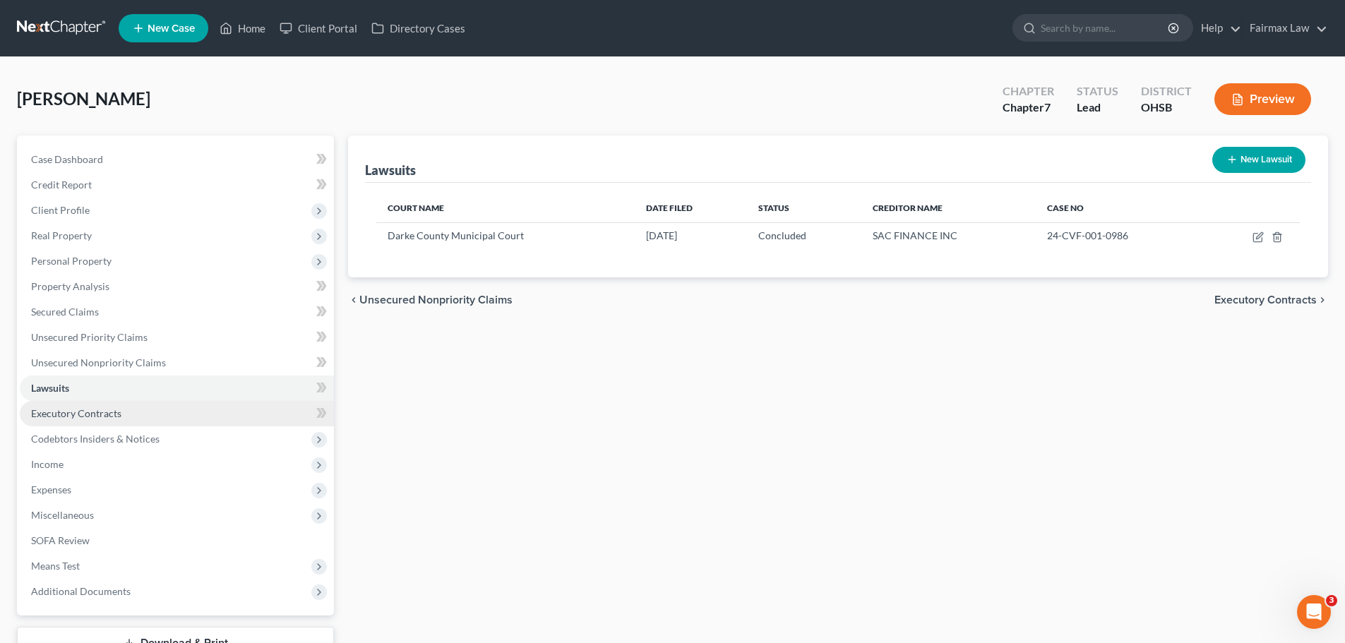
drag, startPoint x: 91, startPoint y: 436, endPoint x: 100, endPoint y: 415, distance: 23.1
click at [91, 436] on span "Codebtors Insiders & Notices" at bounding box center [95, 439] width 129 height 12
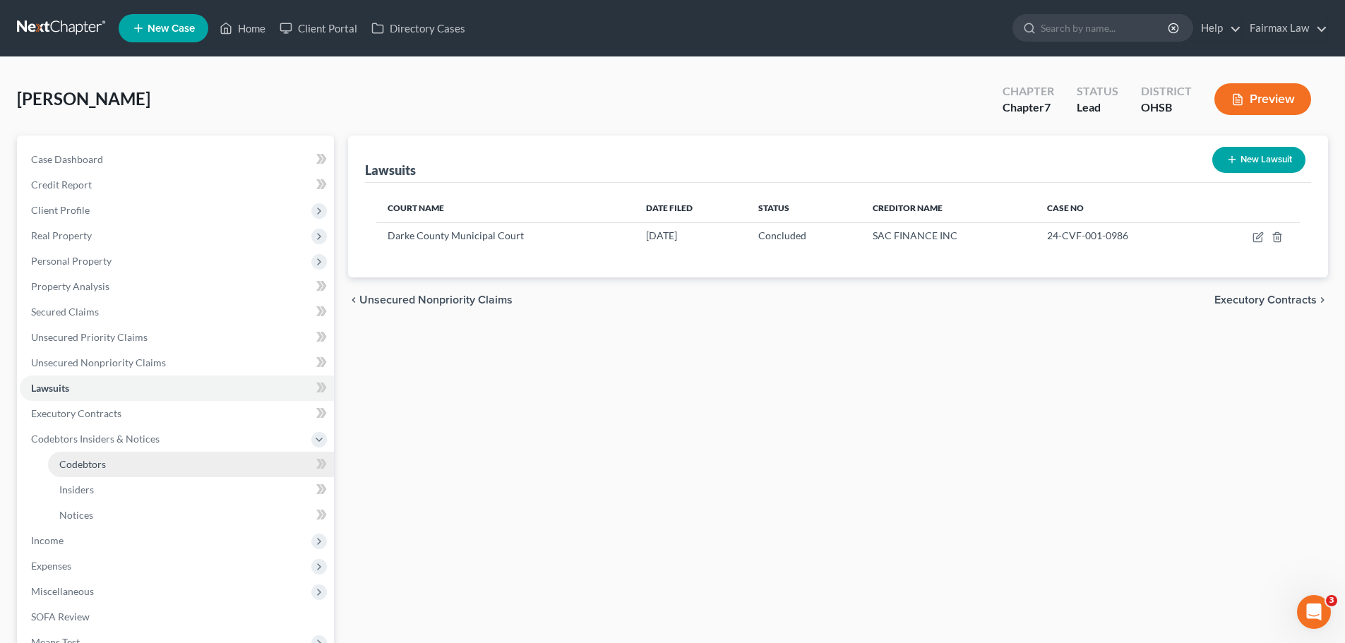
click at [102, 470] on link "Codebtors" at bounding box center [191, 464] width 286 height 25
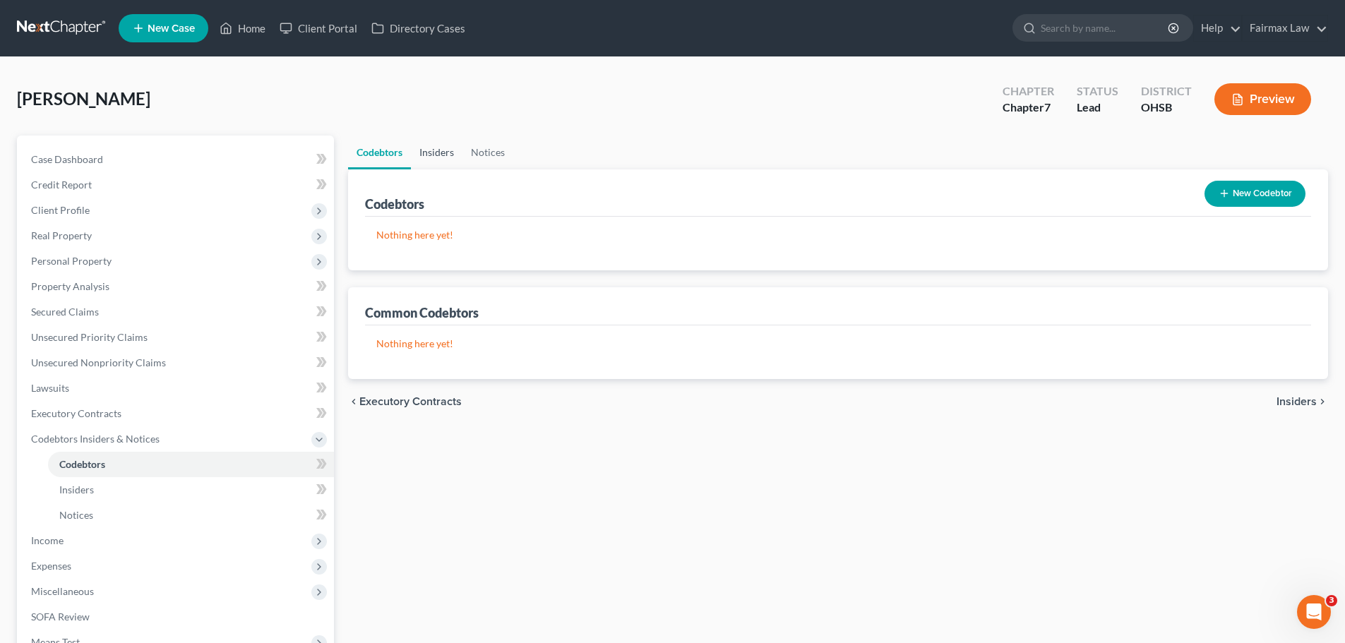
click at [447, 149] on link "Insiders" at bounding box center [437, 153] width 52 height 34
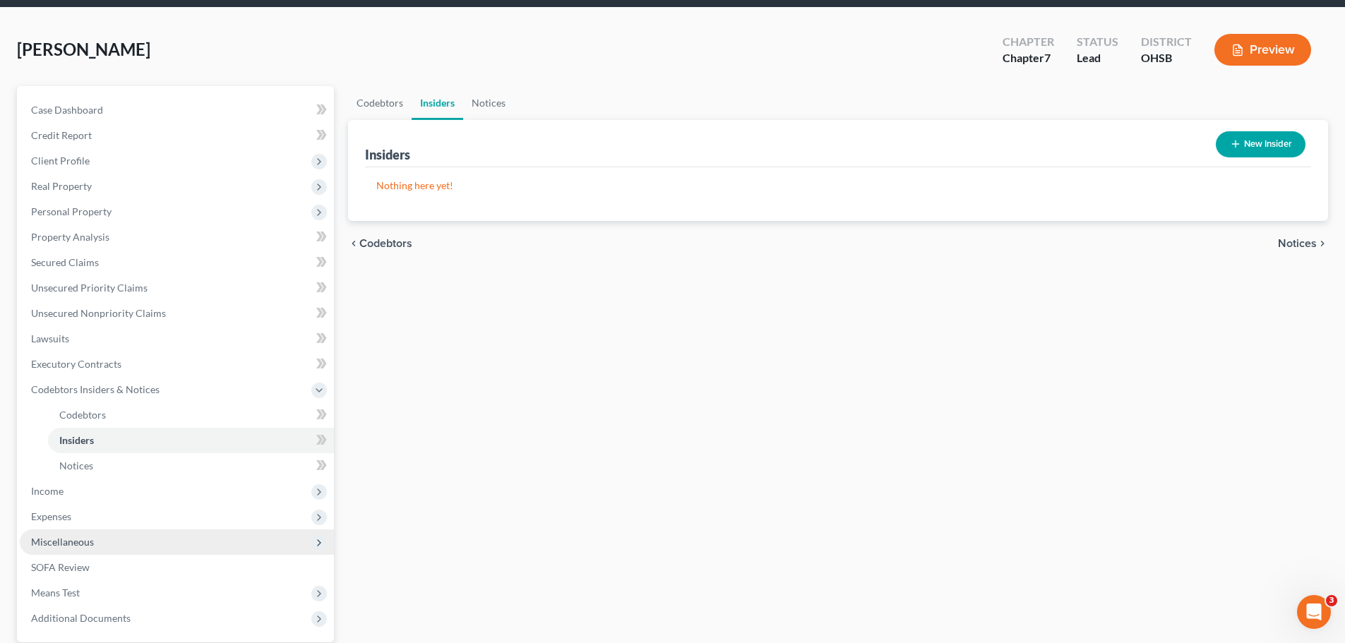
scroll to position [71, 0]
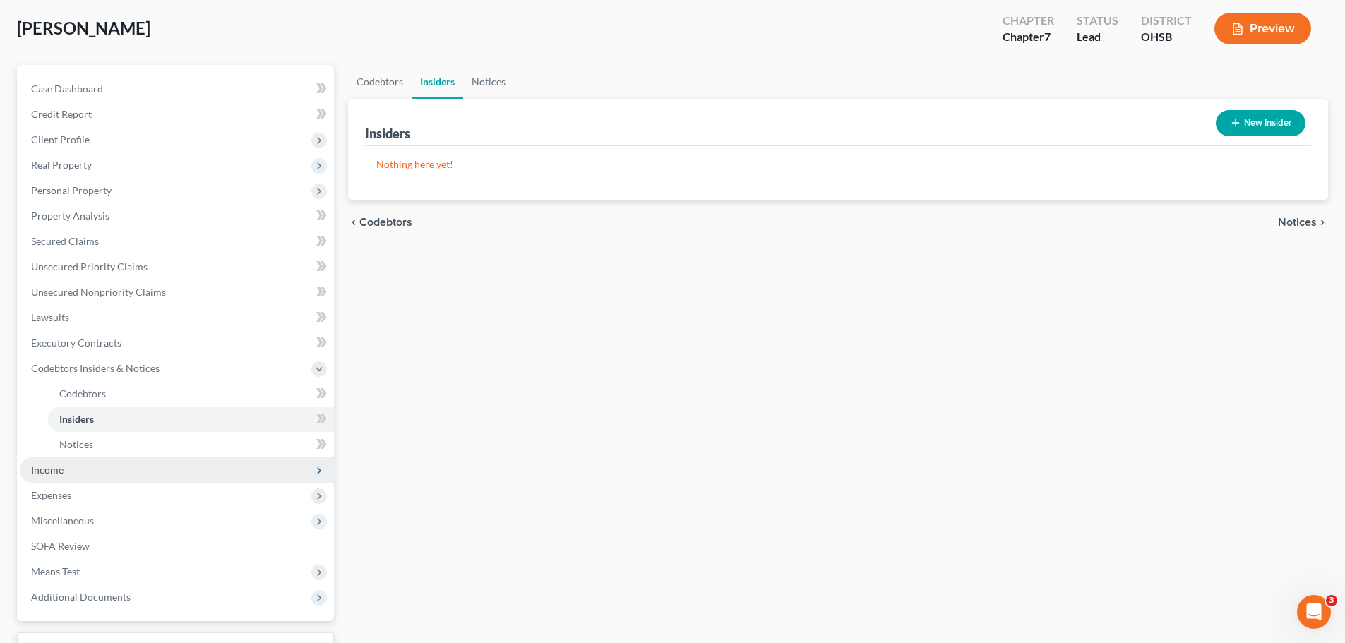
click at [65, 469] on span "Income" at bounding box center [177, 470] width 314 height 25
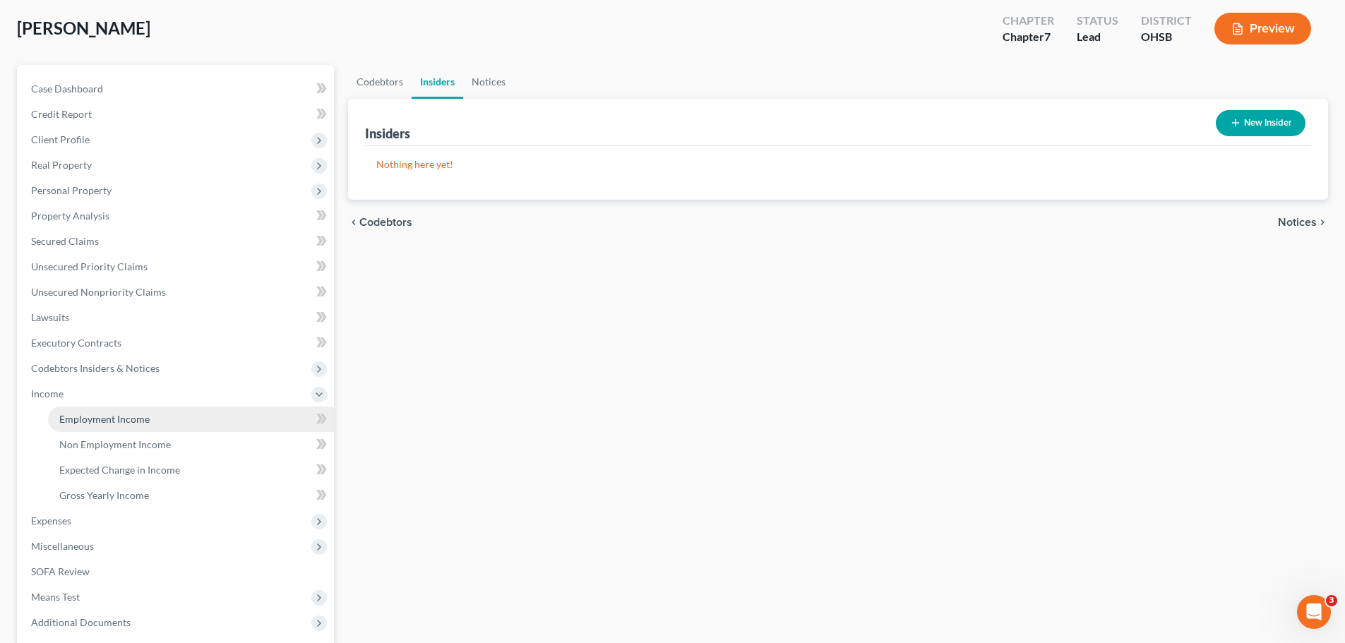
click at [93, 424] on span "Employment Income" at bounding box center [104, 419] width 90 height 12
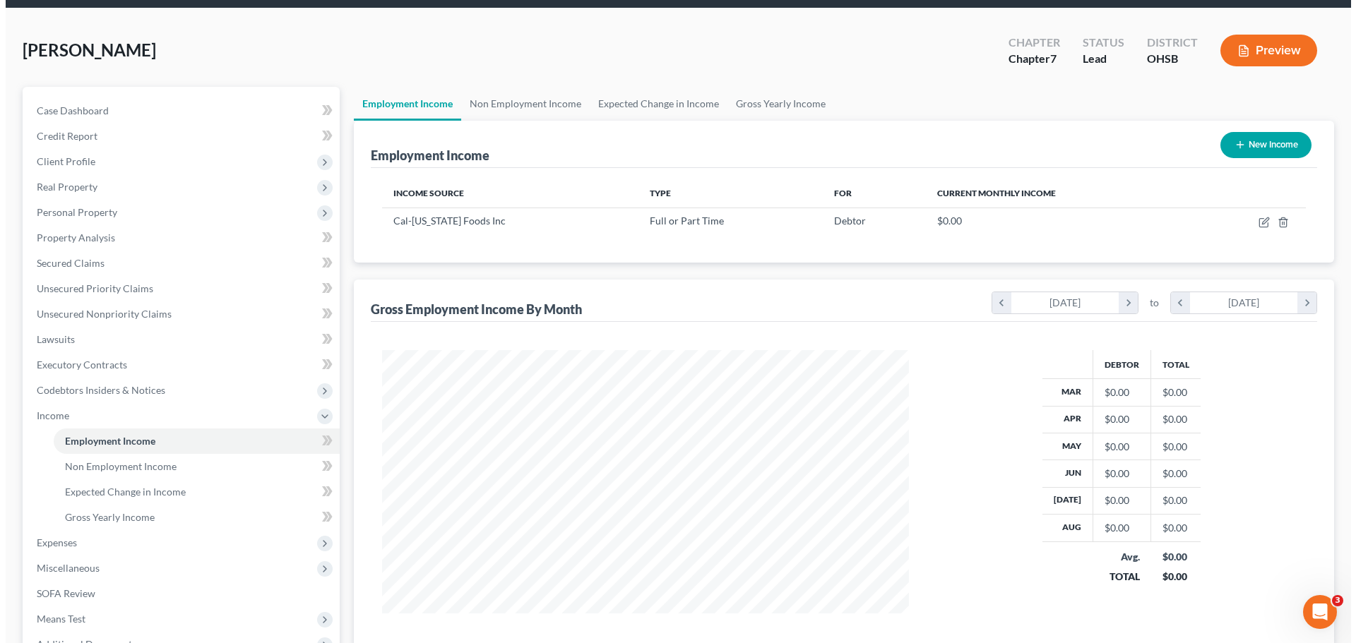
scroll to position [71, 0]
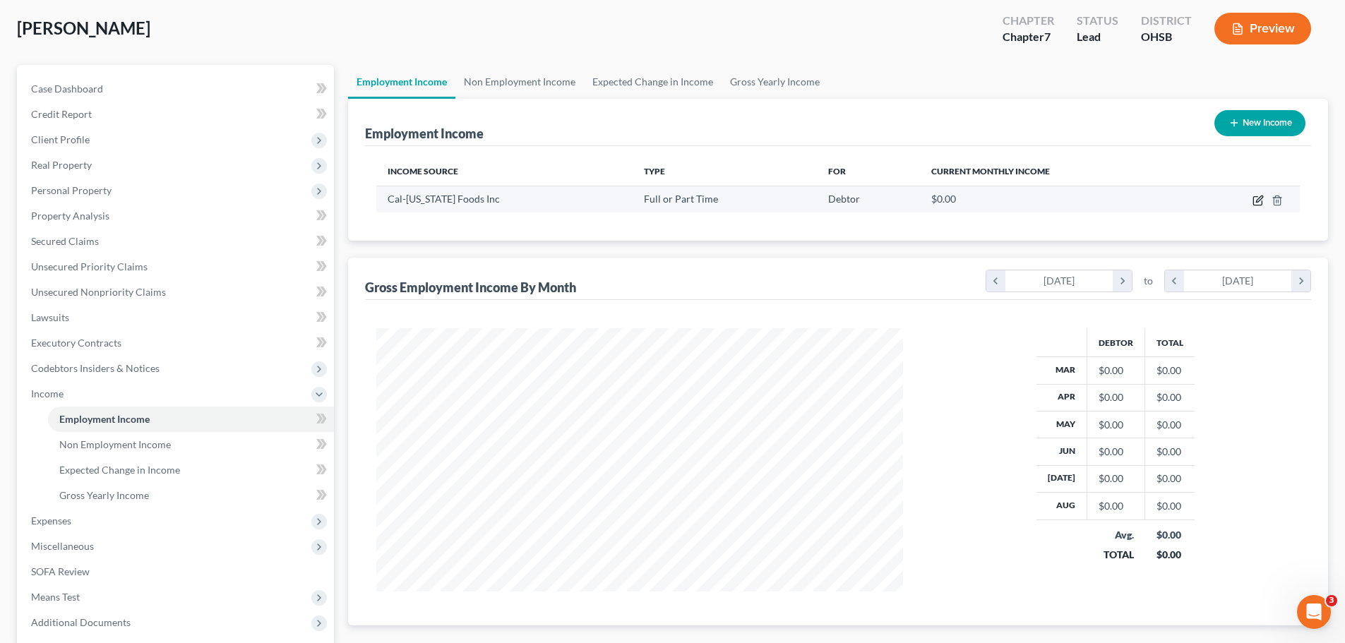
click at [1260, 203] on icon "button" at bounding box center [1258, 200] width 11 height 11
select select "0"
select select "36"
select select "3"
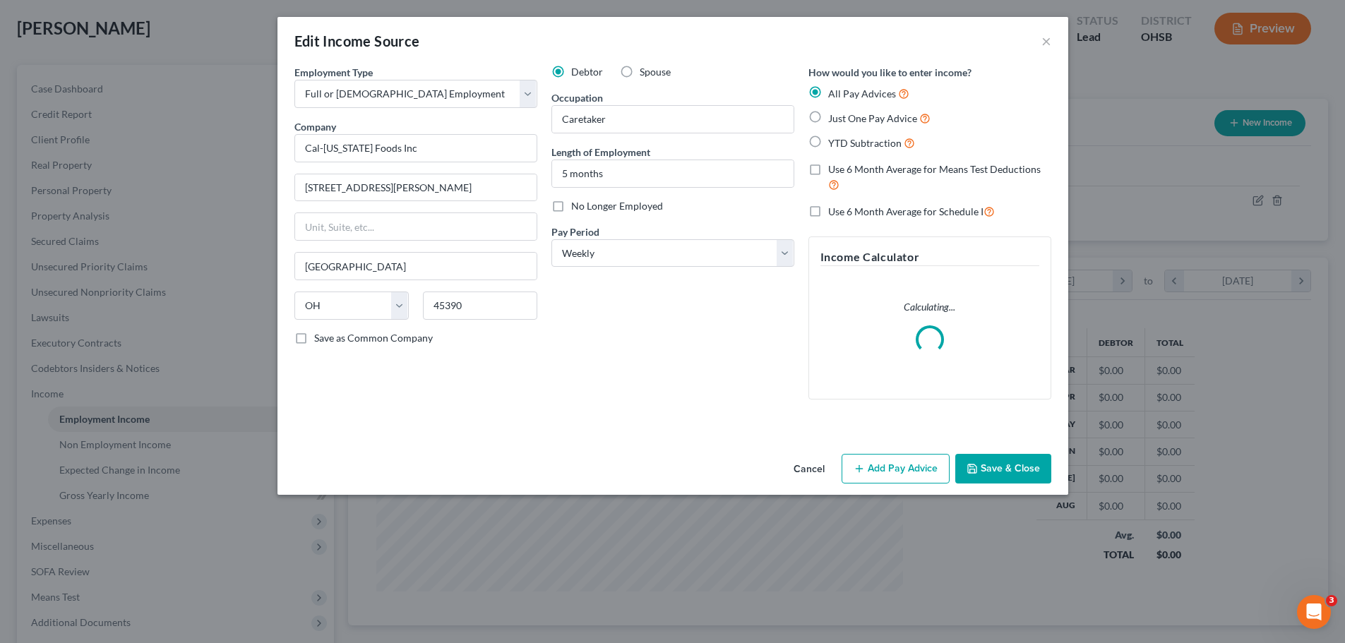
scroll to position [265, 560]
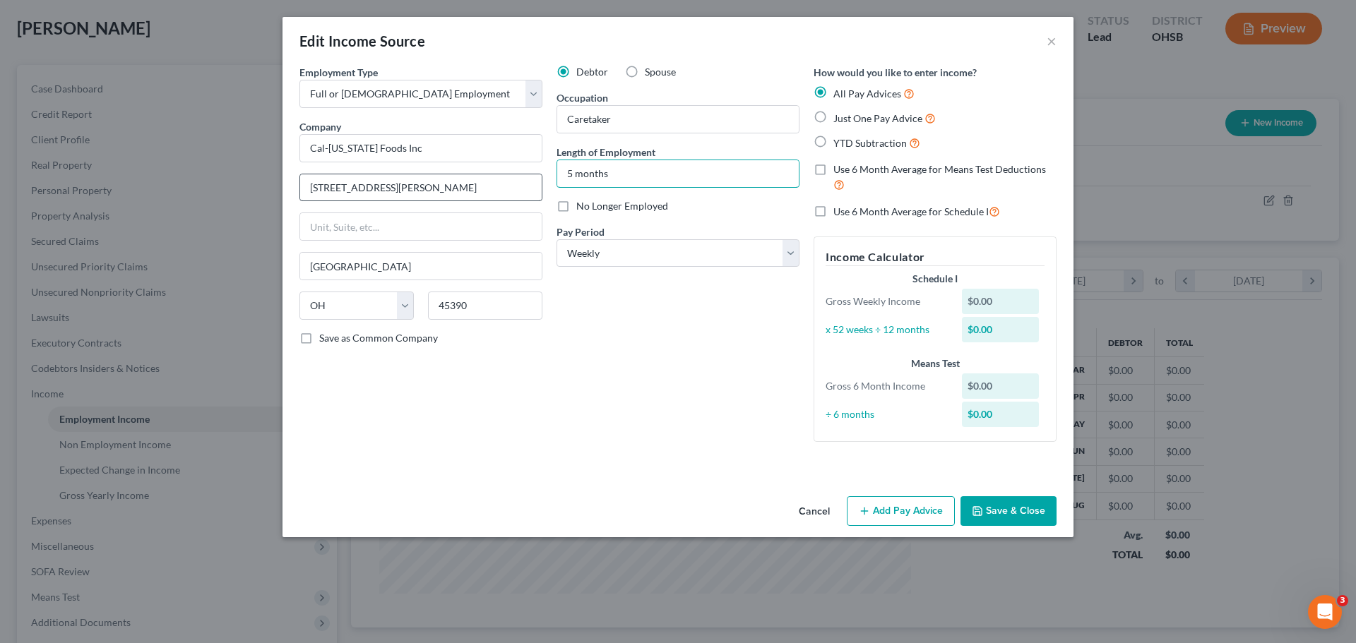
drag, startPoint x: 571, startPoint y: 180, endPoint x: 515, endPoint y: 181, distance: 55.1
click at [518, 182] on div "Employment Type * Select Full or [DEMOGRAPHIC_DATA] Employment Self Employment …" at bounding box center [677, 265] width 771 height 400
type input "6 months"
click at [998, 501] on button "Save & Close" at bounding box center [1008, 511] width 96 height 30
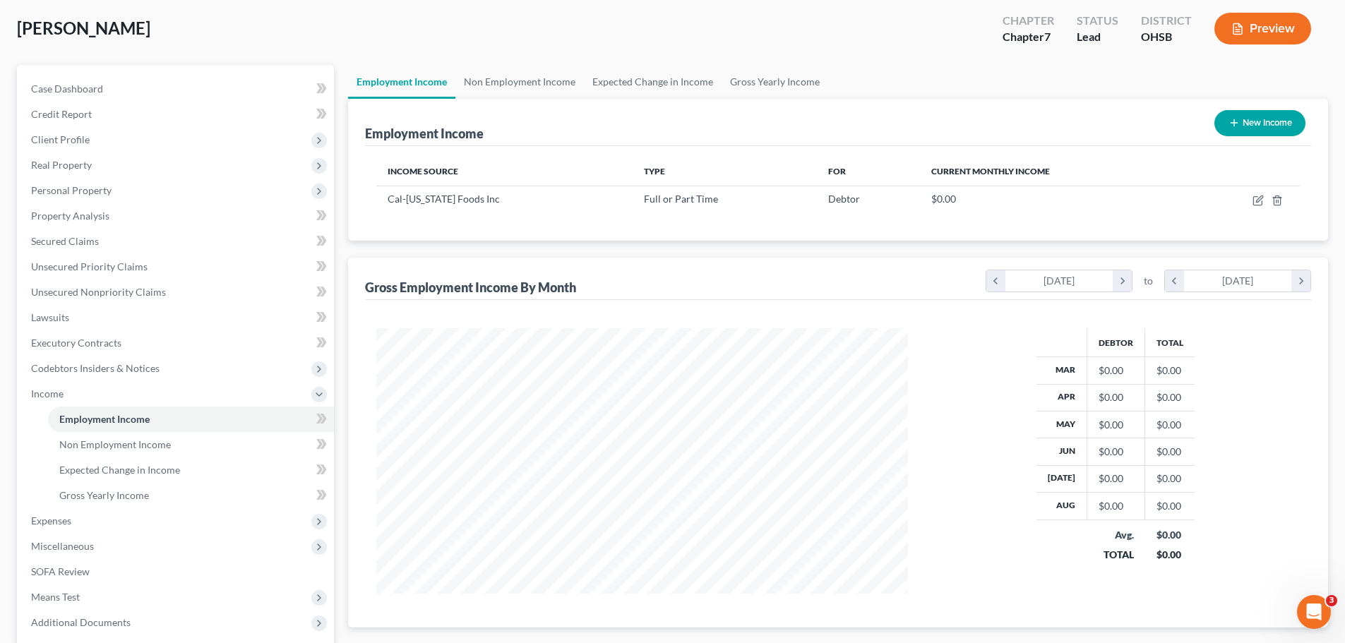
scroll to position [705847, 705555]
click at [527, 78] on link "Non Employment Income" at bounding box center [519, 82] width 129 height 34
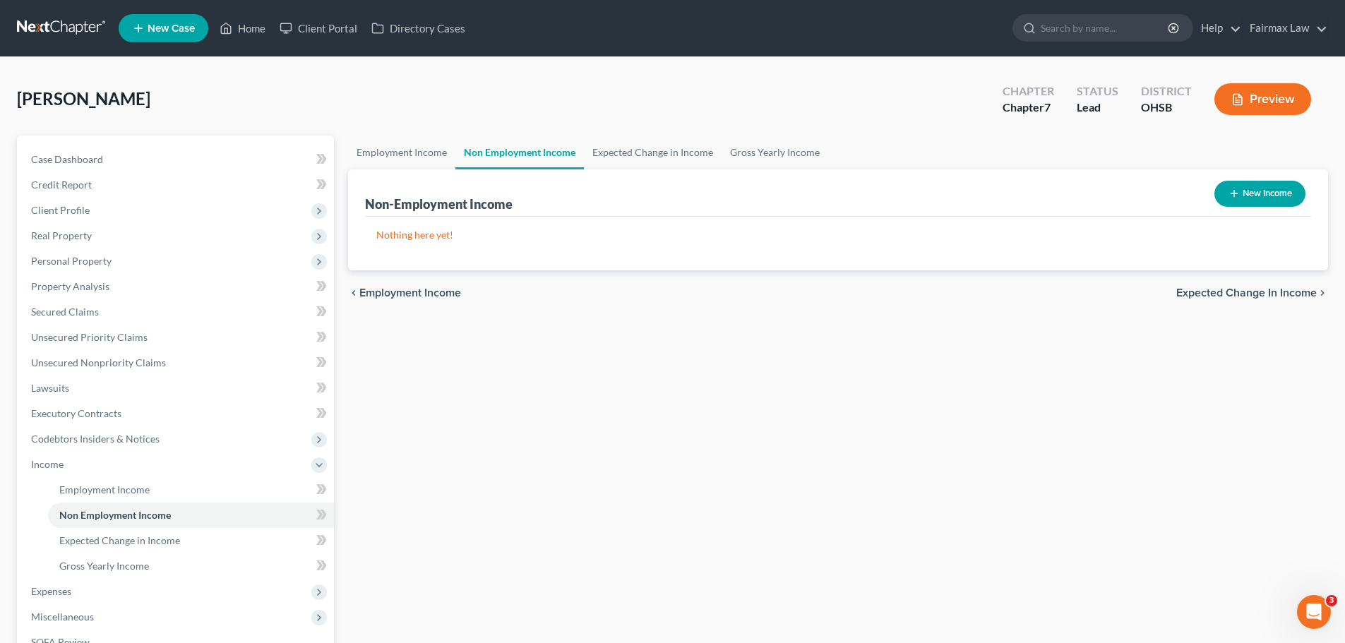
click at [1284, 200] on button "New Income" at bounding box center [1260, 194] width 91 height 26
select select "0"
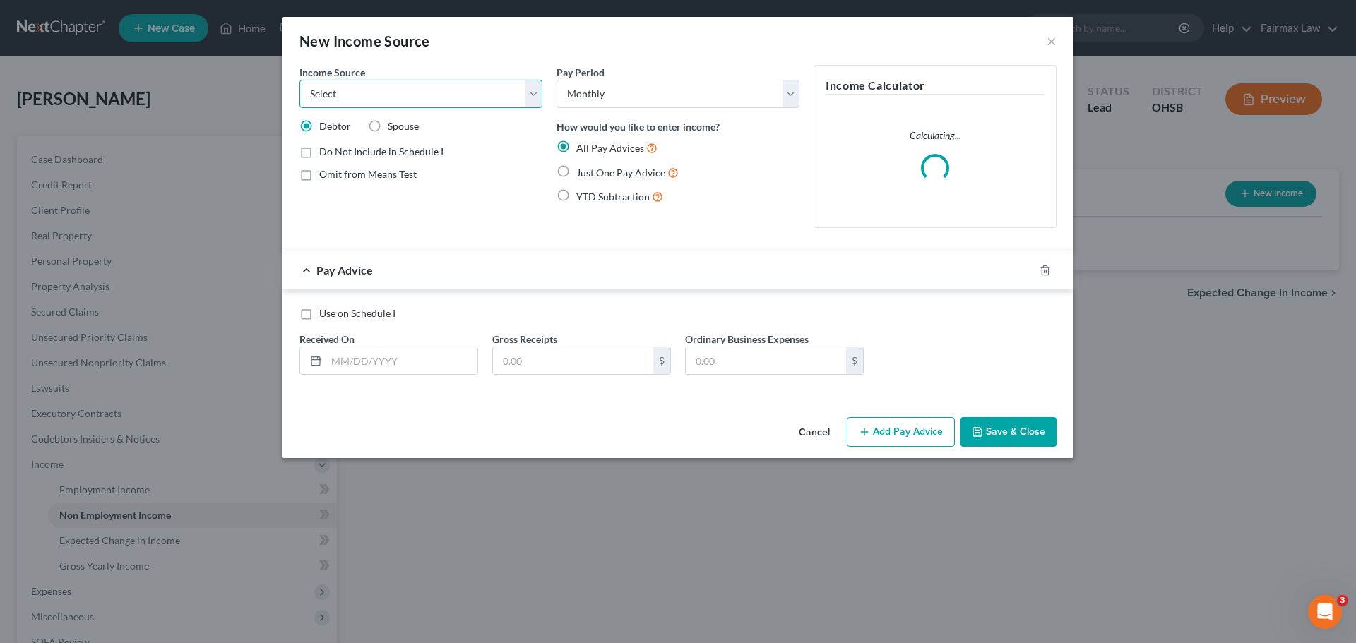
click at [393, 97] on select "Select Unemployment Disability (from employer) Pension Retirement Social Securi…" at bounding box center [420, 94] width 243 height 28
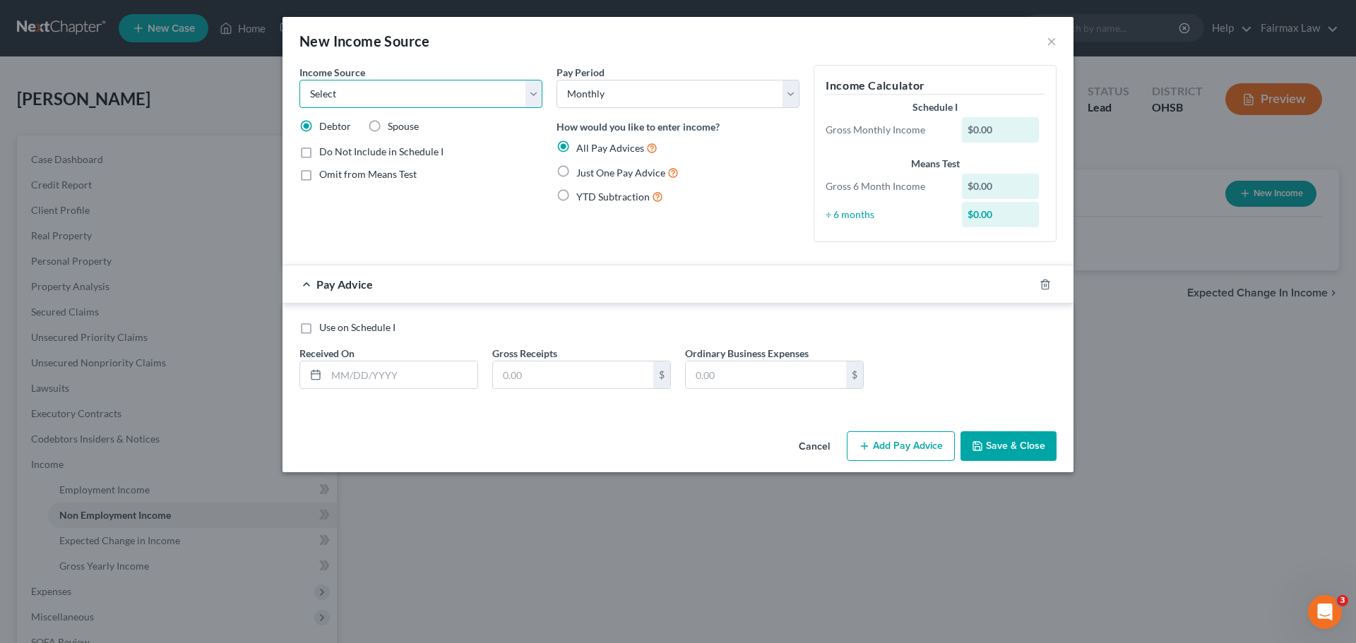
select select "5"
click at [299, 80] on select "Select Unemployment Disability (from employer) Pension Retirement Social Securi…" at bounding box center [420, 94] width 243 height 28
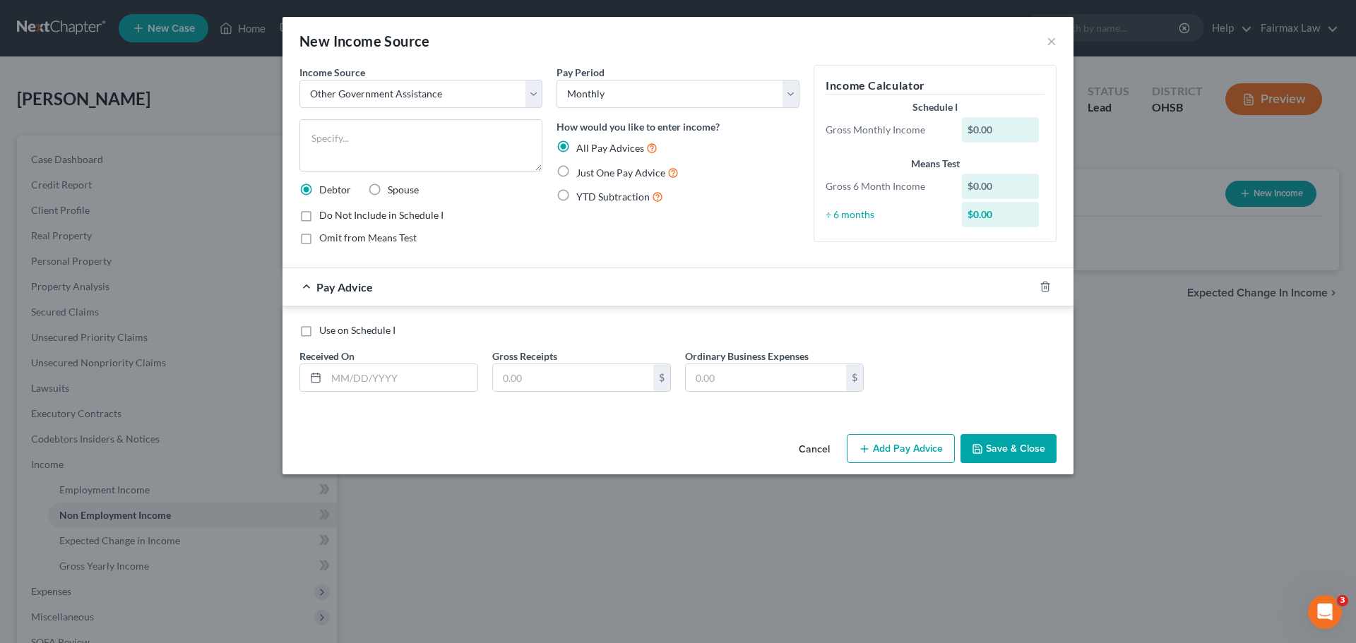
click at [576, 174] on label "Just One Pay Advice" at bounding box center [627, 173] width 102 height 16
click at [582, 174] on input "Just One Pay Advice" at bounding box center [586, 169] width 9 height 9
radio input "true"
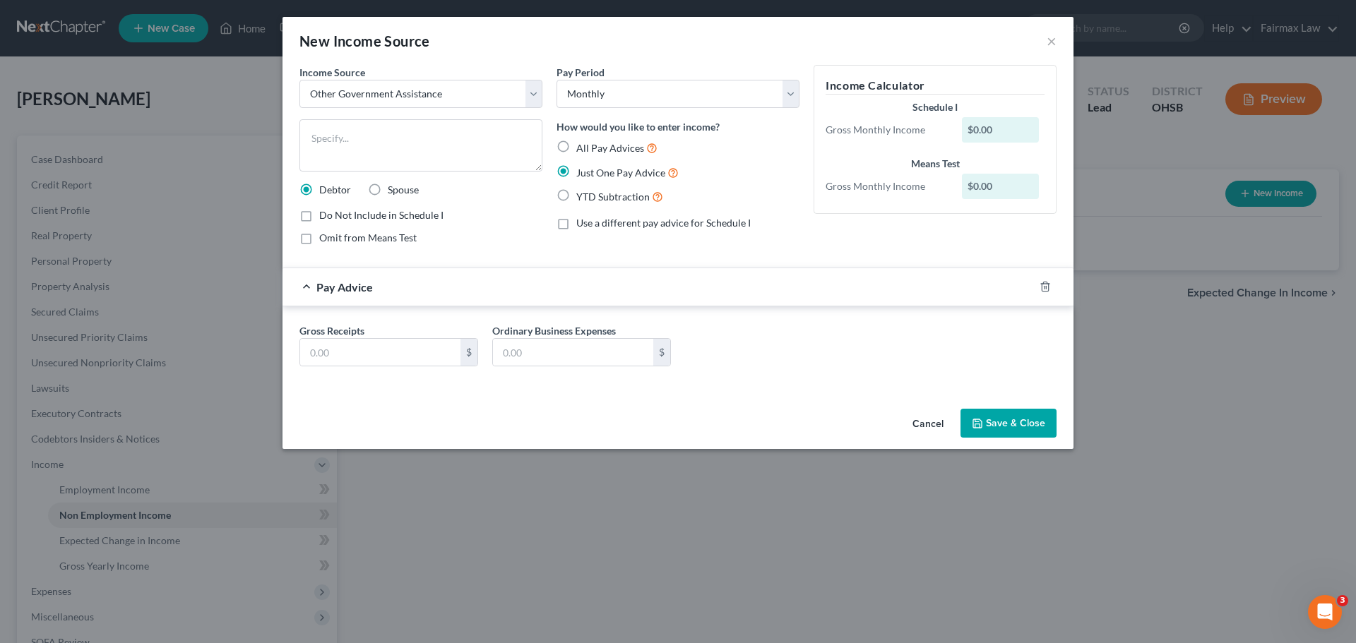
drag, startPoint x: 308, startPoint y: 220, endPoint x: 340, endPoint y: 273, distance: 62.4
click at [319, 220] on label "Do Not Include in Schedule I" at bounding box center [381, 215] width 124 height 14
click at [325, 217] on input "Do Not Include in Schedule I" at bounding box center [329, 212] width 9 height 9
checkbox input "true"
click at [381, 350] on input "text" at bounding box center [380, 352] width 160 height 27
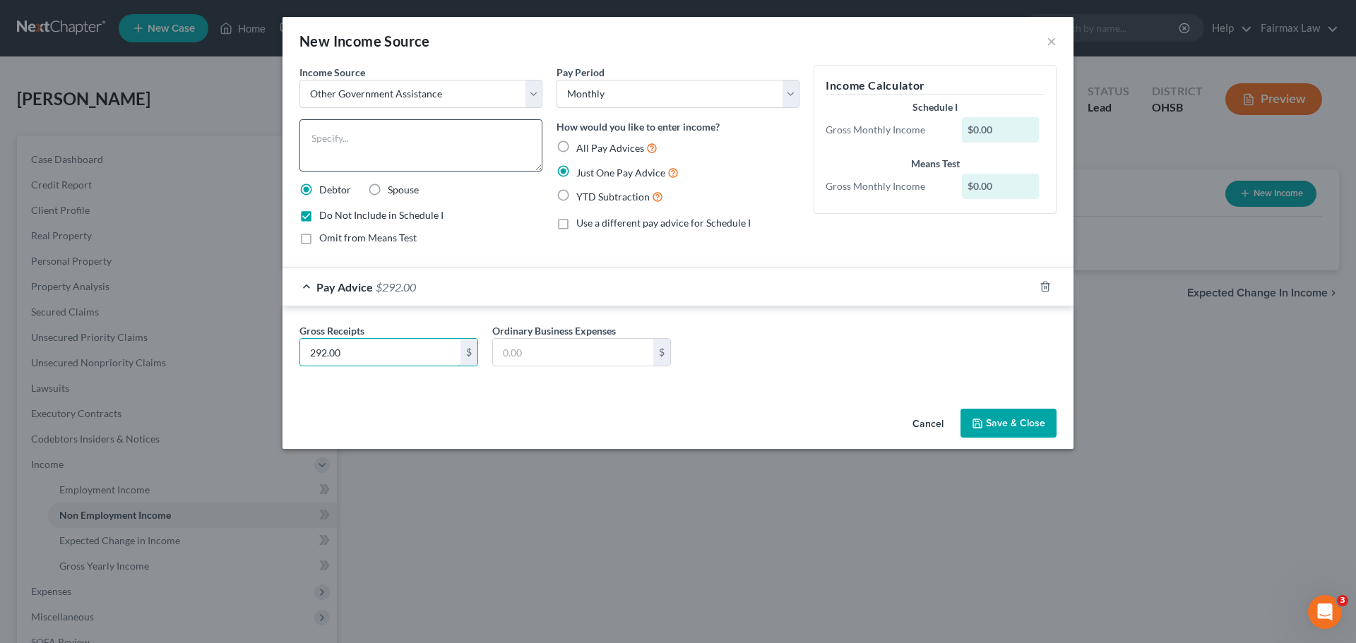
type input "292.00"
click at [370, 137] on textarea at bounding box center [420, 145] width 243 height 52
type textarea "Food Stamps - No longer receiving, ended in July"
click at [998, 417] on button "Save & Close" at bounding box center [1008, 424] width 96 height 30
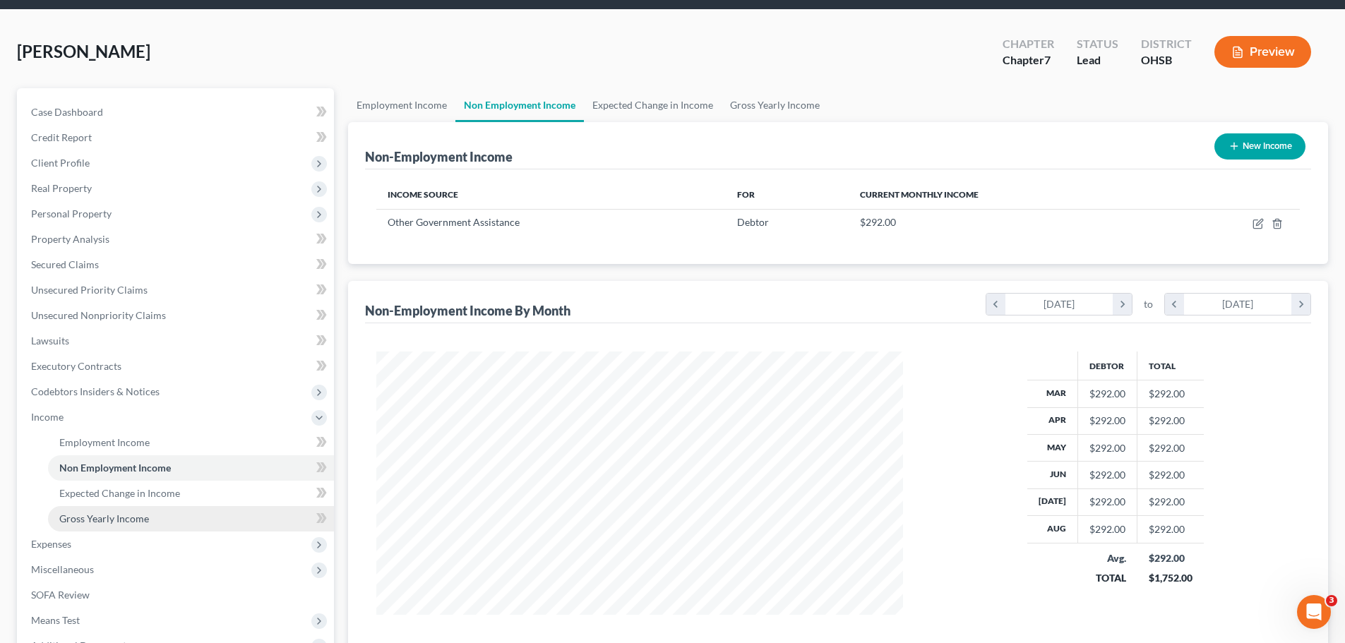
scroll to position [71, 0]
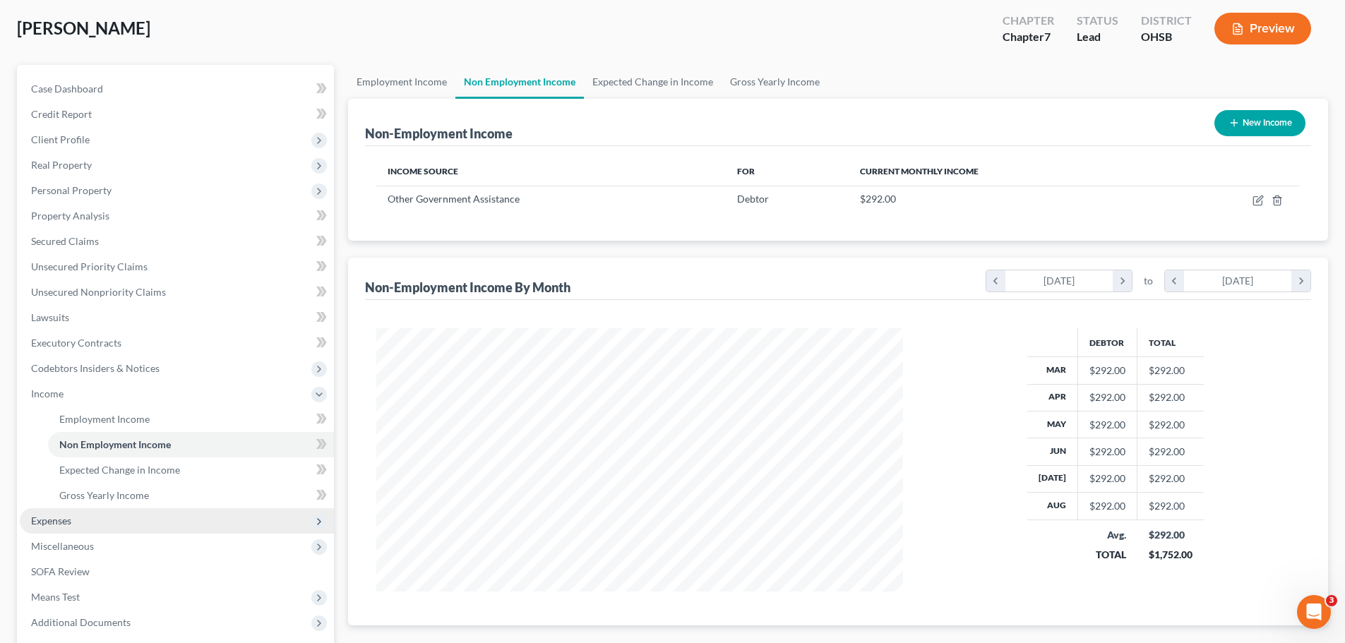
click at [74, 520] on span "Expenses" at bounding box center [177, 520] width 314 height 25
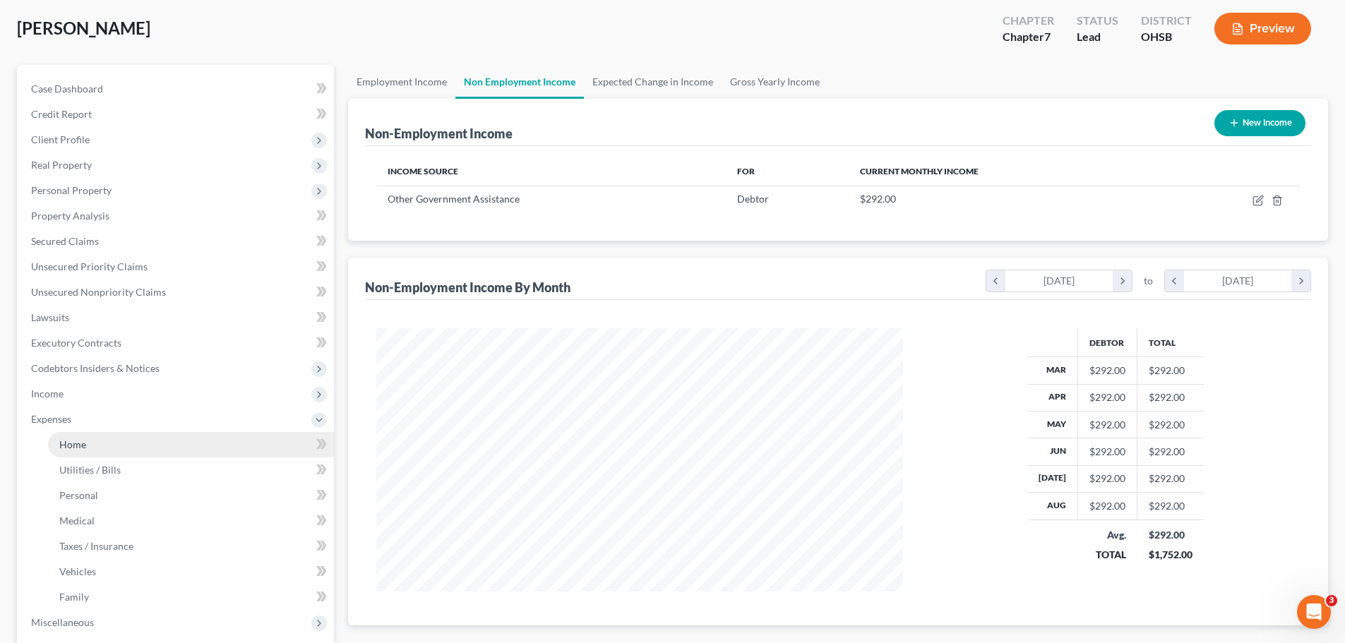
click at [90, 446] on link "Home" at bounding box center [191, 444] width 286 height 25
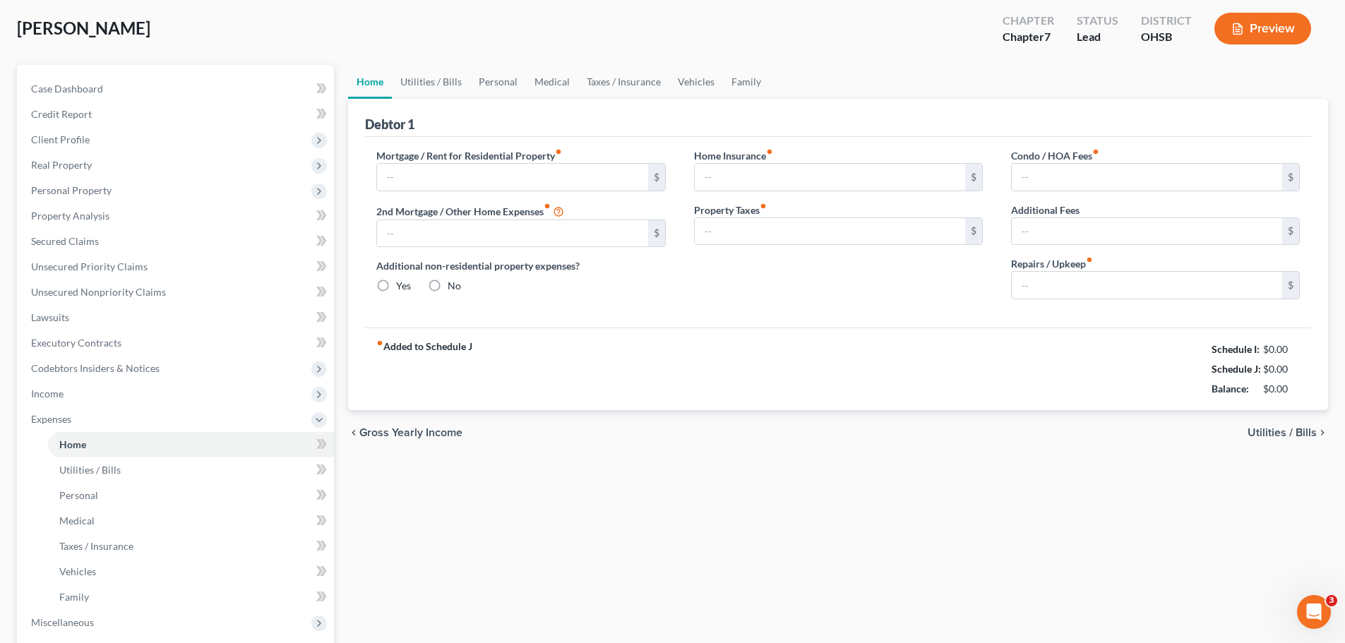
scroll to position [57, 0]
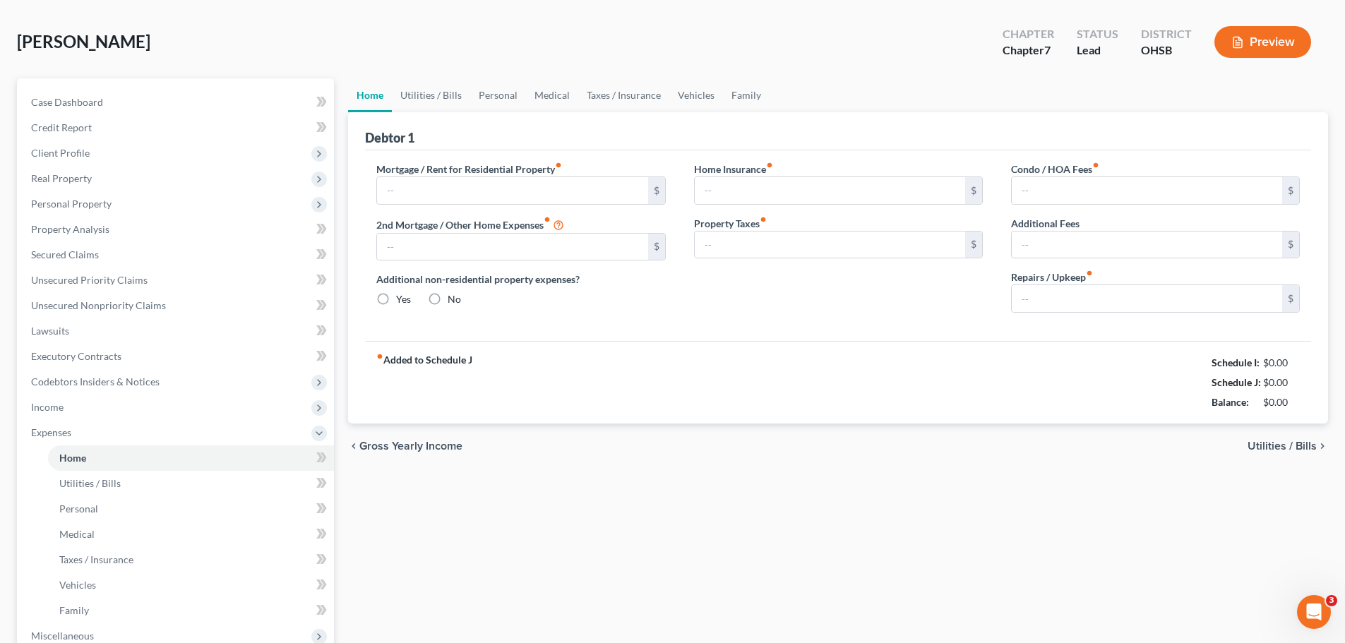
type input "0.00"
radio input "true"
type input "0.00"
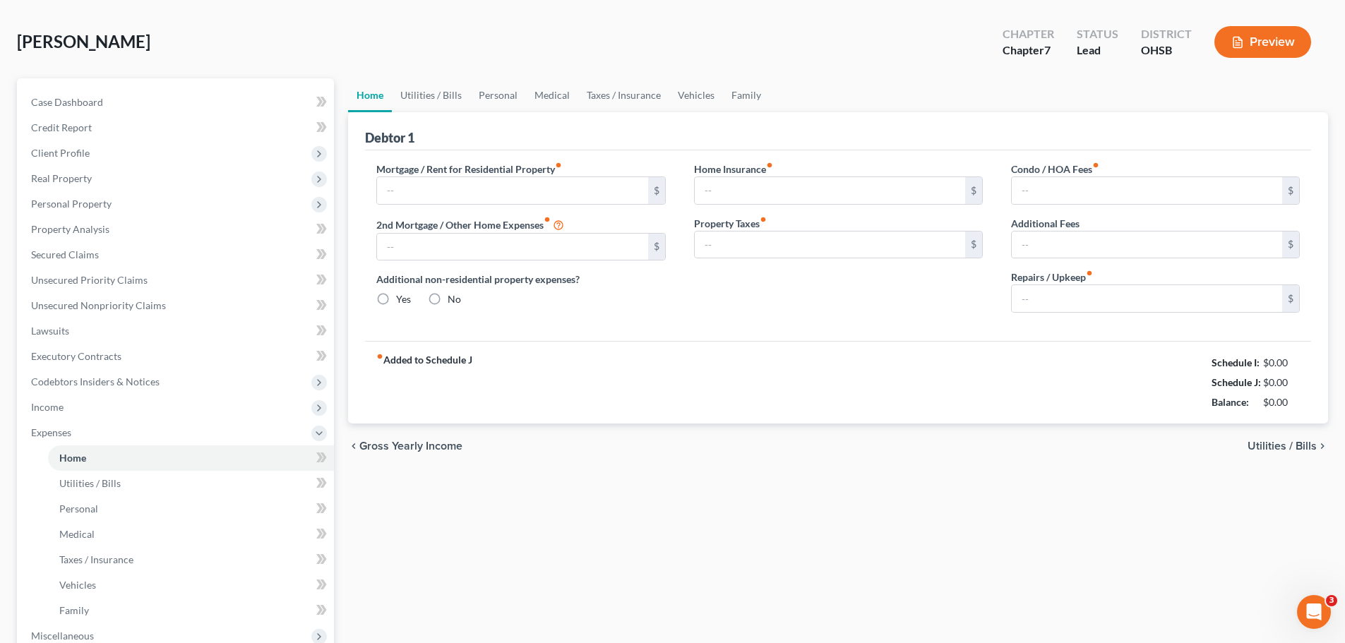
type input "0.00"
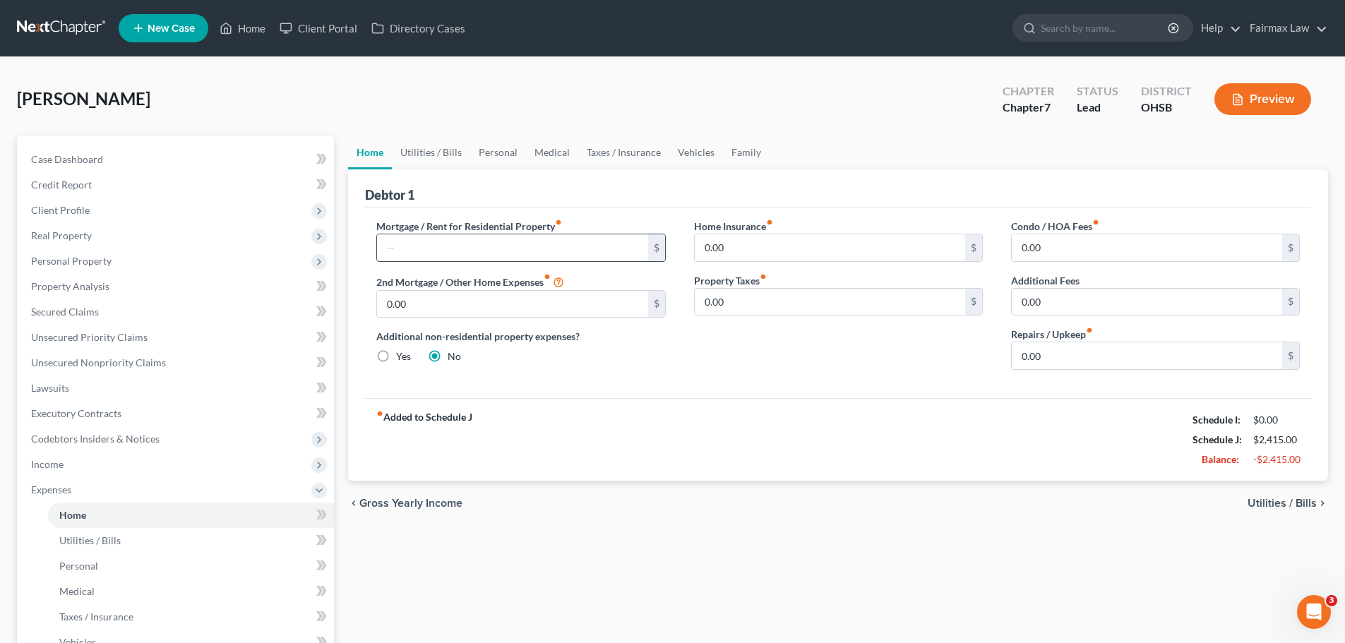
click at [426, 256] on input "text" at bounding box center [512, 247] width 270 height 27
type input "300.00"
drag, startPoint x: 882, startPoint y: 443, endPoint x: 881, endPoint y: 429, distance: 13.4
click at [882, 442] on div "fiber_manual_record Added to Schedule J Schedule I: $0.00 Schedule J: $2,715.00…" at bounding box center [838, 439] width 946 height 83
click at [433, 157] on link "Utilities / Bills" at bounding box center [431, 153] width 78 height 34
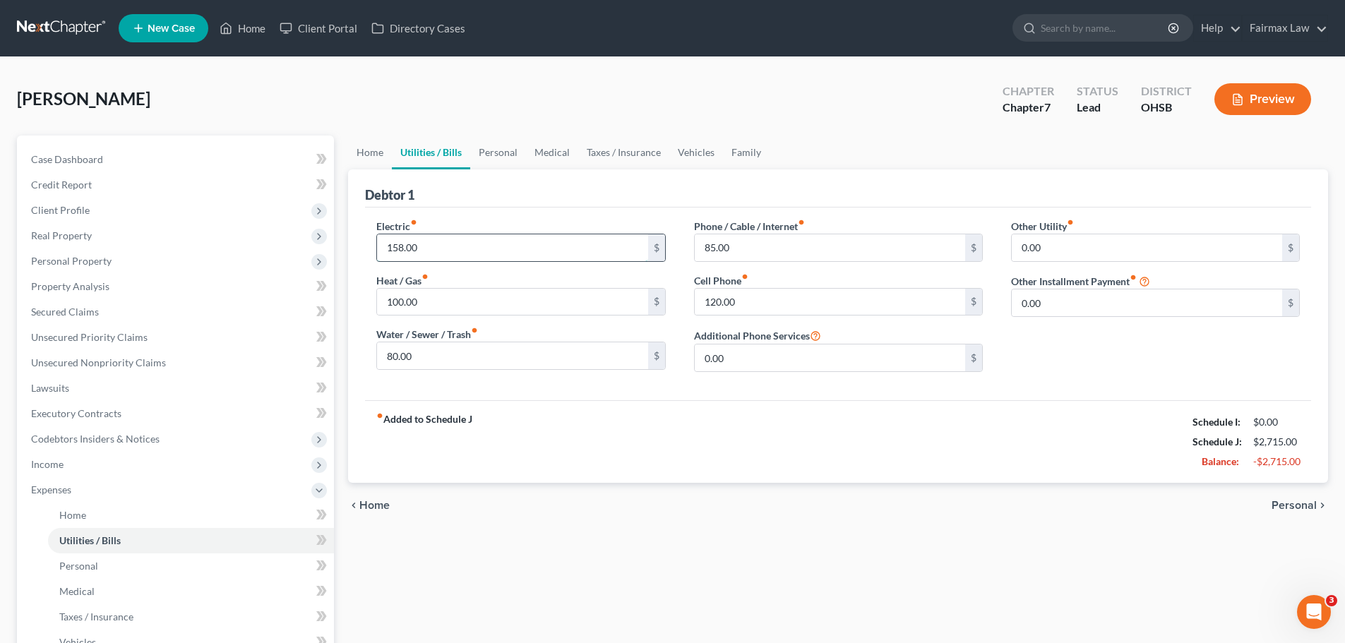
click at [483, 237] on input "158.00" at bounding box center [512, 247] width 270 height 27
type input "0.00"
click at [438, 296] on input "100.00" at bounding box center [512, 302] width 270 height 27
type input "0.00"
click at [760, 299] on input "120.00" at bounding box center [830, 302] width 270 height 27
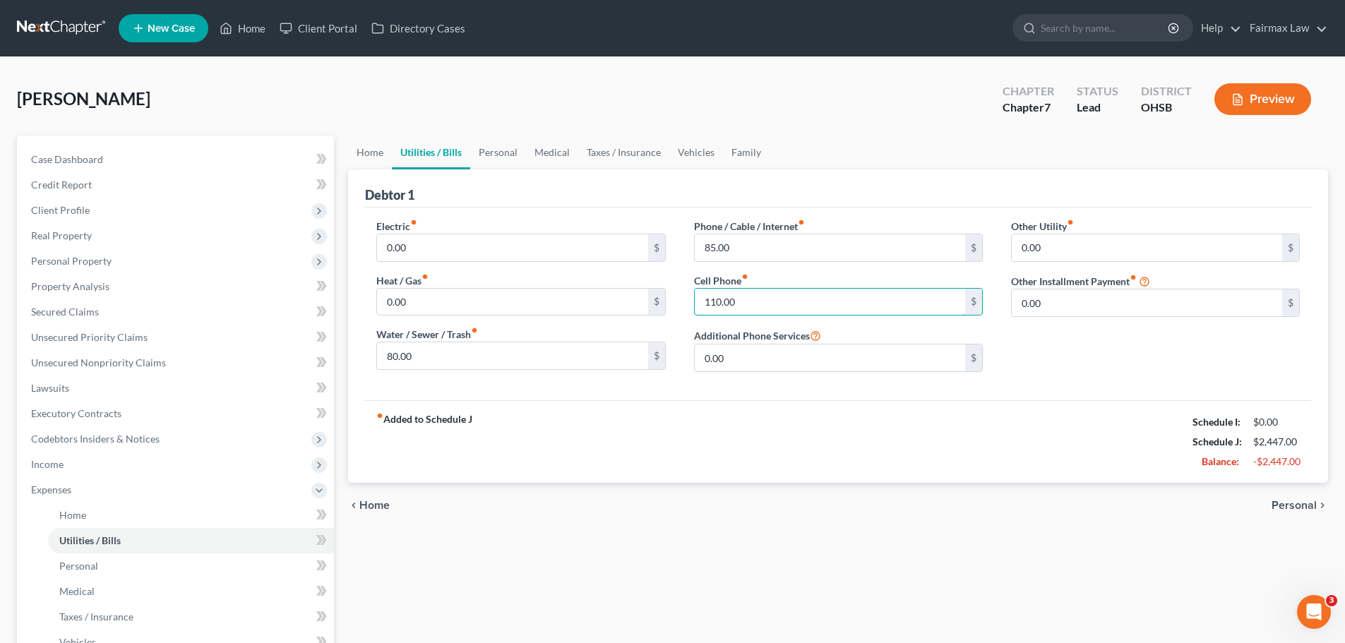
type input "110.00"
drag, startPoint x: 772, startPoint y: 451, endPoint x: 765, endPoint y: 446, distance: 9.2
click at [772, 451] on div "fiber_manual_record Added to Schedule J Schedule I: $0.00 Schedule J: $2,447.00…" at bounding box center [838, 441] width 946 height 83
click at [796, 258] on input "85.00" at bounding box center [830, 247] width 270 height 27
type input "0.00"
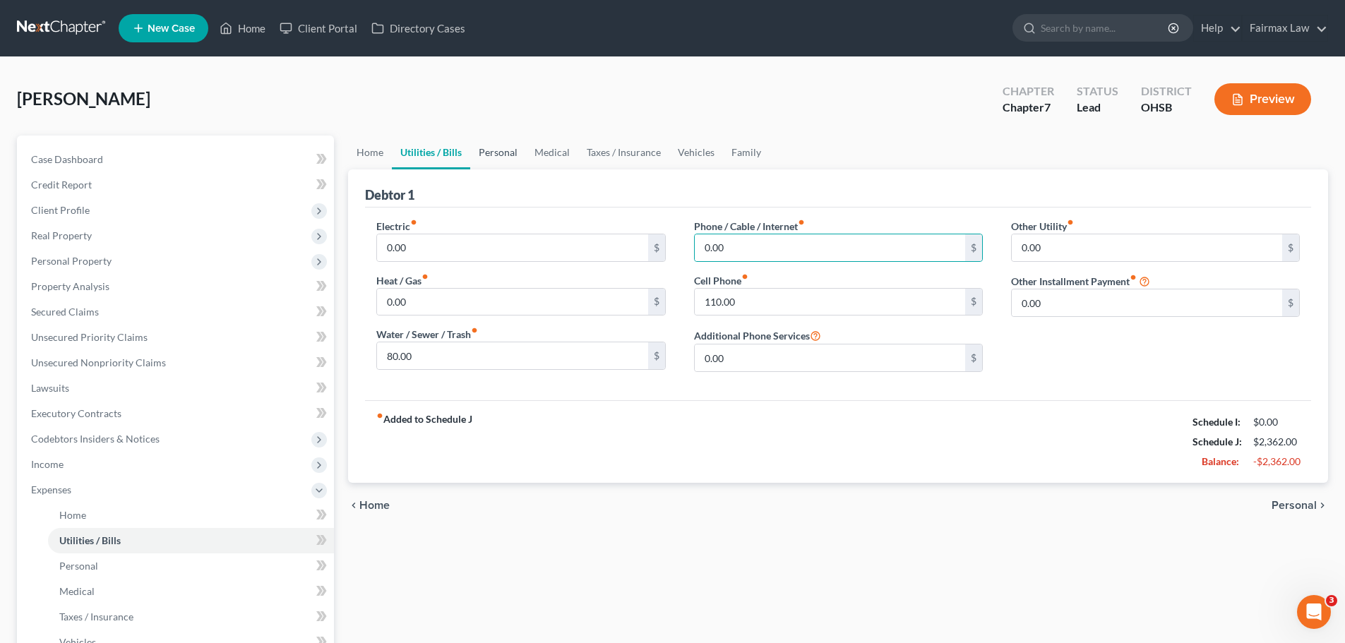
click at [498, 146] on link "Personal" at bounding box center [498, 153] width 56 height 34
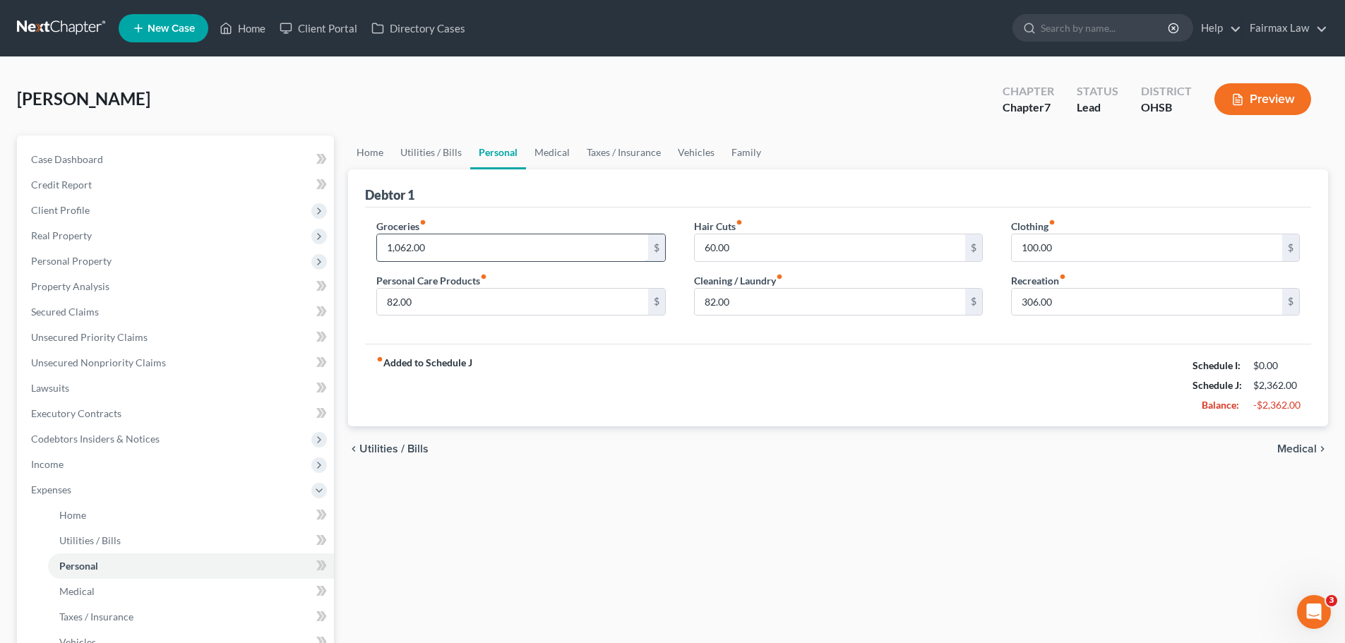
click at [442, 245] on input "1,062.00" at bounding box center [512, 247] width 270 height 27
type input "300.00"
click at [580, 383] on div "fiber_manual_record Added to Schedule J Schedule I: $0.00 Schedule J: $1,600.00…" at bounding box center [838, 385] width 946 height 83
click at [1012, 306] on input "306.00" at bounding box center [1147, 302] width 270 height 27
type input "100.00"
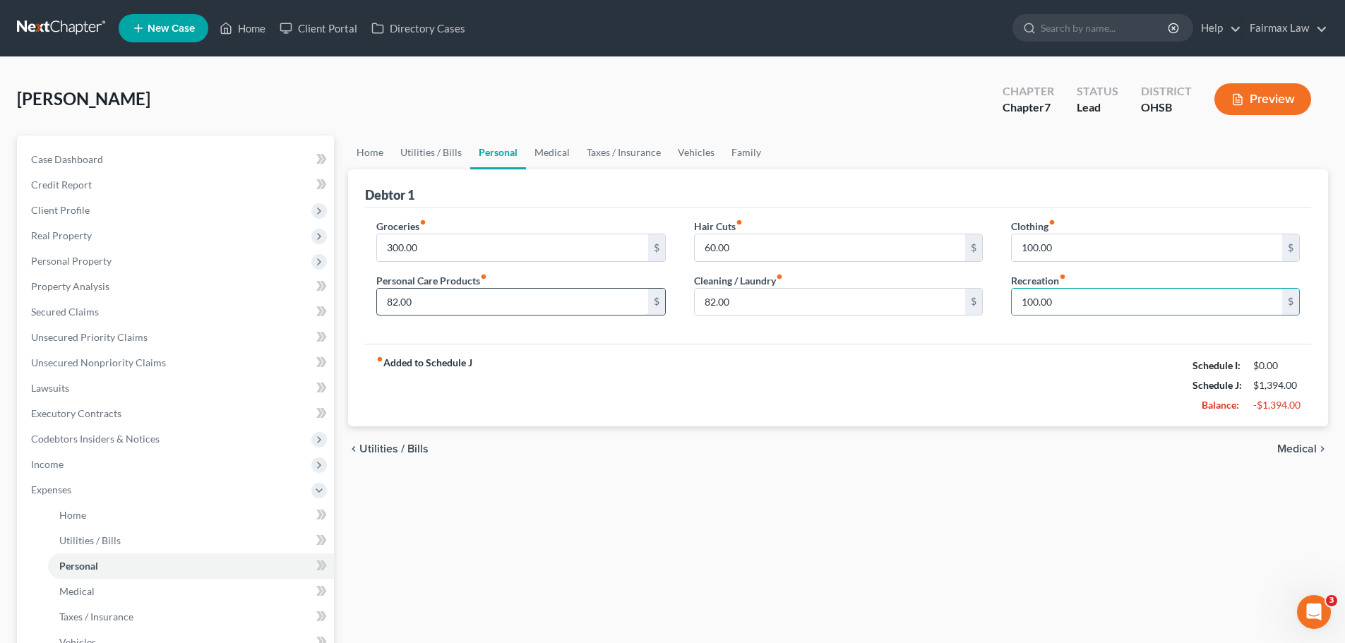
click at [470, 302] on input "82.00" at bounding box center [512, 302] width 270 height 27
type input "10.00"
click at [599, 386] on div "fiber_manual_record Added to Schedule J Schedule I: $0.00 Schedule J: $1,322.00…" at bounding box center [838, 385] width 946 height 83
click at [754, 309] on input "82.00" at bounding box center [830, 302] width 270 height 27
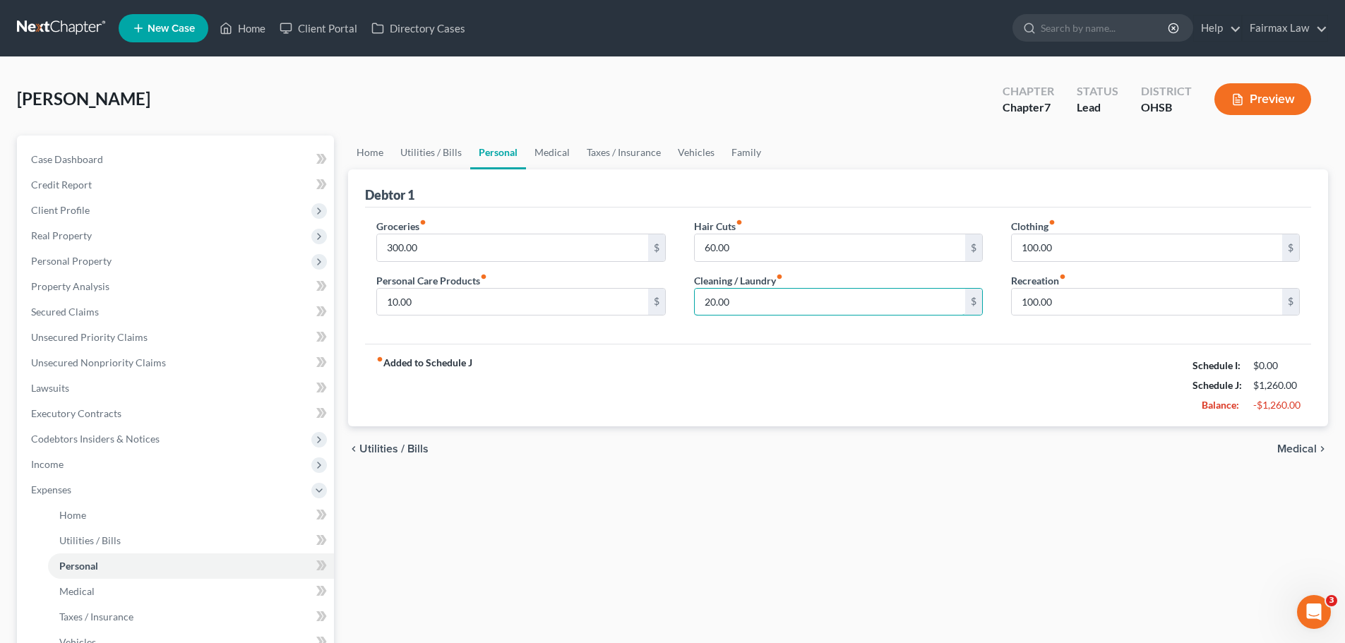
type input "20.00"
drag, startPoint x: 765, startPoint y: 393, endPoint x: 617, endPoint y: 410, distance: 149.2
click at [766, 393] on div "fiber_manual_record Added to Schedule J Schedule I: $0.00 Schedule J: $1,260.00…" at bounding box center [838, 385] width 946 height 83
click at [1037, 241] on input "100.00" at bounding box center [1147, 247] width 270 height 27
type input "10.00"
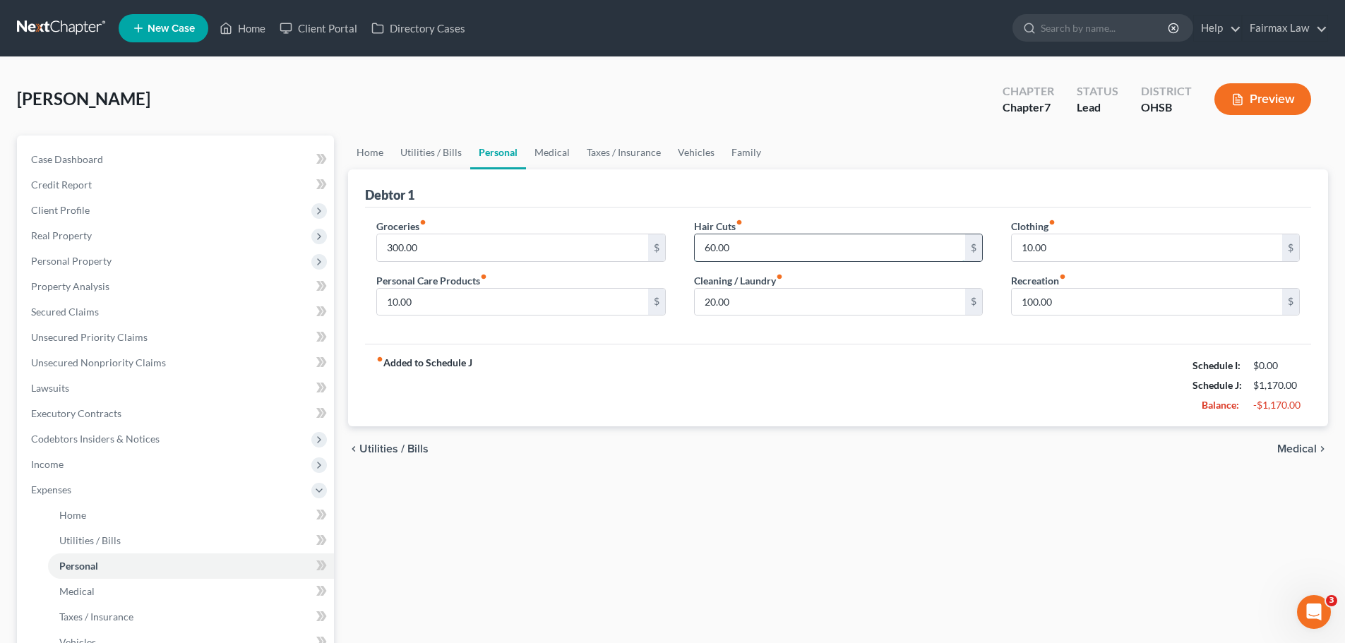
click at [792, 256] on input "60.00" at bounding box center [830, 247] width 270 height 27
type input "0.00"
click at [740, 402] on div "fiber_manual_record Added to Schedule J Schedule I: $0.00 Schedule J: $1,110.00…" at bounding box center [838, 385] width 946 height 83
click at [1143, 251] on input "10.00" at bounding box center [1147, 247] width 270 height 27
type input "30.00"
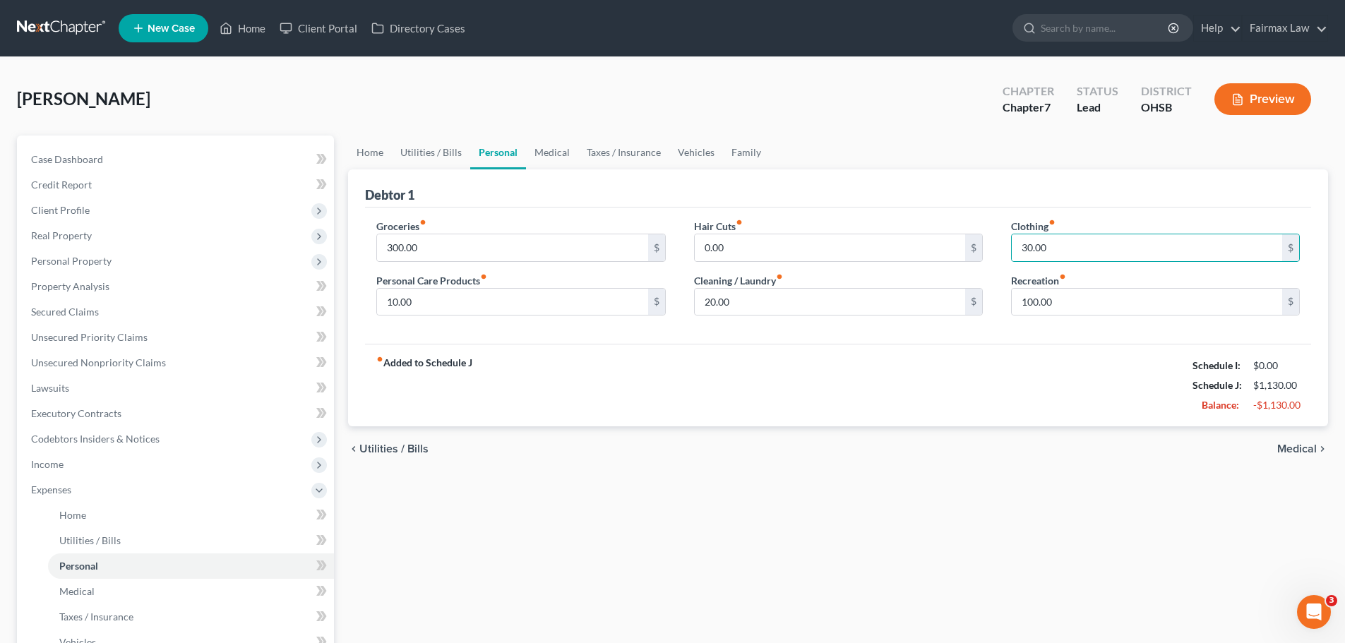
click at [861, 417] on div "fiber_manual_record Added to Schedule J Schedule I: $0.00 Schedule J: $1,130.00…" at bounding box center [838, 385] width 946 height 83
click at [553, 149] on link "Medical" at bounding box center [552, 153] width 52 height 34
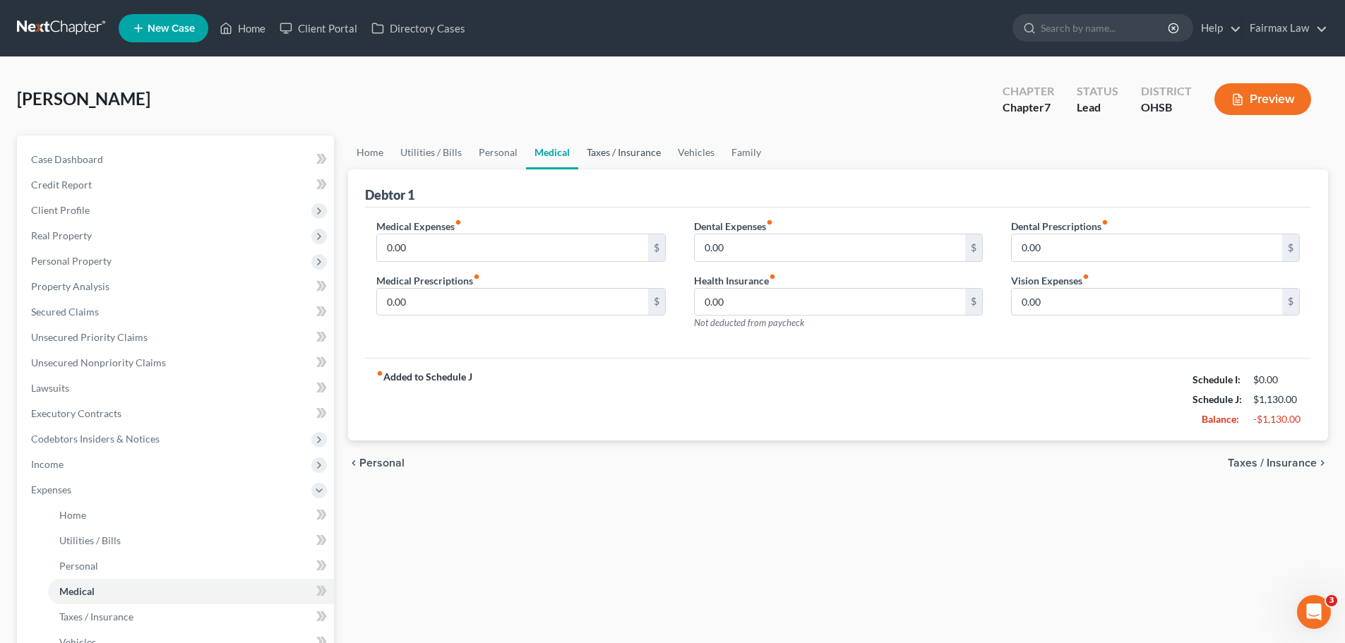
click at [609, 150] on link "Taxes / Insurance" at bounding box center [623, 153] width 91 height 34
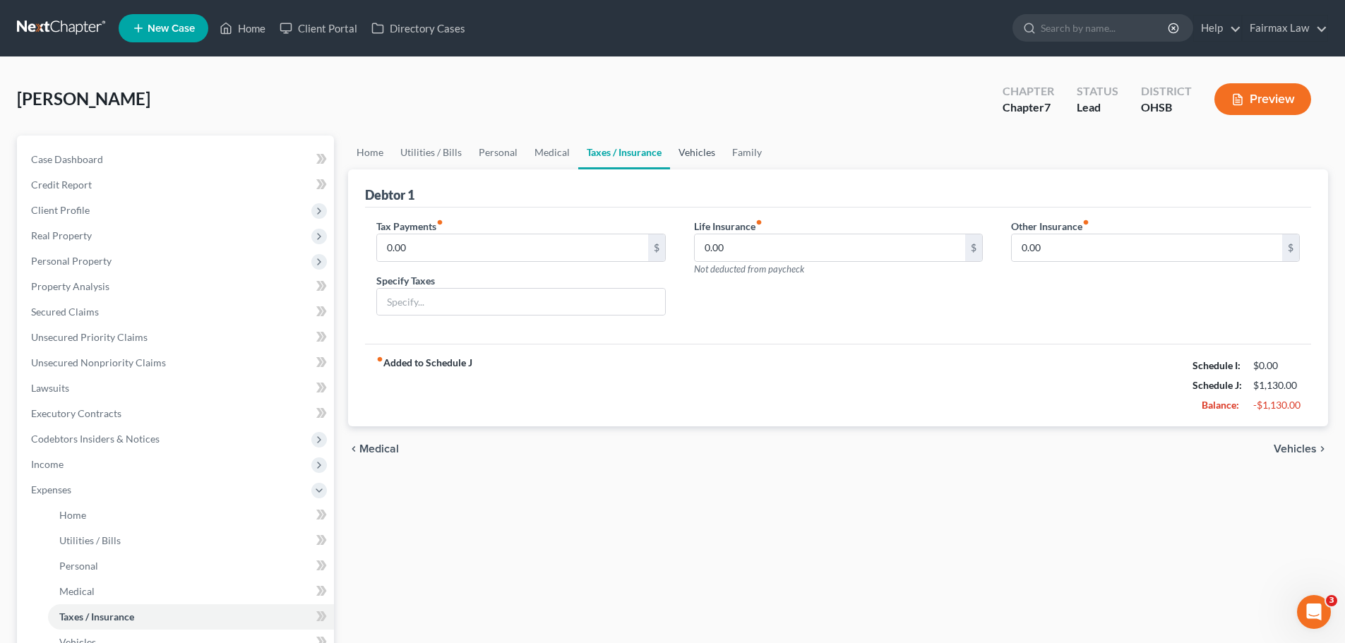
click at [686, 148] on link "Vehicles" at bounding box center [697, 153] width 54 height 34
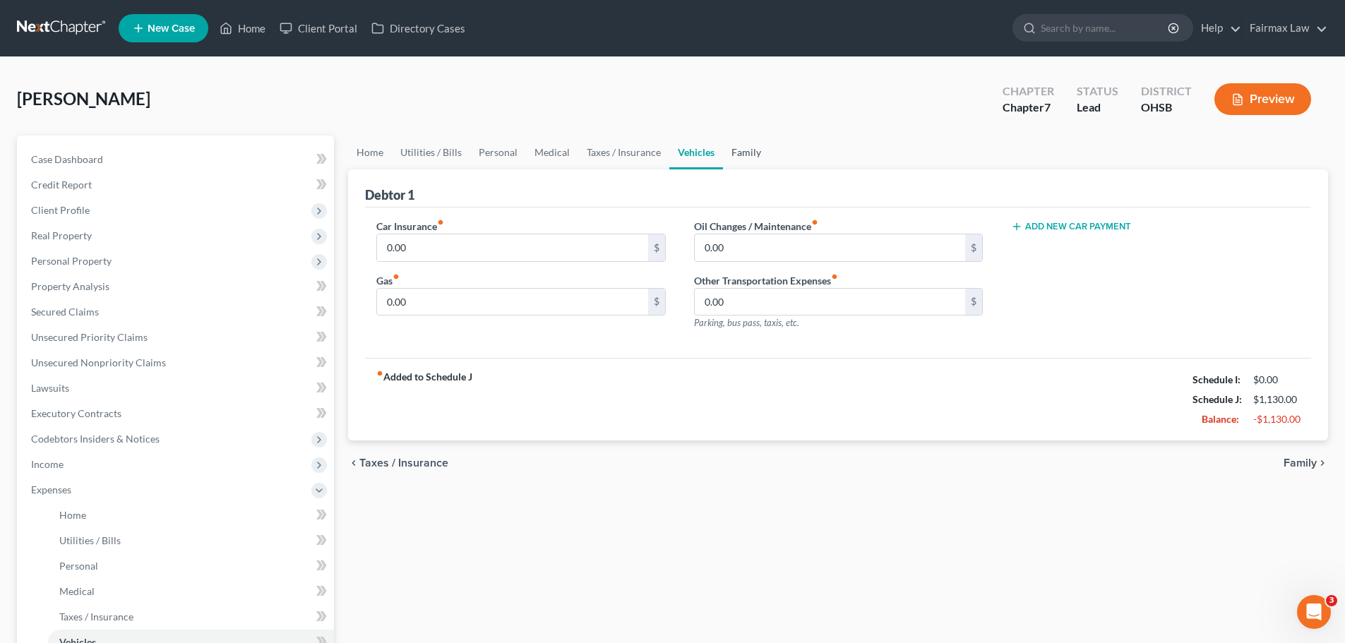
click at [738, 145] on link "Family" at bounding box center [746, 153] width 47 height 34
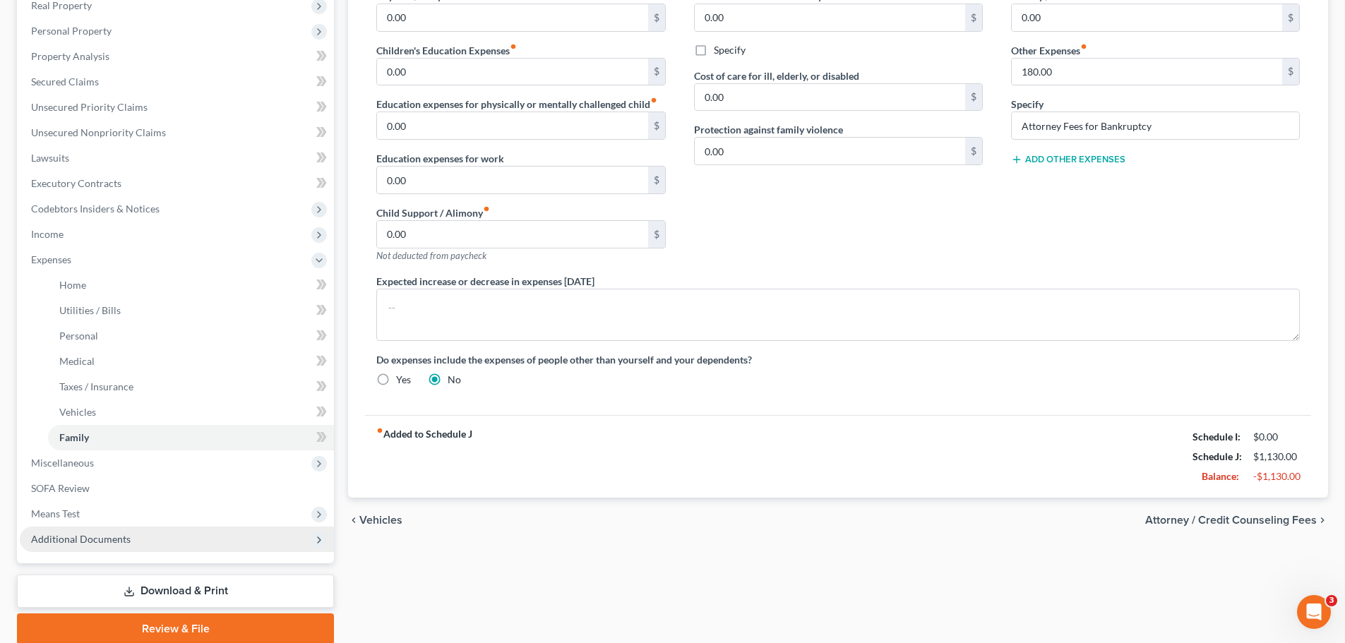
scroll to position [282, 0]
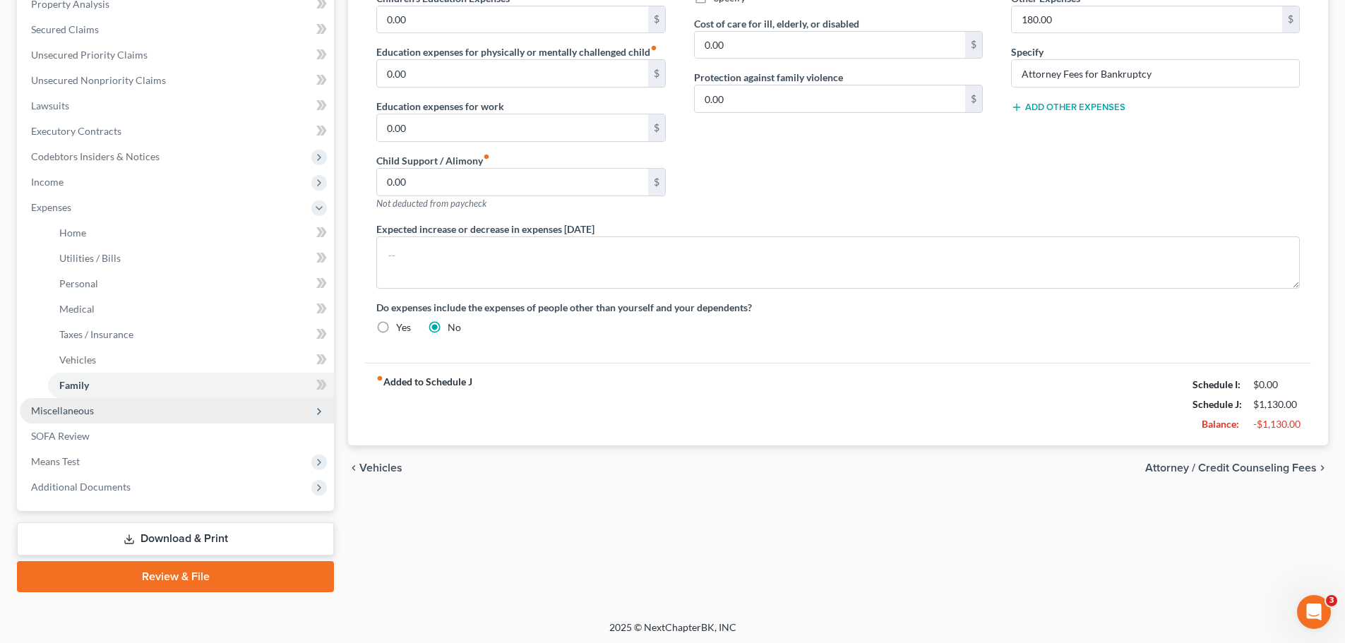
click at [76, 407] on span "Miscellaneous" at bounding box center [62, 411] width 63 height 12
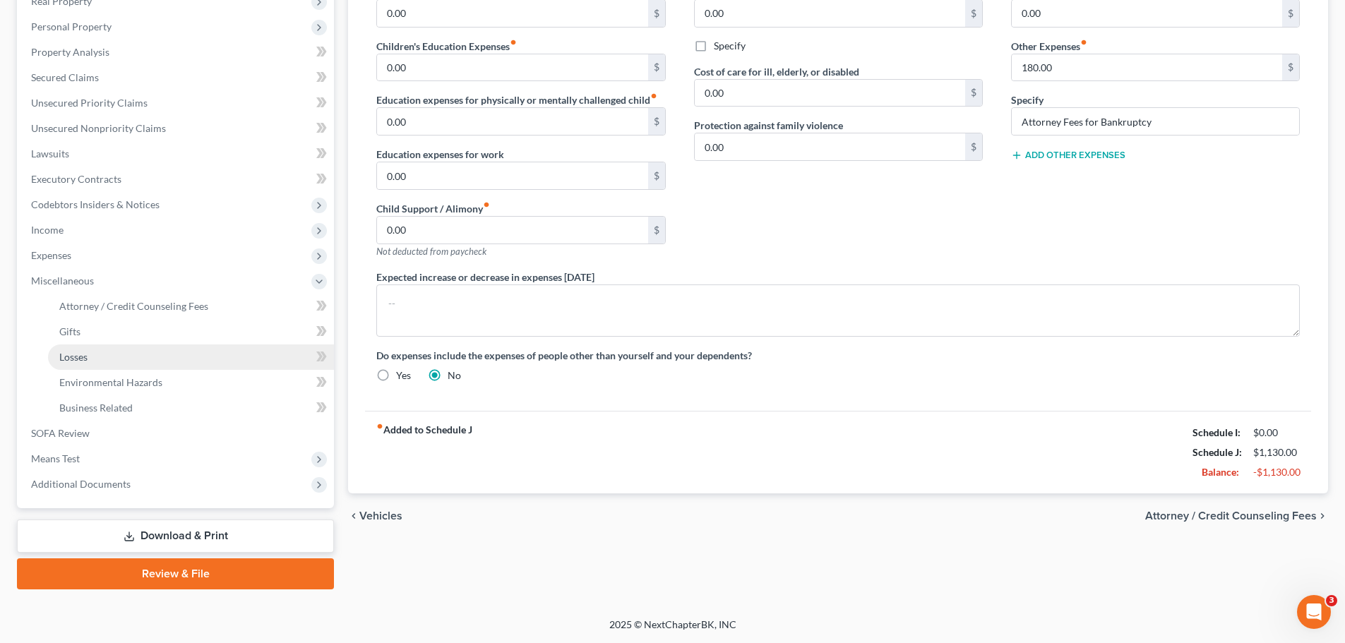
scroll to position [234, 0]
click at [146, 300] on span "Attorney / Credit Counseling Fees" at bounding box center [133, 306] width 149 height 12
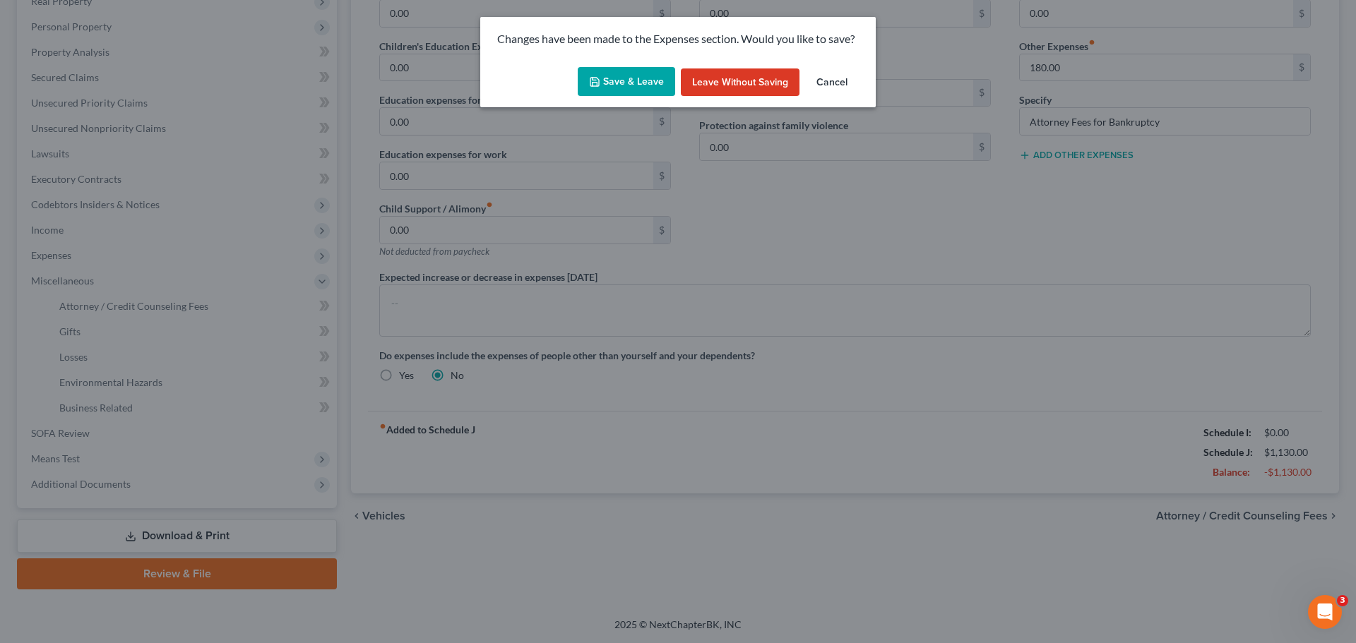
click at [638, 73] on button "Save & Leave" at bounding box center [626, 82] width 97 height 30
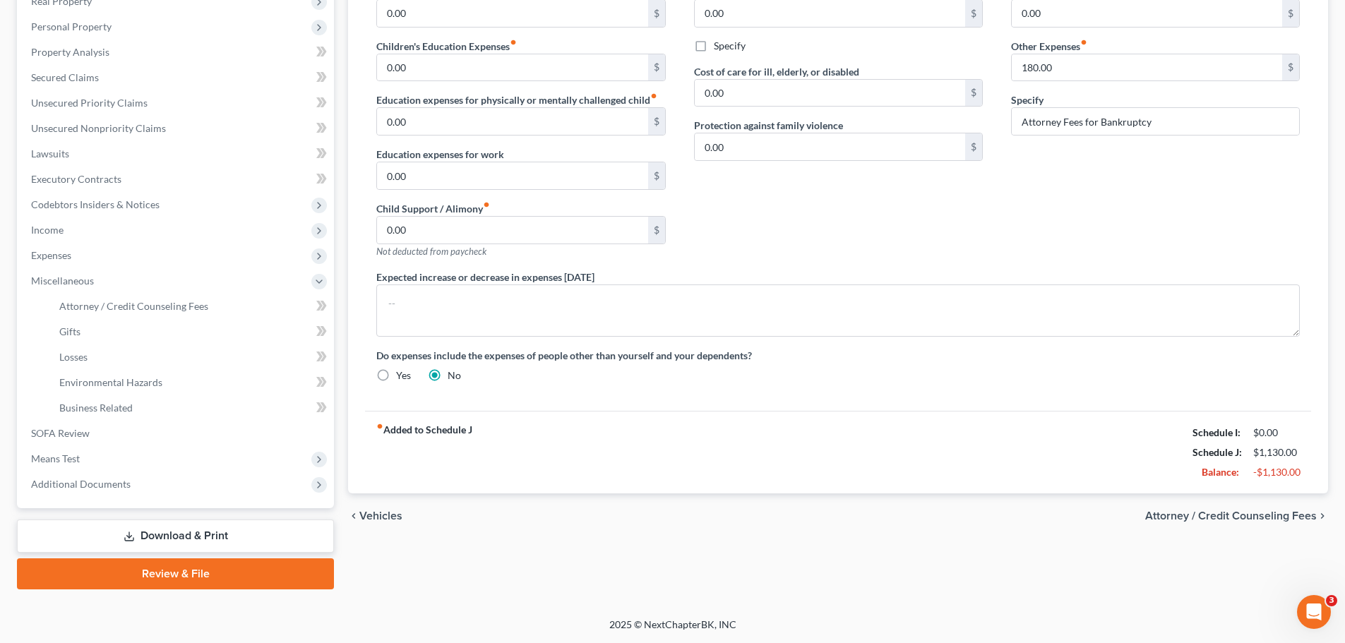
select select "5"
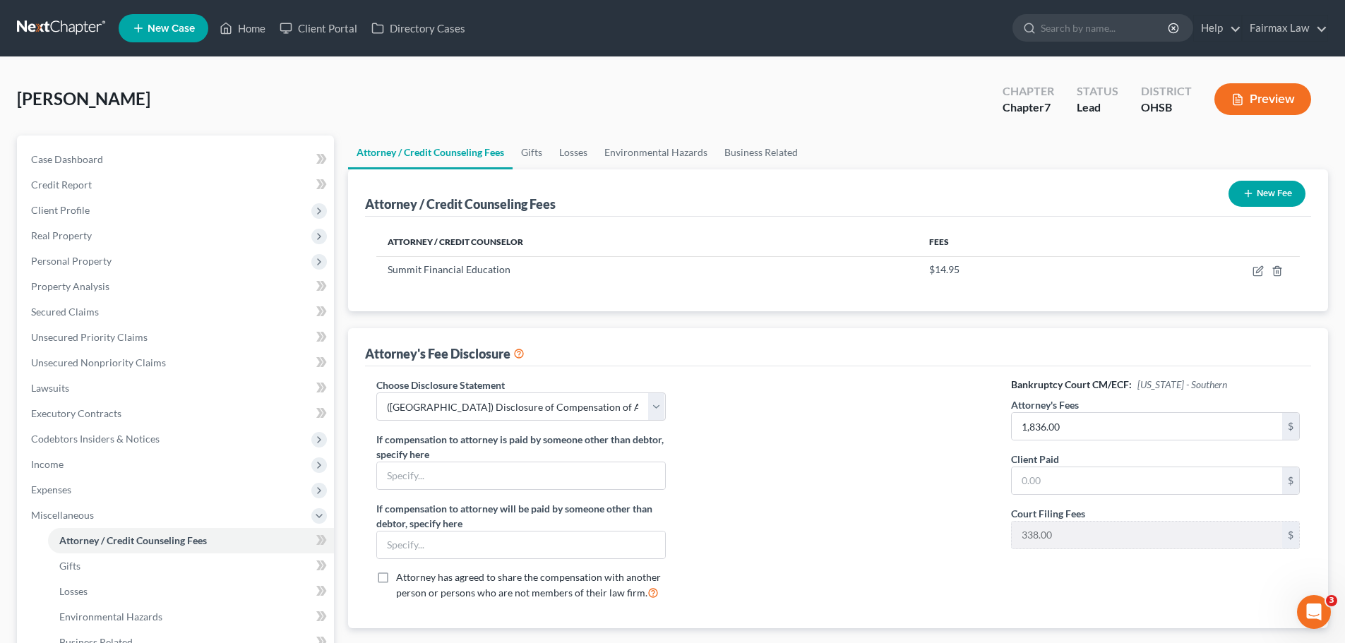
click at [1272, 189] on button "New Fee" at bounding box center [1267, 194] width 77 height 26
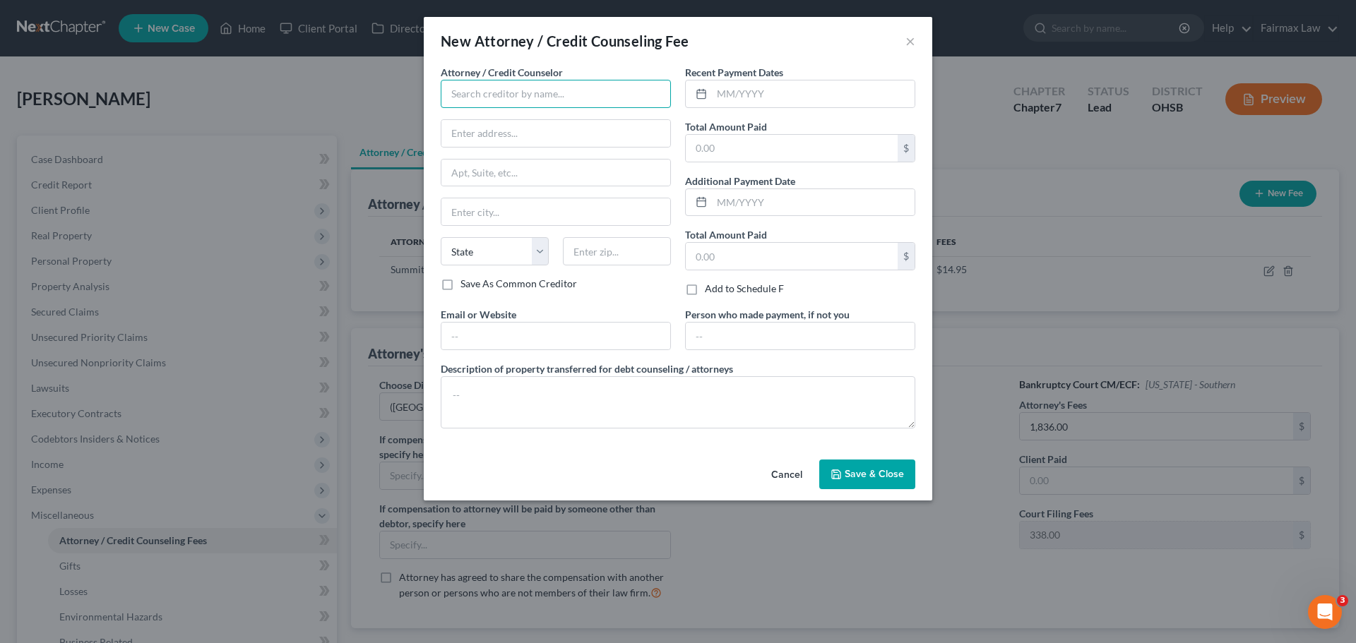
click at [556, 96] on input "text" at bounding box center [556, 94] width 230 height 28
click at [911, 43] on button "×" at bounding box center [910, 40] width 10 height 17
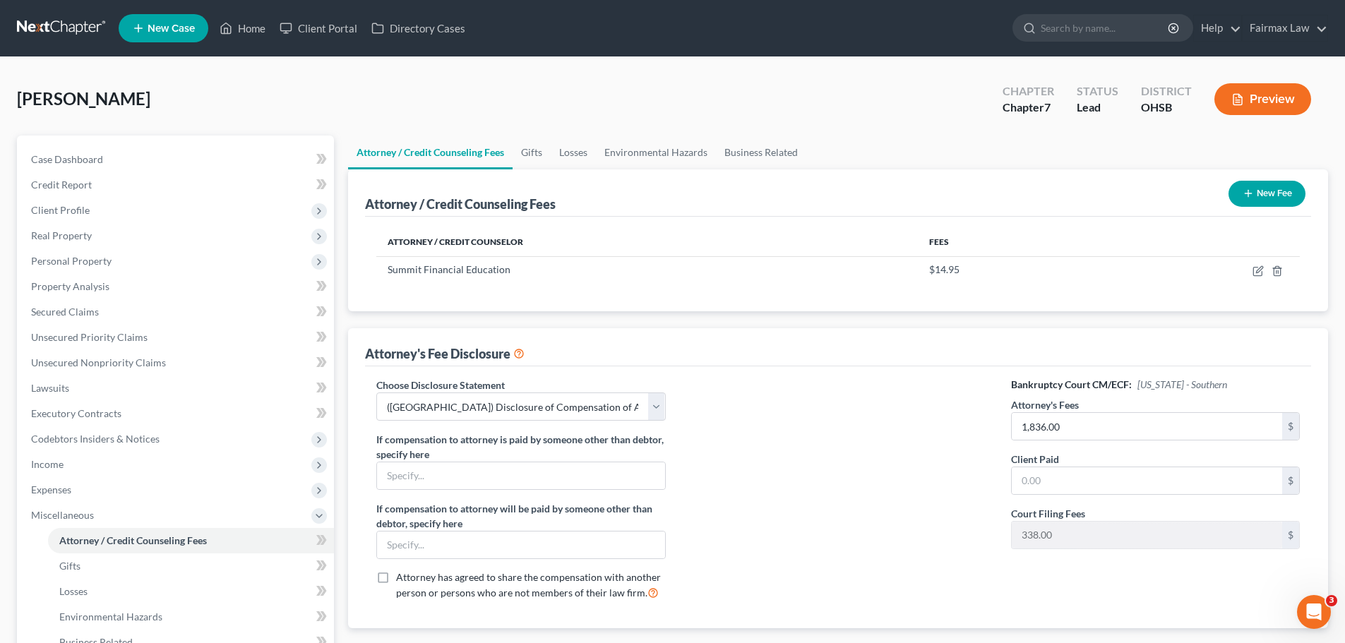
click at [1265, 188] on button "New Fee" at bounding box center [1267, 194] width 77 height 26
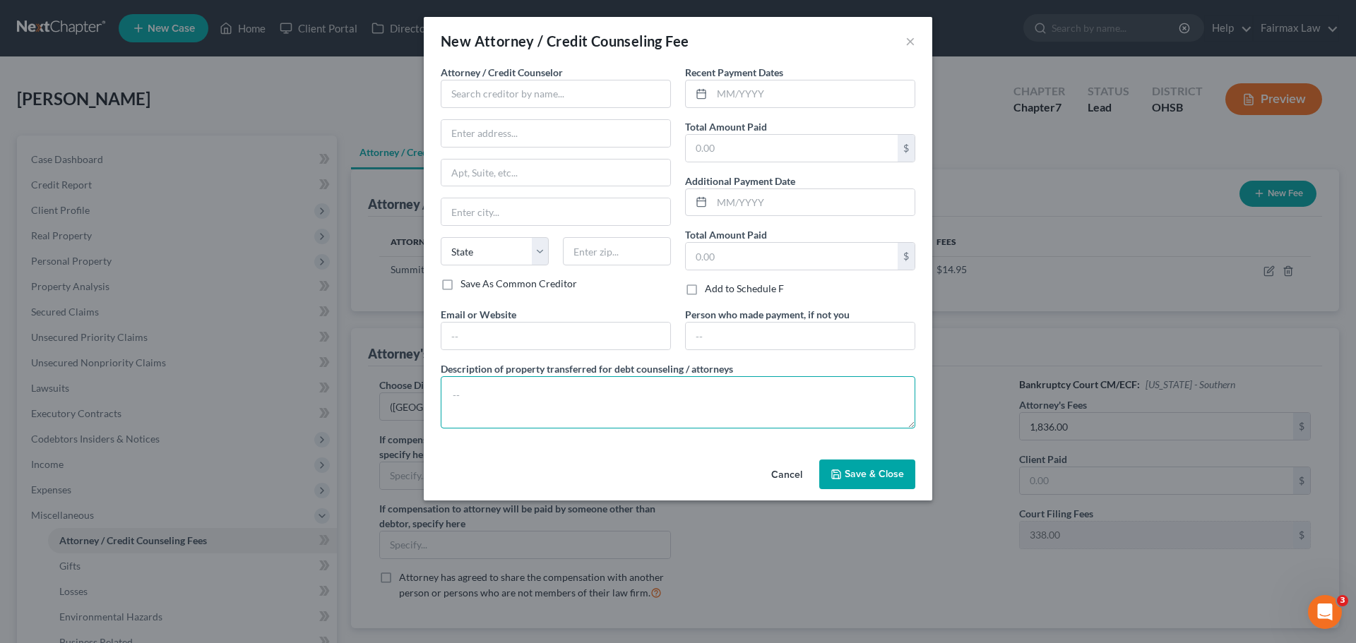
paste textarea "Due to the debtor’s limited monthly budget surplus, they are unable to reasonab…"
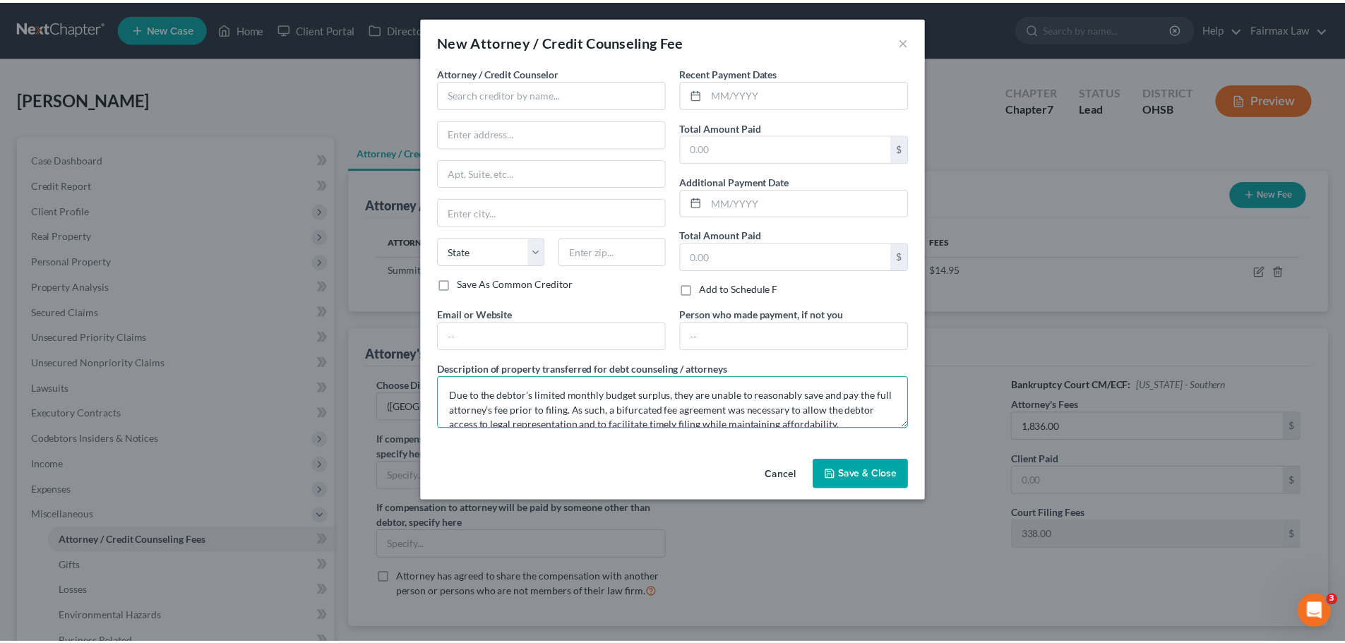
scroll to position [62, 0]
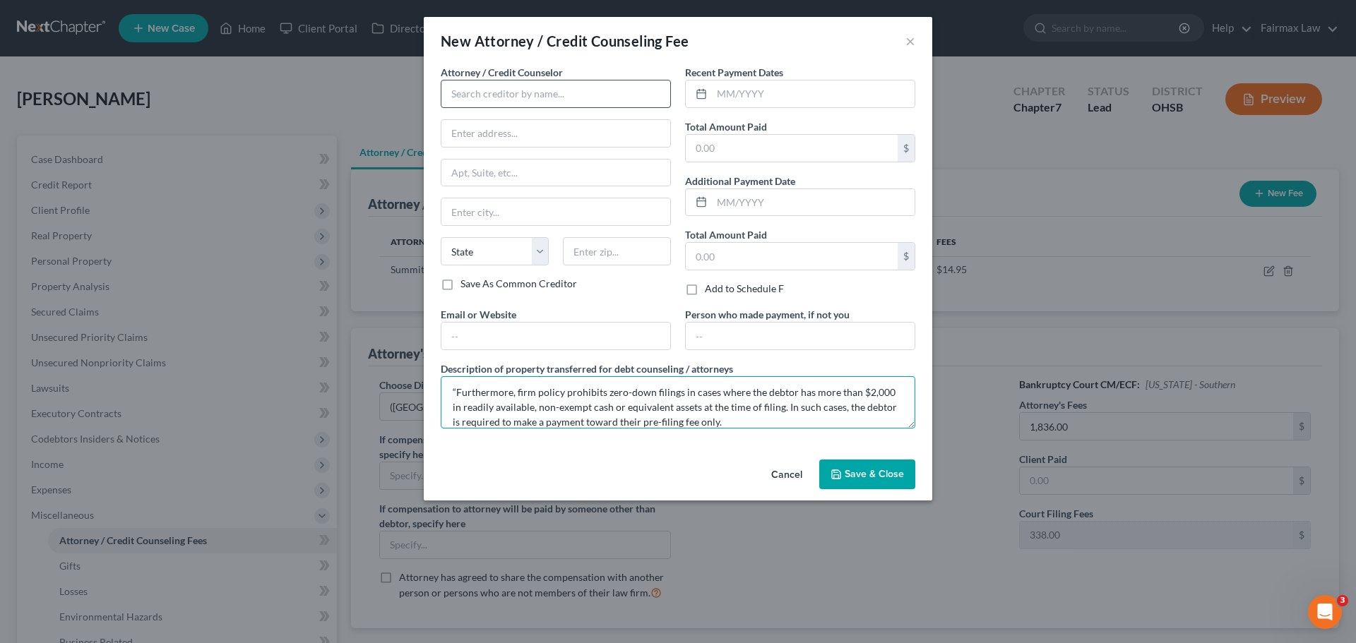
type textarea "Due to the debtor’s limited monthly budget surplus, they are unable to reasonab…"
click at [565, 102] on input "text" at bounding box center [556, 94] width 230 height 28
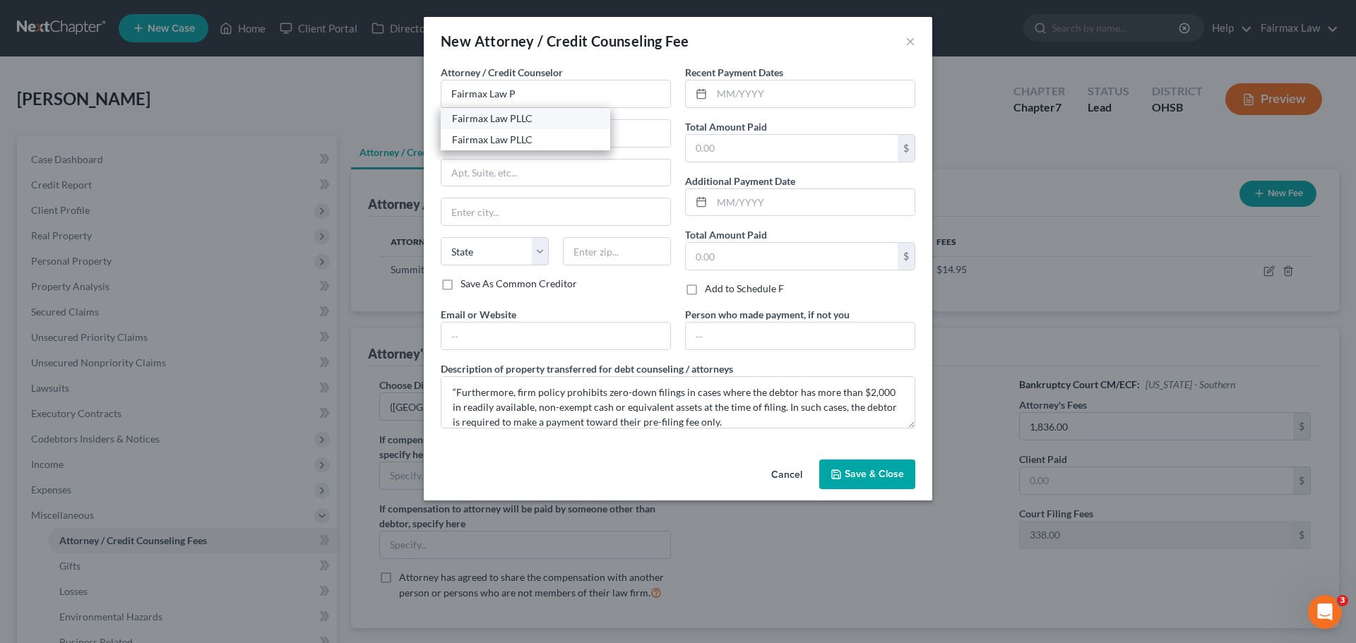
click at [563, 124] on div "Fairmax Law PLLC" at bounding box center [525, 119] width 147 height 14
type input "Fairmax Law PLLC"
type input "[GEOGRAPHIC_DATA]"
type input "Lakewood"
select select "36"
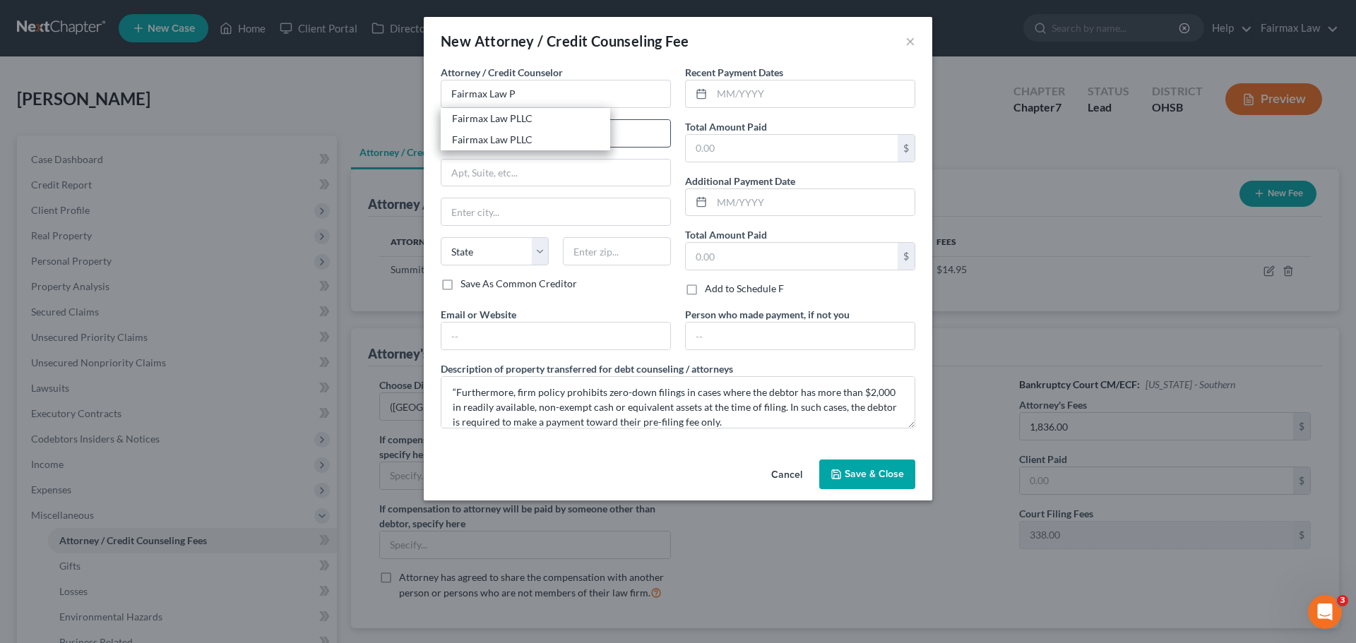
type input "44107"
click at [893, 474] on span "Save & Close" at bounding box center [874, 474] width 59 height 12
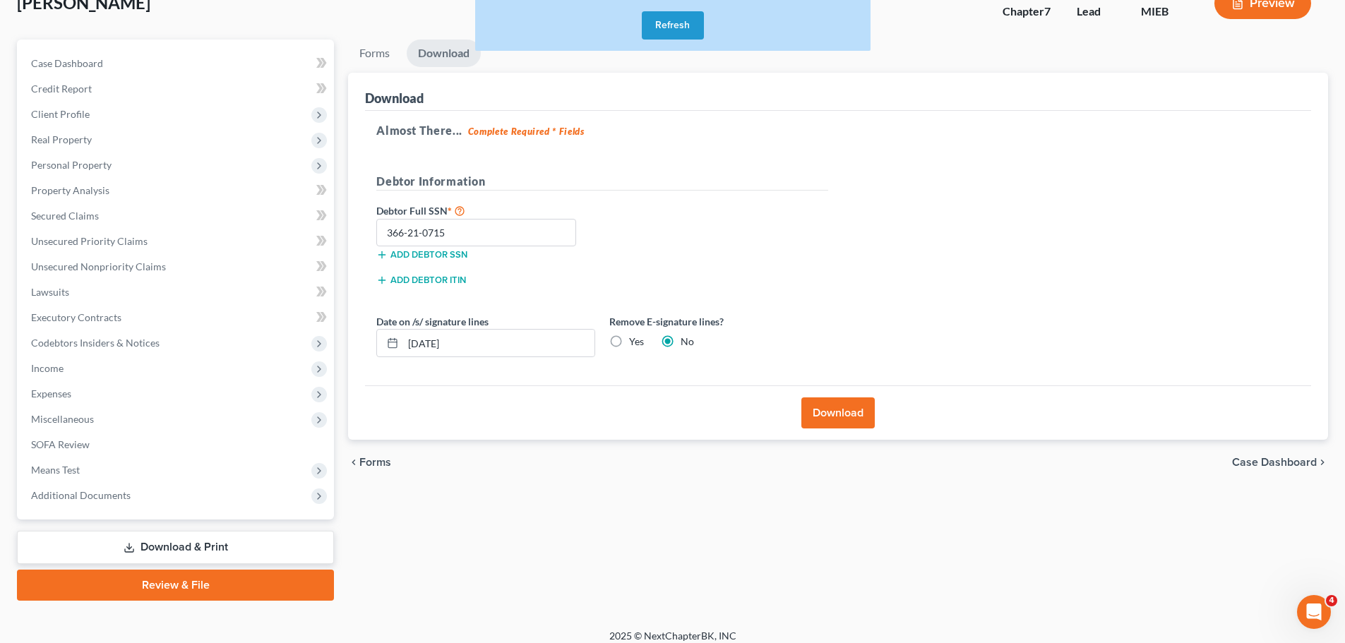
scroll to position [107, 0]
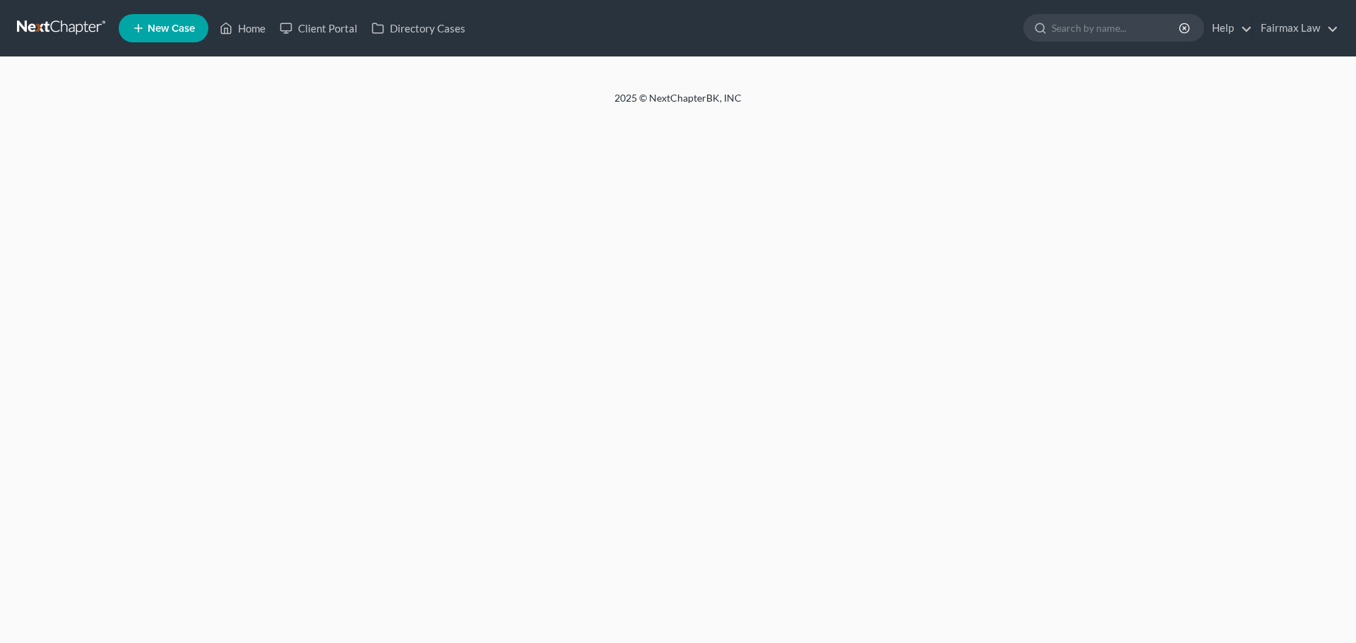
select select "1"
select select "0"
select select "62"
select select "0"
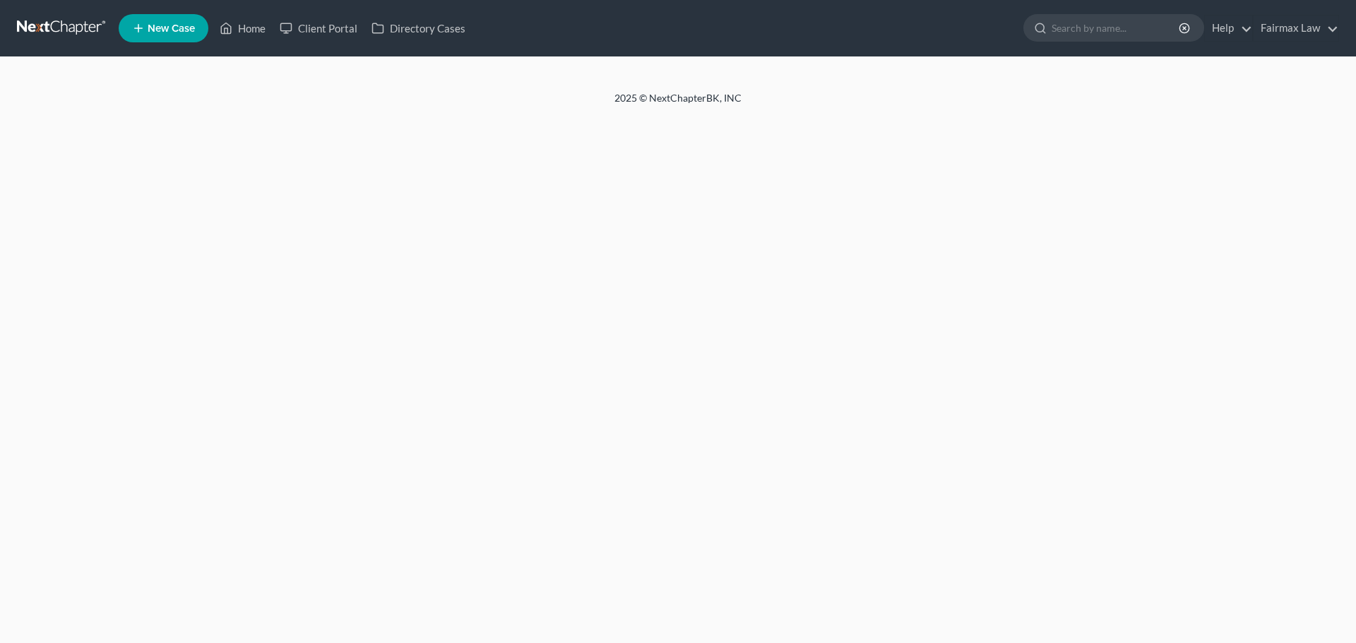
select select "36"
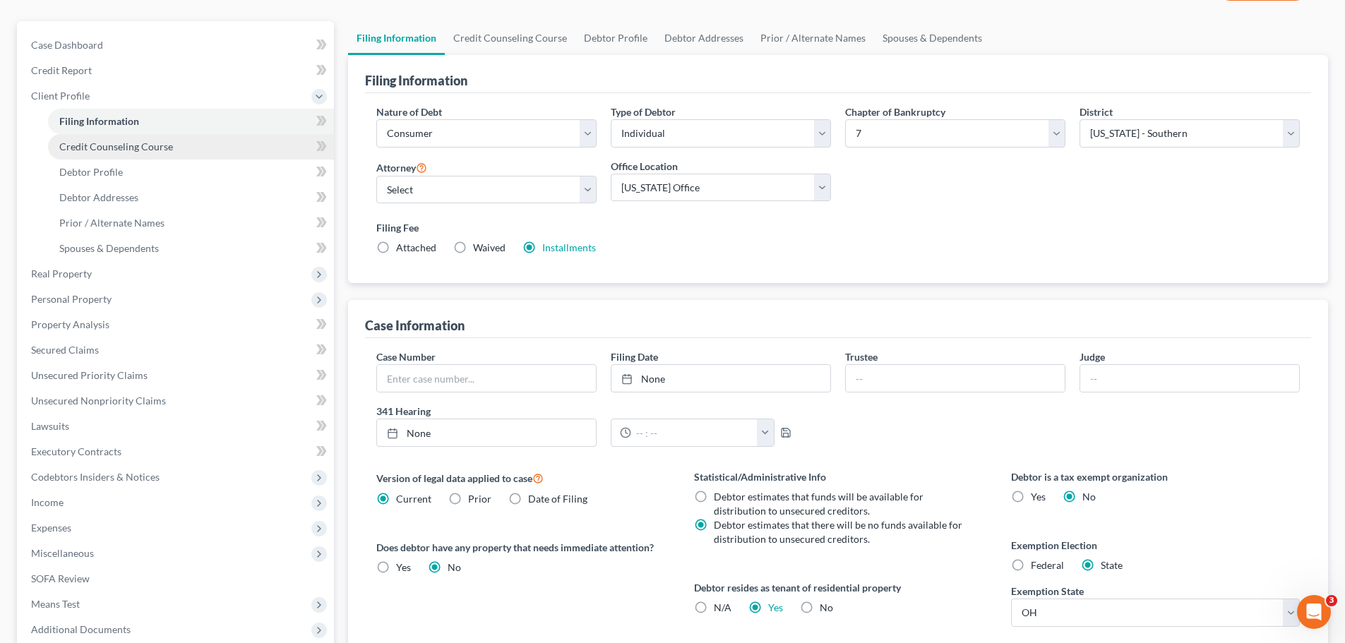
scroll to position [287, 0]
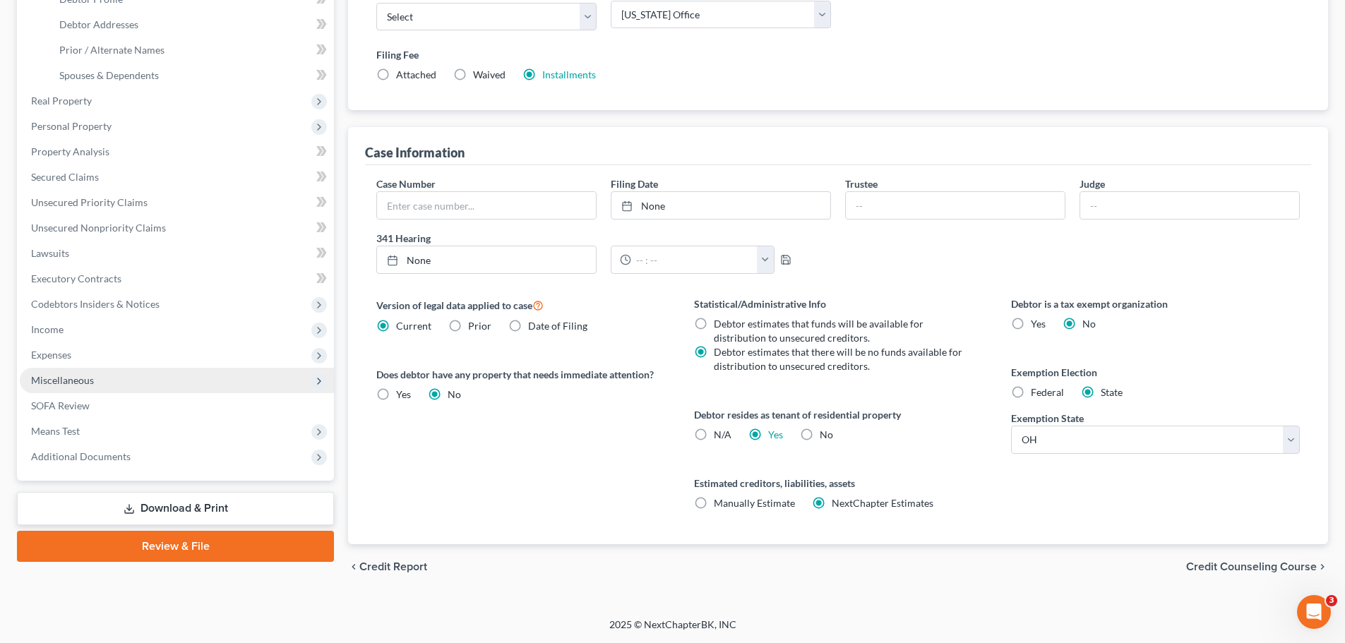
click at [72, 383] on span "Miscellaneous" at bounding box center [62, 380] width 63 height 12
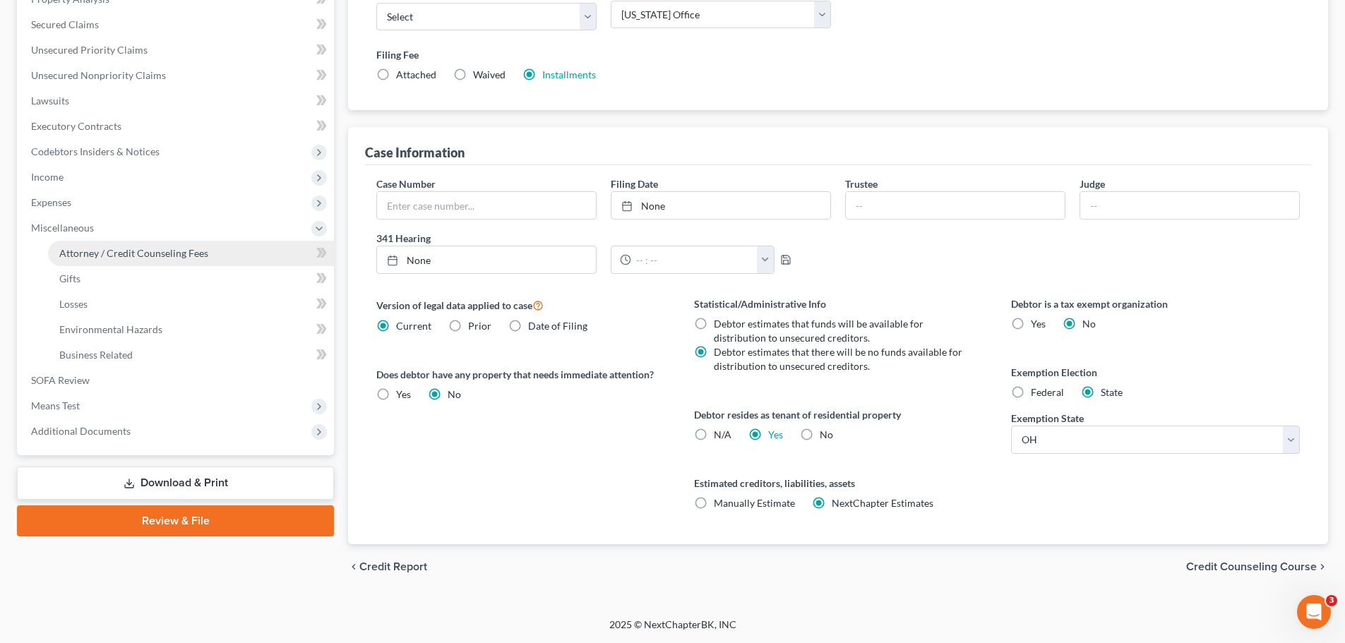
click at [133, 252] on span "Attorney / Credit Counseling Fees" at bounding box center [133, 253] width 149 height 12
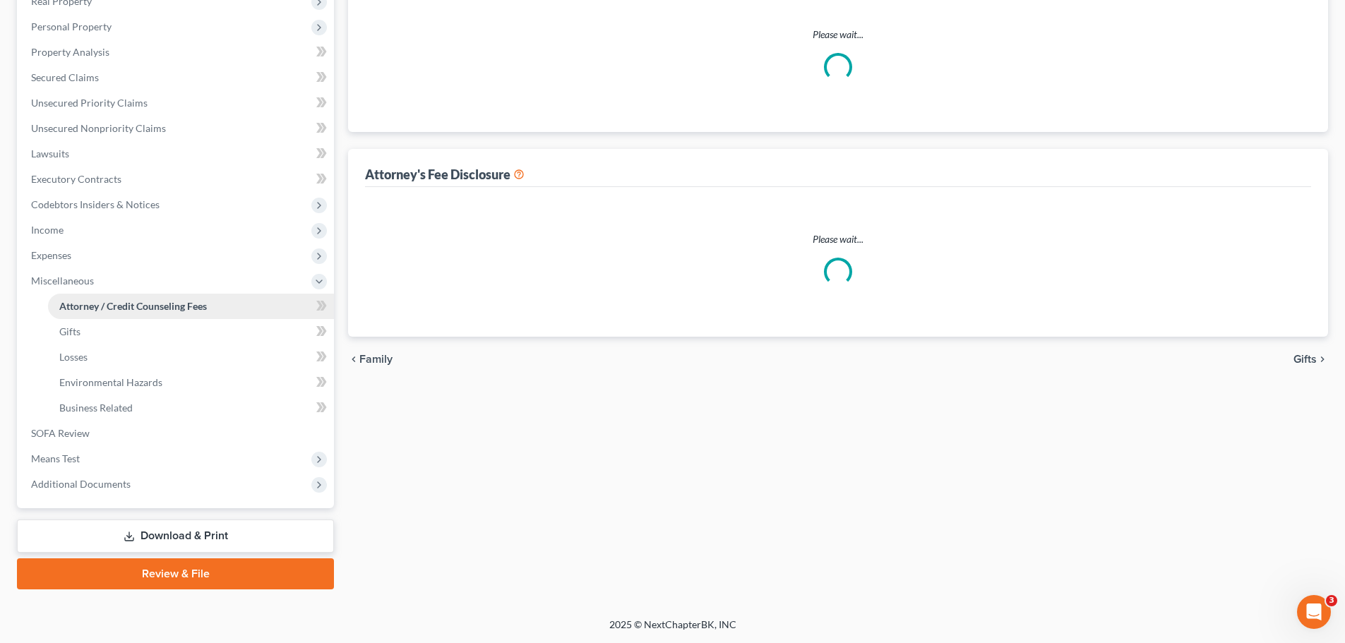
scroll to position [181, 0]
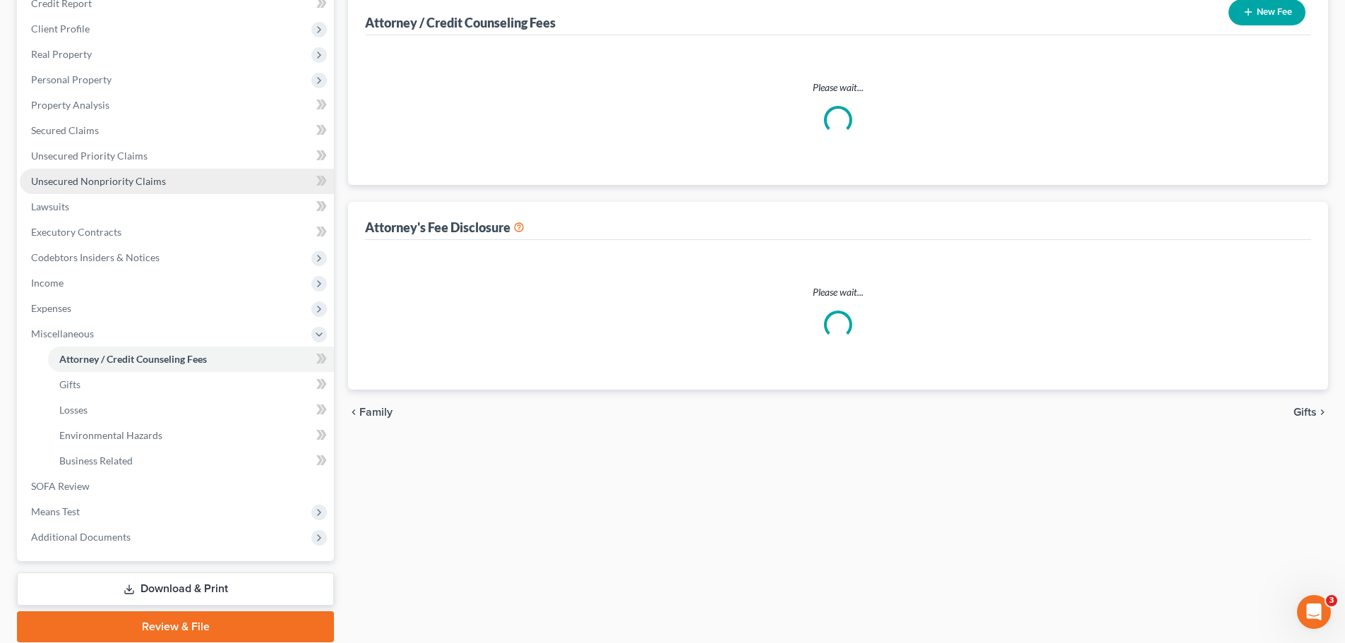
select select "5"
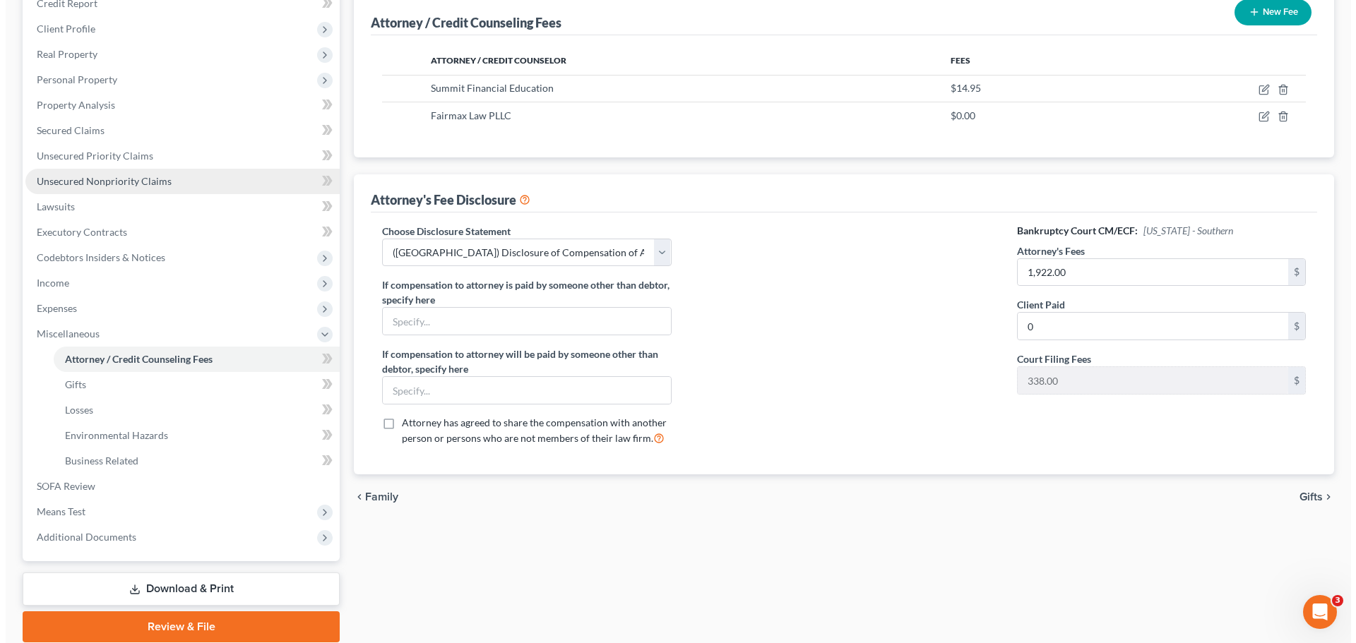
scroll to position [0, 0]
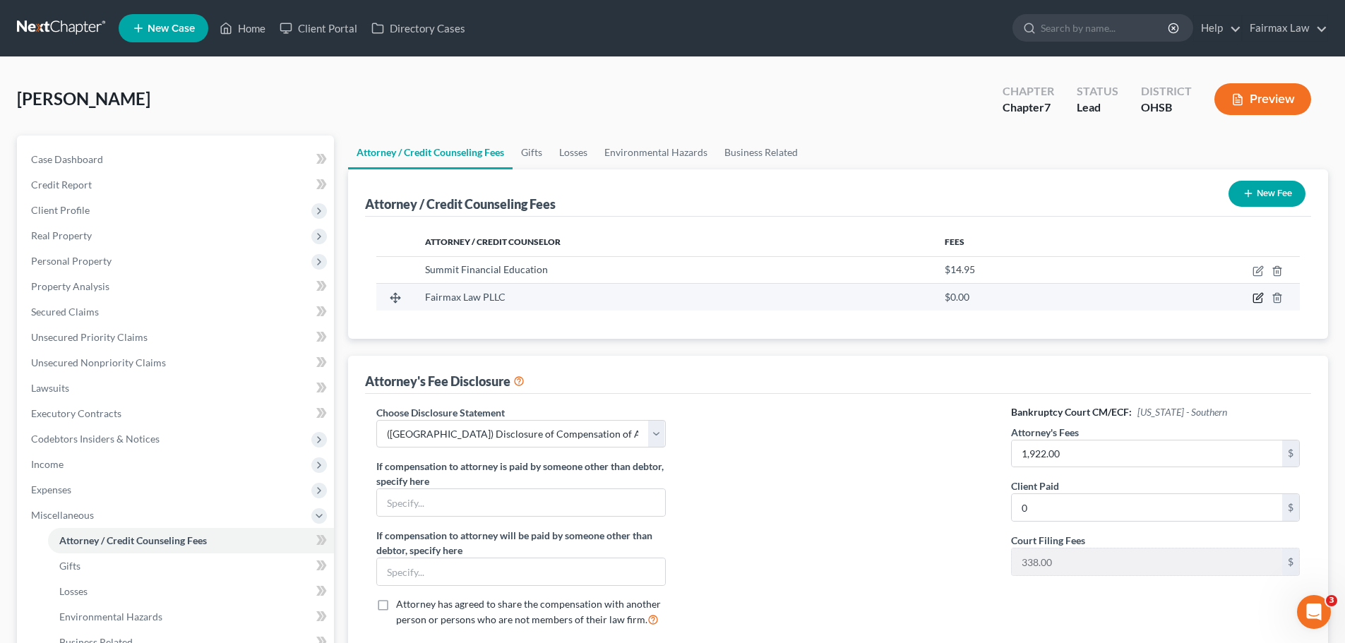
click at [1261, 299] on icon "button" at bounding box center [1258, 297] width 11 height 11
select select "36"
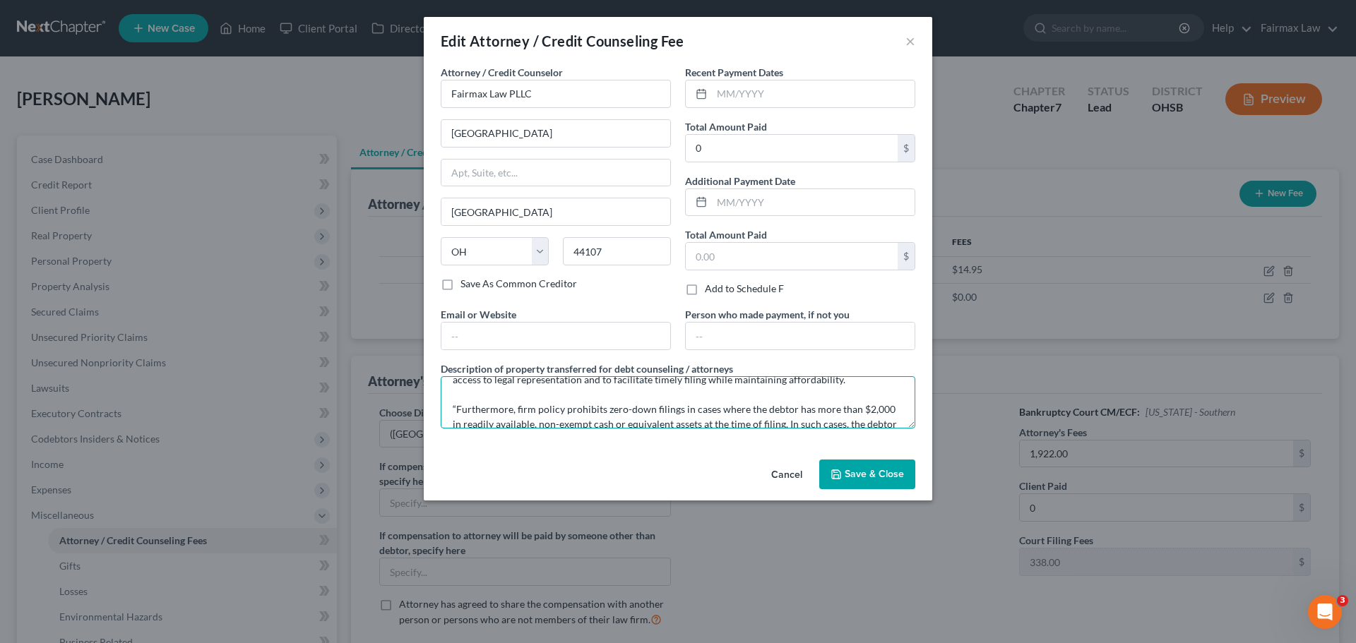
scroll to position [74, 0]
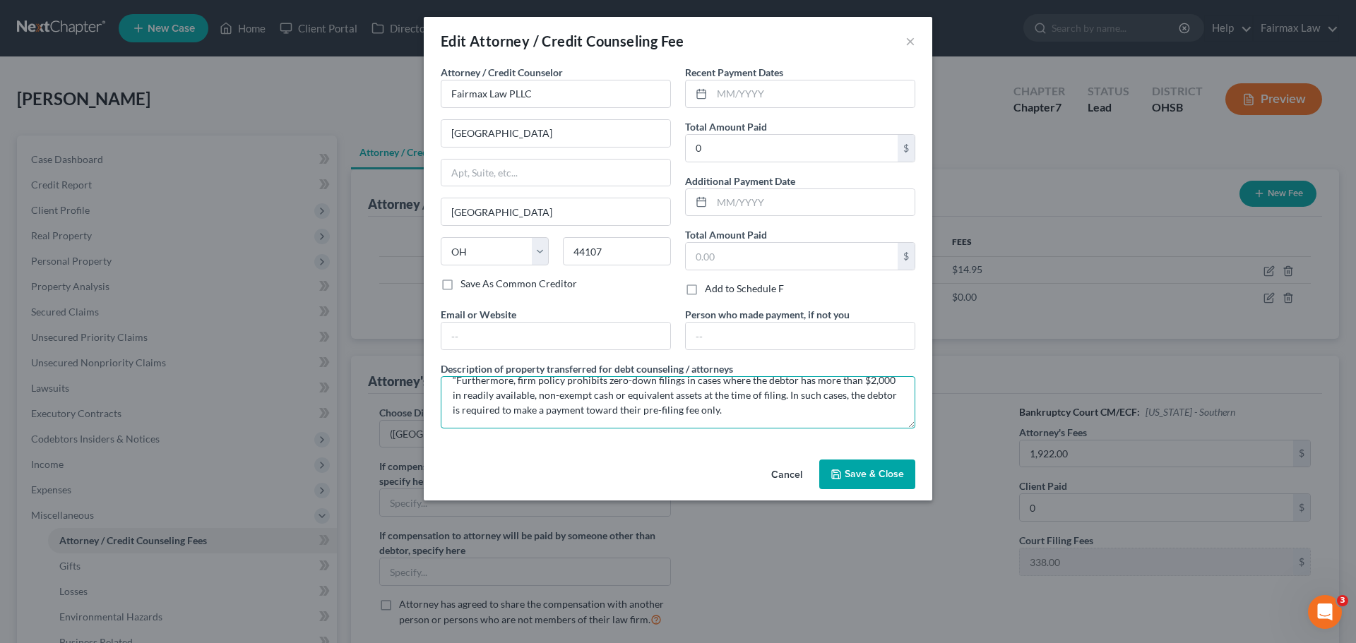
drag, startPoint x: 443, startPoint y: 388, endPoint x: 791, endPoint y: 424, distance: 349.9
click at [791, 424] on textarea "Due to the debtor’s limited monthly budget surplus, they are unable to reasonab…" at bounding box center [678, 402] width 475 height 52
